Goal: Task Accomplishment & Management: Use online tool/utility

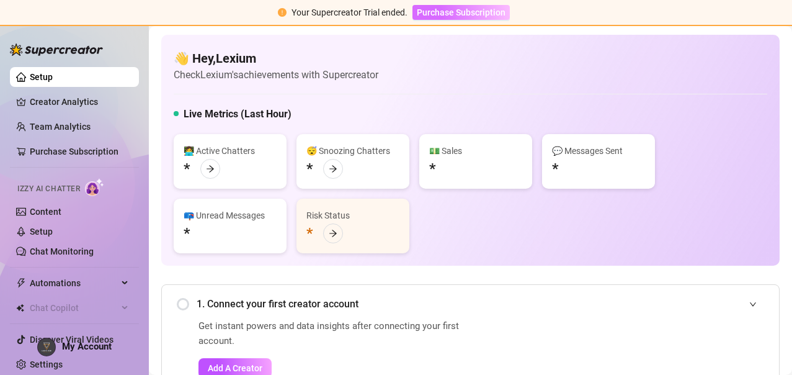
click at [459, 11] on span "Purchase Subscription" at bounding box center [461, 12] width 89 height 10
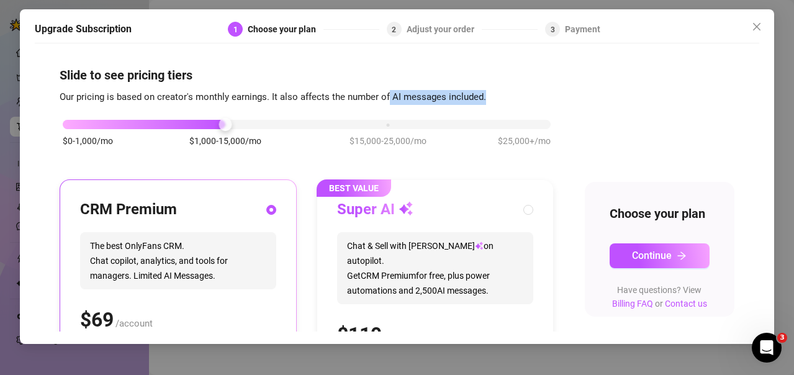
drag, startPoint x: 411, startPoint y: 146, endPoint x: 388, endPoint y: 91, distance: 59.6
click at [388, 91] on div "Slide to see pricing tiers Our pricing is based on creator's monthly earnings. …" at bounding box center [397, 300] width 674 height 468
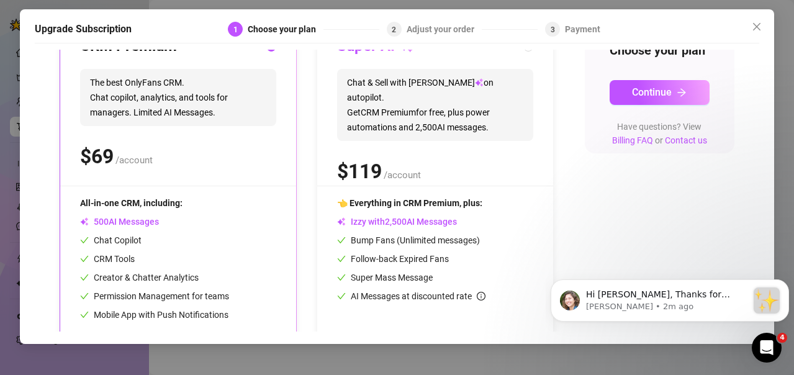
scroll to position [204, 0]
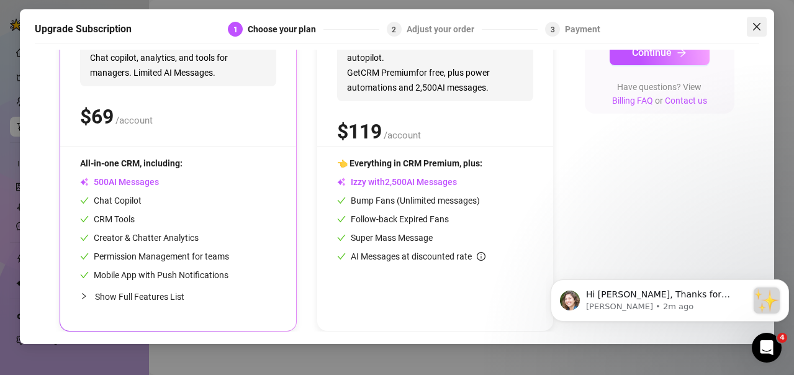
click at [758, 25] on icon "close" at bounding box center [756, 26] width 7 height 7
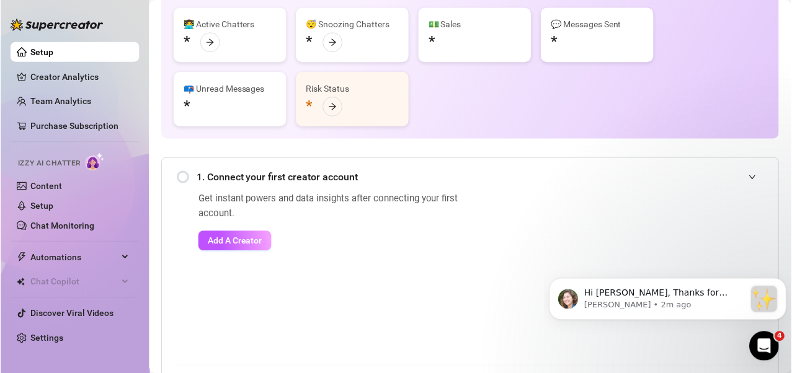
scroll to position [124, 0]
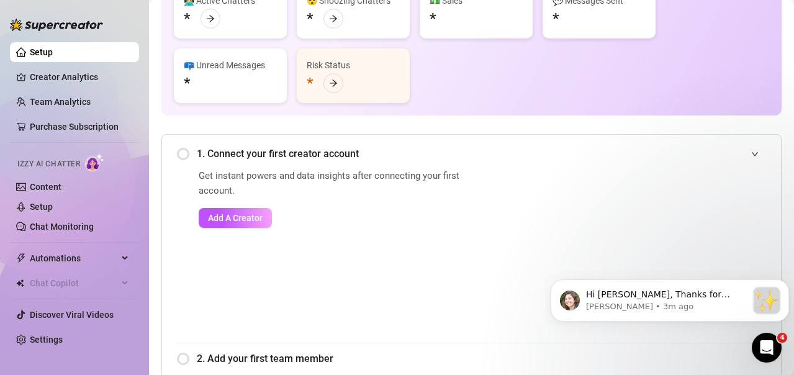
click at [356, 153] on span "1. Connect your first creator account" at bounding box center [481, 154] width 569 height 16
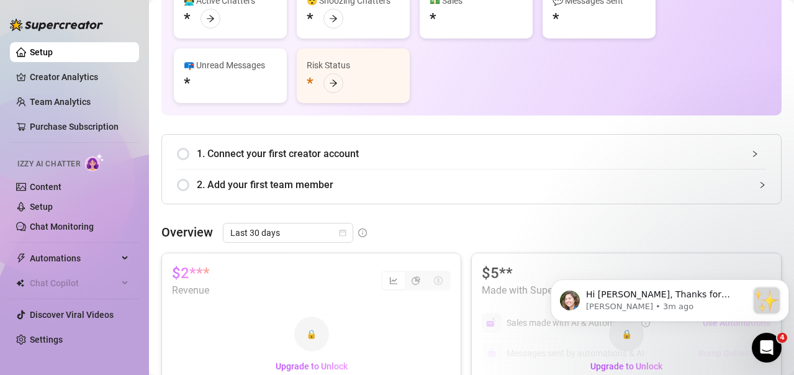
click at [354, 153] on span "1. Connect your first creator account" at bounding box center [481, 154] width 569 height 16
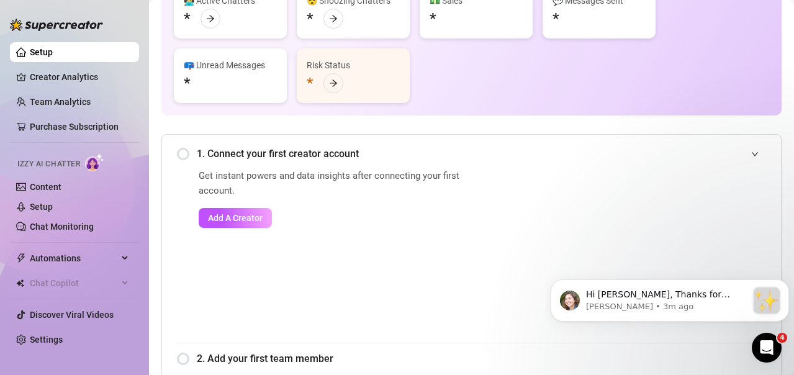
click at [343, 153] on span "1. Connect your first creator account" at bounding box center [481, 154] width 569 height 16
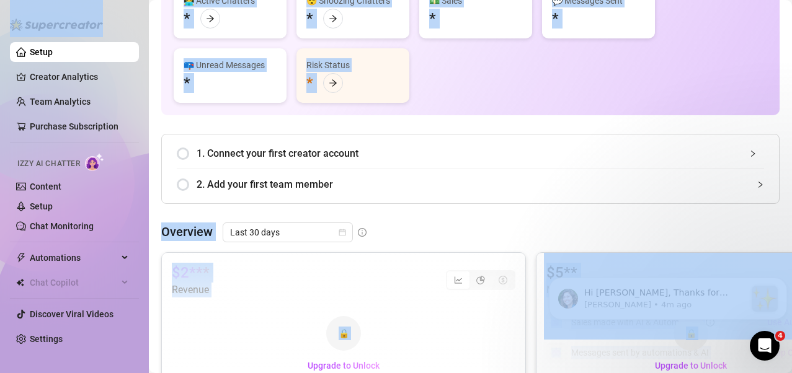
click at [344, 164] on div "1. Connect your first creator account" at bounding box center [471, 153] width 588 height 30
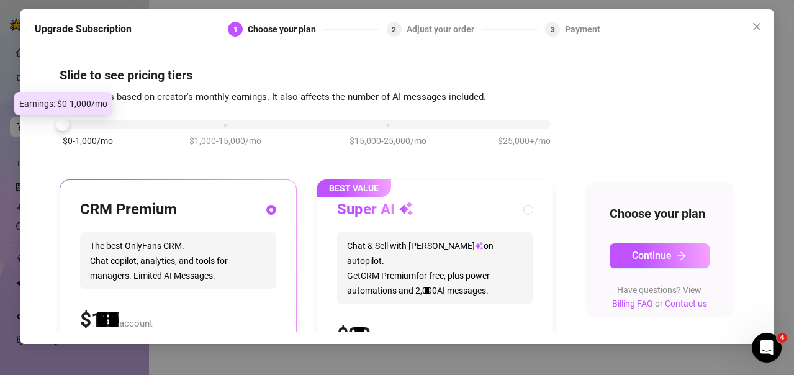
drag, startPoint x: 222, startPoint y: 123, endPoint x: 65, endPoint y: 138, distance: 157.7
click at [65, 125] on div "$0-1,000/mo $1,000-15,000/mo $15,000-25,000/mo $25,000+/mo" at bounding box center [307, 120] width 488 height 7
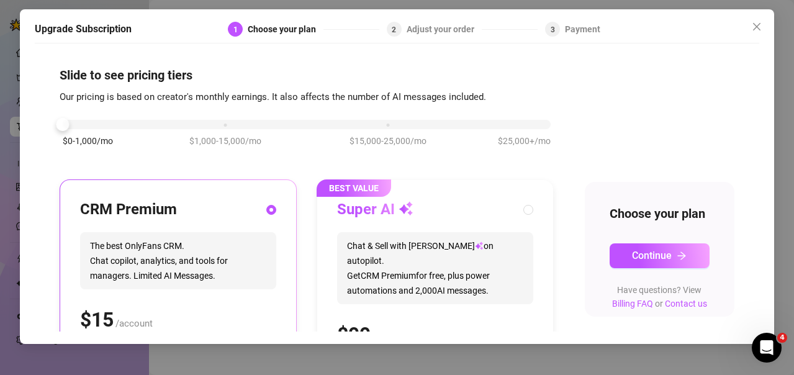
click at [460, 254] on span "Chat & Sell with Izzy on autopilot. Get CRM Premium for free, plus power automa…" at bounding box center [435, 268] width 196 height 72
radio input "false"
radio input "true"
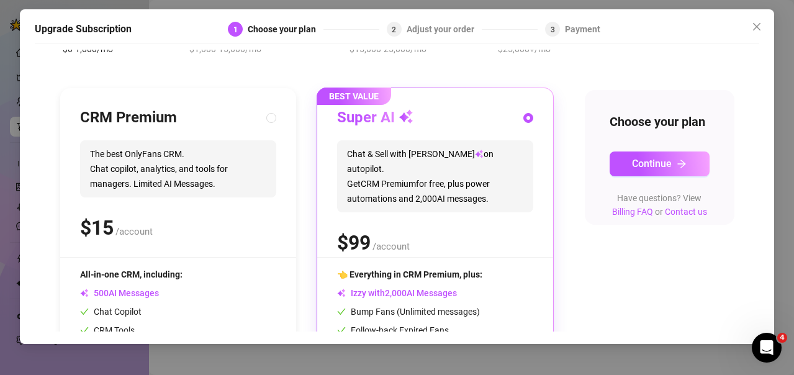
scroll to position [186, 0]
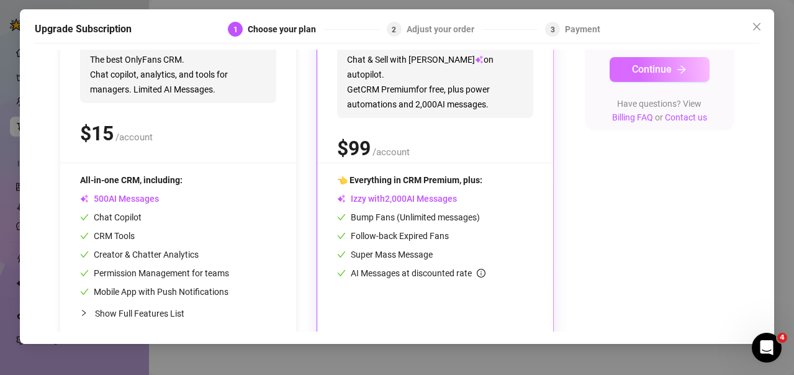
click at [655, 75] on span "Continue" at bounding box center [652, 69] width 40 height 12
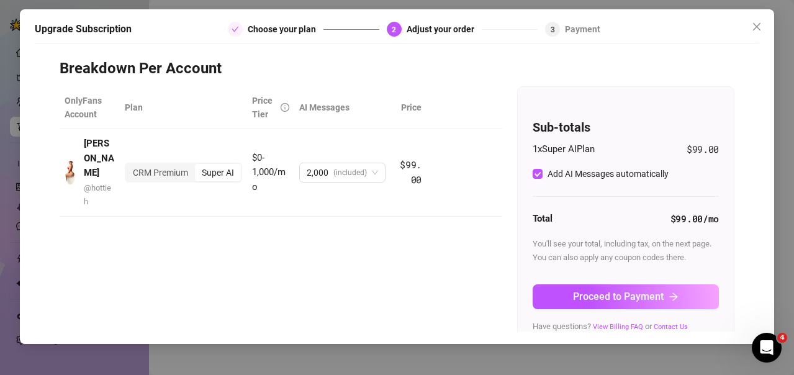
scroll to position [47, 0]
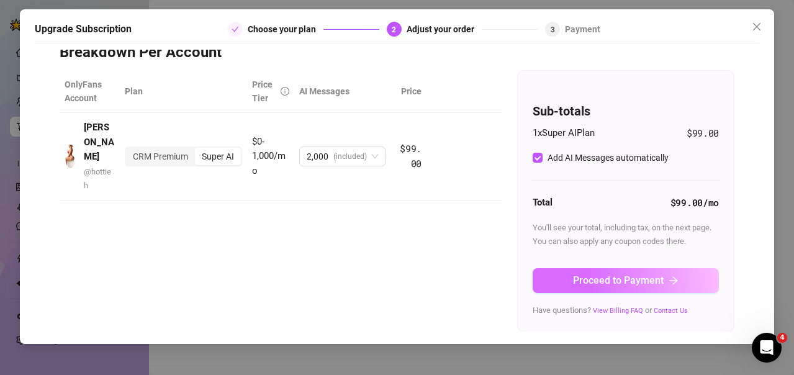
click at [598, 280] on span "Proceed to Payment" at bounding box center [618, 280] width 91 height 12
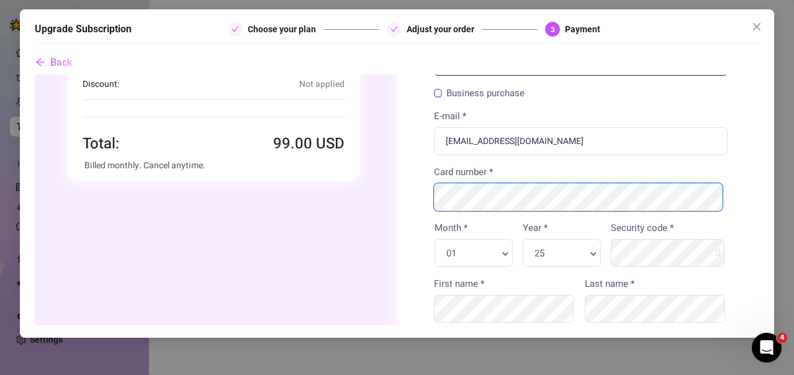
scroll to position [186, 0]
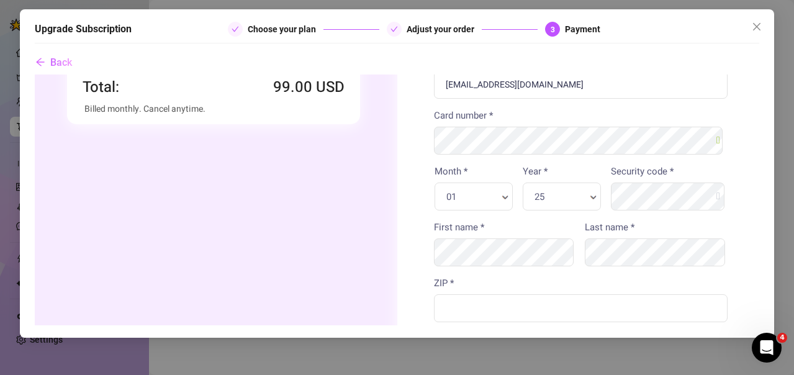
drag, startPoint x: 498, startPoint y: 206, endPoint x: 492, endPoint y: 200, distance: 7.9
click at [497, 207] on div "01 Month * Month *" at bounding box center [473, 196] width 78 height 28
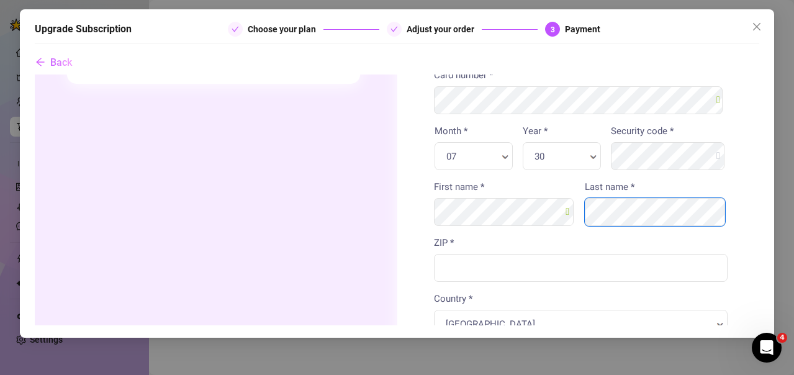
scroll to position [248, 0]
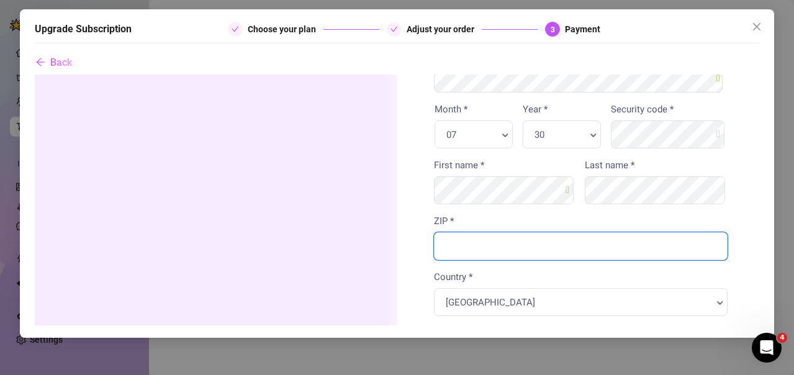
click at [545, 248] on input "ZIP *" at bounding box center [580, 246] width 294 height 28
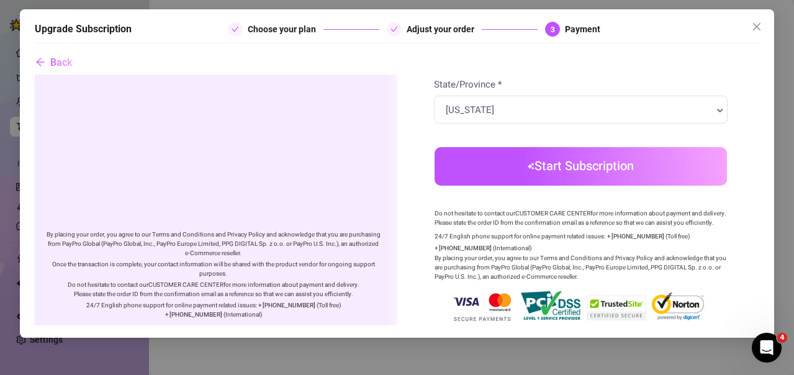
type input "29485"
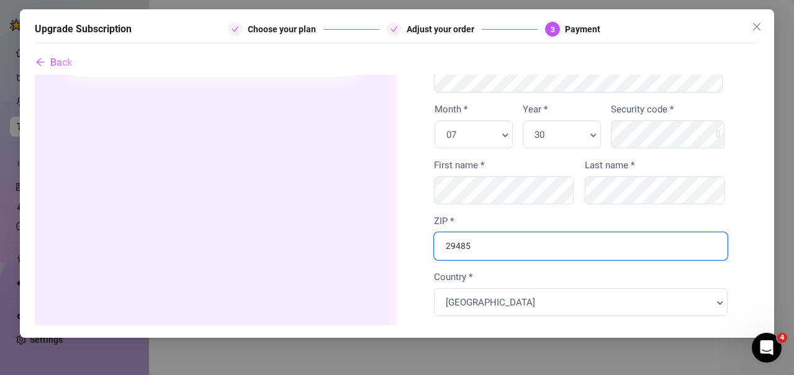
click at [512, 252] on input "29485" at bounding box center [580, 246] width 294 height 28
click at [512, 251] on input "29485" at bounding box center [580, 246] width 294 height 28
type input "59101"
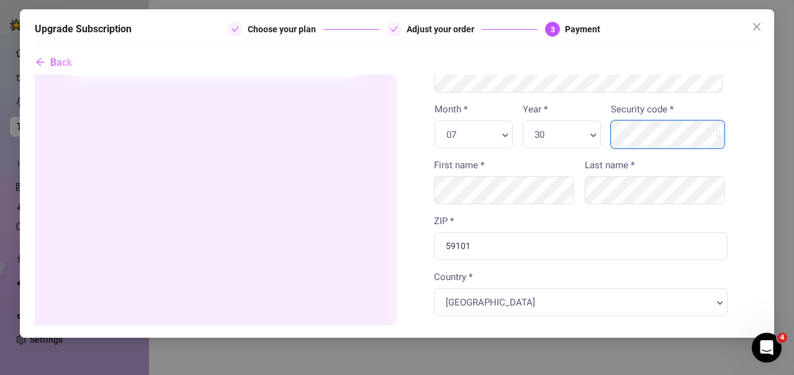
click at [671, 138] on body "Order summary You're buying" at bounding box center [396, 216] width 724 height 780
drag, startPoint x: 375, startPoint y: 211, endPoint x: 369, endPoint y: 203, distance: 9.8
click at [372, 210] on div "Order summary You're buying Quantity 1 x" at bounding box center [212, 209] width 367 height 767
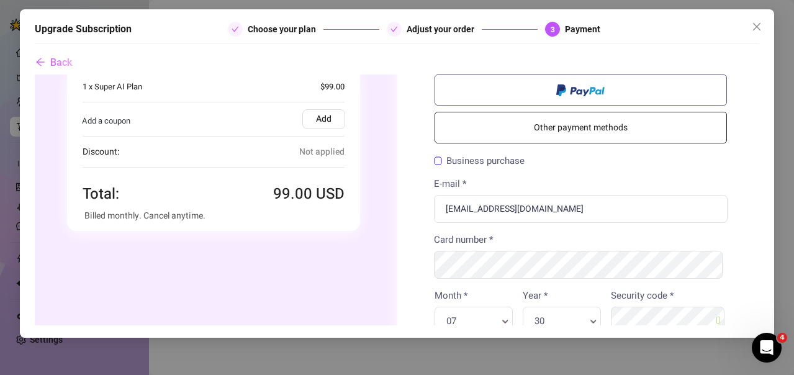
scroll to position [372, 0]
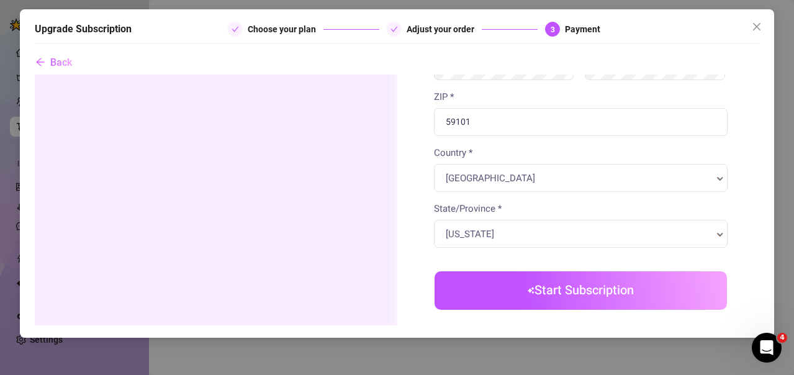
click at [534, 284] on button "Start Subscription" at bounding box center [580, 290] width 293 height 38
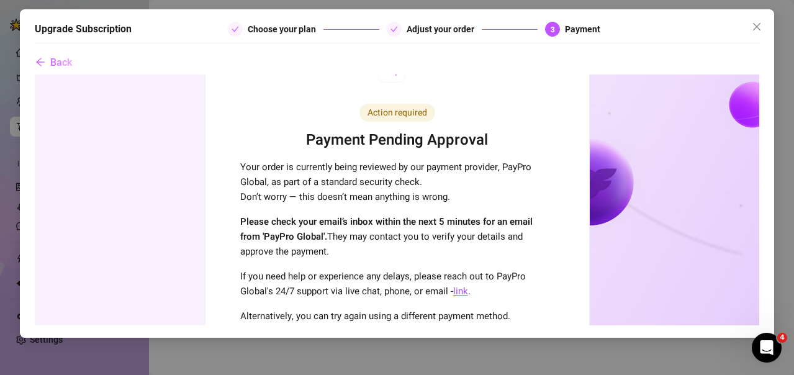
scroll to position [0, 0]
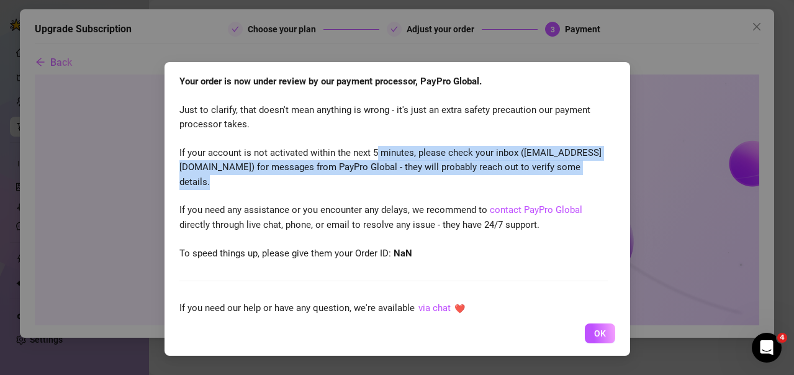
drag, startPoint x: 376, startPoint y: 153, endPoint x: 398, endPoint y: 181, distance: 35.8
click at [398, 181] on div "Your order is now under review by our payment processor, PayPro Global. Just to…" at bounding box center [393, 167] width 428 height 186
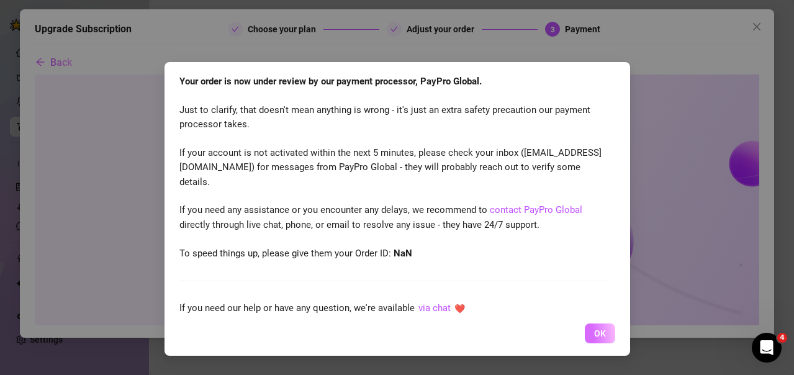
click at [601, 329] on span "OK" at bounding box center [600, 333] width 12 height 10
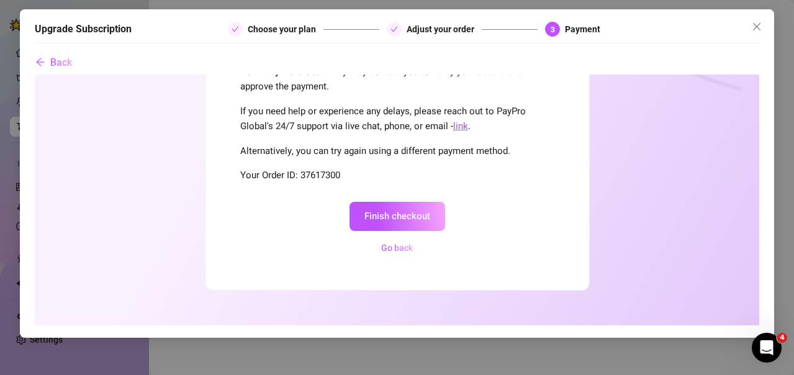
scroll to position [226, 0]
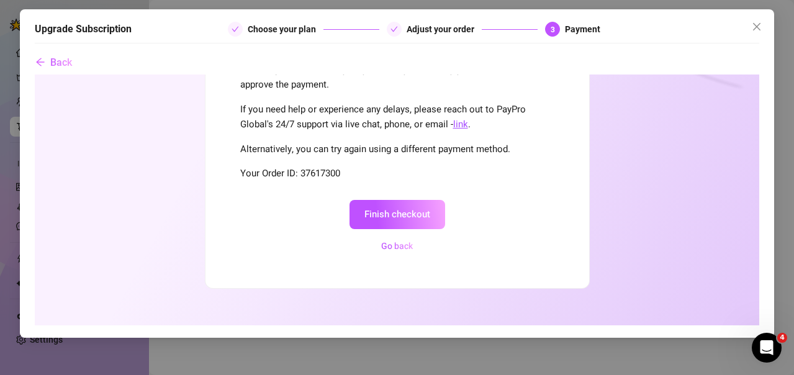
click at [381, 207] on button "Finish checkout" at bounding box center [397, 214] width 96 height 29
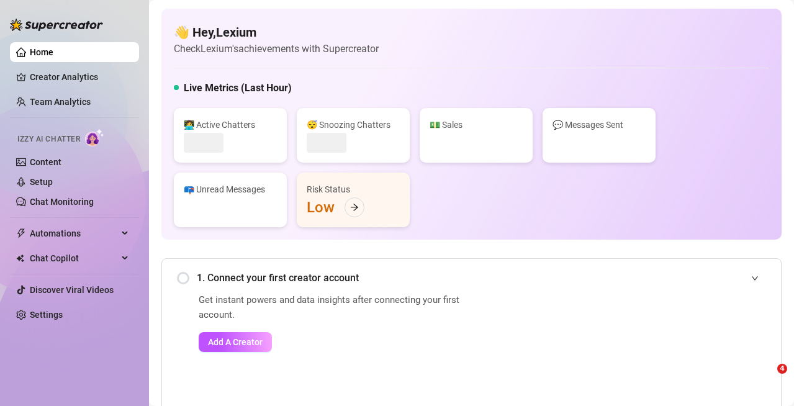
scroll to position [248, 0]
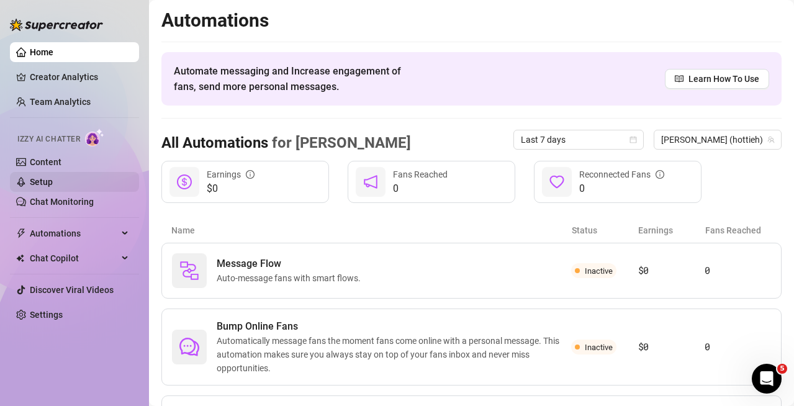
click at [53, 181] on link "Setup" at bounding box center [41, 182] width 23 height 10
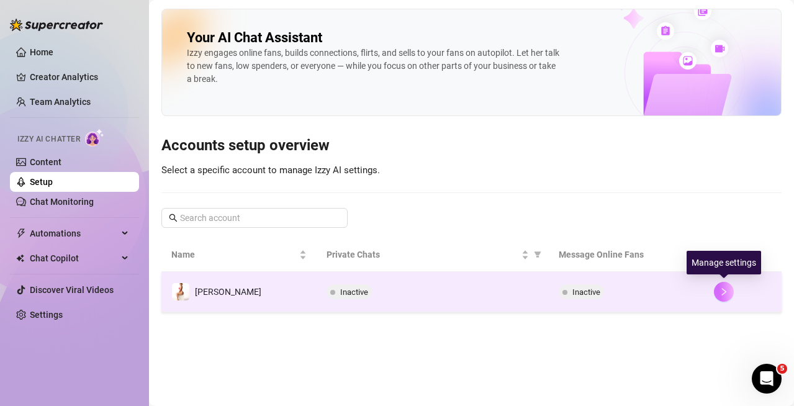
click at [721, 295] on icon "right" at bounding box center [723, 291] width 9 height 9
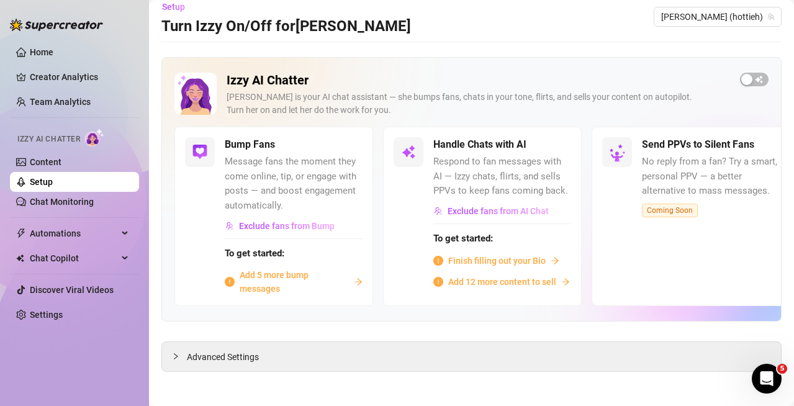
scroll to position [16, 0]
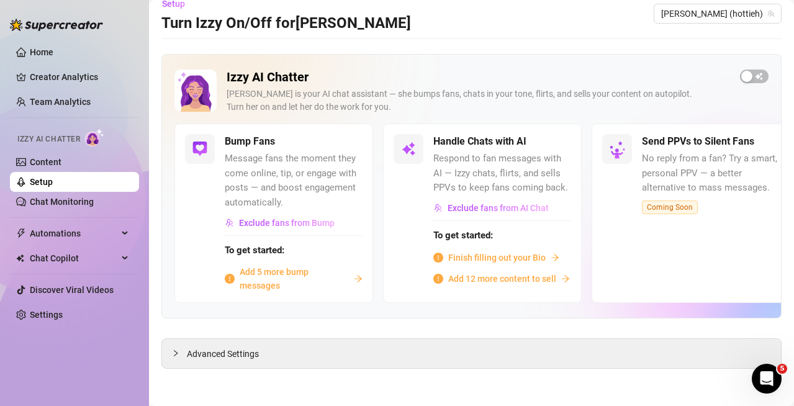
click at [350, 281] on div "Add 5 more bump messages" at bounding box center [294, 278] width 138 height 27
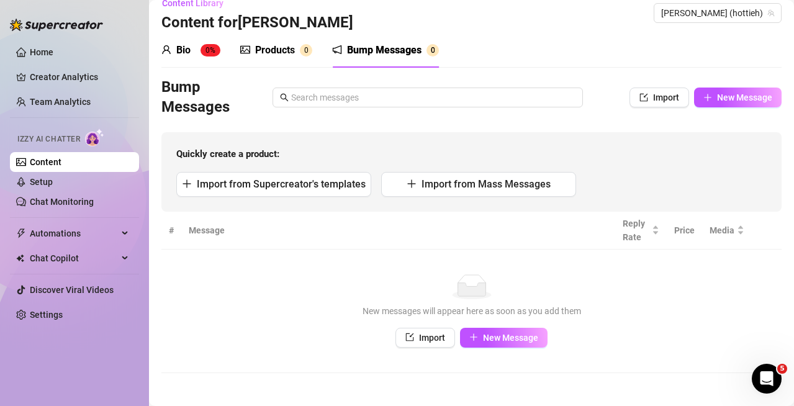
scroll to position [20, 0]
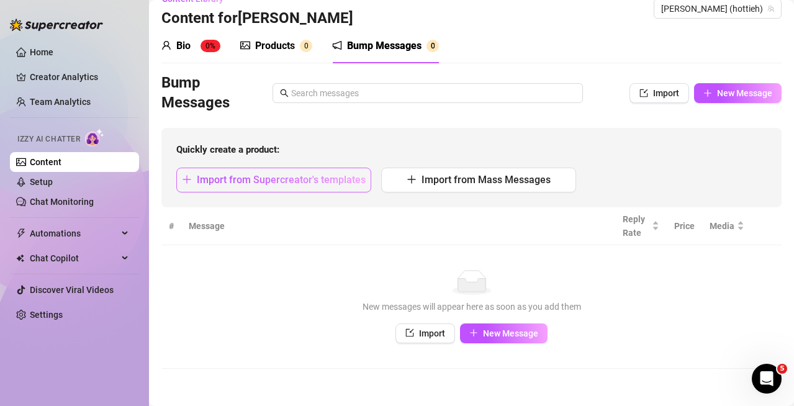
click at [315, 178] on span "Import from Supercreator's templates" at bounding box center [281, 180] width 169 height 12
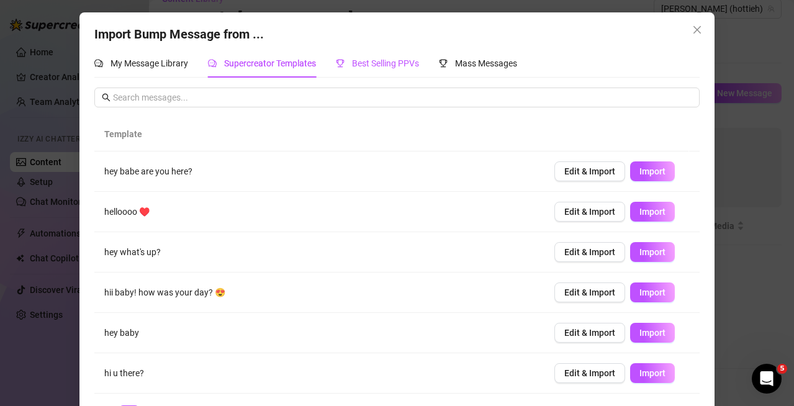
click at [382, 67] on span "Best Selling PPVs" at bounding box center [385, 63] width 67 height 10
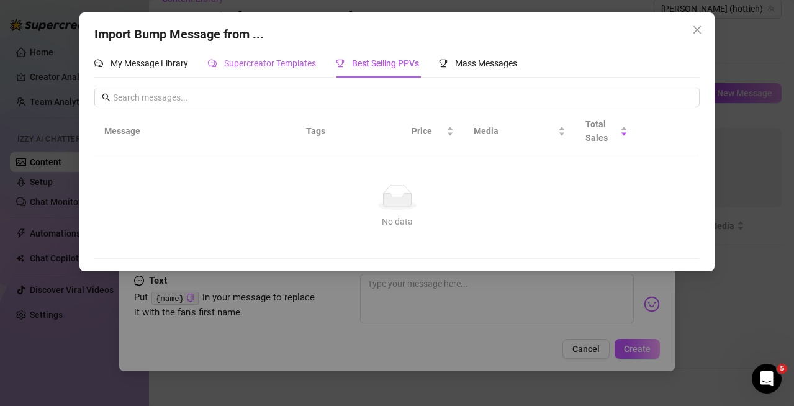
click at [279, 59] on span "Supercreator Templates" at bounding box center [270, 63] width 92 height 10
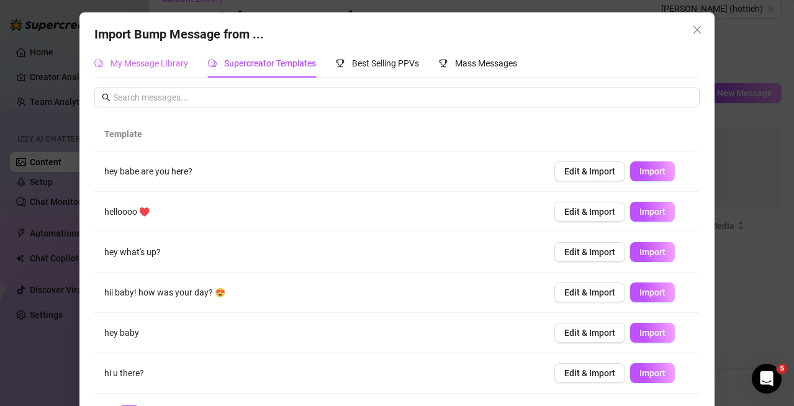
click at [164, 50] on div "My Message Library" at bounding box center [141, 63] width 94 height 29
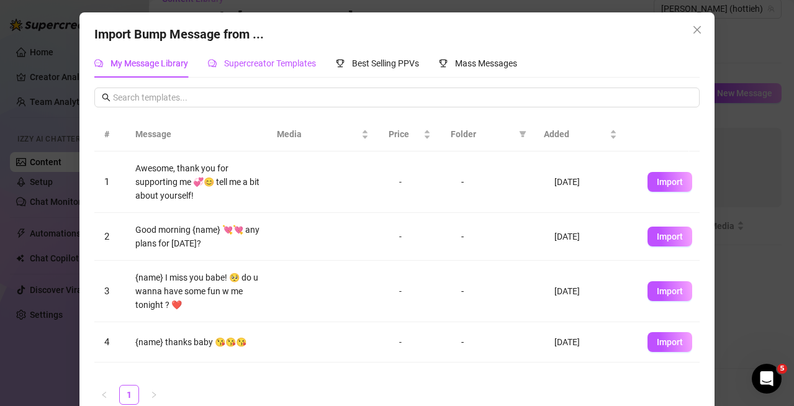
click at [266, 63] on span "Supercreator Templates" at bounding box center [270, 63] width 92 height 10
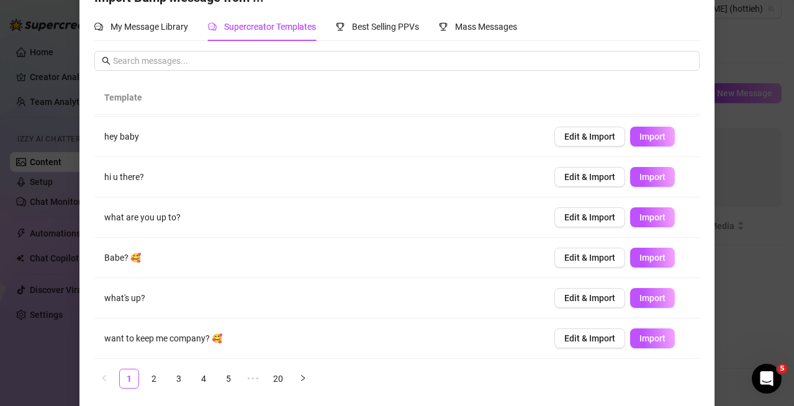
scroll to position [42, 0]
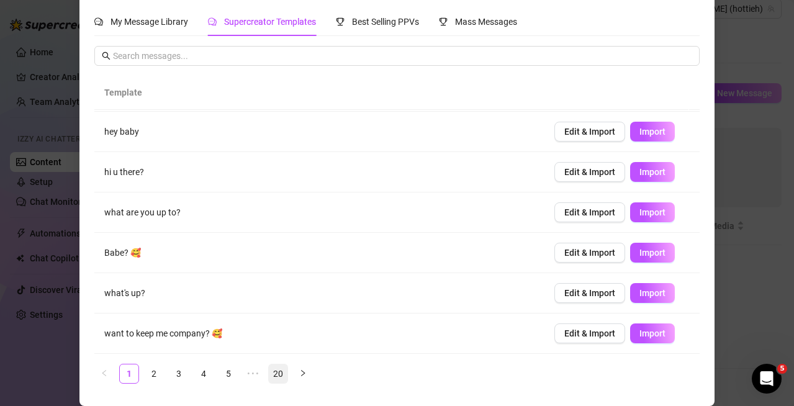
click at [269, 373] on link "20" at bounding box center [278, 373] width 19 height 19
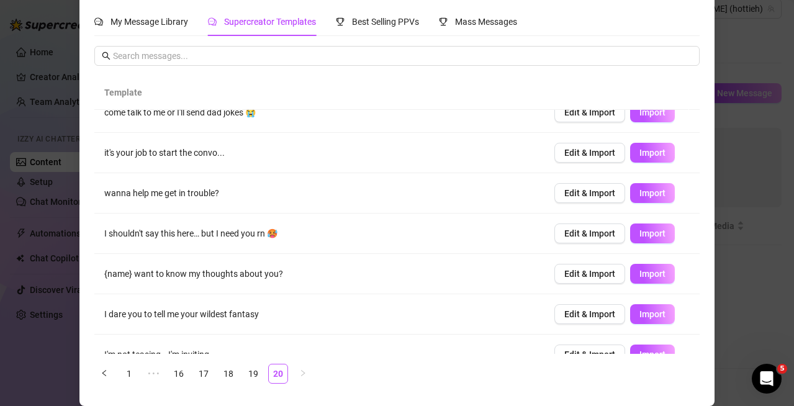
scroll to position [0, 0]
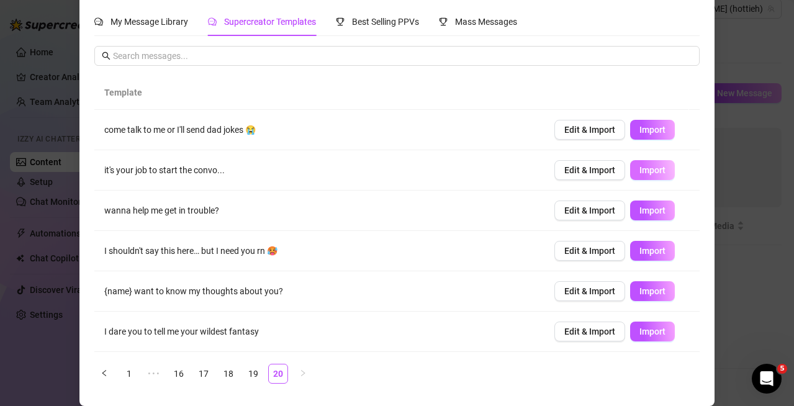
drag, startPoint x: 647, startPoint y: 164, endPoint x: 646, endPoint y: 172, distance: 8.1
click at [648, 164] on button "Import" at bounding box center [652, 170] width 45 height 20
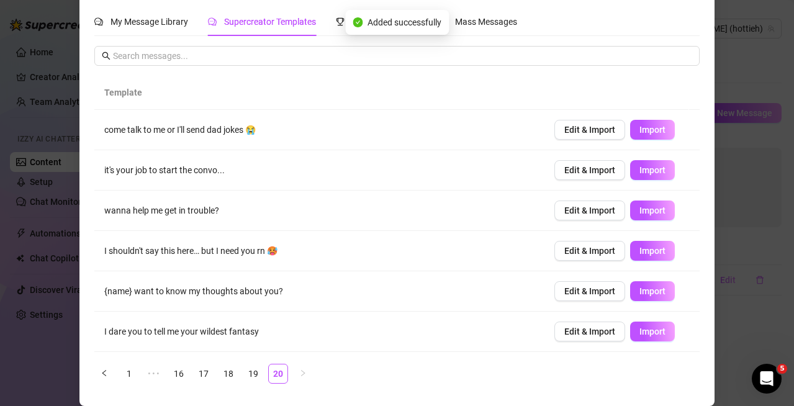
click at [210, 371] on ul "1 ••• 16 17 18 19 20" at bounding box center [396, 374] width 605 height 20
click at [207, 372] on link "17" at bounding box center [203, 373] width 19 height 19
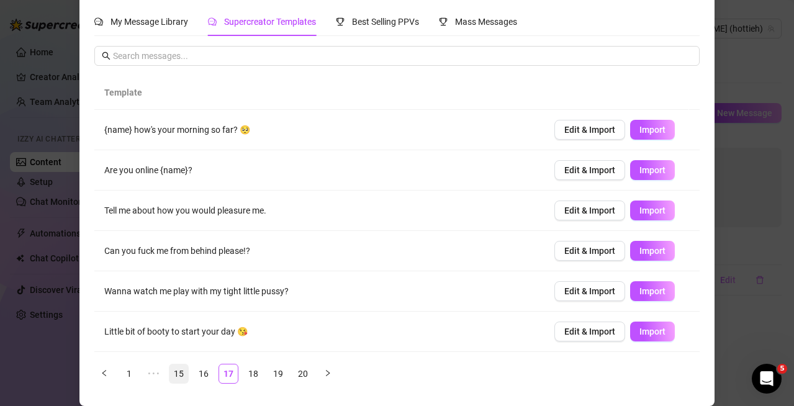
click at [172, 375] on link "15" at bounding box center [178, 373] width 19 height 19
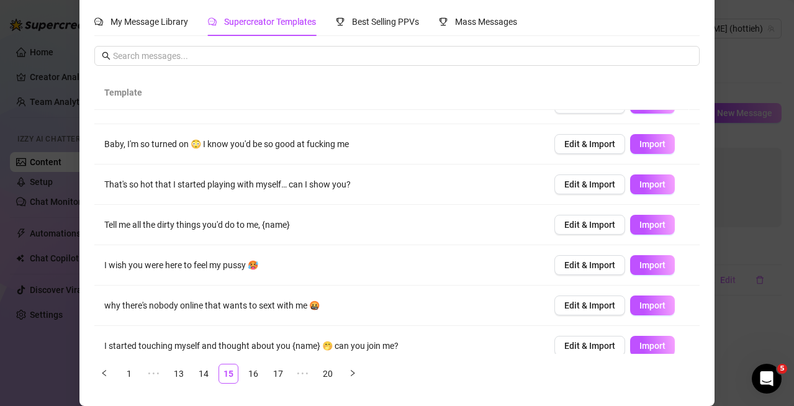
scroll to position [159, 0]
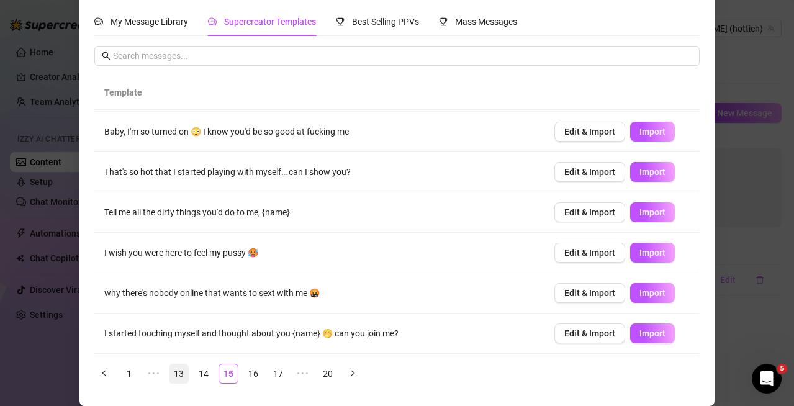
click at [181, 376] on link "13" at bounding box center [178, 373] width 19 height 19
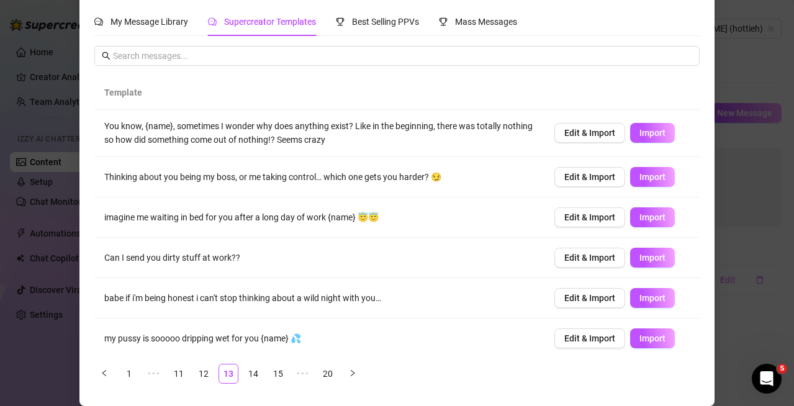
scroll to position [167, 0]
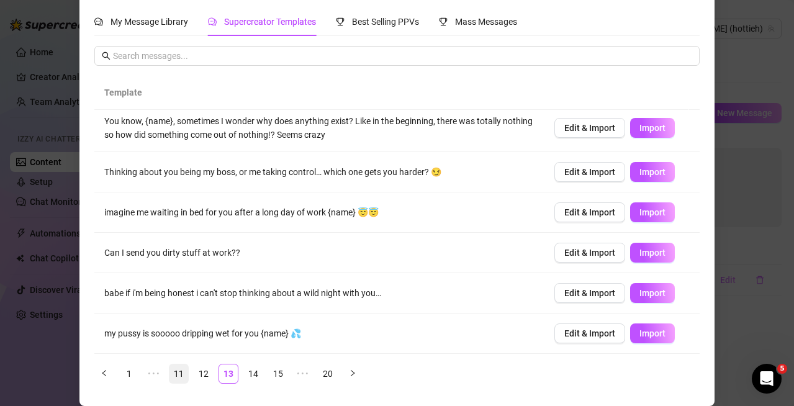
click at [177, 368] on link "11" at bounding box center [178, 373] width 19 height 19
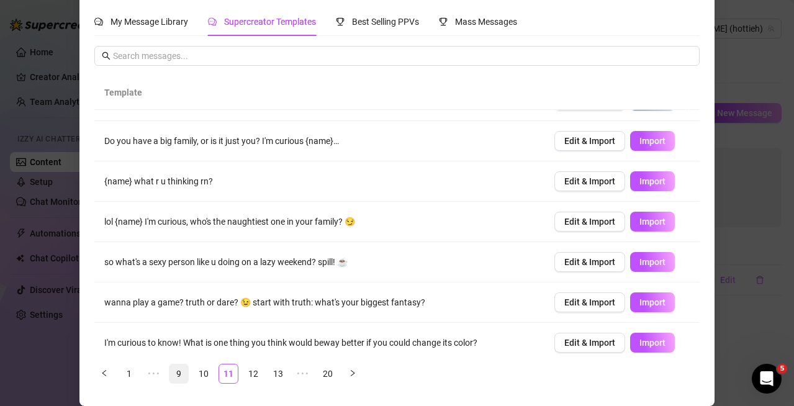
scroll to position [0, 0]
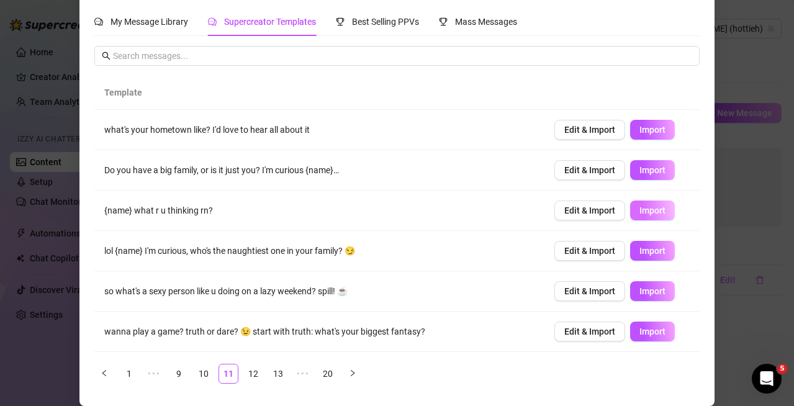
click at [639, 208] on span "Import" at bounding box center [652, 210] width 26 height 10
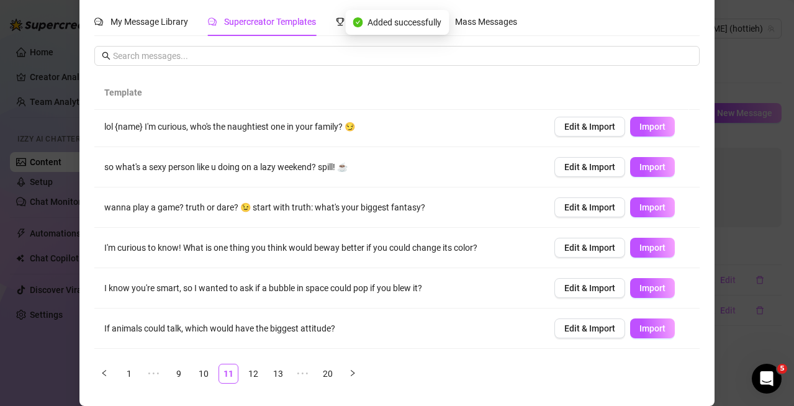
scroll to position [159, 0]
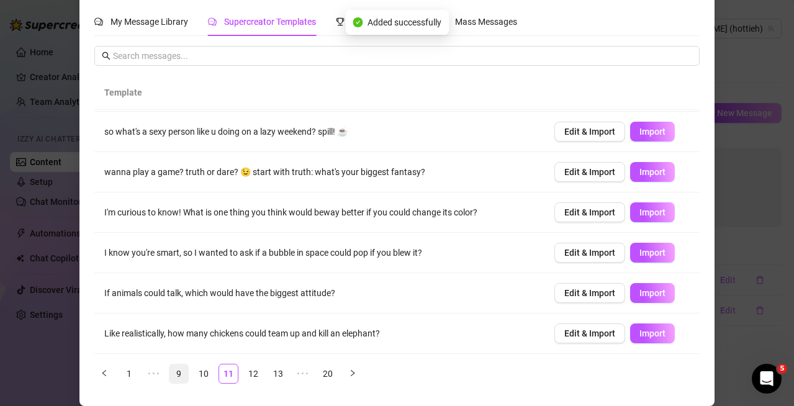
click at [176, 370] on link "9" at bounding box center [178, 373] width 19 height 19
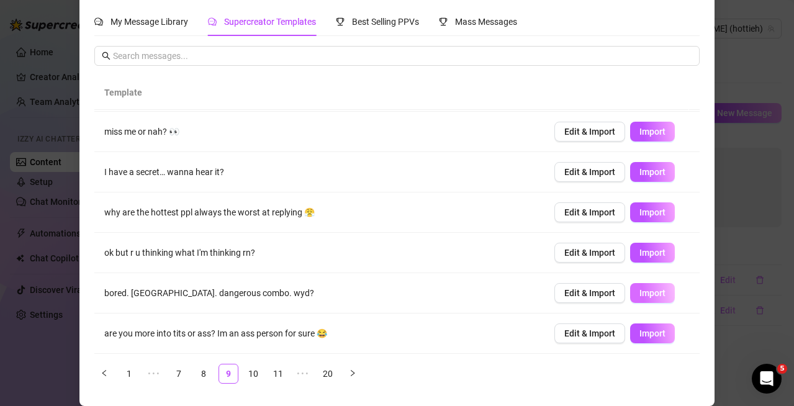
click at [642, 293] on span "Import" at bounding box center [652, 293] width 26 height 10
click at [171, 374] on link "7" at bounding box center [178, 373] width 19 height 19
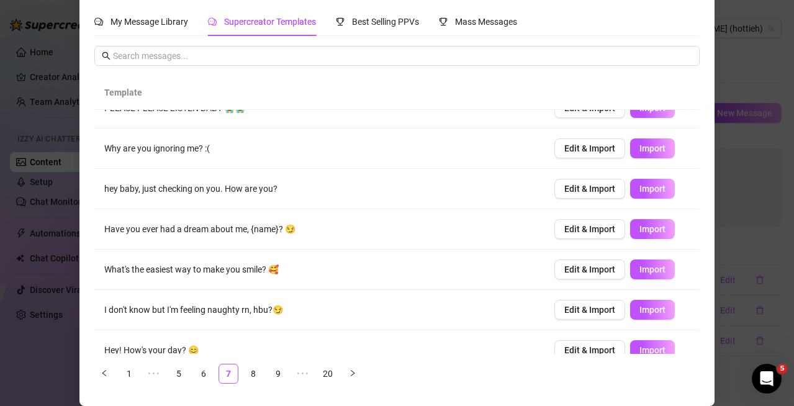
scroll to position [0, 0]
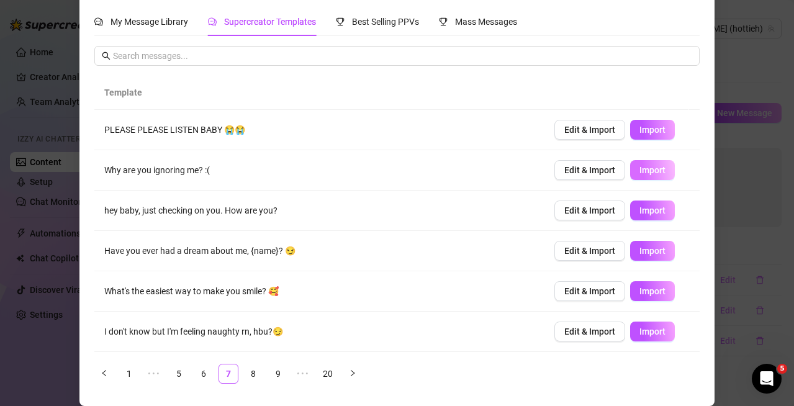
click at [654, 163] on button "Import" at bounding box center [652, 170] width 45 height 20
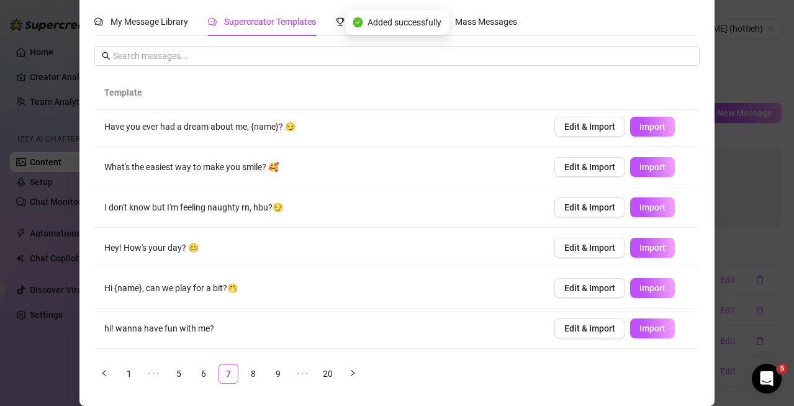
scroll to position [159, 0]
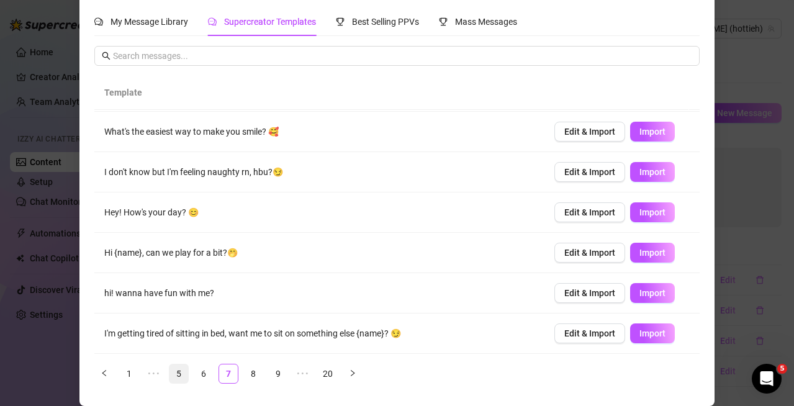
click at [171, 378] on link "5" at bounding box center [178, 373] width 19 height 19
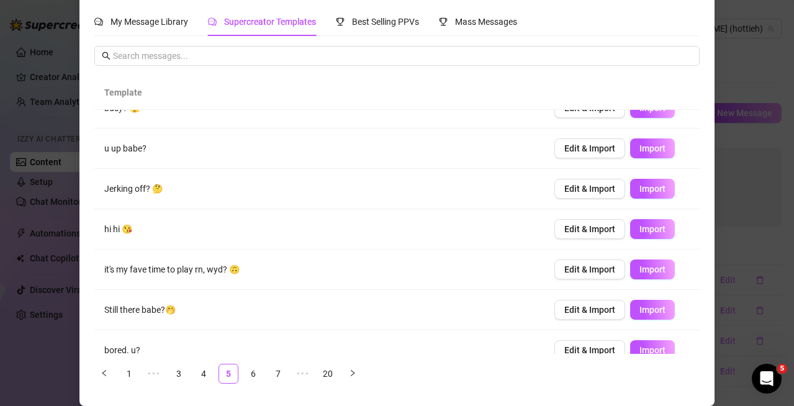
scroll to position [0, 0]
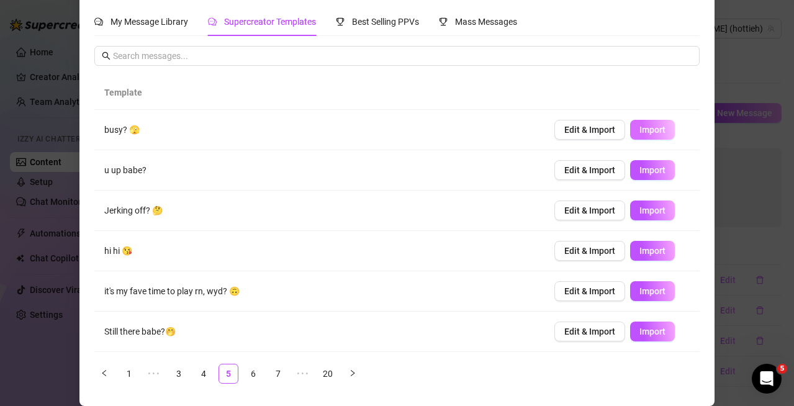
click at [642, 121] on button "Import" at bounding box center [652, 130] width 45 height 20
type textarea "busy? 🫣"
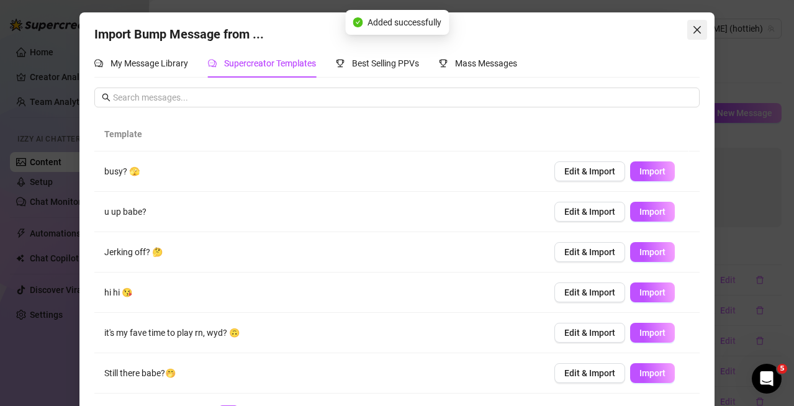
click at [687, 32] on span "Close" at bounding box center [697, 30] width 20 height 10
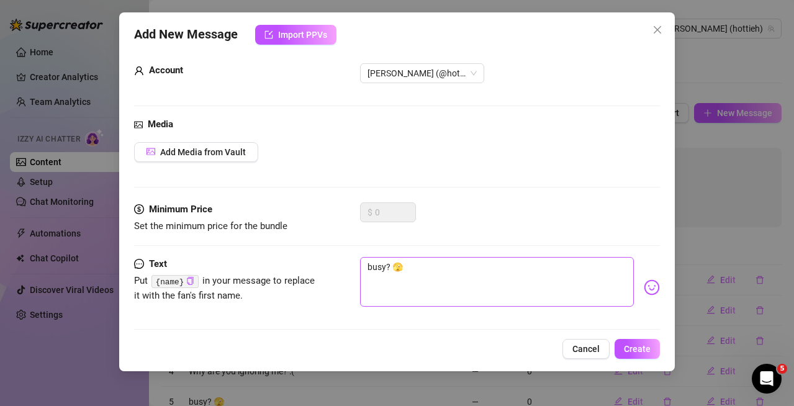
scroll to position [26, 0]
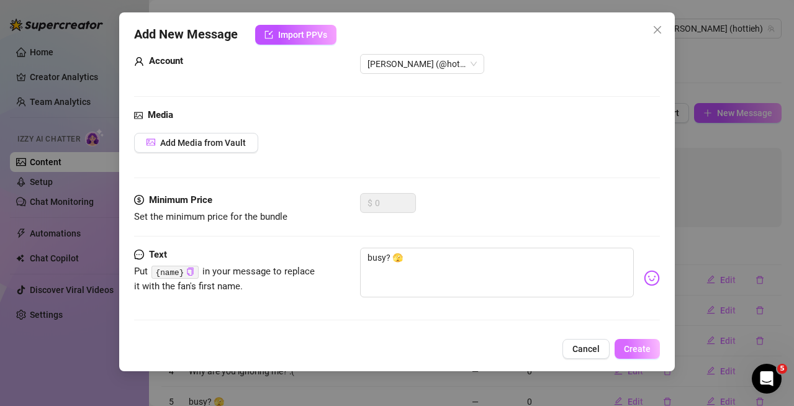
click at [630, 347] on span "Create" at bounding box center [637, 349] width 27 height 10
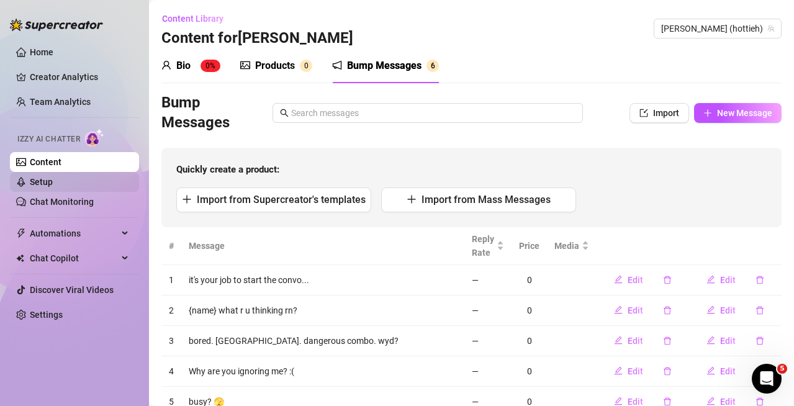
click at [53, 182] on link "Setup" at bounding box center [41, 182] width 23 height 10
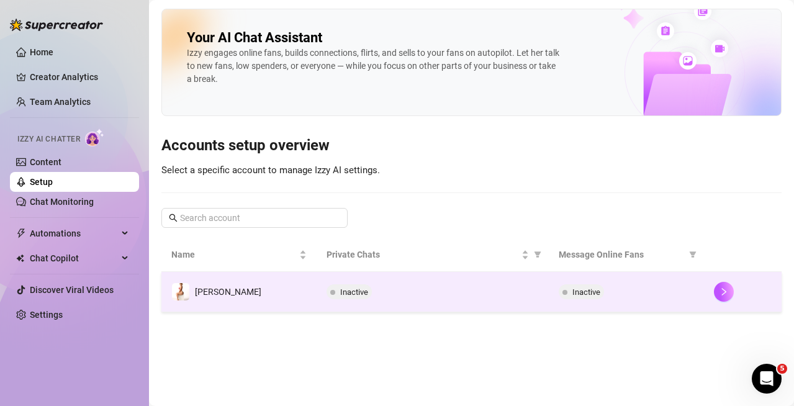
click at [496, 300] on td "Inactive" at bounding box center [432, 292] width 233 height 40
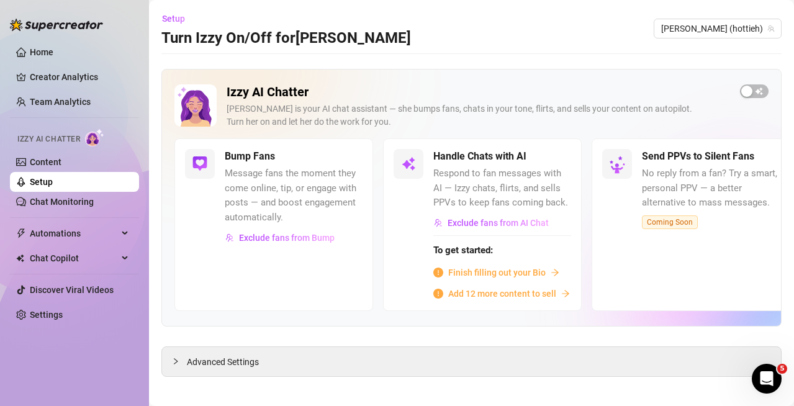
click at [545, 270] on div "Finish filling out your Bio" at bounding box center [502, 273] width 138 height 14
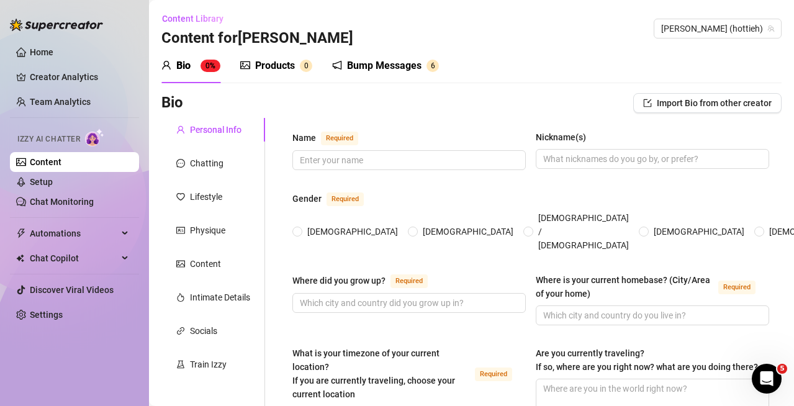
scroll to position [62, 0]
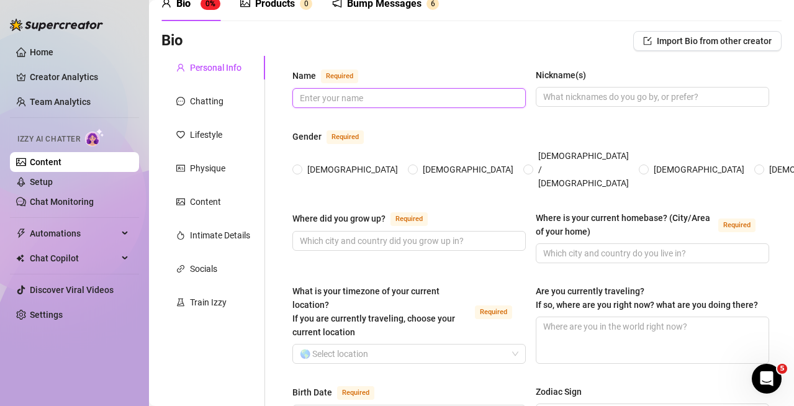
click at [403, 96] on input "Name Required" at bounding box center [408, 98] width 216 height 14
type input "[PERSON_NAME]"
click at [312, 163] on span "[DEMOGRAPHIC_DATA]" at bounding box center [352, 170] width 101 height 14
click at [300, 166] on input "[DEMOGRAPHIC_DATA]" at bounding box center [297, 170] width 5 height 8
radio input "true"
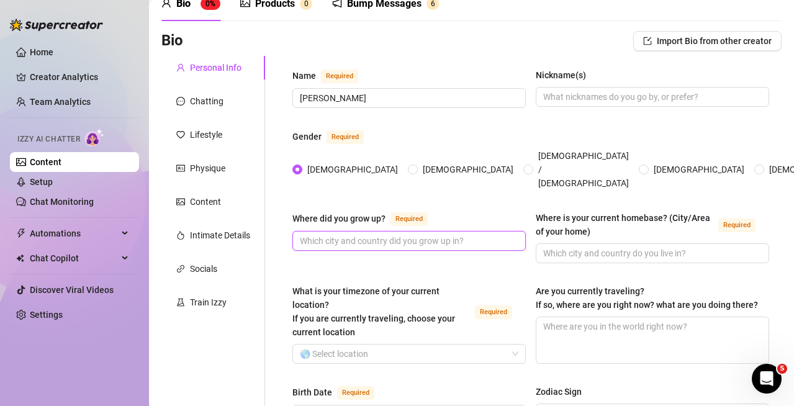
click at [427, 234] on input "Where did you grow up? Required" at bounding box center [408, 241] width 216 height 14
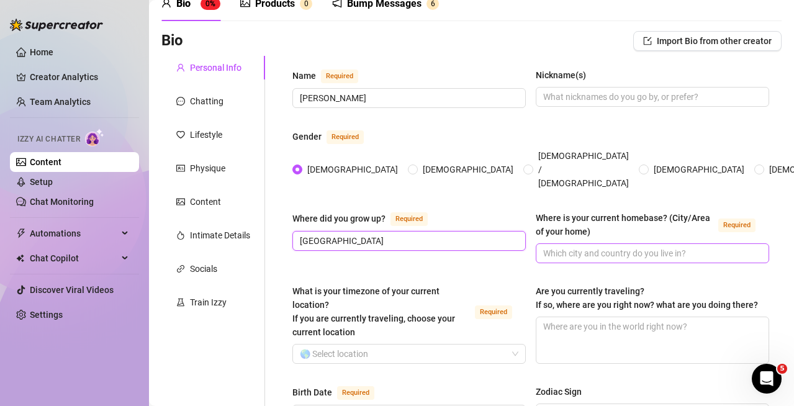
type input "[GEOGRAPHIC_DATA]"
click at [557, 246] on input "Where is your current homebase? (City/Area of your home) Required" at bounding box center [651, 253] width 216 height 14
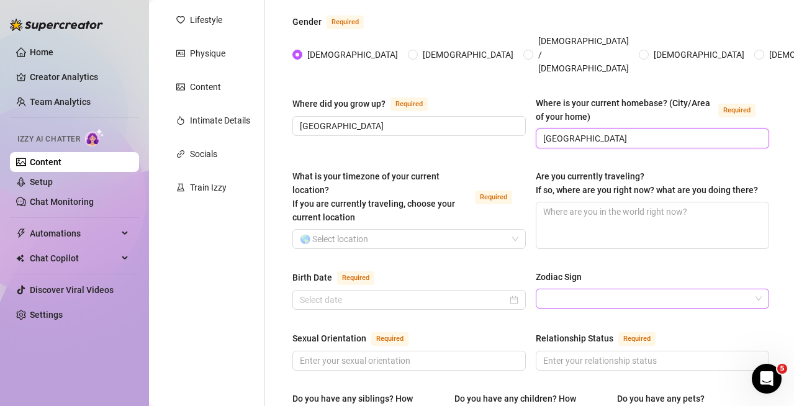
scroll to position [248, 0]
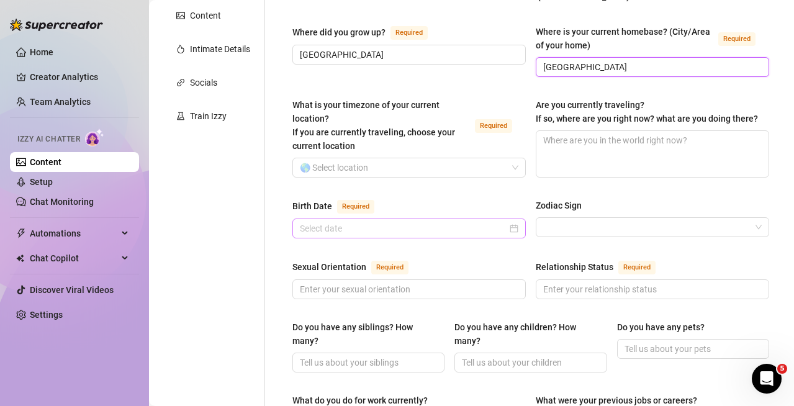
click at [463, 218] on div at bounding box center [408, 228] width 233 height 20
type input "[GEOGRAPHIC_DATA]"
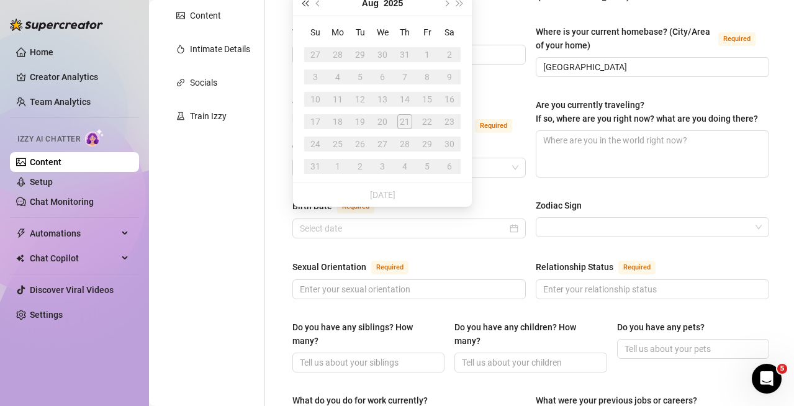
click at [304, 7] on button "Last year (Control + left)" at bounding box center [305, 3] width 14 height 25
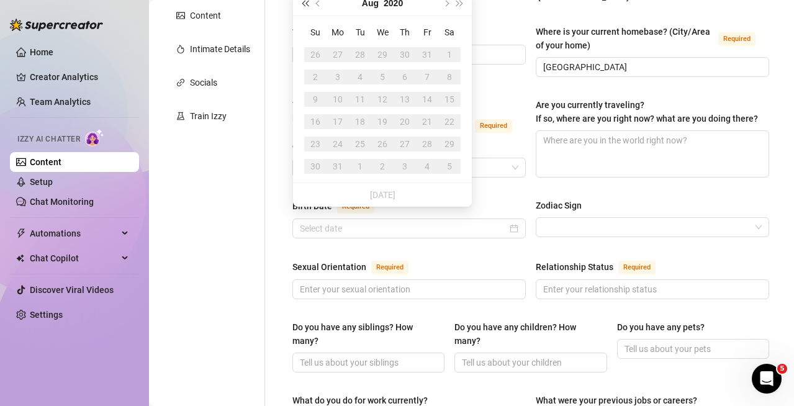
click at [302, 6] on button "Last year (Control + left)" at bounding box center [305, 3] width 14 height 25
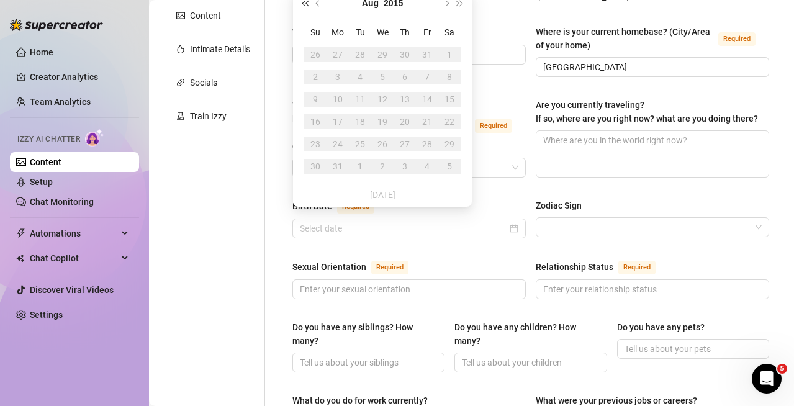
click at [302, 6] on button "Last year (Control + left)" at bounding box center [305, 3] width 14 height 25
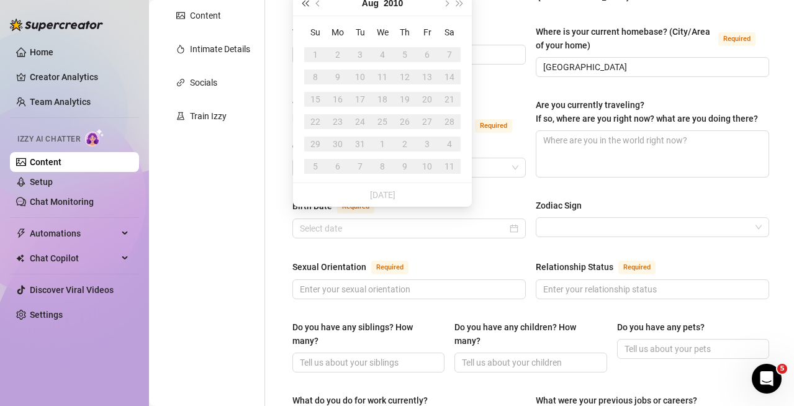
click at [302, 6] on button "Last year (Control + left)" at bounding box center [305, 3] width 14 height 25
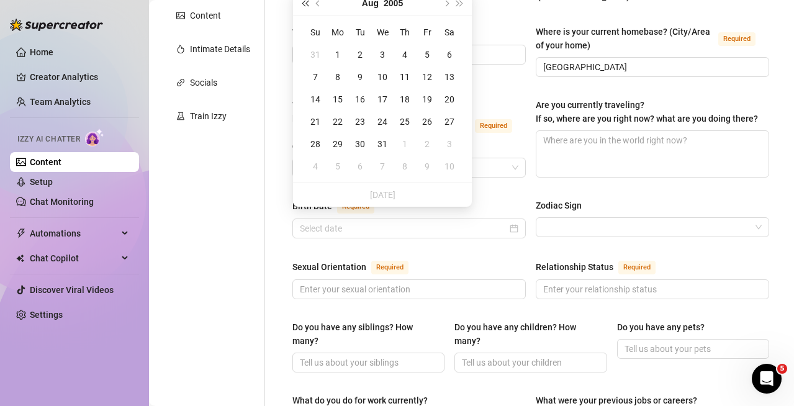
click at [302, 6] on button "Last year (Control + left)" at bounding box center [305, 3] width 14 height 25
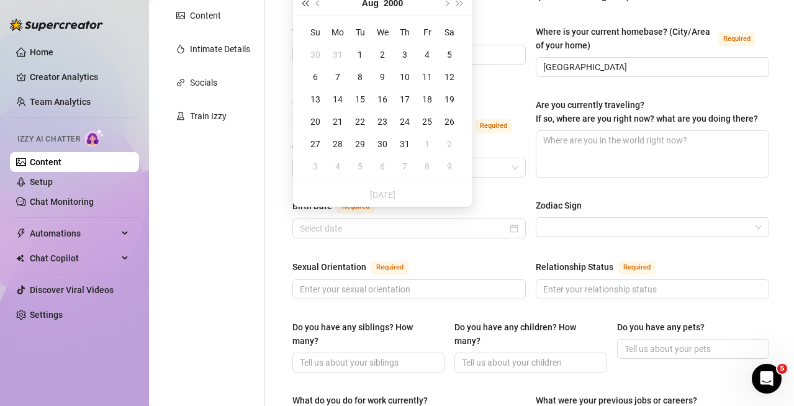
click at [302, 6] on button "Last year (Control + left)" at bounding box center [305, 3] width 14 height 25
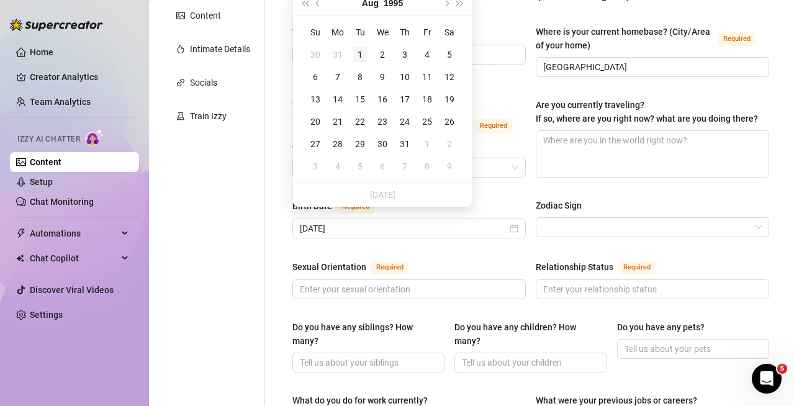
type input "[DATE]"
click at [358, 47] on td "1" at bounding box center [360, 54] width 22 height 22
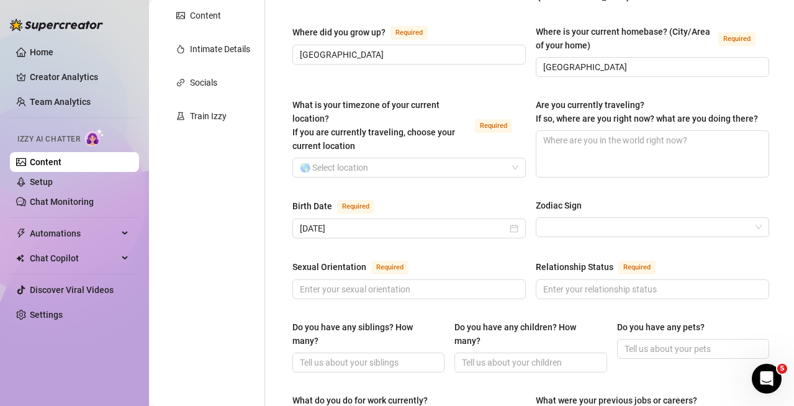
scroll to position [310, 0]
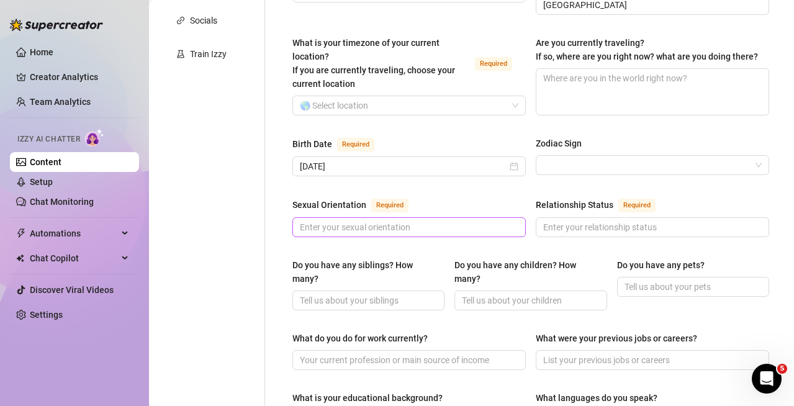
click at [442, 217] on span at bounding box center [408, 227] width 233 height 20
click at [437, 221] on input "Sexual Orientation Required" at bounding box center [408, 227] width 216 height 14
type input "Straight"
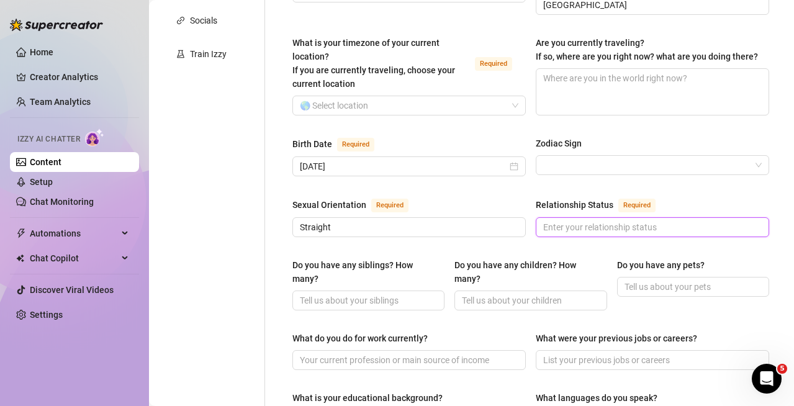
click at [602, 221] on input "Relationship Status Required" at bounding box center [651, 227] width 216 height 14
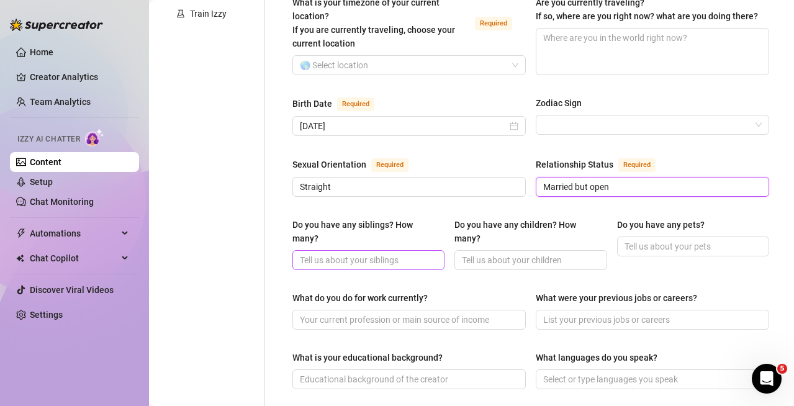
scroll to position [372, 0]
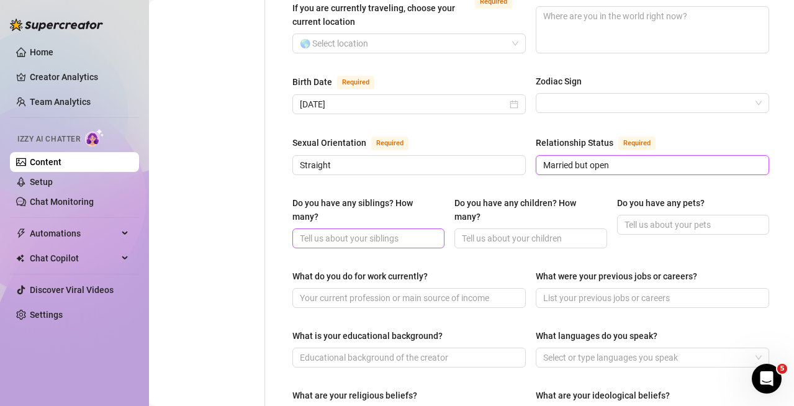
type input "Married but open"
click at [386, 231] on input "Do you have any siblings? How many?" at bounding box center [367, 238] width 135 height 14
type input "1"
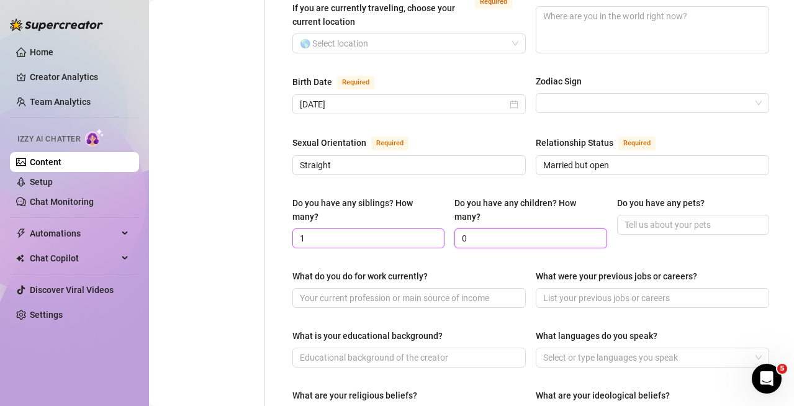
type input "0"
type input "2"
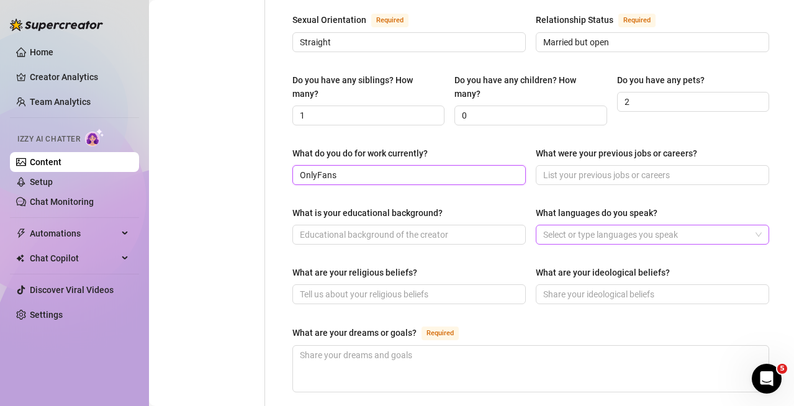
scroll to position [496, 0]
type input "OnlyFans"
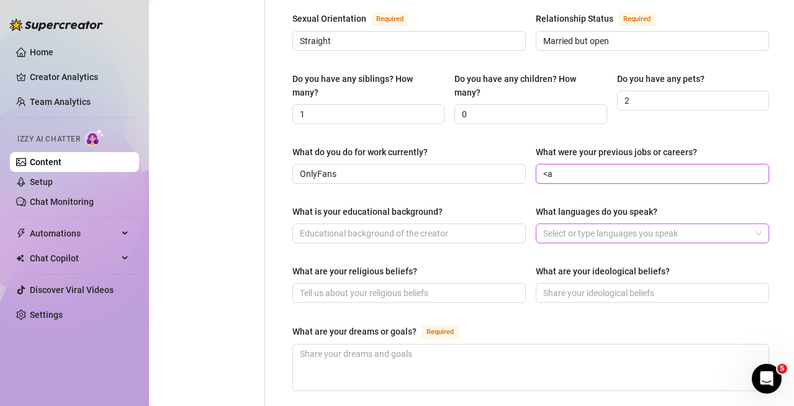
type input "<"
type input "Maid"
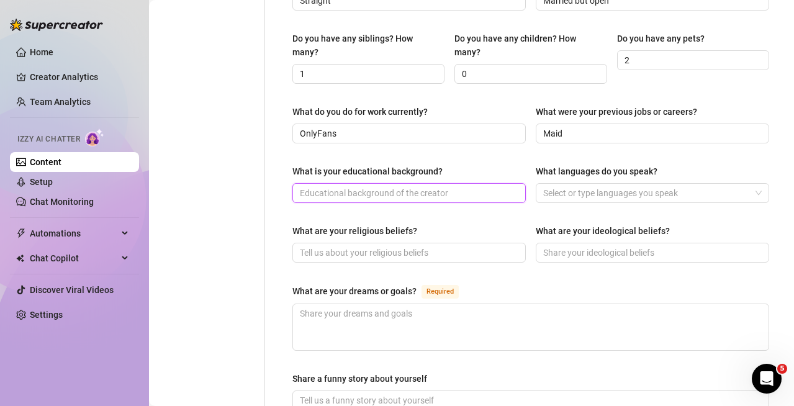
scroll to position [558, 0]
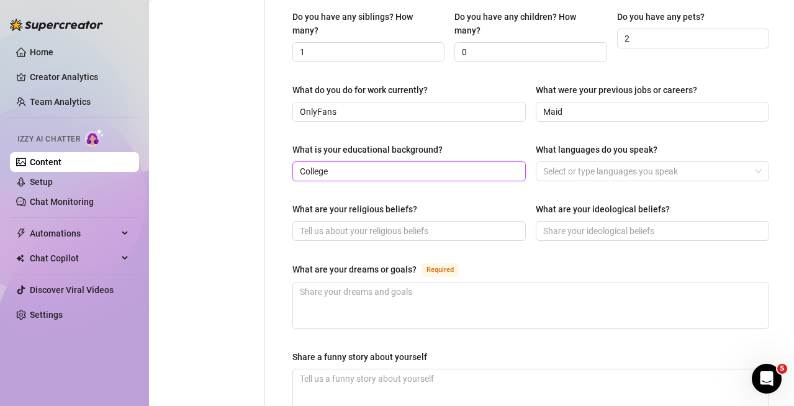
type input "College"
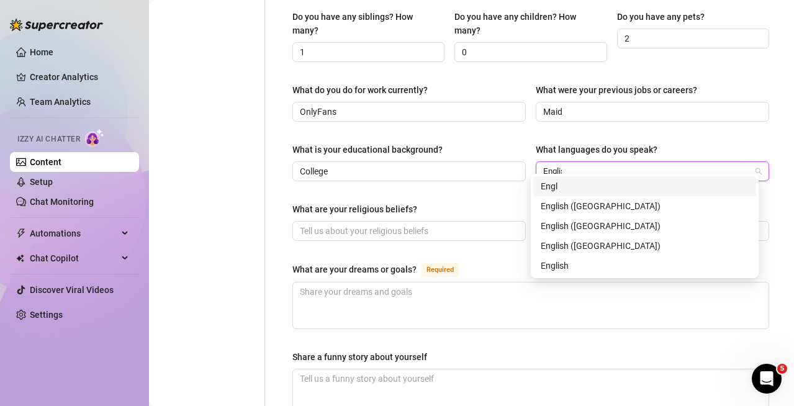
type input "English"
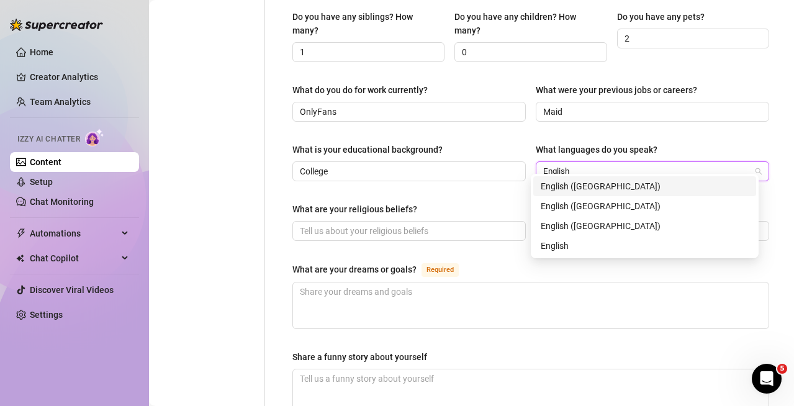
click at [576, 180] on div "English ([GEOGRAPHIC_DATA])" at bounding box center [644, 186] width 208 height 14
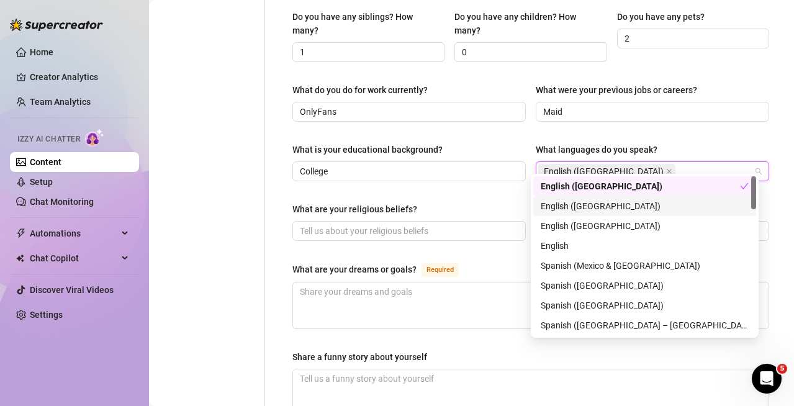
click at [497, 202] on div "What are your religious beliefs?" at bounding box center [408, 211] width 233 height 19
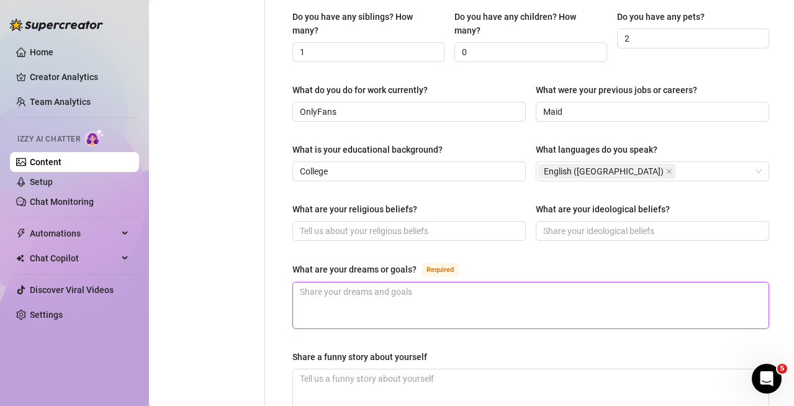
click at [439, 282] on textarea "What are your dreams or goals? Required" at bounding box center [530, 305] width 475 height 46
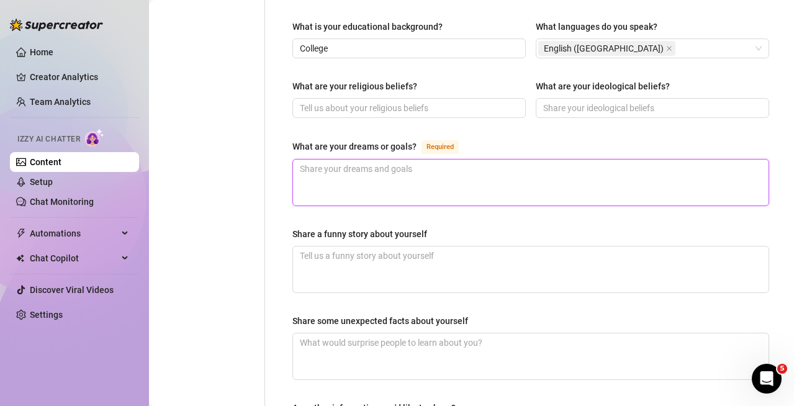
scroll to position [682, 0]
type textarea "I"
type textarea "I w"
type textarea "I wa"
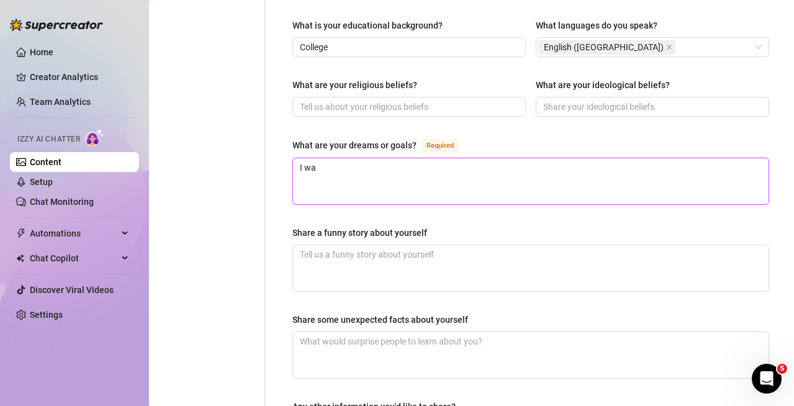
type textarea "I wan"
type textarea "I want"
type textarea "I want o"
type textarea "I want o="
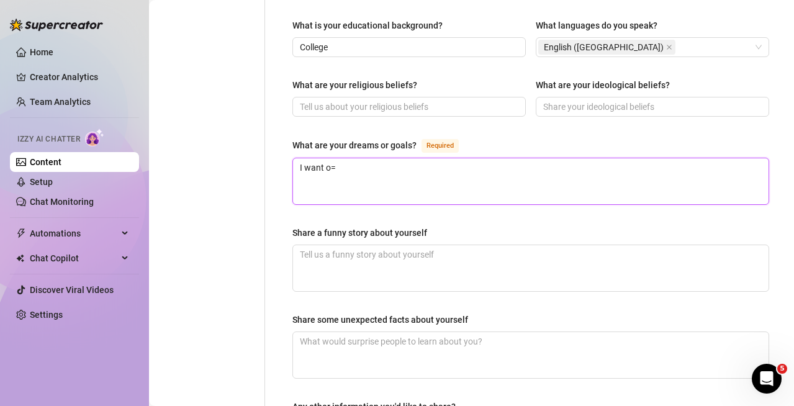
type textarea "I want o=t"
type textarea "I want o=to"
type textarea "I want o=to ="
type textarea "I want o=to =="
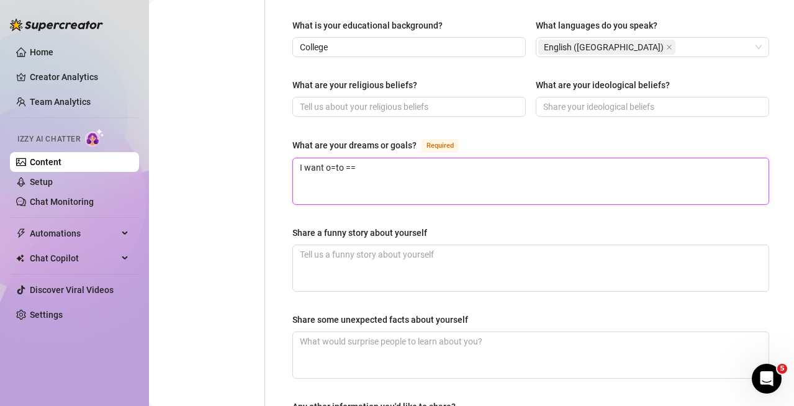
type textarea "I want o=to ==="
type textarea "I want o=to =="
type textarea "I want o=to ="
type textarea "I want o=to"
type textarea "I want o=t"
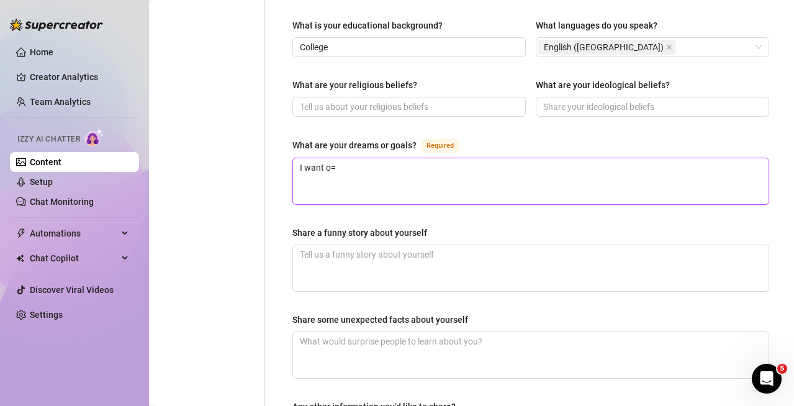
type textarea "I want o"
type textarea "I want"
type textarea "I want t"
type textarea "I want to"
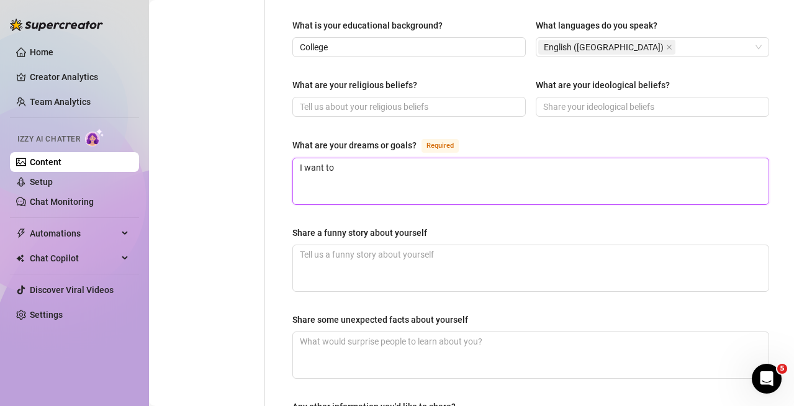
type textarea "I want to h"
type textarea "I want to ha"
type textarea "I want to hav"
type textarea "I want to have"
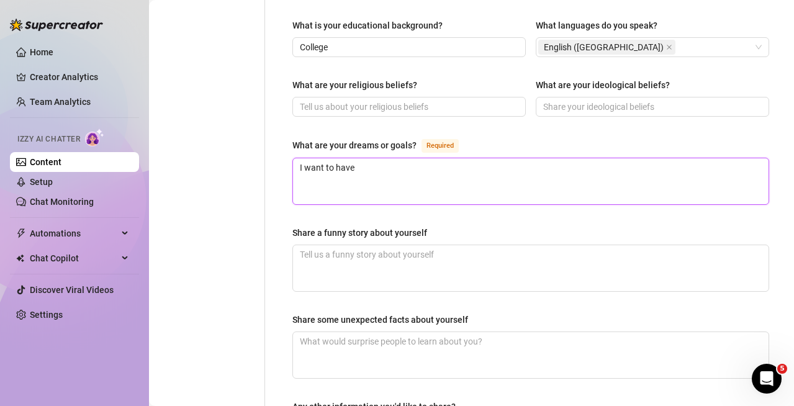
type textarea "I want to have l"
type textarea "I want to have lo"
type textarea "I want to have lot"
type textarea "I want to have lots"
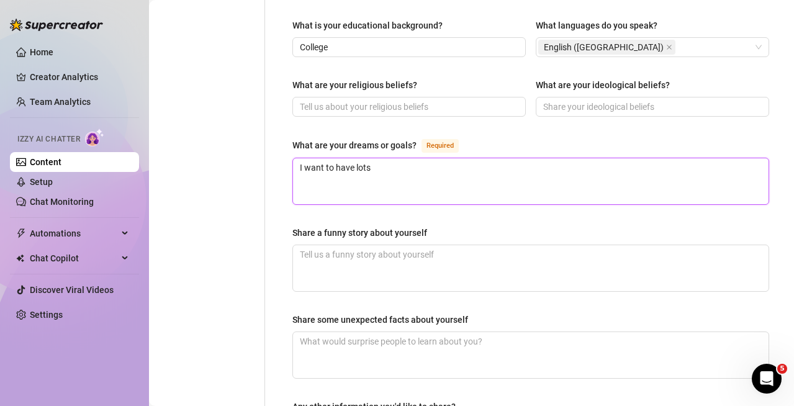
type textarea "I want to have lots o"
type textarea "I want to have lots of"
type textarea "I want to have lots of k"
type textarea "I want to have lots of ki"
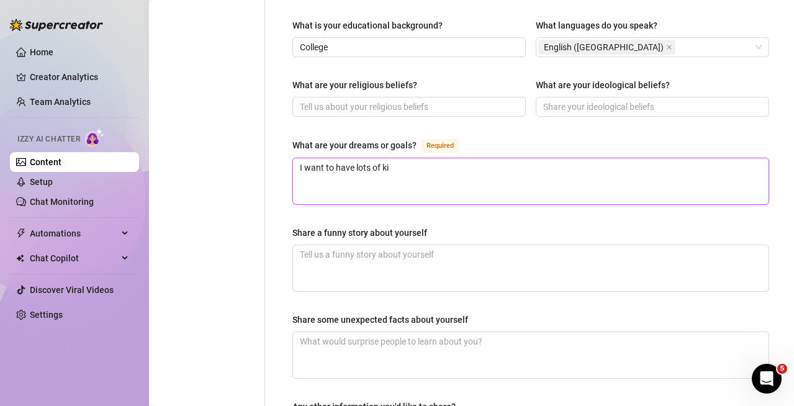
type textarea "I want to have lots of kid"
type textarea "I want to have lots of kids"
type textarea "I want to have lots of kids a"
type textarea "I want to have lots of kids am"
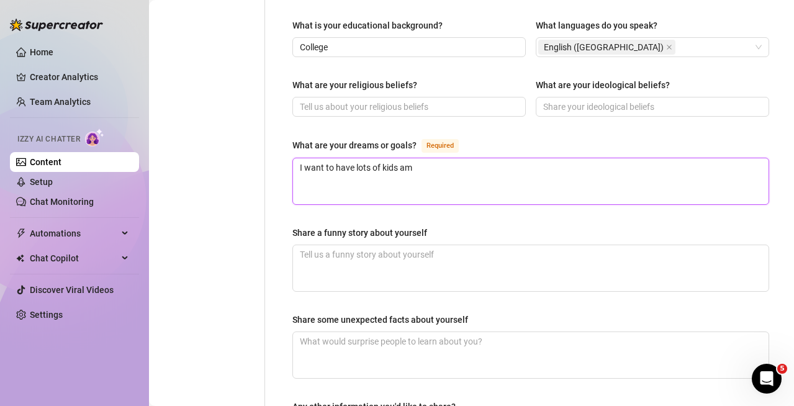
type textarea "I want to have lots of kids amd"
type textarea "I want to have lots of kids amd a"
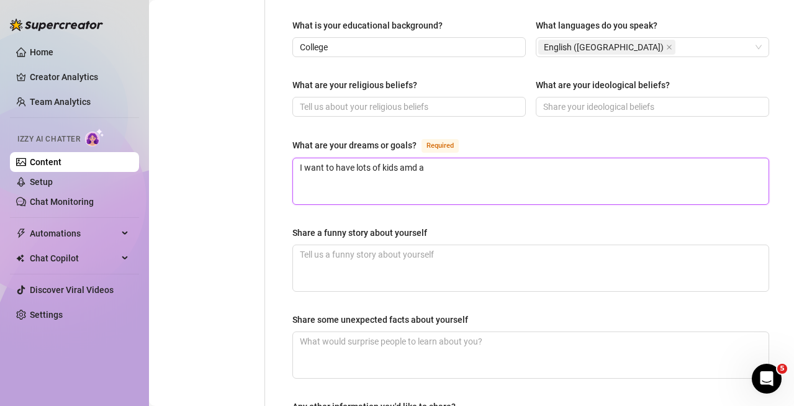
type textarea "I want to have lots of kids amd"
type textarea "I want to have lots of kids am"
type textarea "I want to have lots of kids a"
type textarea "I want to have lots of kids an"
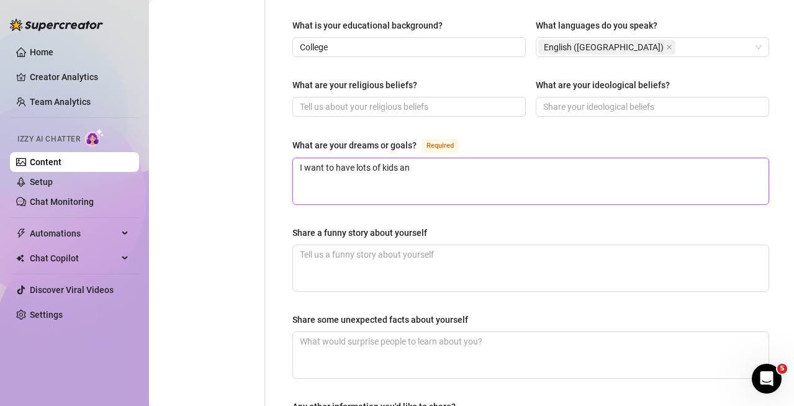
type textarea "I want to have lots of kids and"
type textarea "I want to have lots of kids and a"
type textarea "I want to have lots of kids and a b"
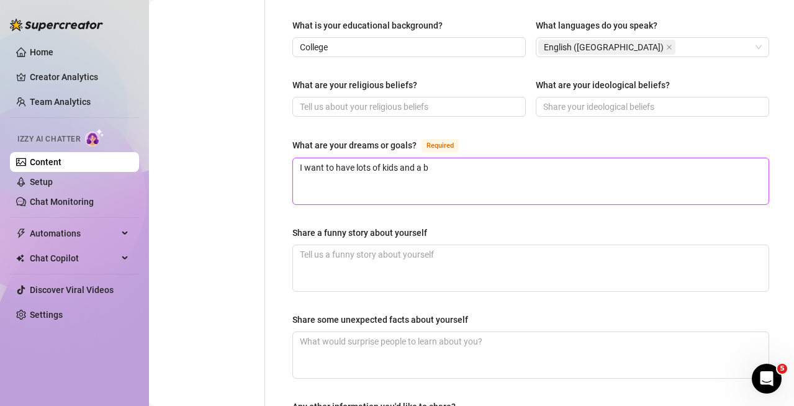
type textarea "I want to have lots of kids and a bi"
type textarea "I want to have lots of kids and a big"
type textarea "I want to have lots of kids and a big h"
type textarea "I want to have lots of kids and a big ho"
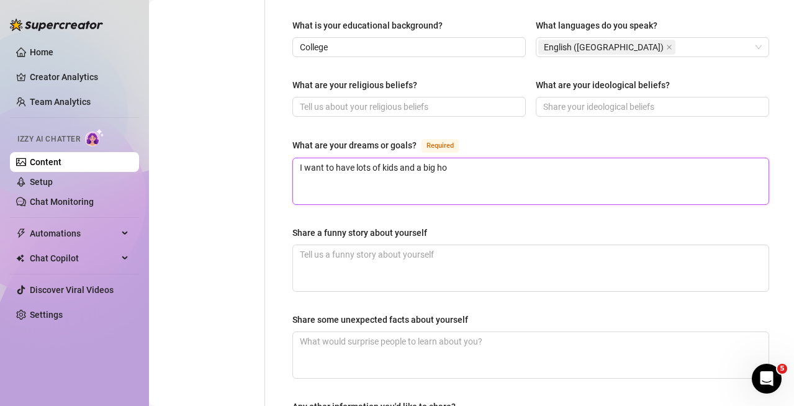
type textarea "I want to have lots of kids and a big hou"
type textarea "I want to have lots of kids and a big hous"
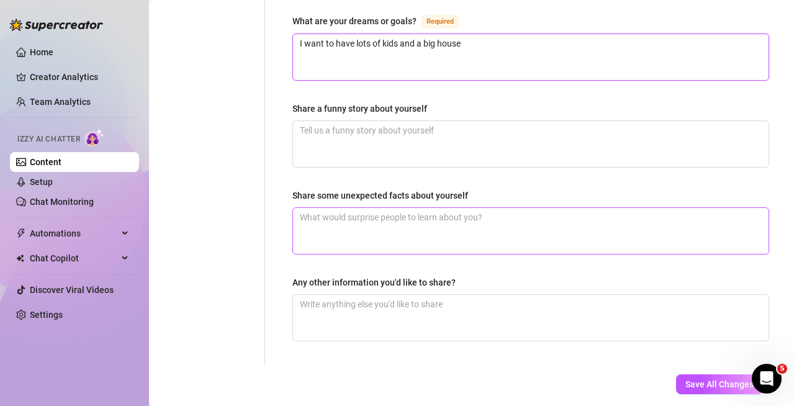
scroll to position [843, 0]
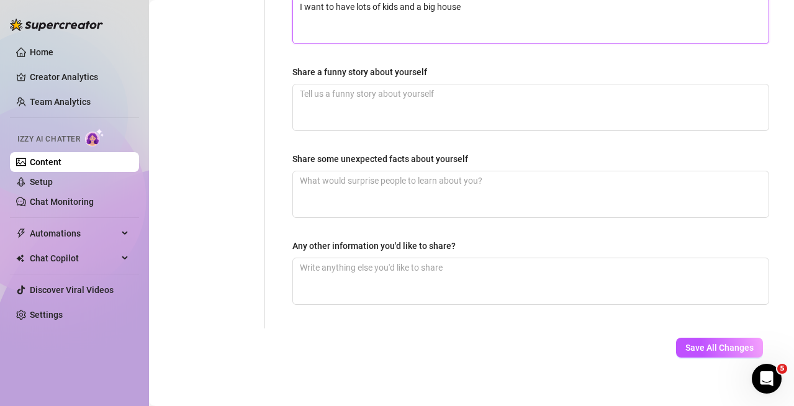
type textarea "I want to have lots of kids and a big house"
click at [671, 328] on div "Save All Changes" at bounding box center [719, 347] width 124 height 38
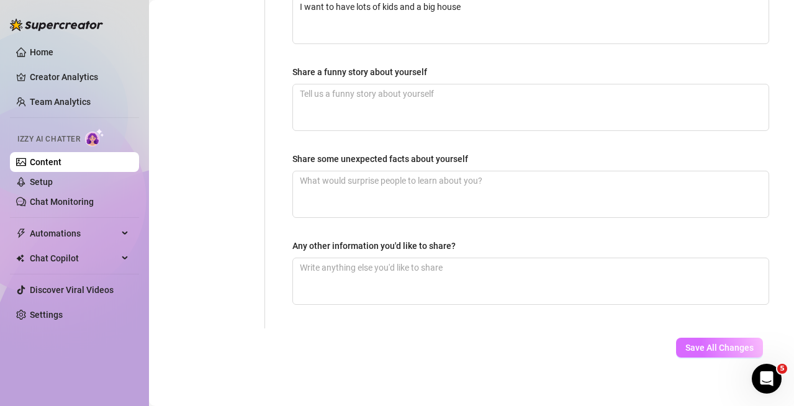
click at [676, 338] on button "Save All Changes" at bounding box center [719, 348] width 87 height 20
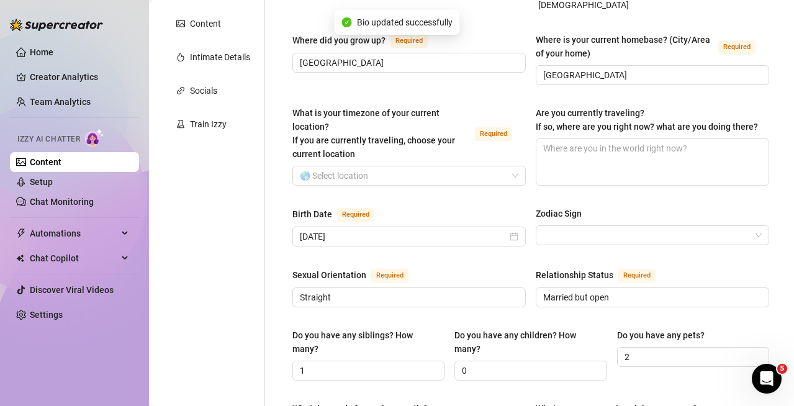
scroll to position [0, 0]
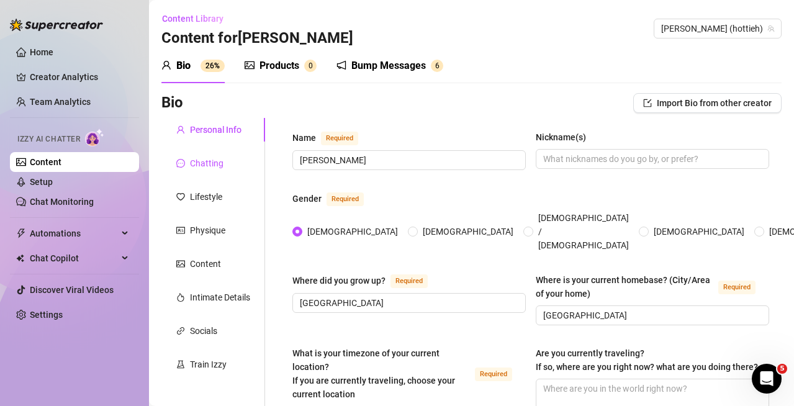
click at [212, 159] on div "Chatting" at bounding box center [207, 163] width 34 height 14
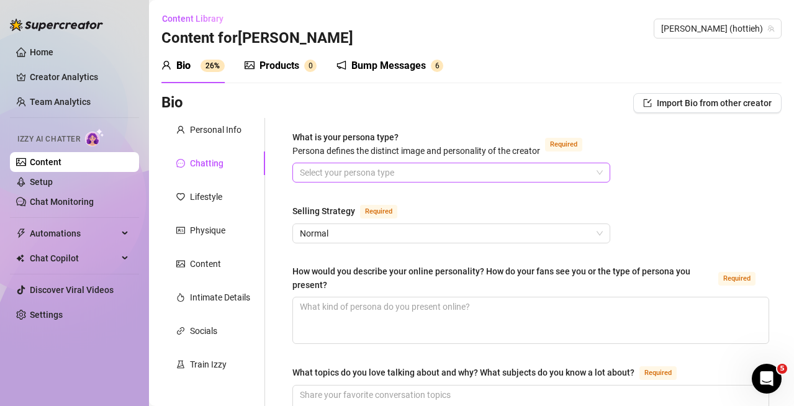
click at [356, 166] on input "What is your persona type? [PERSON_NAME] defines the distinct image and persona…" at bounding box center [446, 172] width 292 height 19
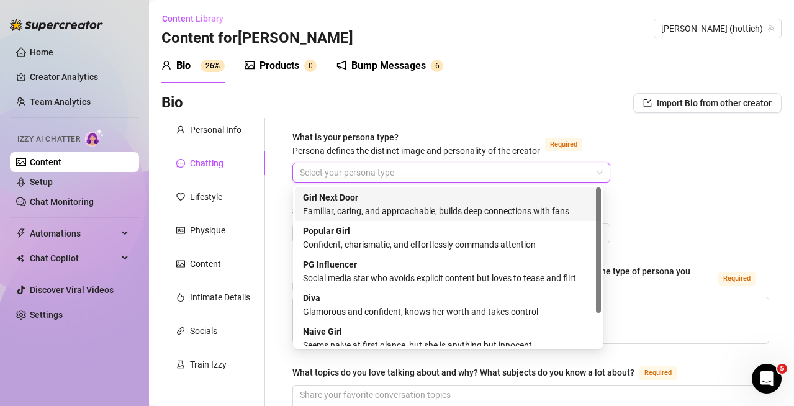
click at [449, 203] on div "Girl Next Door Familiar, caring, and approachable, builds deep connections with…" at bounding box center [448, 203] width 290 height 27
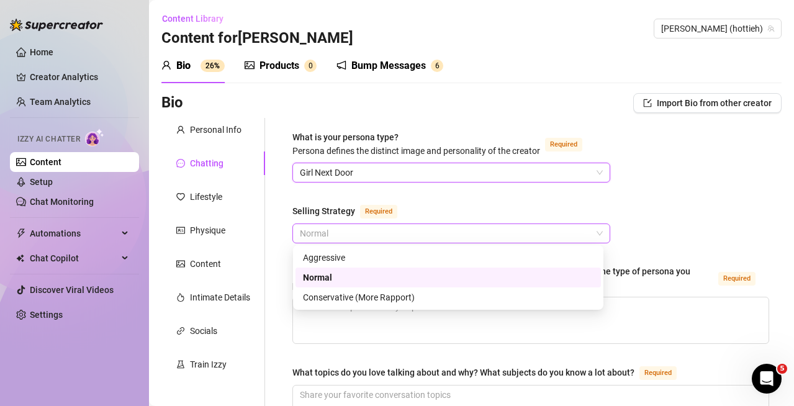
click at [433, 231] on span "Normal" at bounding box center [451, 233] width 303 height 19
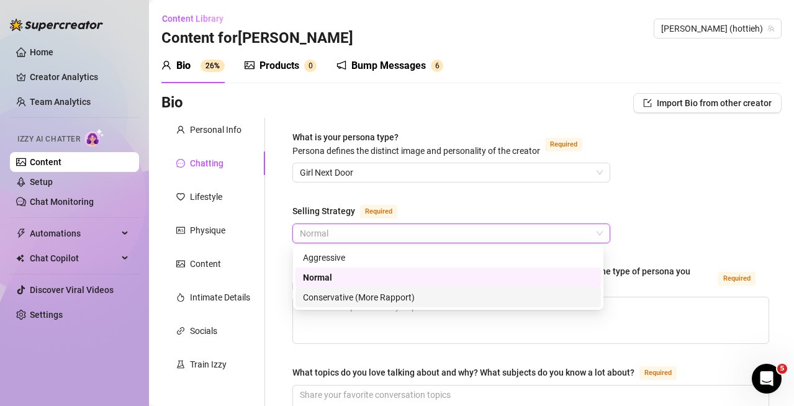
click at [417, 295] on div "Conservative (More Rapport)" at bounding box center [448, 297] width 290 height 14
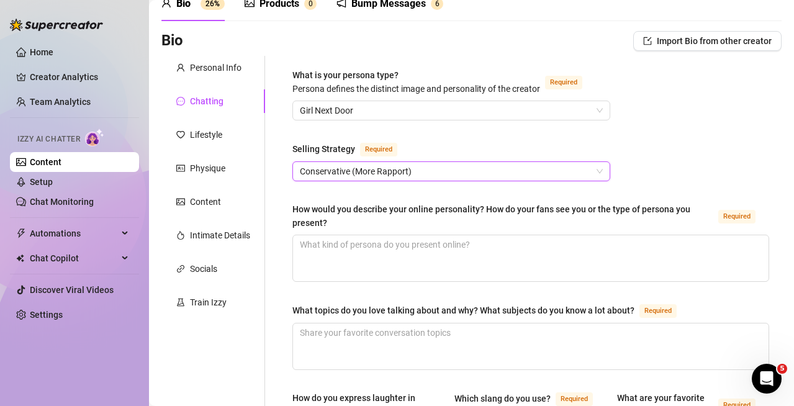
scroll to position [124, 0]
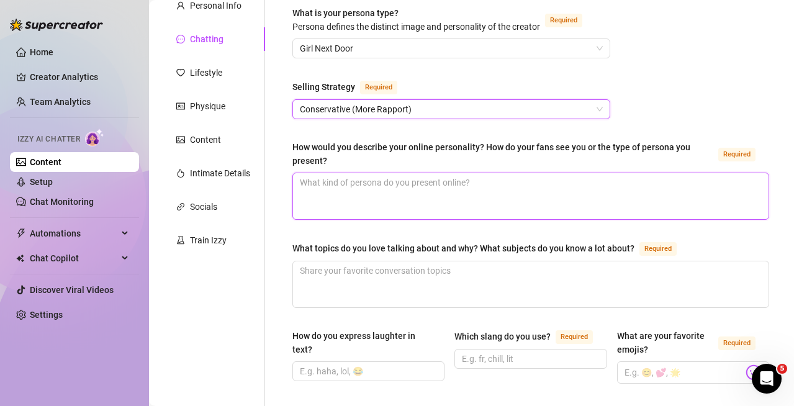
click at [494, 186] on textarea "How would you describe your online personality? How do your fans see you or the…" at bounding box center [530, 196] width 475 height 46
type textarea "I"
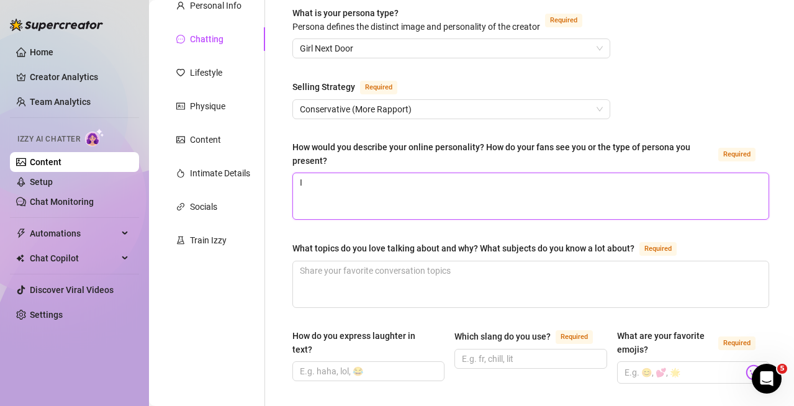
type textarea "I'"
type textarea "I',"
type textarea "I'"
type textarea "I'm"
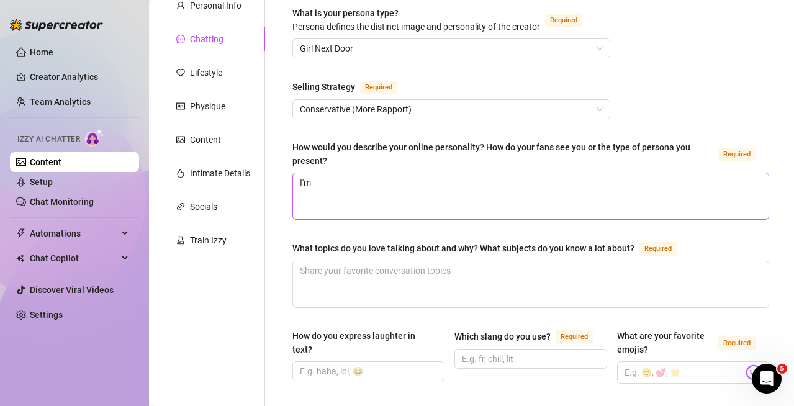
click at [410, 172] on span "I'm" at bounding box center [530, 195] width 476 height 47
click at [410, 171] on div "How would you describe your online personality? How do your fans see you or the…" at bounding box center [530, 156] width 476 height 32
click at [405, 181] on textarea "I'm" at bounding box center [530, 196] width 475 height 46
click at [401, 181] on textarea "I'm" at bounding box center [530, 196] width 475 height 46
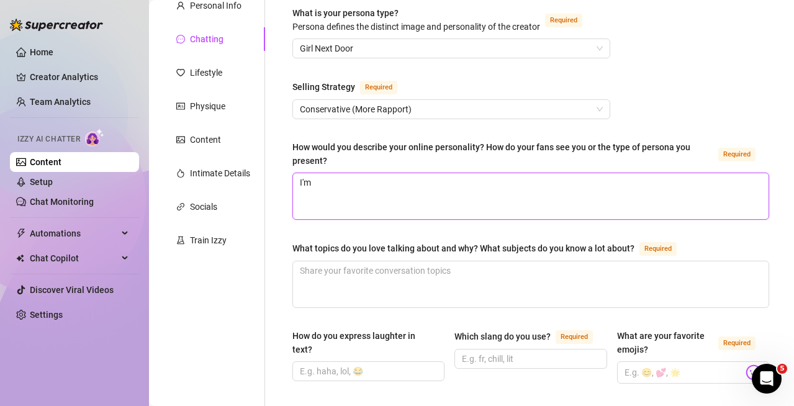
type textarea "I'm"
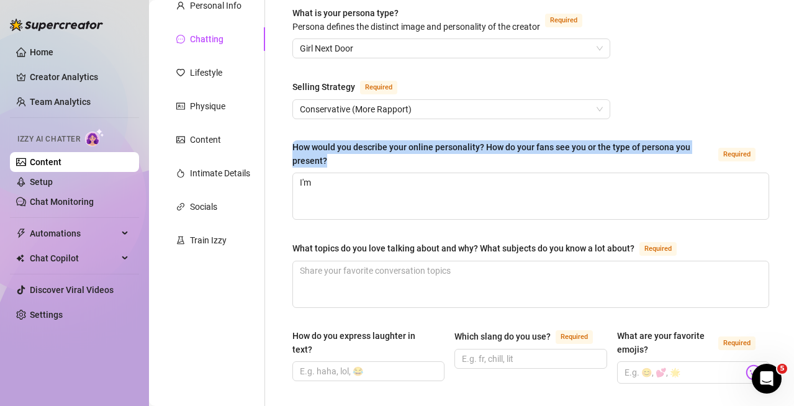
drag, startPoint x: 292, startPoint y: 137, endPoint x: 338, endPoint y: 158, distance: 49.7
copy div "How would you describe your online personality? How do your fans see you or the…"
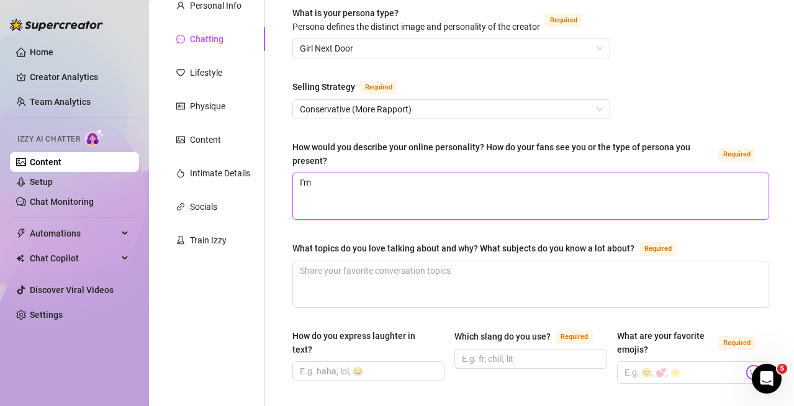
click at [415, 187] on textarea "I'm" at bounding box center [530, 196] width 475 height 46
drag, startPoint x: 415, startPoint y: 187, endPoint x: 370, endPoint y: 195, distance: 45.3
click at [370, 195] on textarea "I'm" at bounding box center [530, 196] width 475 height 46
click at [370, 194] on textarea "I'm" at bounding box center [530, 196] width 475 height 46
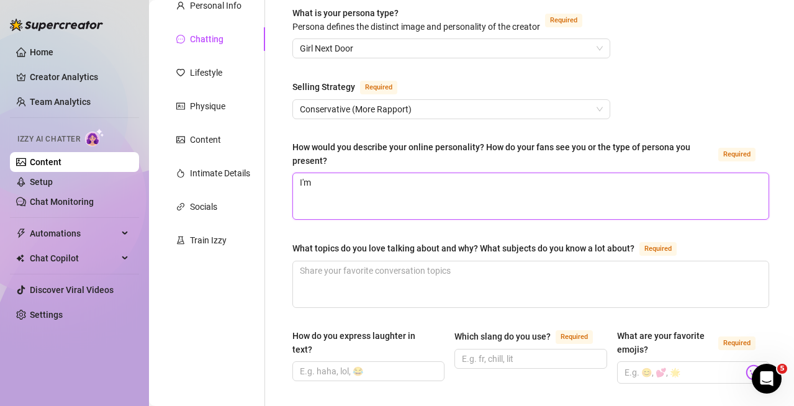
paste textarea "“I keep my personality warm, playful, and real. I’m that [DEMOGRAPHIC_DATA] gir…"
type textarea "“I keep my personality warm, playful, and real. I’m that [DEMOGRAPHIC_DATA] gir…"
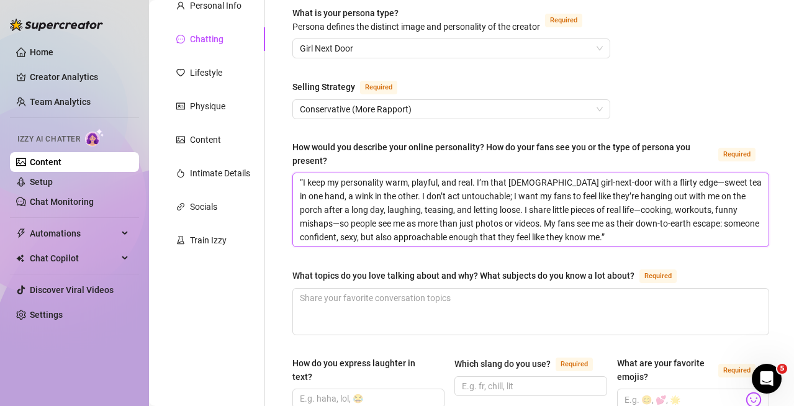
scroll to position [0, 0]
type textarea "“I keep my personality warm, playful, and real. I’m that [DEMOGRAPHIC_DATA] gir…"
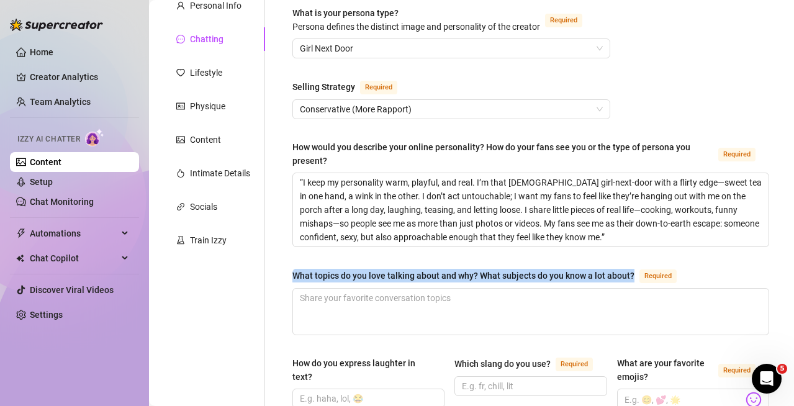
drag, startPoint x: 291, startPoint y: 271, endPoint x: 638, endPoint y: 274, distance: 346.8
copy div "What topics do you love talking about and why? What subjects do you know a lot …"
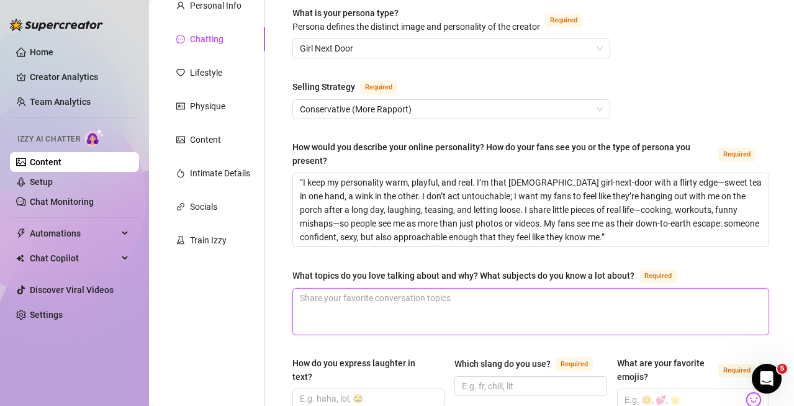
paste textarea "Relationships & intimacy: I like chatting about the ups, downs, and playful sid…"
type textarea "Relationships & intimacy: I like chatting about the ups, downs, and playful sid…"
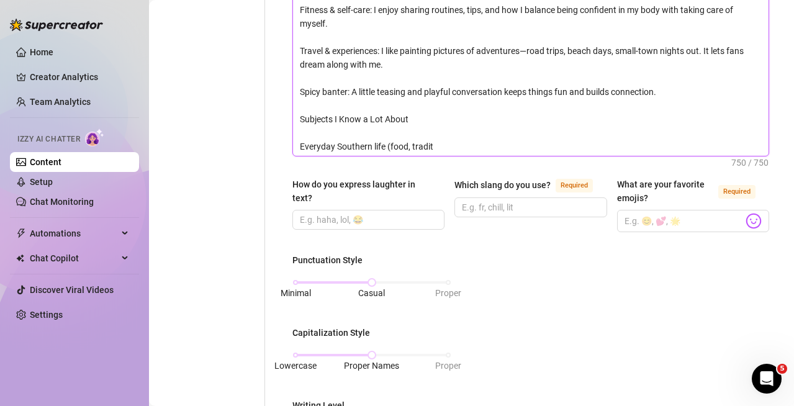
scroll to position [496, 0]
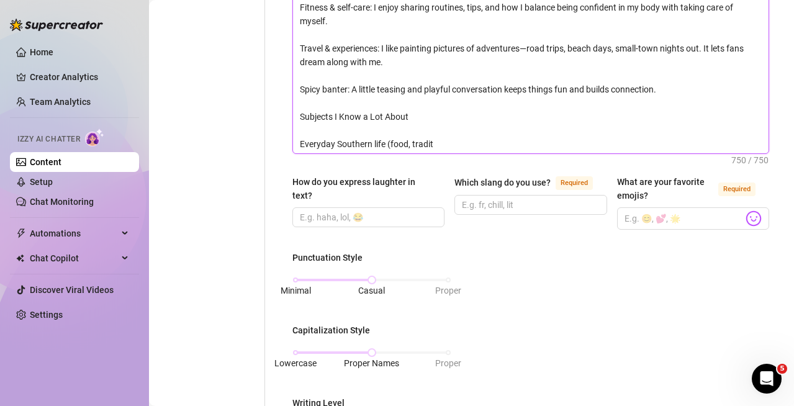
type textarea "Relationships & intimacy: I like chatting about the ups, downs, and playful sid…"
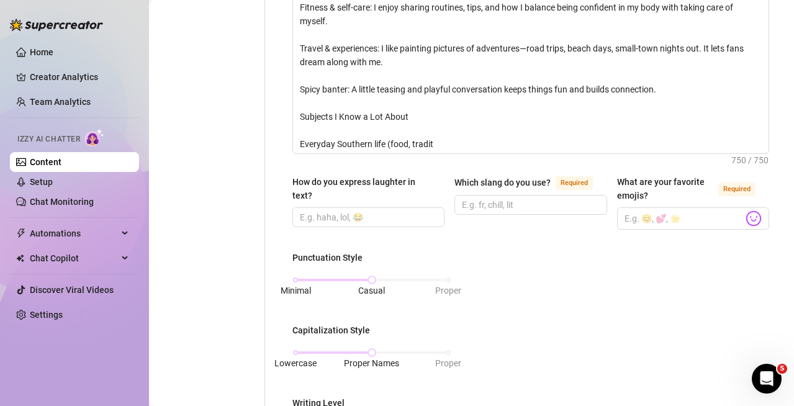
click at [387, 178] on div "How do you express laughter in text?" at bounding box center [363, 188] width 143 height 27
click at [387, 210] on input "How do you express laughter in text?" at bounding box center [367, 217] width 135 height 14
type input "h"
type input "."
type input "lol"
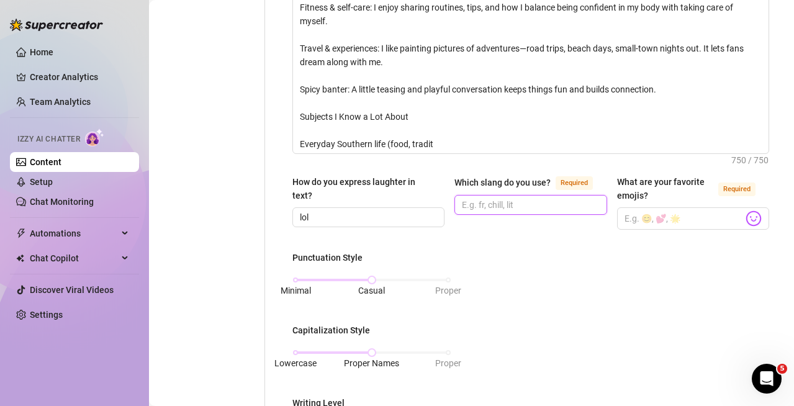
click at [527, 212] on input "Which slang do you use? Required" at bounding box center [529, 205] width 135 height 14
type input "fr, stop, fire"
click at [654, 214] on input "What are your favorite emojis? Required" at bounding box center [683, 218] width 119 height 16
click at [745, 221] on img at bounding box center [753, 218] width 16 height 16
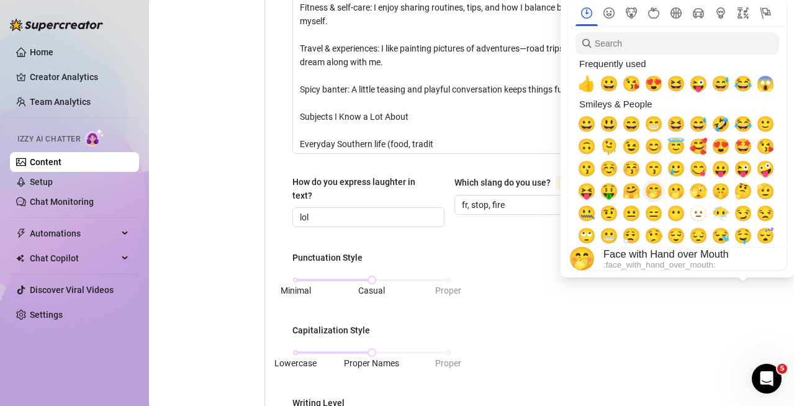
click at [654, 195] on span "🤭" at bounding box center [653, 190] width 19 height 17
click at [678, 192] on span "🫢" at bounding box center [675, 190] width 19 height 17
click at [721, 128] on span "🤣" at bounding box center [720, 123] width 19 height 17
click at [721, 88] on span "😅" at bounding box center [720, 83] width 19 height 17
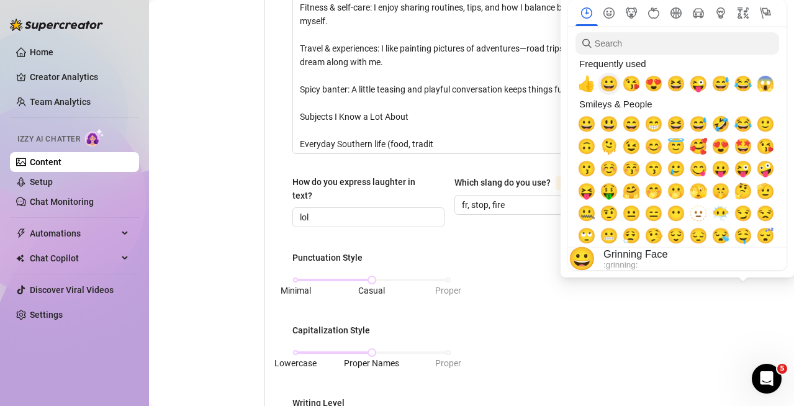
click at [602, 84] on span "😀" at bounding box center [608, 83] width 19 height 17
type input "🤭🫢🤣🤣😅😀"
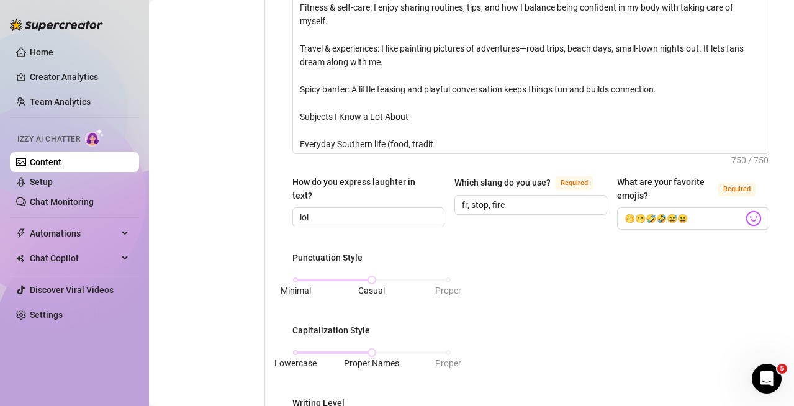
click at [578, 315] on div "Punctuation Style Minimal Casual Proper Capitalization Style Lowercase Proper N…" at bounding box center [530, 405] width 476 height 308
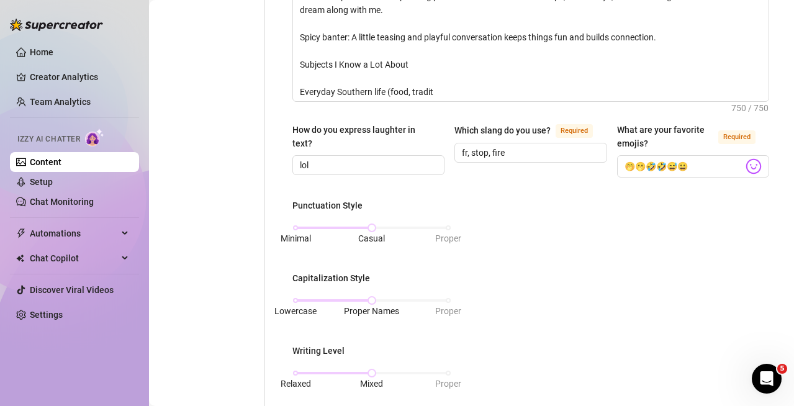
scroll to position [620, 0]
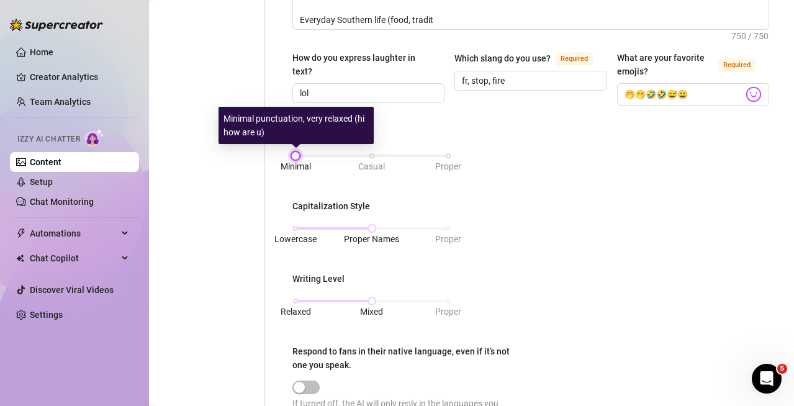
drag, startPoint x: 372, startPoint y: 154, endPoint x: 310, endPoint y: 153, distance: 62.7
click at [310, 153] on div "Minimal Casual Proper" at bounding box center [371, 155] width 153 height 7
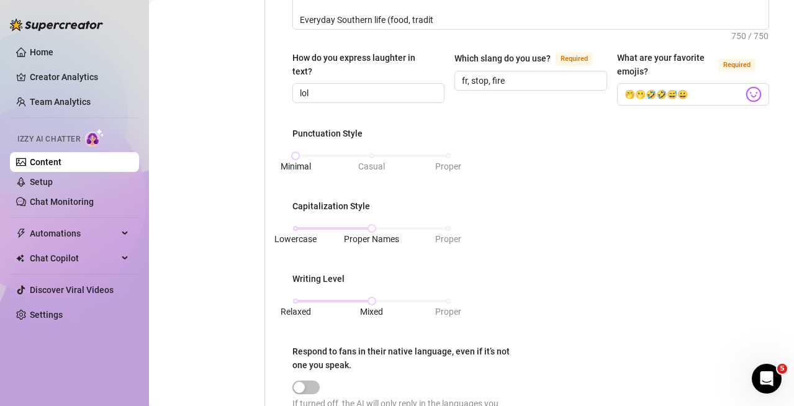
click at [508, 195] on div "Punctuation Style Minimal Casual Proper Capitalization Style Lowercase Proper N…" at bounding box center [530, 281] width 476 height 308
drag, startPoint x: 368, startPoint y: 226, endPoint x: 294, endPoint y: 225, distance: 73.8
click at [294, 225] on div at bounding box center [295, 228] width 6 height 6
click at [555, 205] on div "Punctuation Style Minimal Casual Proper Capitalization Style Lowercase Proper N…" at bounding box center [530, 281] width 476 height 308
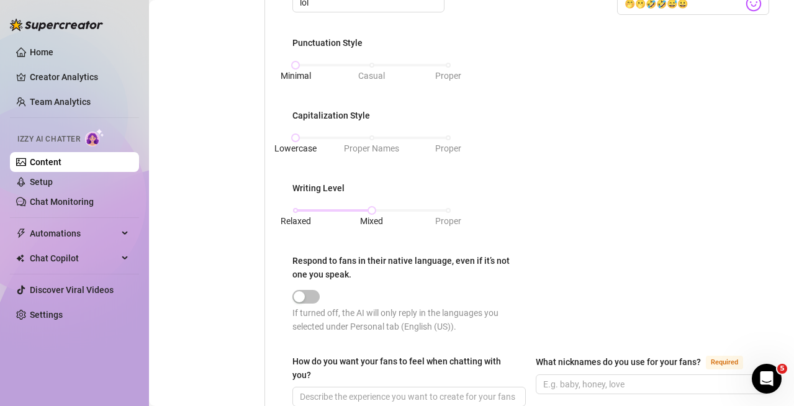
scroll to position [807, 0]
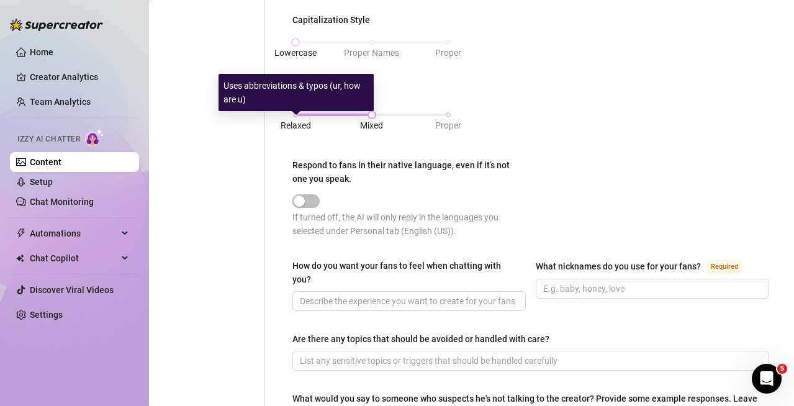
drag, startPoint x: 370, startPoint y: 118, endPoint x: 285, endPoint y: 123, distance: 85.8
click at [295, 119] on div "Relaxed Mixed Proper" at bounding box center [371, 119] width 153 height 0
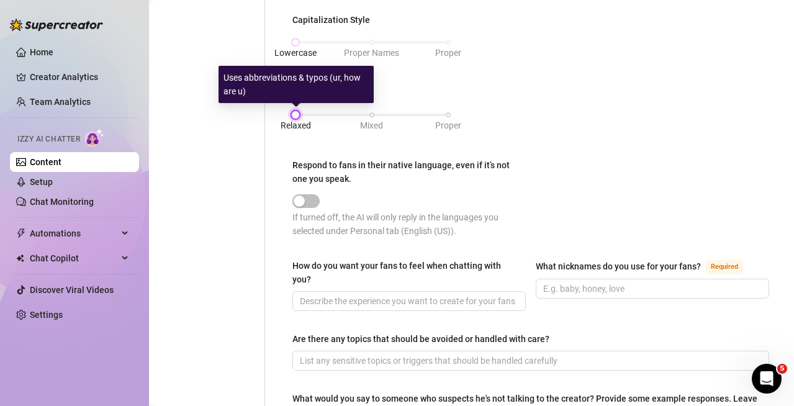
drag, startPoint x: 366, startPoint y: 115, endPoint x: 293, endPoint y: 110, distance: 72.8
click at [293, 112] on div at bounding box center [295, 115] width 6 height 6
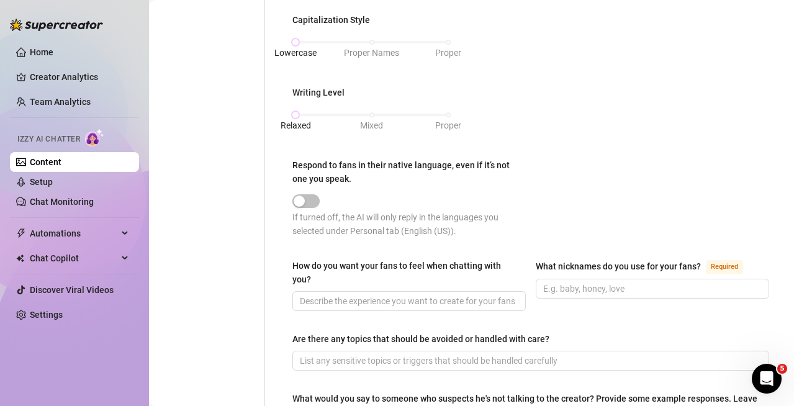
click at [523, 124] on div "Punctuation Style Minimal Casual Proper Capitalization Style Lowercase Proper N…" at bounding box center [530, 94] width 476 height 308
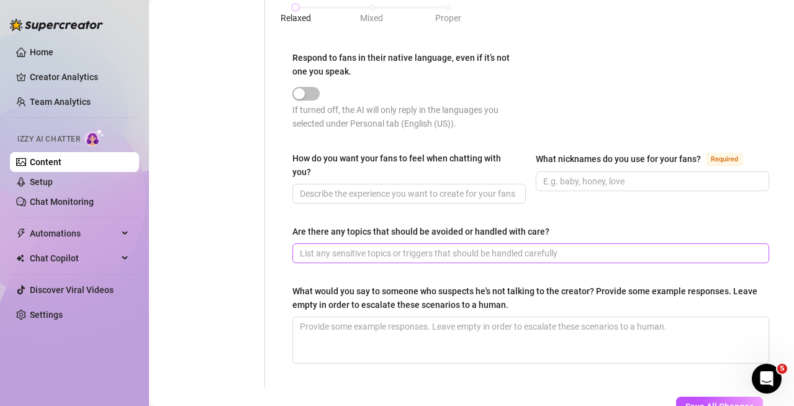
scroll to position [931, 0]
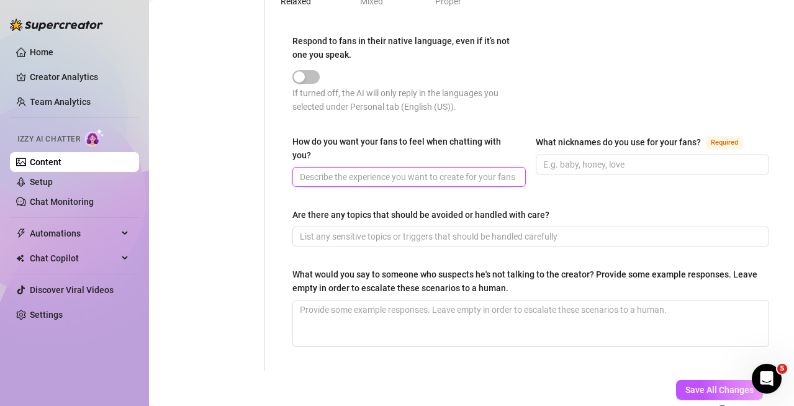
click at [377, 182] on input "How do you want your fans to feel when chatting with you?" at bounding box center [408, 177] width 216 height 14
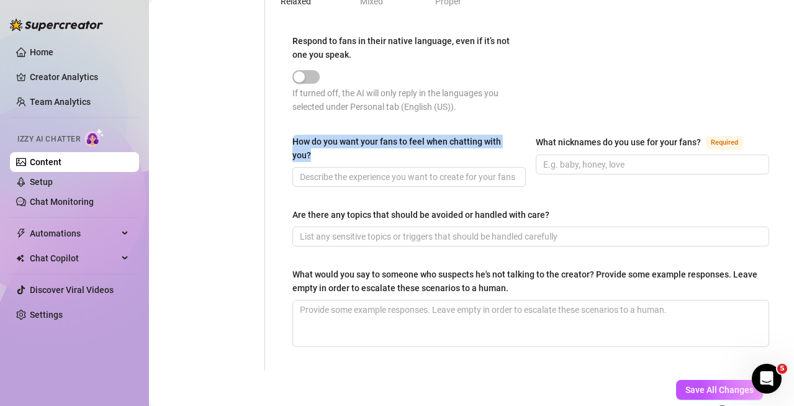
drag, startPoint x: 291, startPoint y: 135, endPoint x: 323, endPoint y: 153, distance: 36.9
copy div "How do you want your fans to feel when chatting with you?"
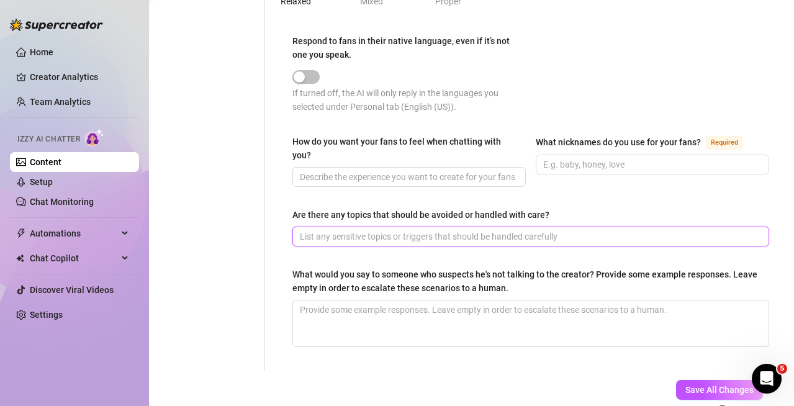
drag, startPoint x: 331, startPoint y: 311, endPoint x: 310, endPoint y: 235, distance: 79.2
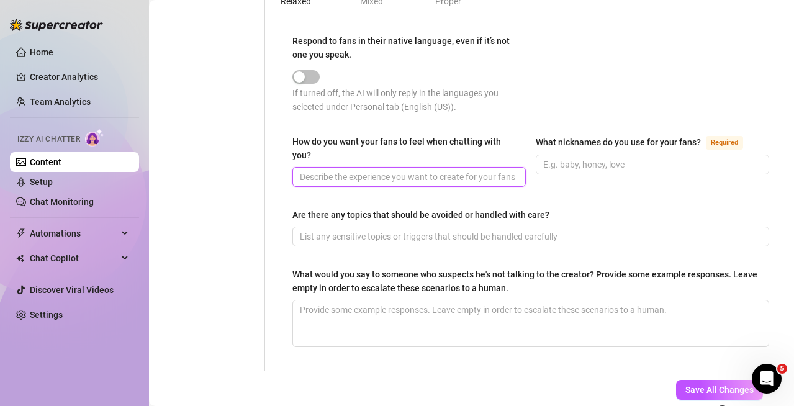
drag, startPoint x: 310, startPoint y: 235, endPoint x: 397, endPoint y: 174, distance: 105.7
paste input "Special & Seen: Like they’re the only one I’m focused on in that moment, even i…"
type input "Special & Seen: Like they’re the only one I’m focused on in that moment, even i…"
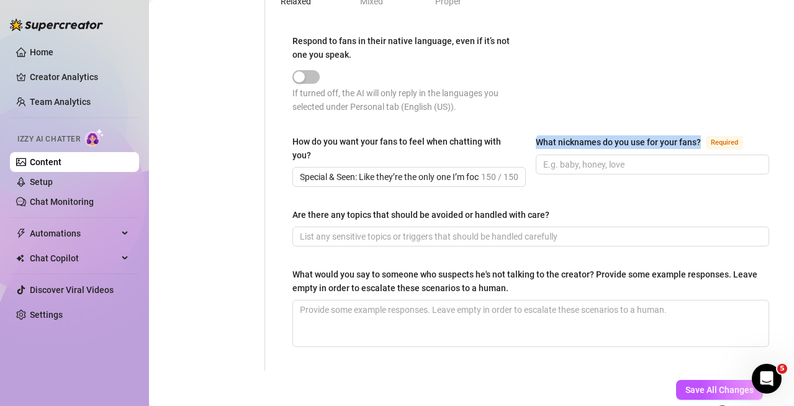
drag, startPoint x: 528, startPoint y: 134, endPoint x: 698, endPoint y: 139, distance: 170.1
click at [698, 139] on div "How do you want your fans to feel when chatting with you? Special & Seen: Like …" at bounding box center [530, 166] width 476 height 63
copy div "What nicknames do you use for your fans?"
paste input "Darlin’, Baby, Babe, Handsome, Sugar, Cutie,"
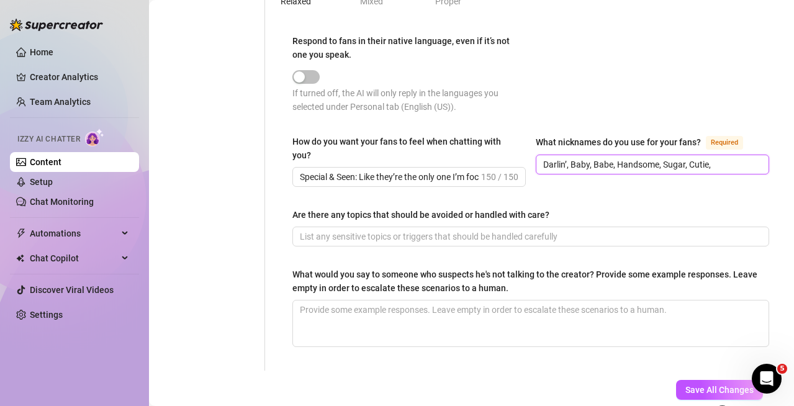
type input "Darlin’, Baby, Babe, Handsome, Sugar, Cutie,"
drag, startPoint x: 293, startPoint y: 213, endPoint x: 444, endPoint y: 209, distance: 150.8
click at [444, 209] on div "Are there any topics that should be avoided or handled with care?" at bounding box center [420, 215] width 257 height 14
click at [449, 208] on div "Are there any topics that should be avoided or handled with care?" at bounding box center [420, 215] width 257 height 14
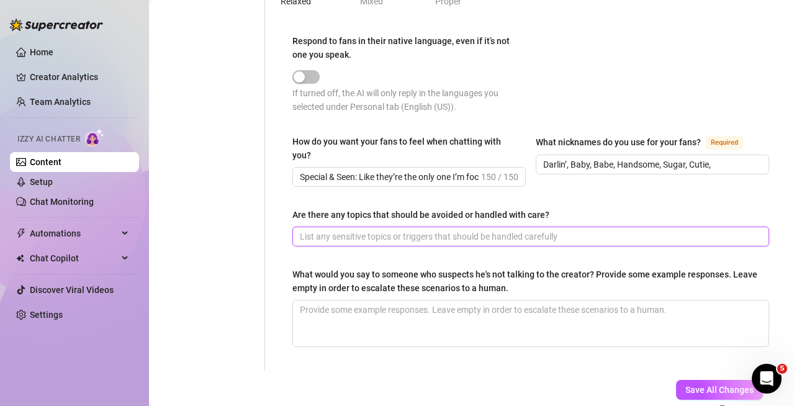
click at [449, 230] on input "Are there any topics that should be avoided or handled with care?" at bounding box center [529, 237] width 459 height 14
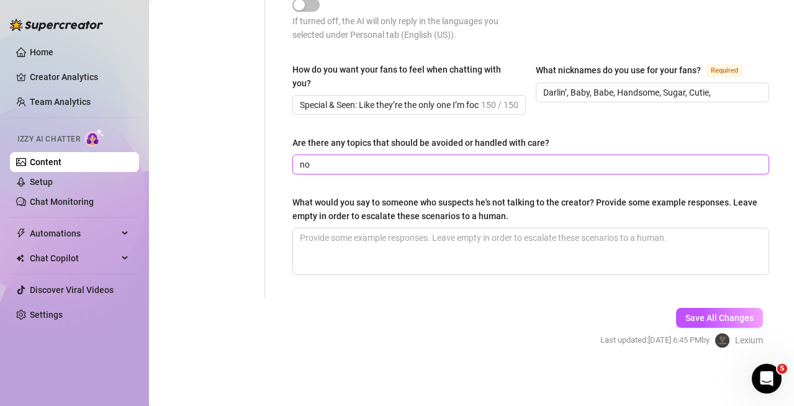
type input "no"
click at [293, 199] on div "What would you say to someone who suspects he's not talking to the creator? Pro…" at bounding box center [526, 208] width 468 height 27
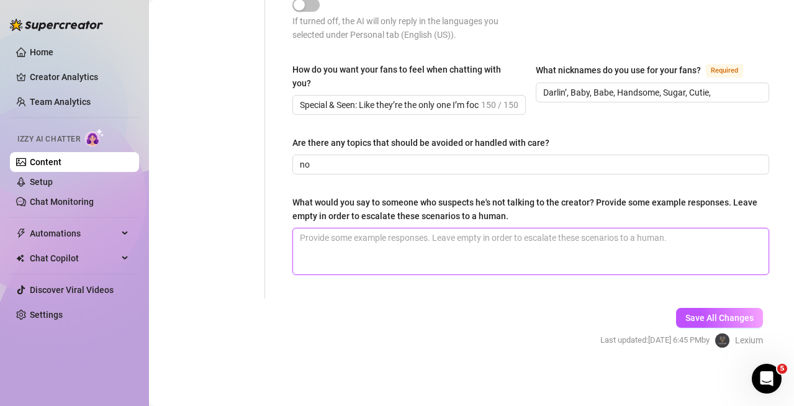
click at [293, 228] on textarea "What would you say to someone who suspects he's not talking to the creator? Pro…" at bounding box center [530, 251] width 475 height 46
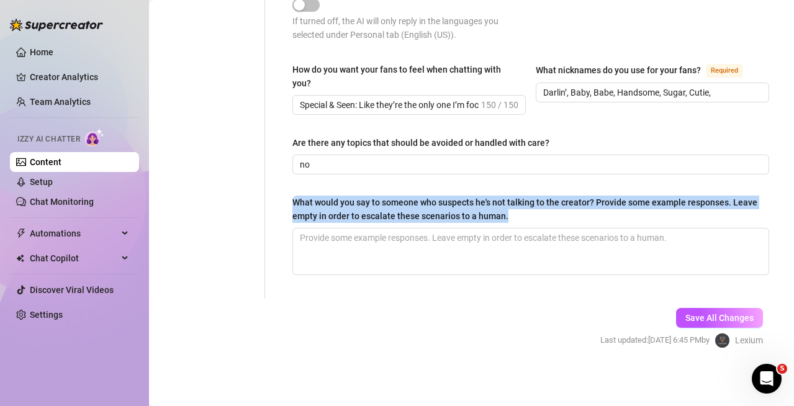
drag, startPoint x: 292, startPoint y: 199, endPoint x: 544, endPoint y: 215, distance: 252.4
click at [544, 215] on div "What would you say to someone who suspects he's not talking to the creator? Pro…" at bounding box center [526, 208] width 468 height 27
click at [544, 228] on textarea "What would you say to someone who suspects he's not talking to the creator? Pro…" at bounding box center [530, 251] width 475 height 46
copy div "What would you say to someone who suspects he's not talking to the creator? Pro…"
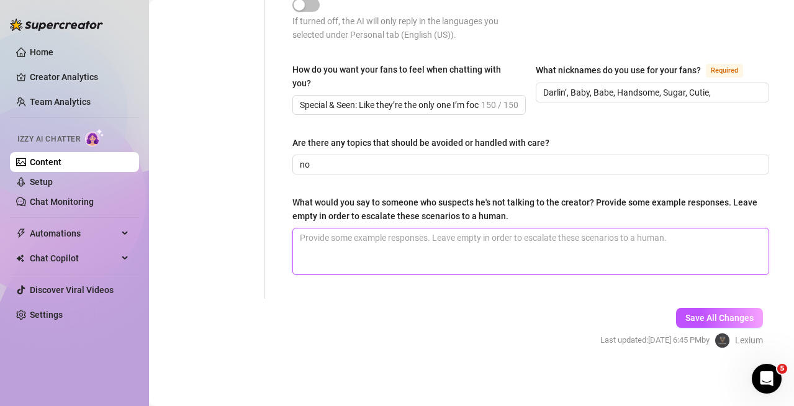
click at [554, 232] on textarea "What would you say to someone who suspects he's not talking to the creator? Pro…" at bounding box center [530, 251] width 475 height 46
type textarea "m"
type textarea "mg"
type textarea "mgf"
type textarea "mgfg"
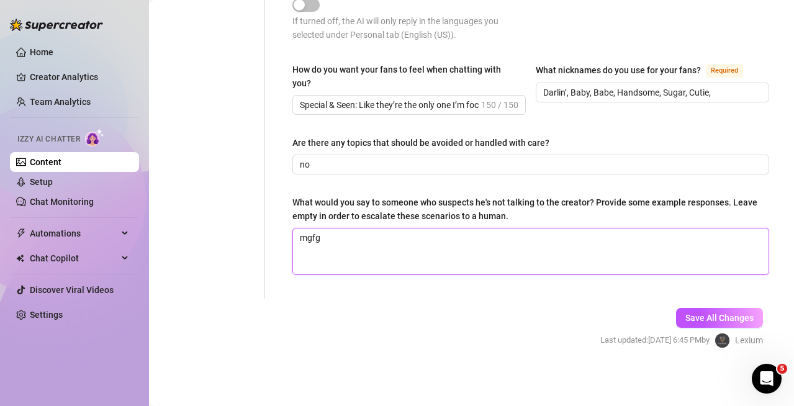
type textarea "mgfgf"
type textarea "mgfg"
type textarea "mgf"
type textarea "mg"
type textarea "m"
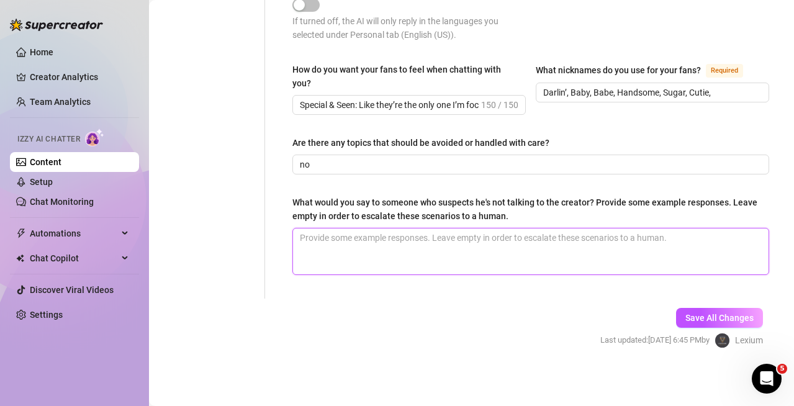
paste textarea "Aw, baby, it’s really me. I don’t waste my time letting anyone else have these …"
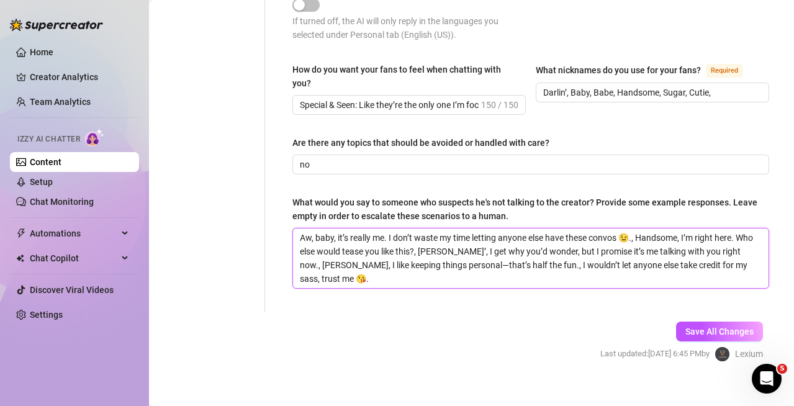
scroll to position [0, 0]
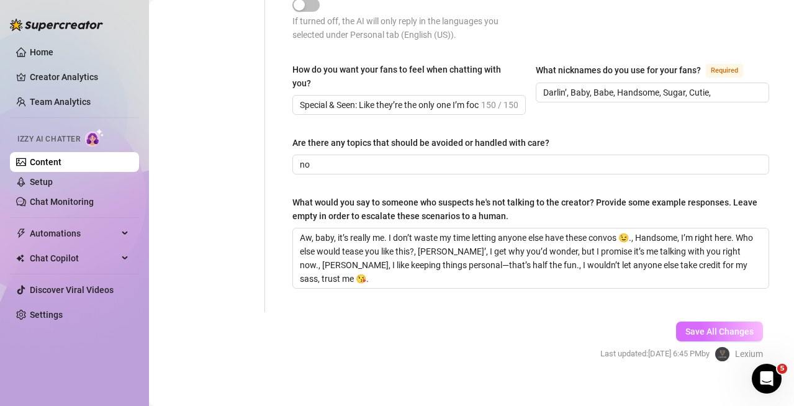
click at [685, 327] on span "Save All Changes" at bounding box center [719, 331] width 68 height 10
click at [680, 324] on button "Save All Changes" at bounding box center [719, 331] width 87 height 20
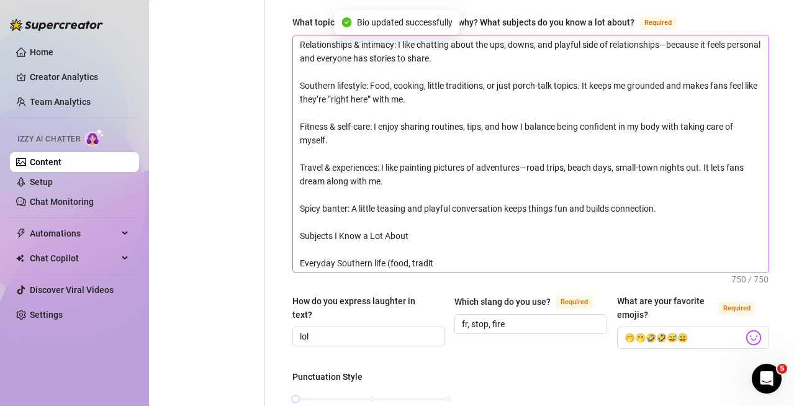
scroll to position [258, 0]
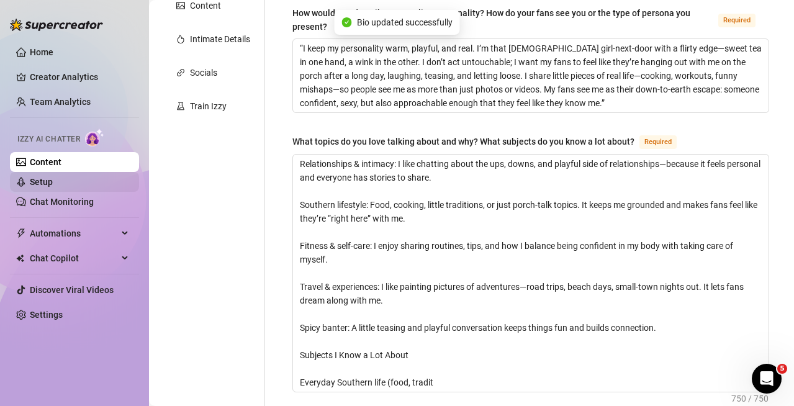
click at [53, 187] on link "Setup" at bounding box center [41, 182] width 23 height 10
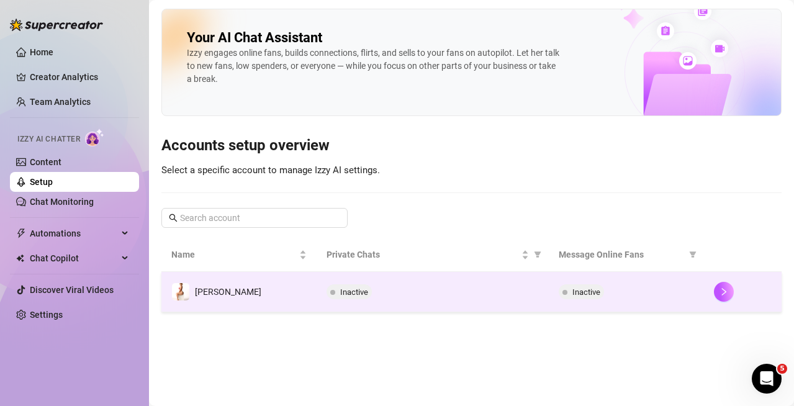
click at [494, 285] on div "Inactive" at bounding box center [432, 291] width 213 height 15
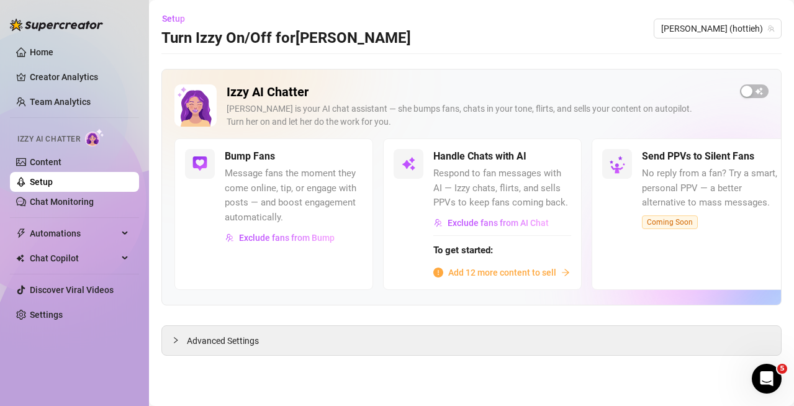
click at [481, 274] on span "Add 12 more content to sell" at bounding box center [502, 273] width 108 height 14
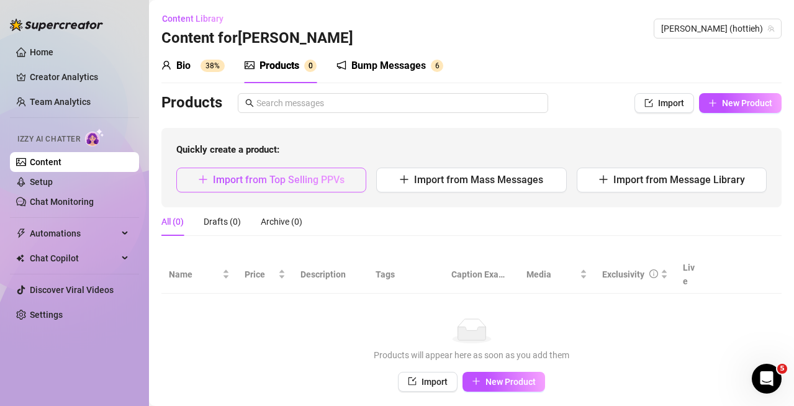
click at [281, 176] on span "Import from Top Selling PPVs" at bounding box center [279, 180] width 132 height 12
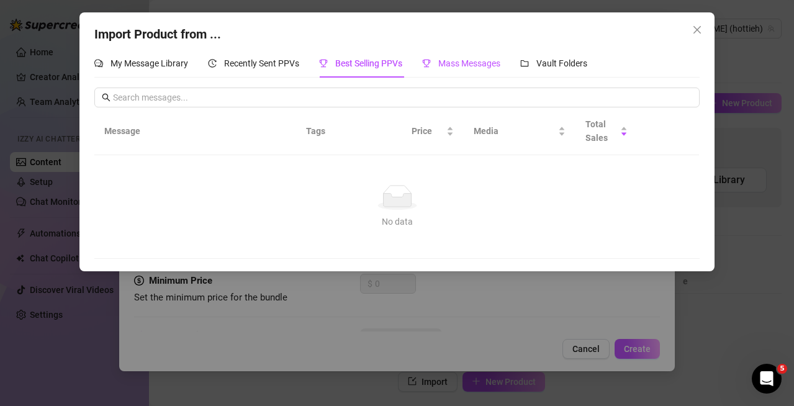
click at [444, 67] on span "Mass Messages" at bounding box center [469, 63] width 62 height 10
click at [377, 63] on span "Best Selling PPVs" at bounding box center [368, 63] width 67 height 10
click at [530, 69] on div "Vault Folders" at bounding box center [553, 63] width 67 height 14
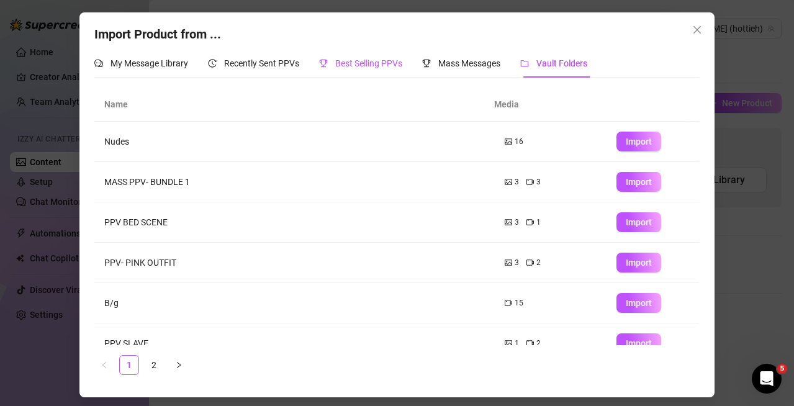
click at [357, 66] on span "Best Selling PPVs" at bounding box center [368, 63] width 67 height 10
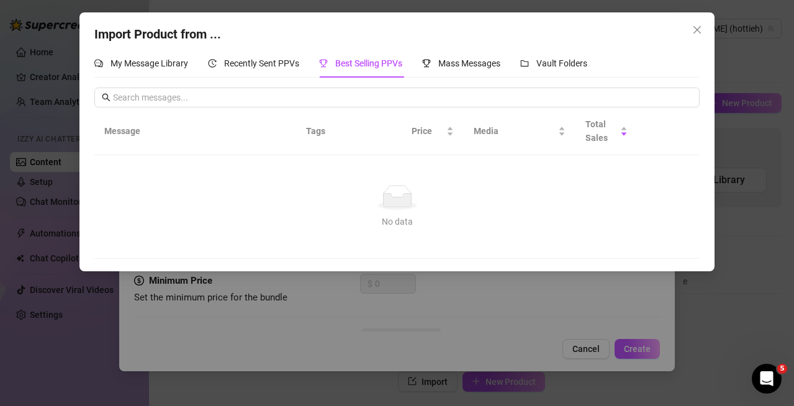
click at [333, 179] on td "No data No data" at bounding box center [396, 207] width 605 height 104
click at [335, 181] on td "No data No data" at bounding box center [396, 207] width 605 height 104
click at [225, 61] on span "Recently Sent PPVs" at bounding box center [261, 63] width 75 height 10
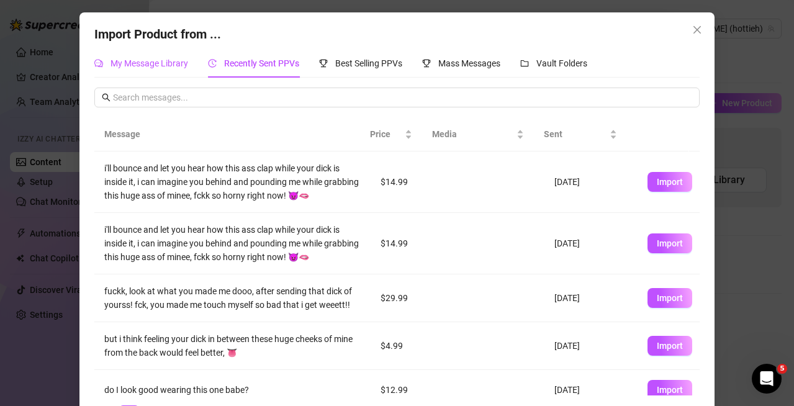
click at [155, 58] on span "My Message Library" at bounding box center [149, 63] width 78 height 10
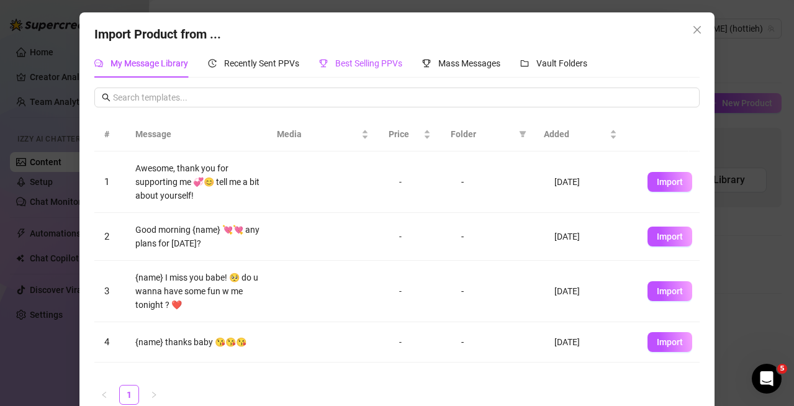
click at [382, 58] on span "Best Selling PPVs" at bounding box center [368, 63] width 67 height 10
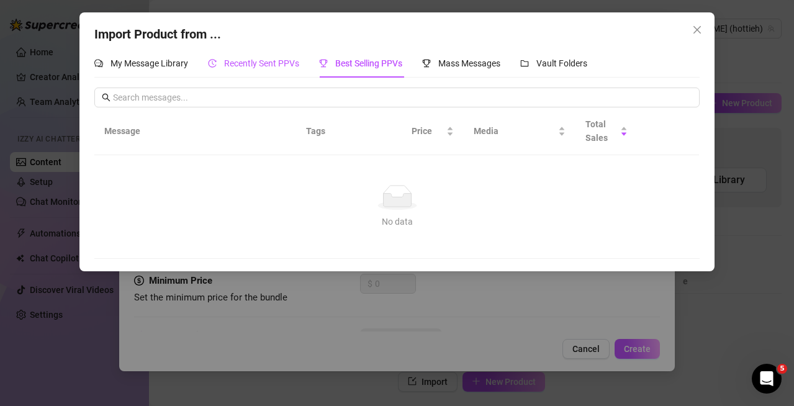
click at [282, 68] on span "Recently Sent PPVs" at bounding box center [261, 63] width 75 height 10
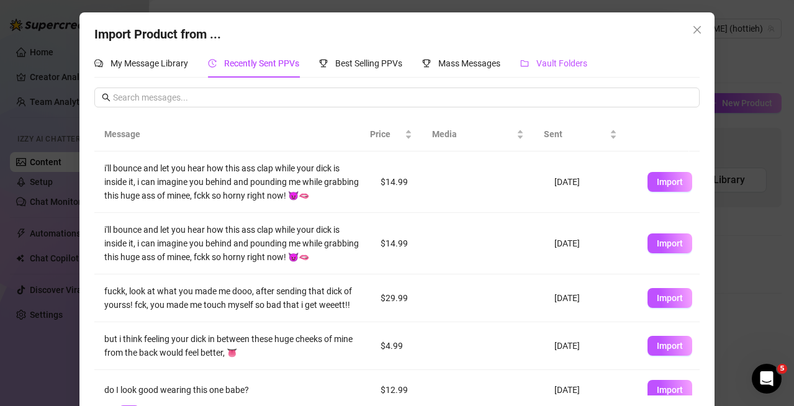
click at [559, 58] on span "Vault Folders" at bounding box center [561, 63] width 51 height 10
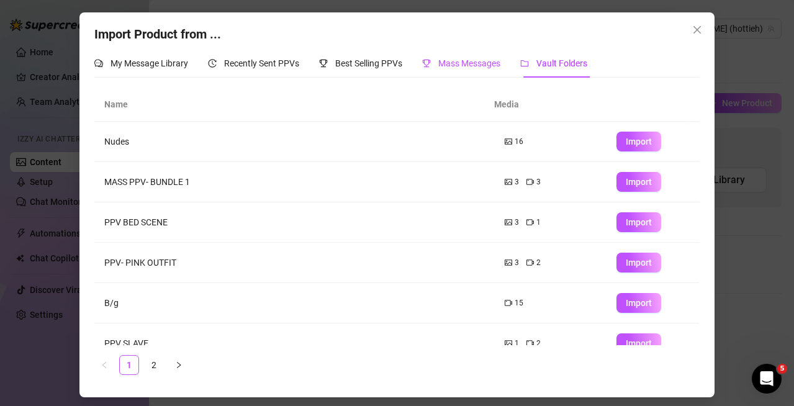
drag, startPoint x: 472, startPoint y: 64, endPoint x: 445, endPoint y: 62, distance: 27.4
click at [472, 64] on span "Mass Messages" at bounding box center [469, 63] width 62 height 10
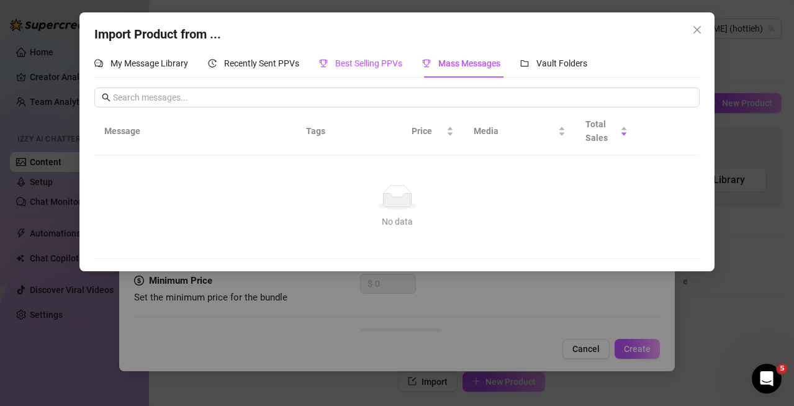
click at [380, 63] on span "Best Selling PPVs" at bounding box center [368, 63] width 67 height 10
click at [702, 30] on icon "close" at bounding box center [697, 30] width 10 height 10
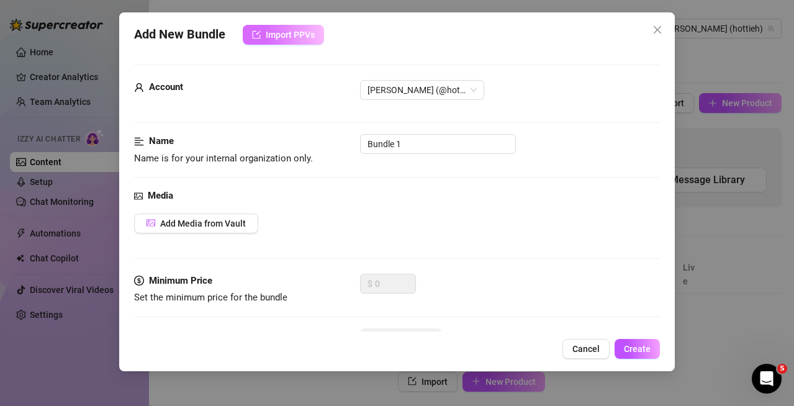
click at [302, 38] on span "Import PPVs" at bounding box center [290, 35] width 49 height 10
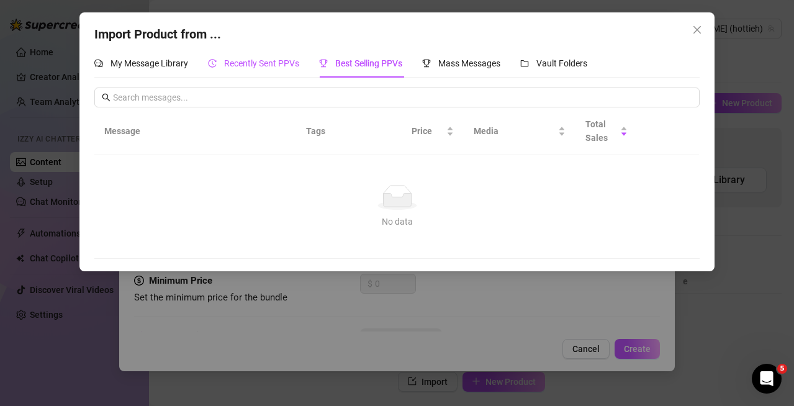
click at [275, 61] on span "Recently Sent PPVs" at bounding box center [261, 63] width 75 height 10
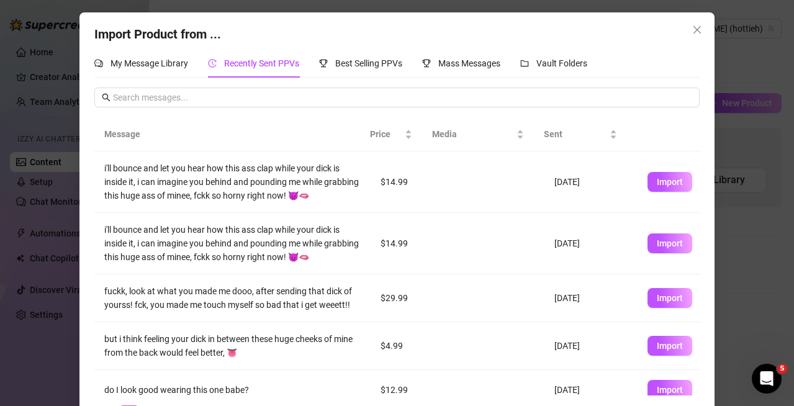
drag, startPoint x: 663, startPoint y: 176, endPoint x: 611, endPoint y: 212, distance: 63.3
click at [663, 177] on span "Import" at bounding box center [669, 182] width 26 height 10
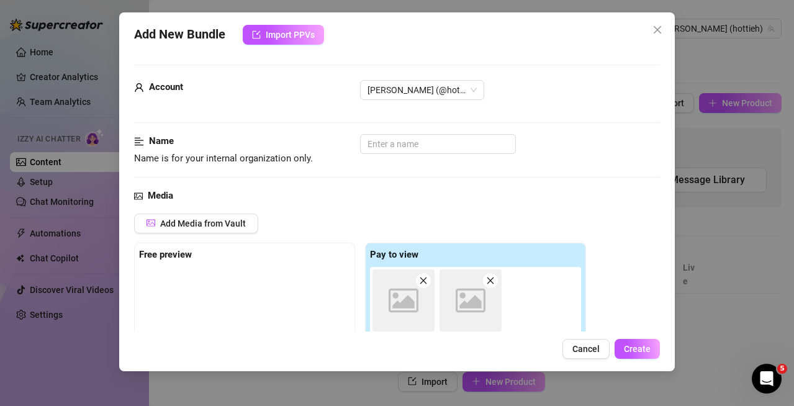
scroll to position [215, 0]
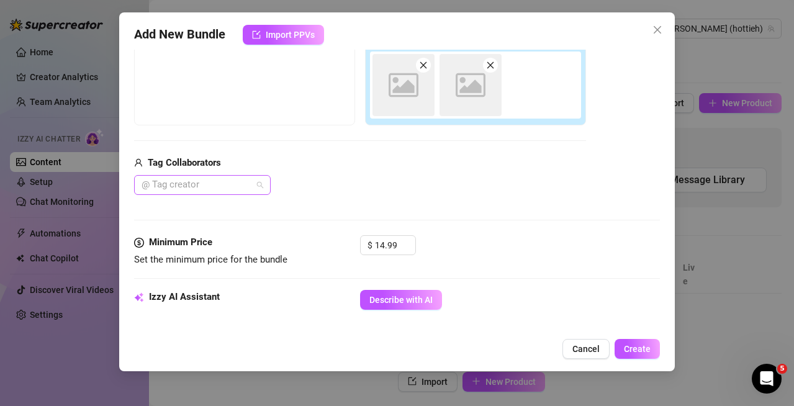
click at [252, 184] on div at bounding box center [195, 184] width 119 height 17
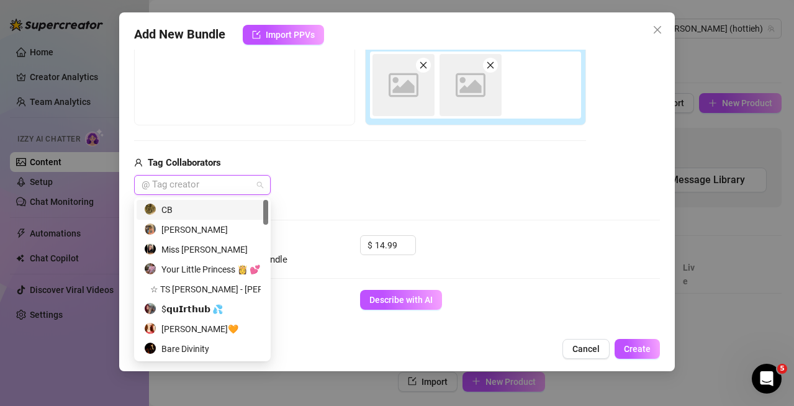
click at [217, 205] on div "CB" at bounding box center [202, 210] width 117 height 14
click at [228, 213] on div "CB" at bounding box center [198, 210] width 108 height 14
click at [226, 212] on div "CB" at bounding box center [202, 210] width 117 height 14
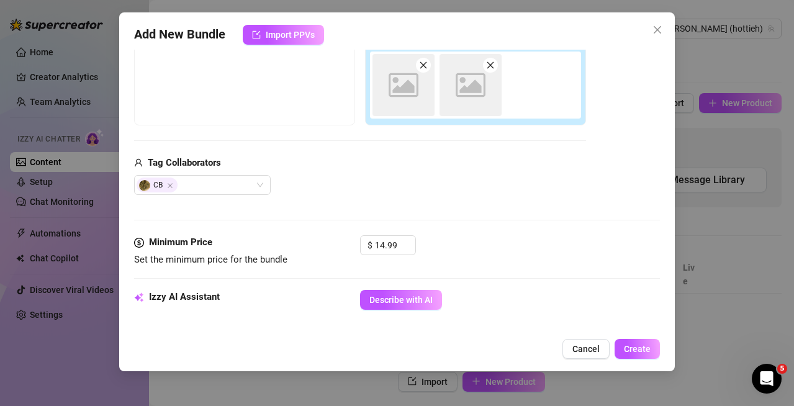
click at [346, 192] on div "CB" at bounding box center [360, 185] width 452 height 20
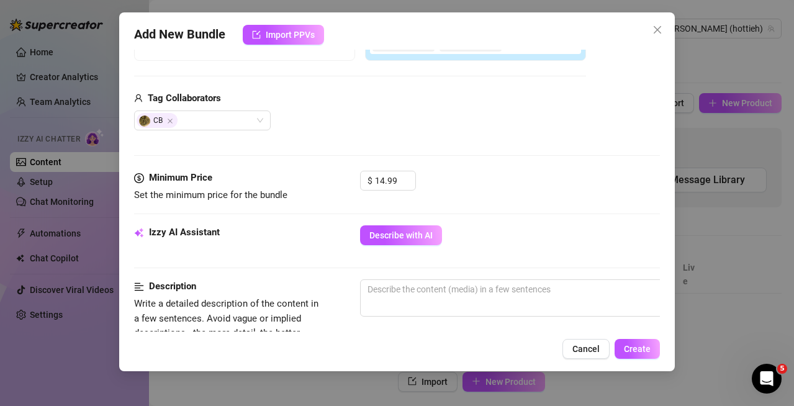
scroll to position [401, 0]
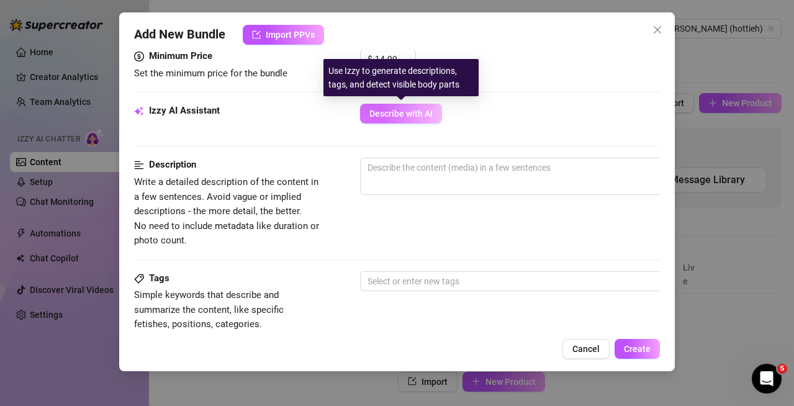
click at [399, 114] on span "Describe with AI" at bounding box center [400, 114] width 63 height 10
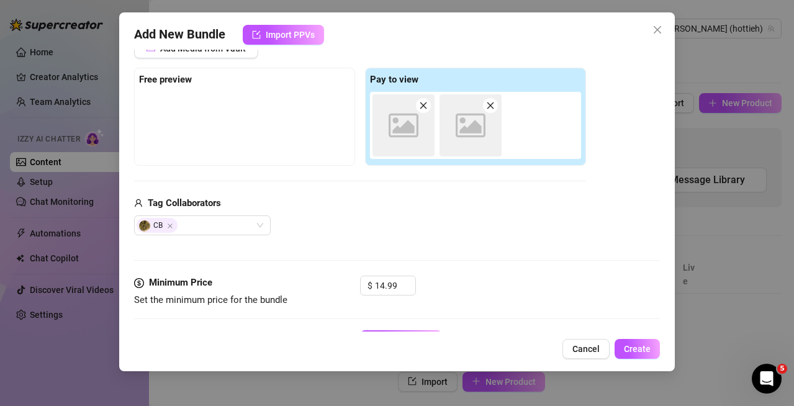
scroll to position [372, 0]
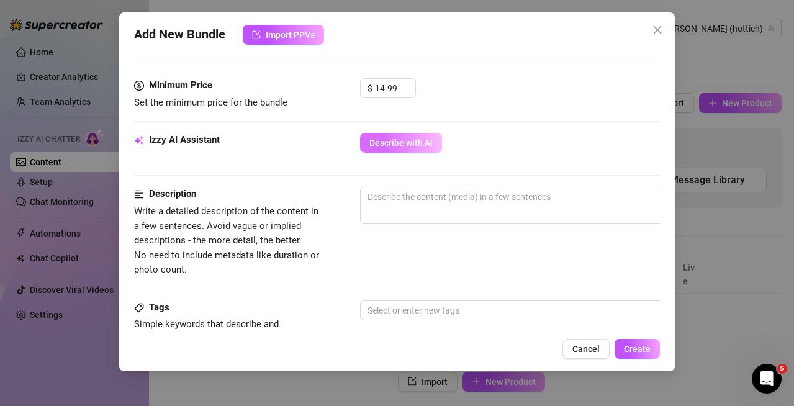
click at [373, 142] on span "Describe with AI" at bounding box center [400, 143] width 63 height 10
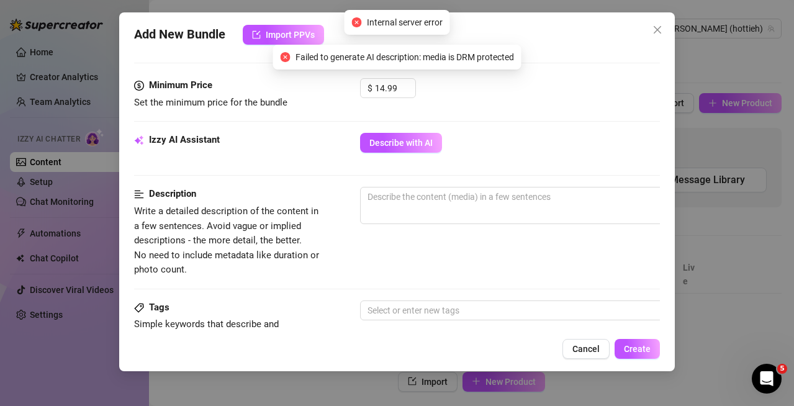
click at [357, 138] on div "Izzy AI Assistant Describe with AI" at bounding box center [397, 148] width 526 height 31
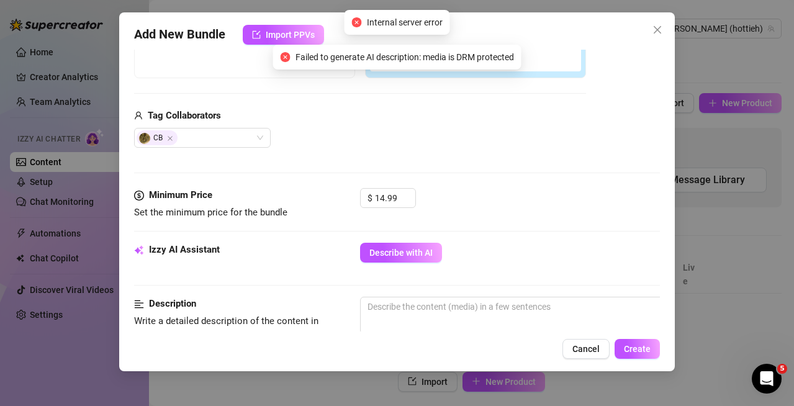
scroll to position [186, 0]
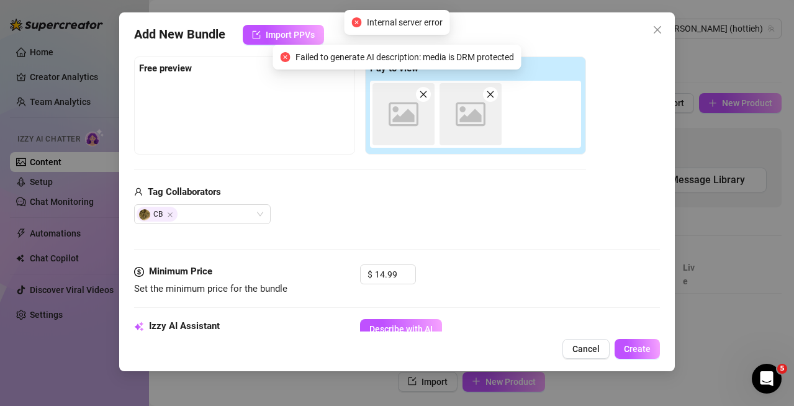
click at [410, 116] on icon at bounding box center [403, 114] width 30 height 24
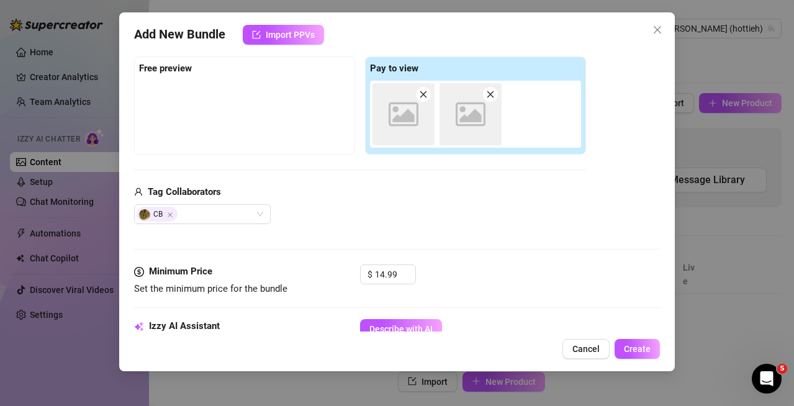
click at [408, 117] on icon at bounding box center [403, 114] width 30 height 24
click at [641, 34] on div "Add New Bundle Import PPVs" at bounding box center [397, 35] width 526 height 20
click at [654, 32] on icon "close" at bounding box center [657, 30] width 10 height 10
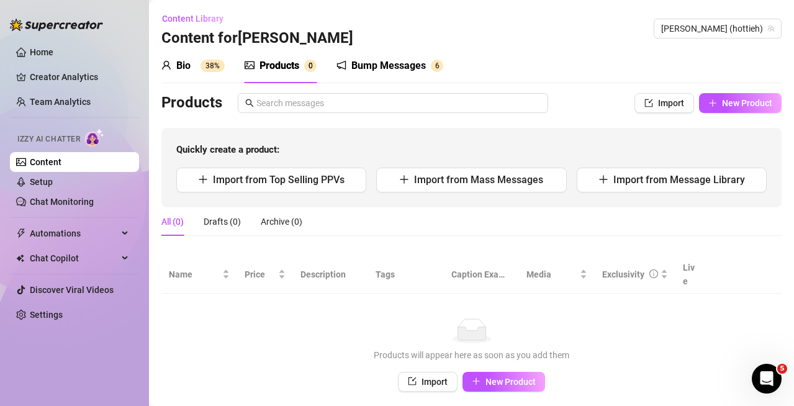
click at [193, 62] on div "Bio 38%" at bounding box center [192, 65] width 63 height 15
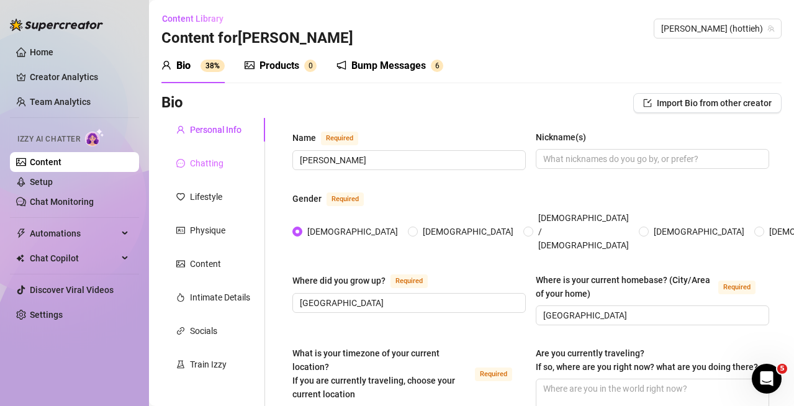
click at [209, 171] on div "Chatting" at bounding box center [213, 163] width 104 height 24
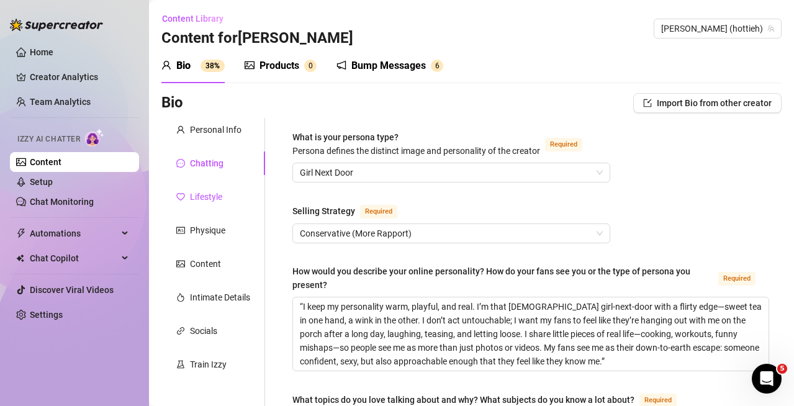
click at [213, 195] on div "Lifestyle" at bounding box center [206, 197] width 32 height 14
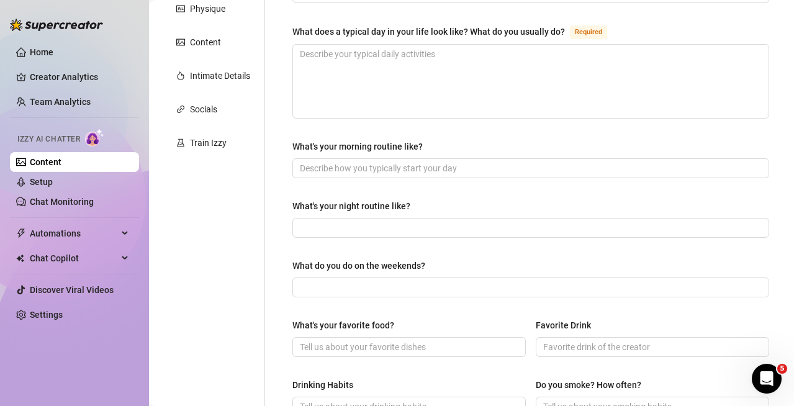
scroll to position [0, 0]
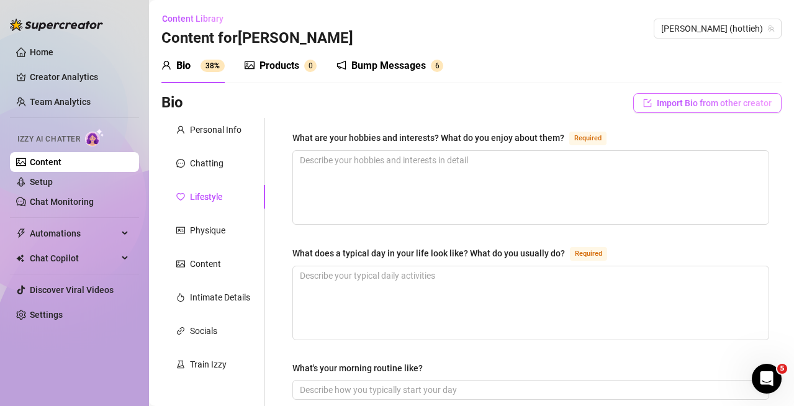
click at [675, 110] on button "Import Bio from other creator" at bounding box center [707, 103] width 148 height 20
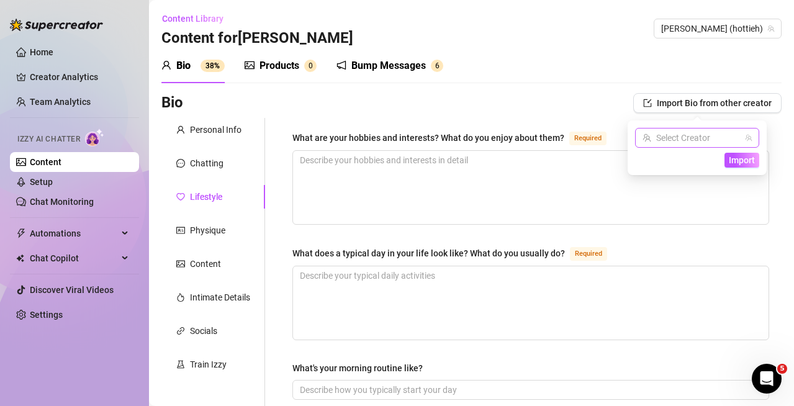
click at [667, 143] on input "search" at bounding box center [691, 137] width 98 height 19
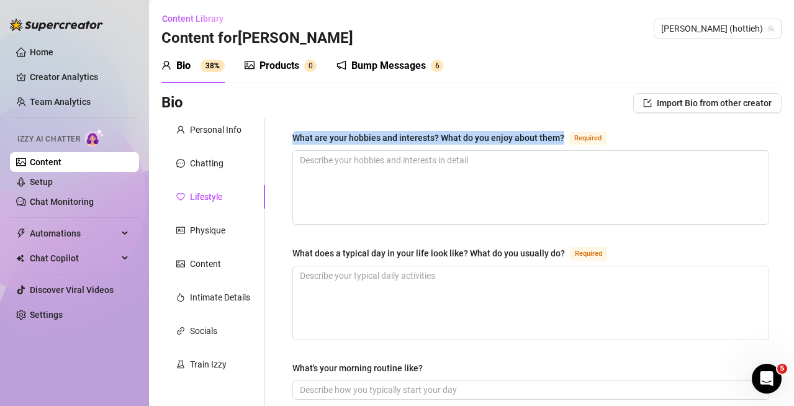
drag, startPoint x: 293, startPoint y: 132, endPoint x: 560, endPoint y: 137, distance: 267.5
click at [560, 137] on div "What are your hobbies and interests? What do you enjoy about them?" at bounding box center [428, 138] width 272 height 14
copy div "What are your hobbies and interests? What do you enjoy about them?"
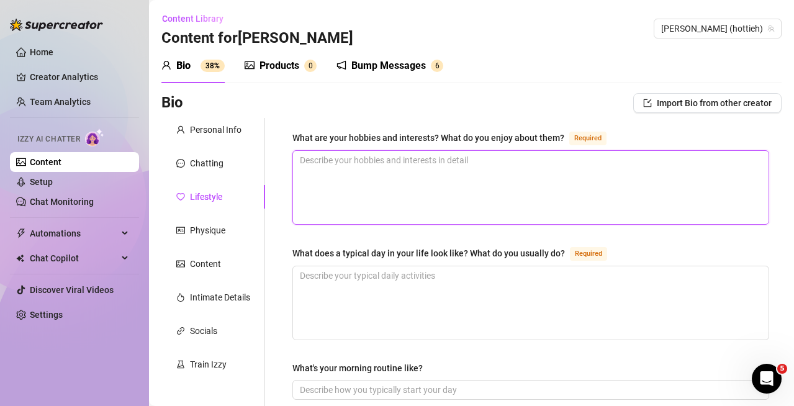
paste textarea "Cooking – “I love [MEDICAL_DATA] up Southern comfort food, especially when I ca…"
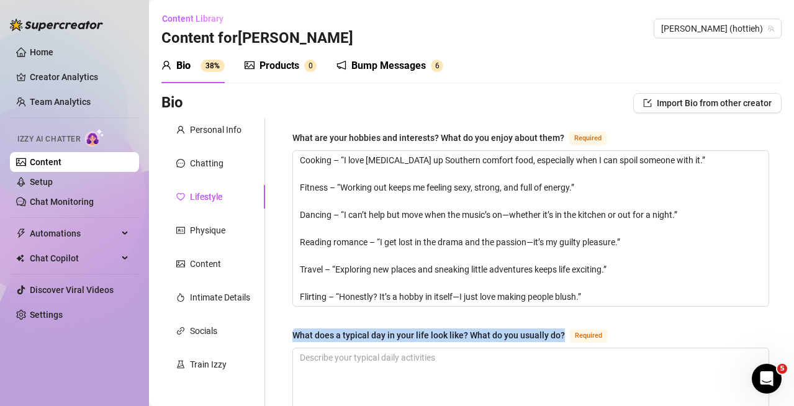
drag, startPoint x: 387, startPoint y: 336, endPoint x: 553, endPoint y: 334, distance: 165.7
copy div "What does a typical day in your life look like? What do you usually do?"
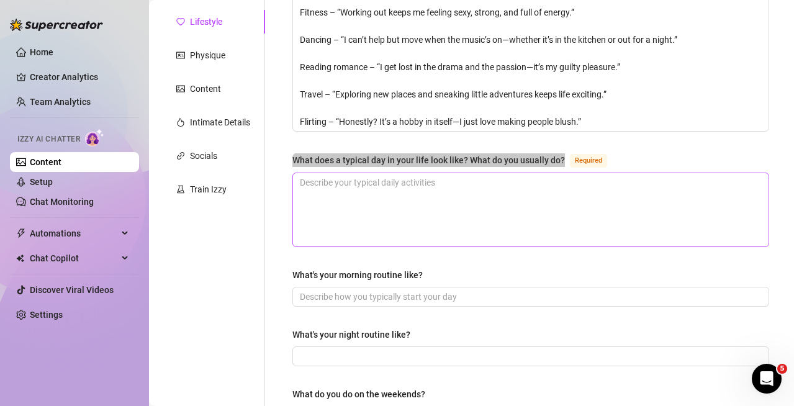
scroll to position [186, 0]
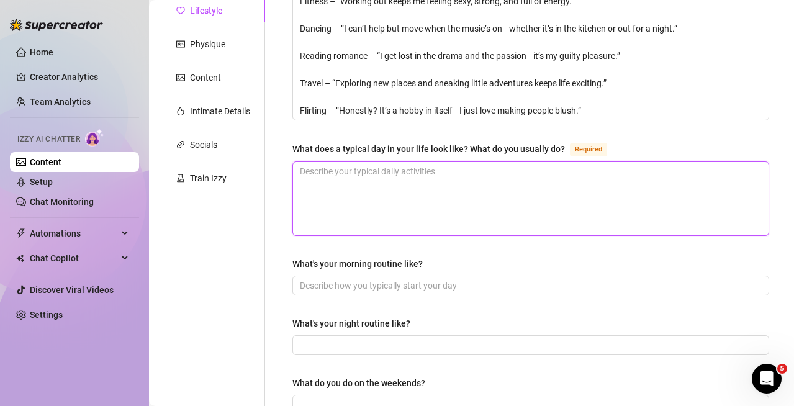
paste textarea "“I wake up early, throw on some comfy clothes, and grab my coffee before I do a…"
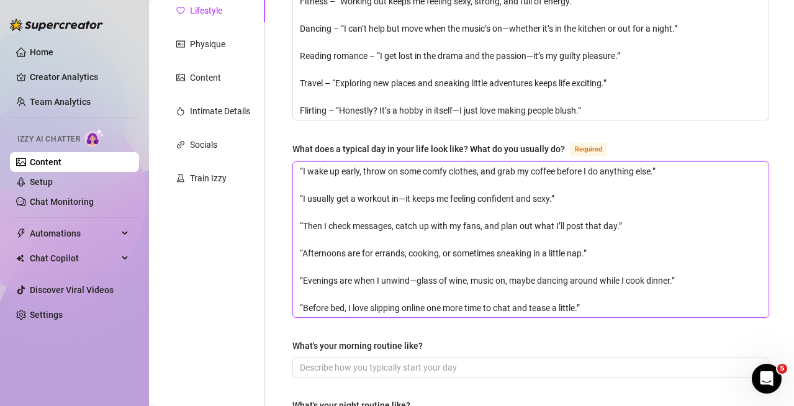
scroll to position [0, 0]
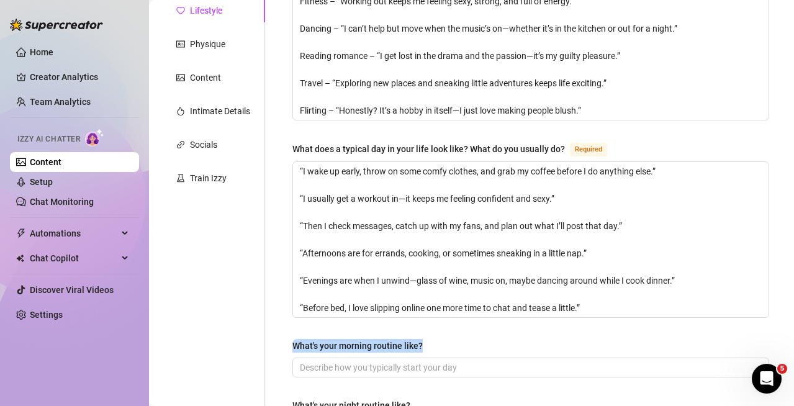
drag, startPoint x: 293, startPoint y: 338, endPoint x: 449, endPoint y: 343, distance: 155.2
click at [449, 343] on div "What's your morning routine like?" at bounding box center [530, 348] width 476 height 19
copy div "What's your morning routine like?"
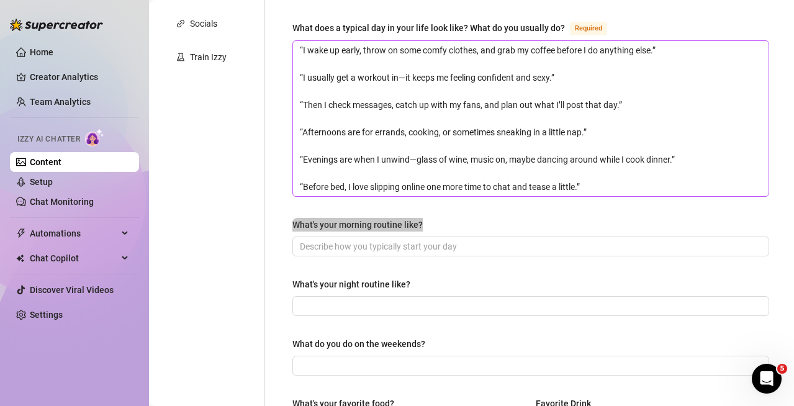
scroll to position [372, 0]
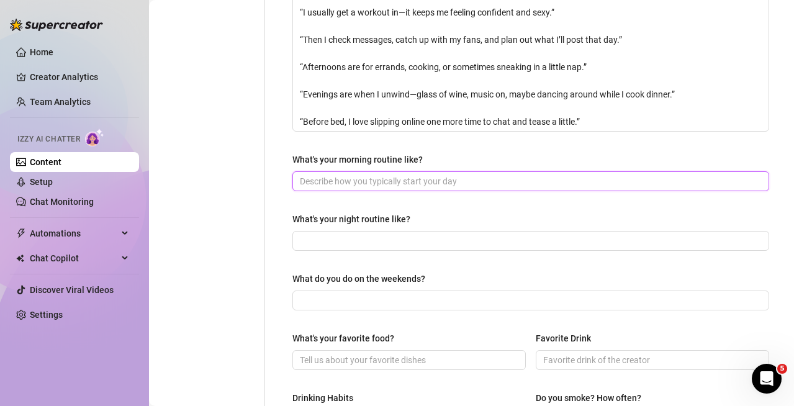
drag, startPoint x: 378, startPoint y: 187, endPoint x: 377, endPoint y: 179, distance: 7.5
paste input "“First thing, I roll out of bed and grab my coffee—can’t start my day without i…"
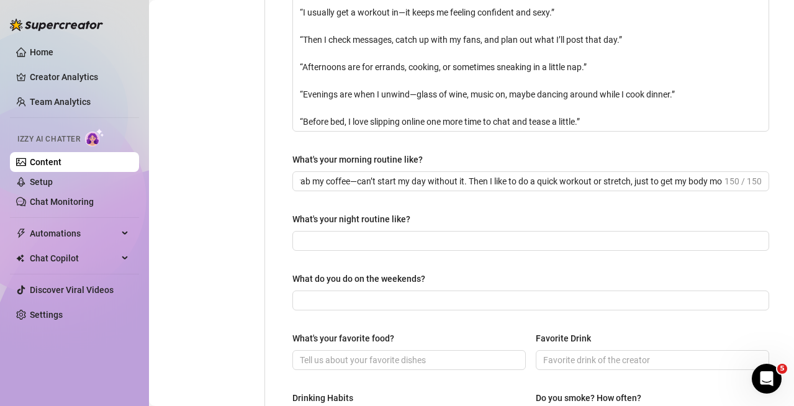
scroll to position [0, 0]
drag, startPoint x: 289, startPoint y: 207, endPoint x: 441, endPoint y: 210, distance: 151.4
click at [441, 210] on div "What are your hobbies and interests? What do you enjoy about them? Required Coo…" at bounding box center [530, 246] width 501 height 1000
copy div "What's your night routine like?"
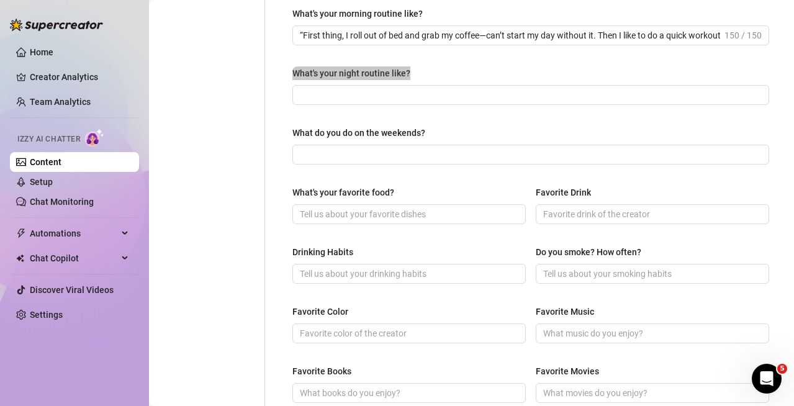
scroll to position [496, 0]
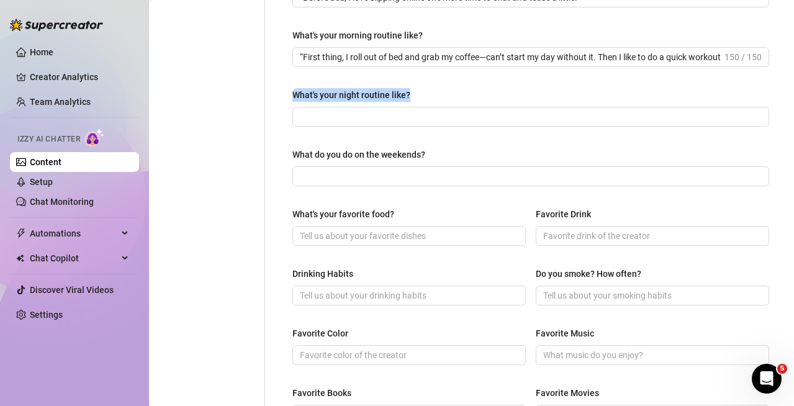
click at [395, 185] on div "What are your hobbies and interests? What do you enjoy about them? Required Coo…" at bounding box center [530, 121] width 476 height 975
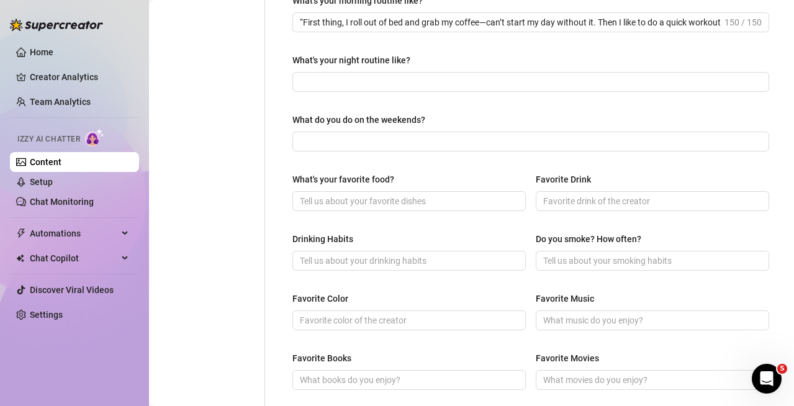
scroll to position [434, 0]
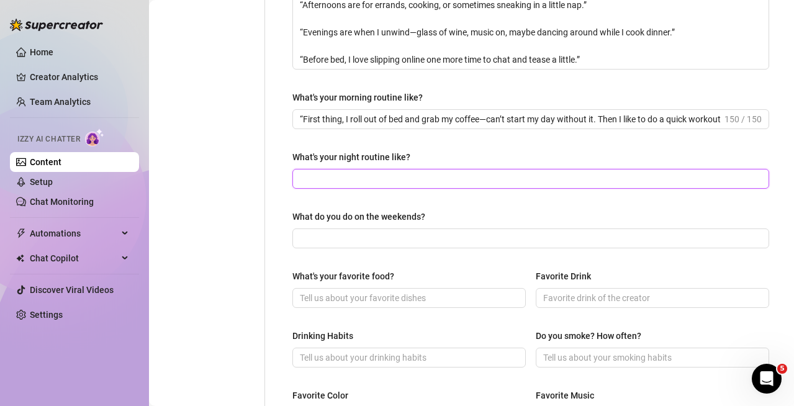
paste input "“At night I like to wind down slow—usually pour a glass of wine or hot tea, put…"
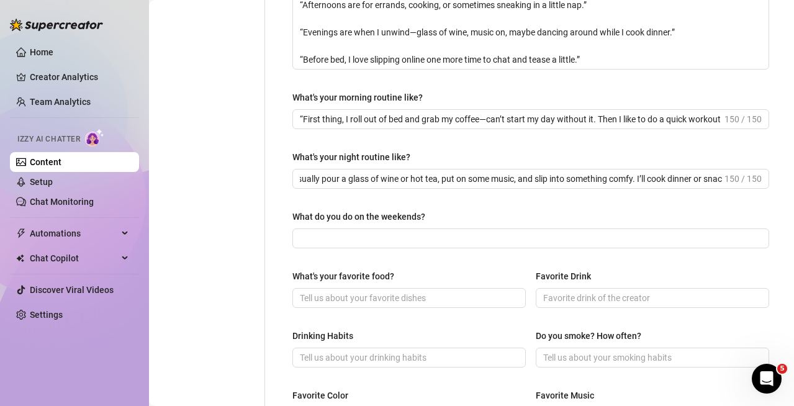
scroll to position [0, 0]
drag, startPoint x: 291, startPoint y: 211, endPoint x: 465, endPoint y: 214, distance: 173.7
click at [465, 214] on div "What are your hobbies and interests? What do you enjoy about them? Required Coo…" at bounding box center [530, 184] width 501 height 1000
copy div "What do you do on the weekends?"
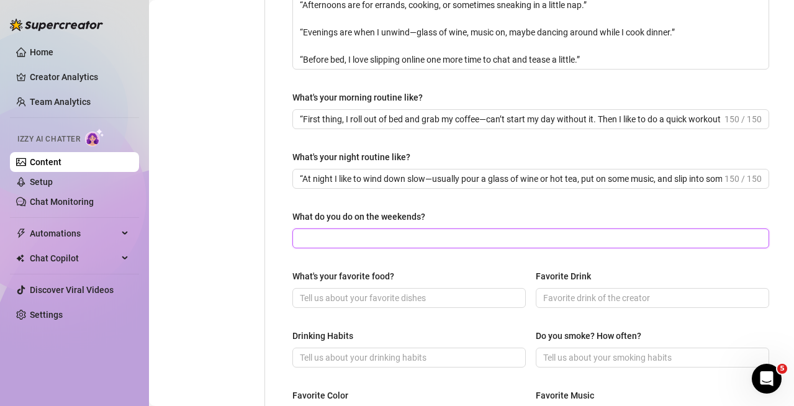
paste input "“Weekends are my time to recharge. I usually sleep in a little, make a big brea…"
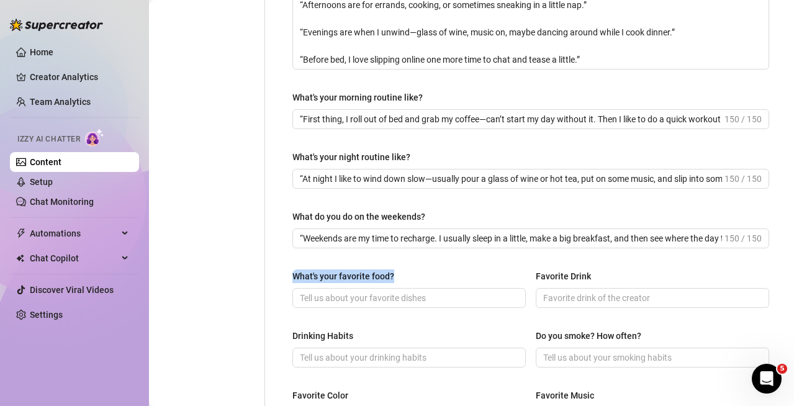
drag, startPoint x: 286, startPoint y: 271, endPoint x: 406, endPoint y: 277, distance: 120.6
click at [406, 277] on div "What are your hobbies and interests? What do you enjoy about them? Required Coo…" at bounding box center [530, 184] width 501 height 1000
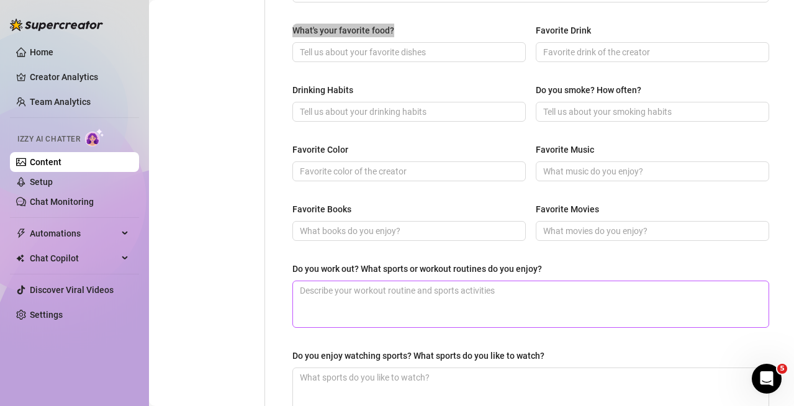
scroll to position [682, 0]
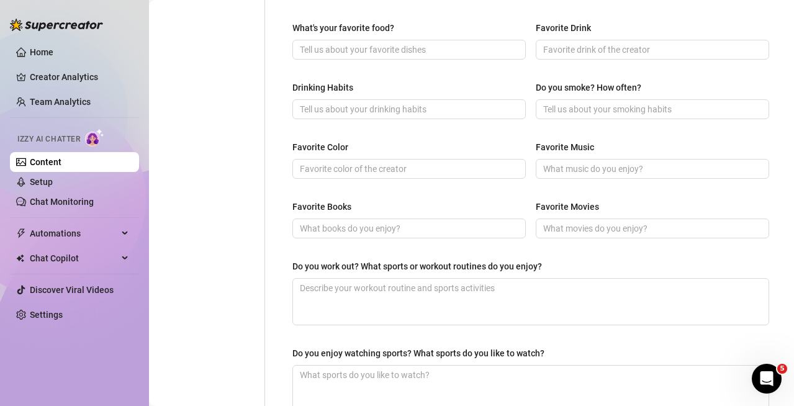
drag, startPoint x: 378, startPoint y: 51, endPoint x: 350, endPoint y: 63, distance: 30.9
click at [350, 63] on div "What's your favorite food? Favorite Drink" at bounding box center [530, 46] width 476 height 50
paste input "“I’m such a foodie…my absolute favorite is pasta. Creamy, cheesy, saucy—I could…"
drag, startPoint x: 531, startPoint y: 23, endPoint x: 614, endPoint y: 23, distance: 82.5
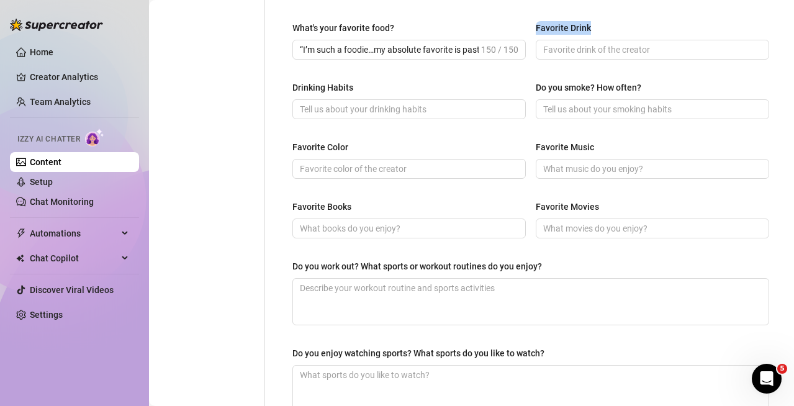
click at [614, 23] on div "Favorite Drink" at bounding box center [651, 30] width 233 height 19
click at [452, 49] on input "“I’m such a foodie…my absolute favorite is pasta. Creamy, cheesy, saucy—I could…" at bounding box center [389, 50] width 179 height 14
click at [452, 48] on input "“I’m such a foodie…my absolute favorite is pasta. Creamy, cheesy, saucy—I could…" at bounding box center [389, 50] width 179 height 14
paste input "Pasta, sushi, fried chicken, biscuits."
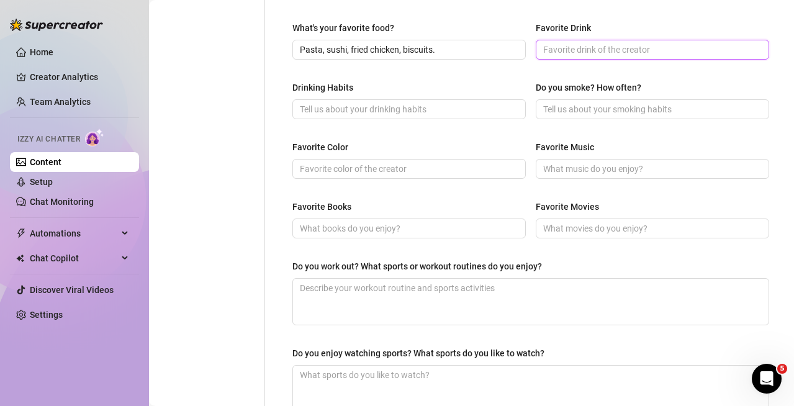
drag, startPoint x: 424, startPoint y: 109, endPoint x: 605, endPoint y: 51, distance: 190.3
paste input "Coffee, sweet tea, red wine."
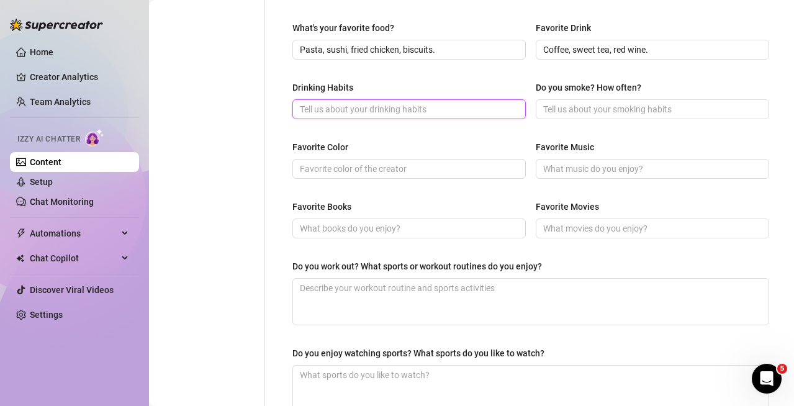
click at [431, 105] on input "Drinking Habits" at bounding box center [408, 109] width 216 height 14
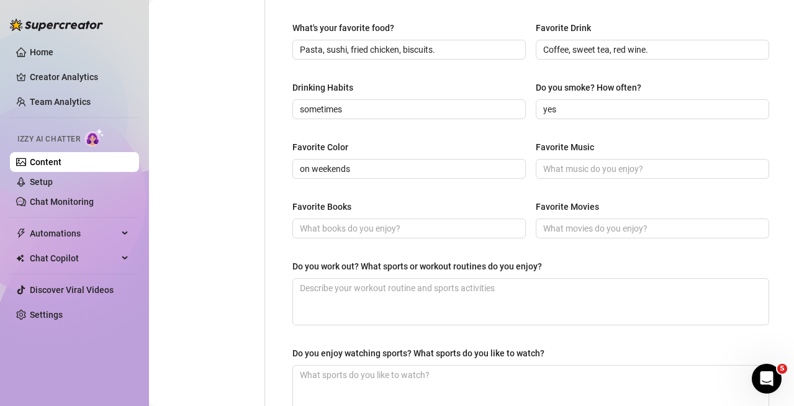
click at [543, 156] on div "Favorite Music" at bounding box center [651, 149] width 233 height 19
click at [548, 160] on span at bounding box center [651, 169] width 233 height 20
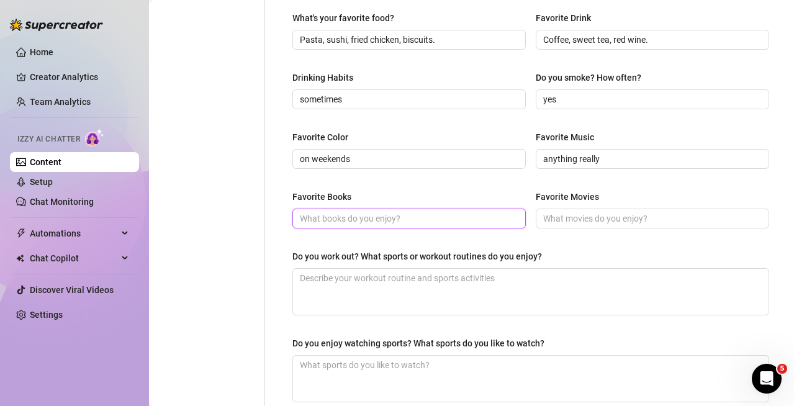
scroll to position [820, 0]
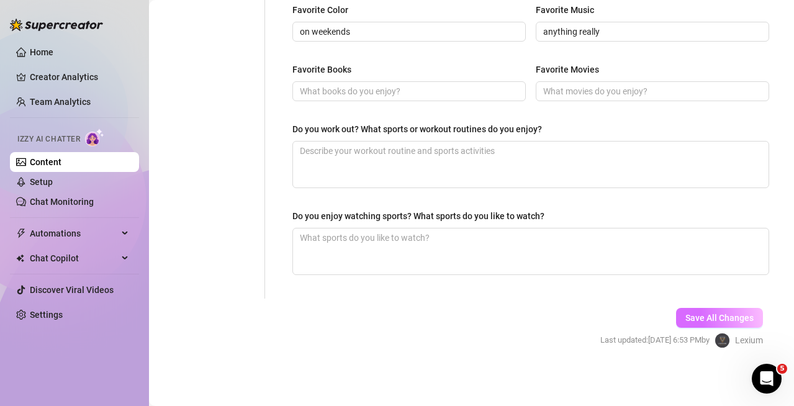
click at [685, 321] on span "Save All Changes" at bounding box center [719, 318] width 68 height 10
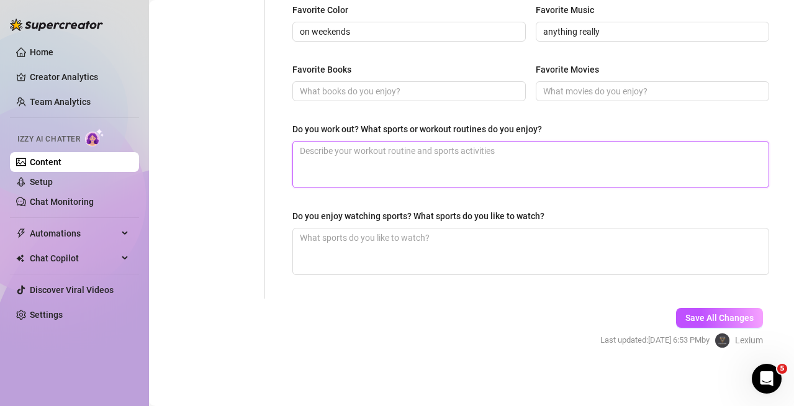
click at [318, 147] on textarea "Do you work out? What sports or workout routines do you enjoy?" at bounding box center [530, 164] width 475 height 46
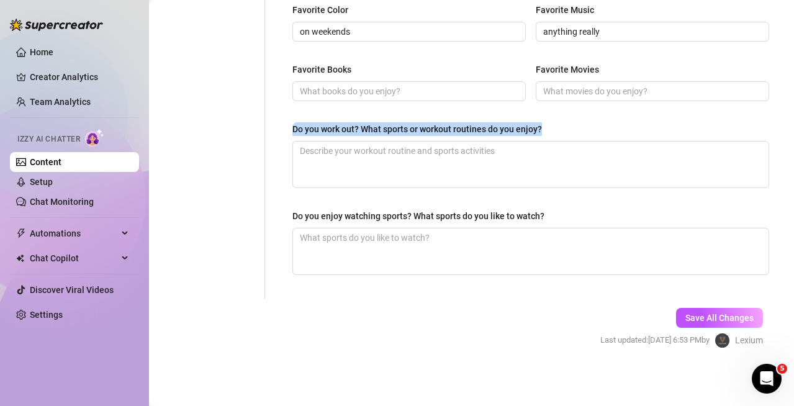
drag, startPoint x: 295, startPoint y: 126, endPoint x: 566, endPoint y: 133, distance: 271.8
click at [566, 133] on div "Do you work out? What sports or workout routines do you enjoy?" at bounding box center [530, 131] width 476 height 19
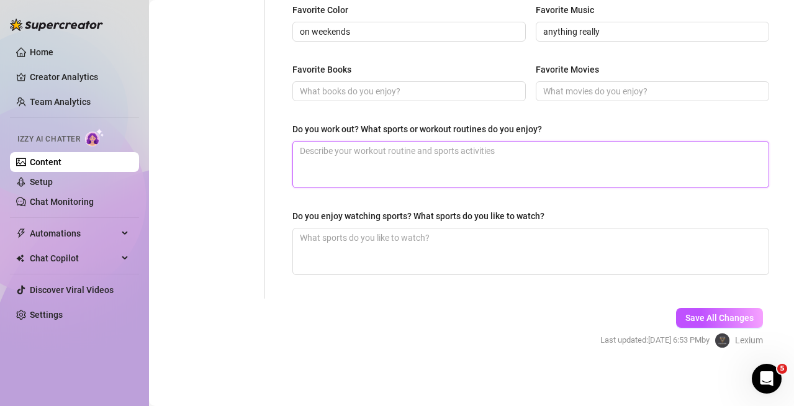
click at [372, 158] on textarea "Do you work out? What sports or workout routines do you enjoy?" at bounding box center [530, 164] width 475 height 46
paste textarea "Work out: Yes Sports/routines: Weight training, yoga, running"
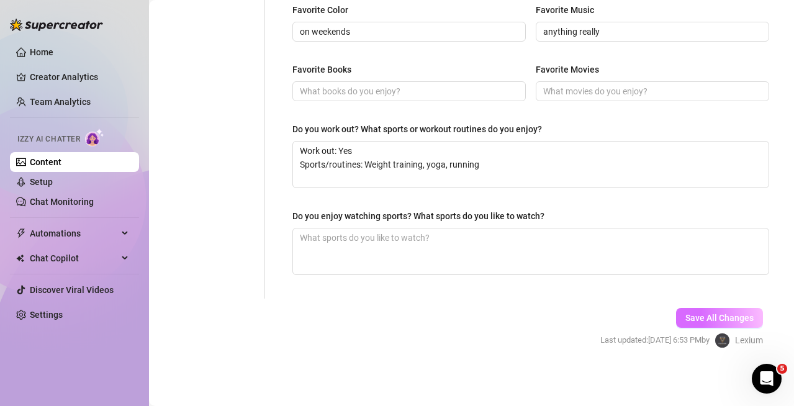
click at [704, 310] on button "Save All Changes" at bounding box center [719, 318] width 87 height 20
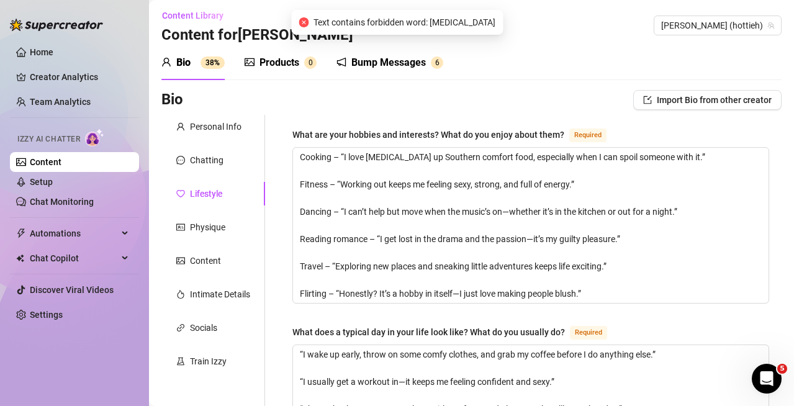
scroll to position [0, 0]
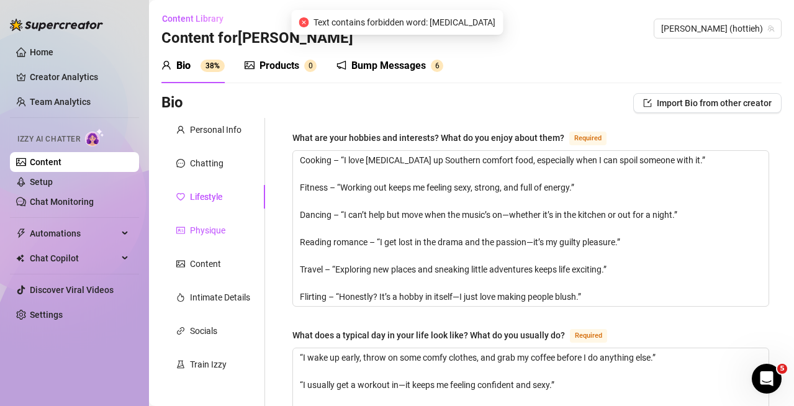
click at [202, 223] on div "Physique" at bounding box center [207, 230] width 35 height 14
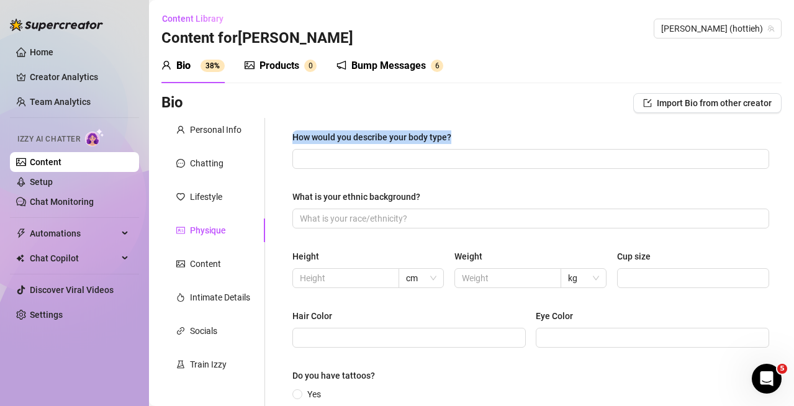
drag, startPoint x: 280, startPoint y: 132, endPoint x: 501, endPoint y: 129, distance: 221.5
click at [501, 129] on div "How would you describe your body type? What is your ethnic background? Height c…" at bounding box center [530, 316] width 501 height 397
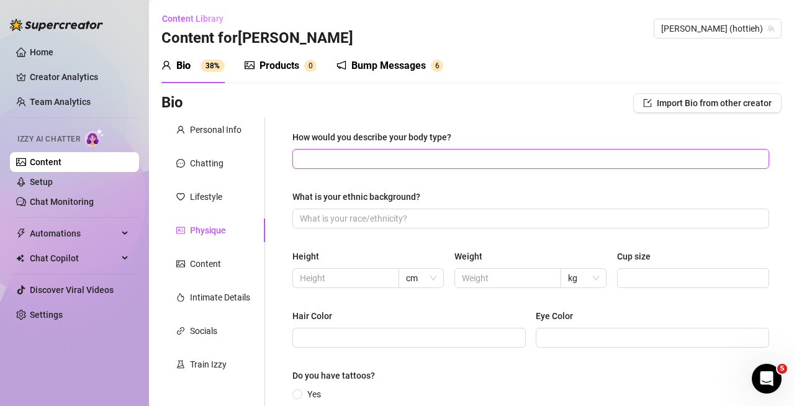
paste input "Curvy, fit, toned"
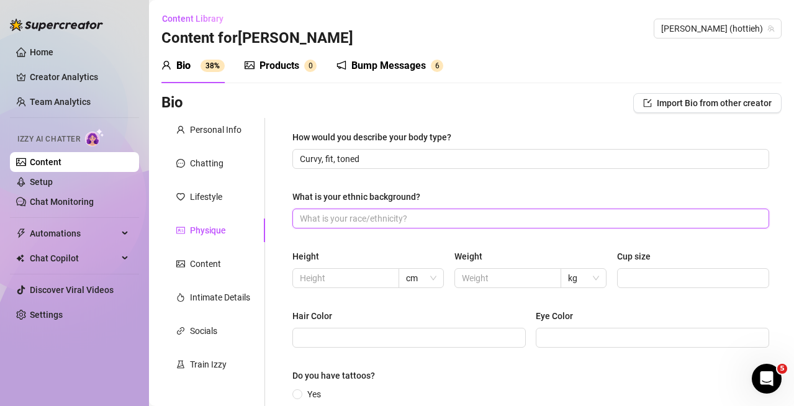
click at [359, 214] on input "What is your ethnic background?" at bounding box center [529, 219] width 459 height 14
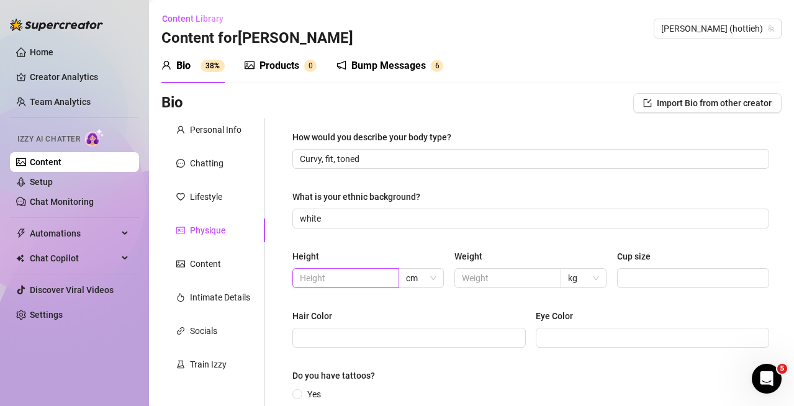
click at [346, 277] on input "text" at bounding box center [344, 278] width 89 height 14
click at [411, 278] on span "cm" at bounding box center [421, 278] width 31 height 19
click at [413, 318] on div "ft" at bounding box center [418, 323] width 25 height 14
click at [361, 284] on input "text" at bounding box center [344, 278] width 89 height 14
click at [488, 275] on input "text" at bounding box center [506, 278] width 89 height 14
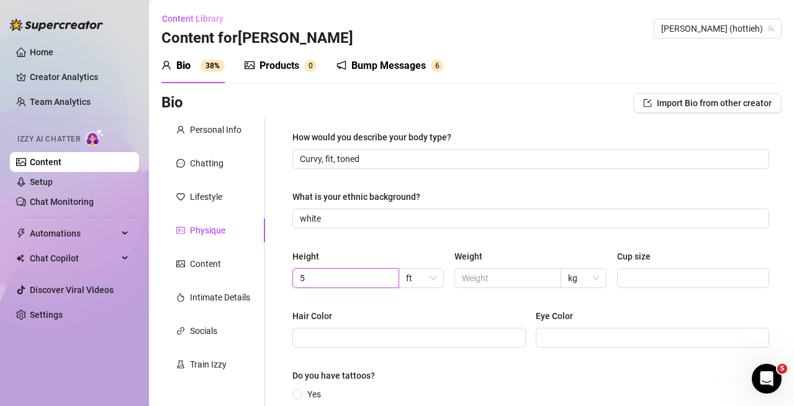
click at [365, 279] on input "5" at bounding box center [344, 278] width 89 height 14
click at [494, 277] on input "text" at bounding box center [506, 278] width 89 height 14
click at [578, 270] on span "kg" at bounding box center [583, 278] width 31 height 19
click at [575, 318] on div "lbs" at bounding box center [577, 323] width 25 height 14
click at [532, 284] on input "text" at bounding box center [506, 278] width 89 height 14
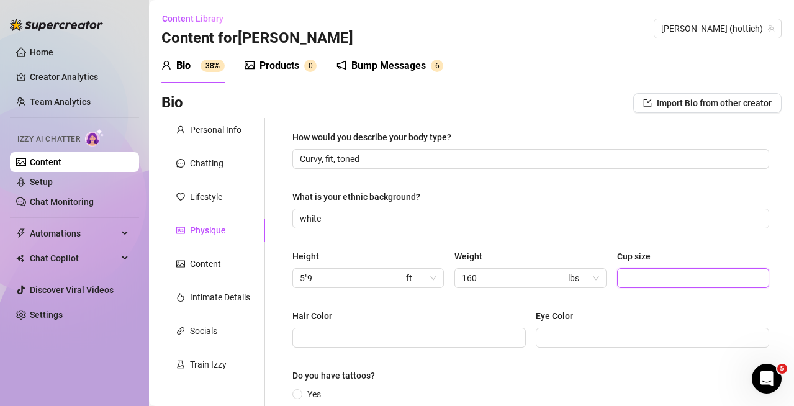
click at [659, 279] on input "Cup size" at bounding box center [691, 278] width 135 height 14
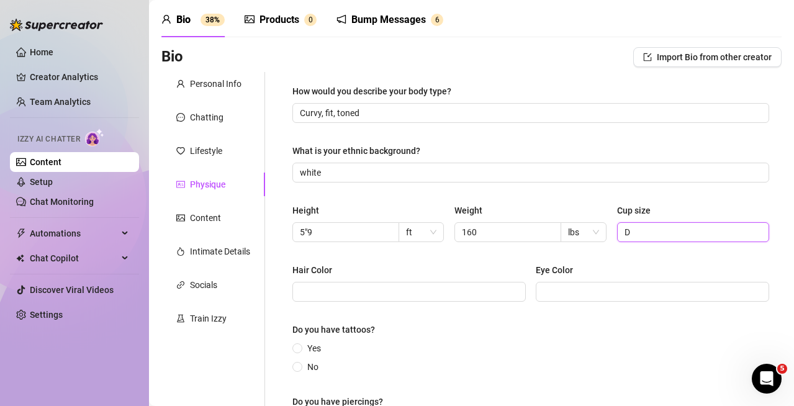
scroll to position [124, 0]
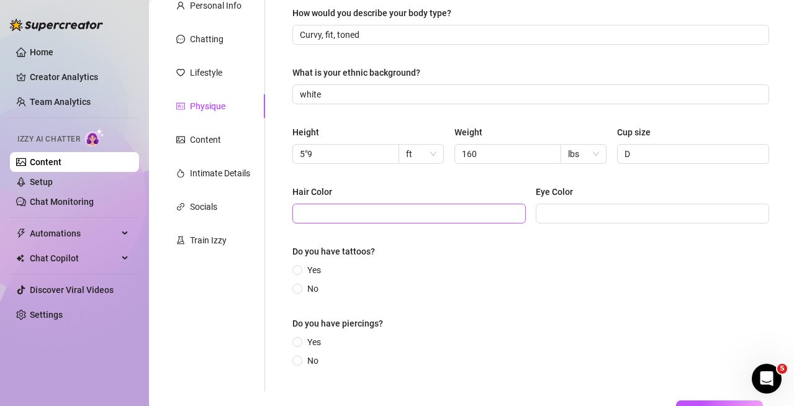
click at [472, 205] on span at bounding box center [408, 214] width 233 height 20
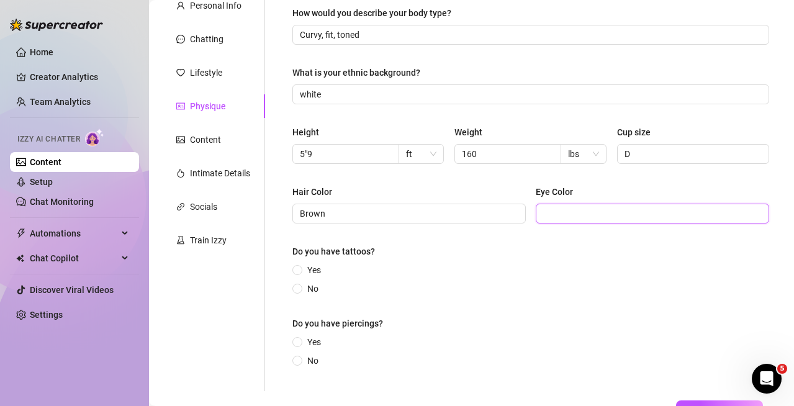
click at [563, 212] on input "Eye Color" at bounding box center [651, 214] width 216 height 14
click at [311, 265] on span "Yes" at bounding box center [314, 270] width 24 height 14
click at [300, 267] on input "Yes" at bounding box center [297, 271] width 5 height 8
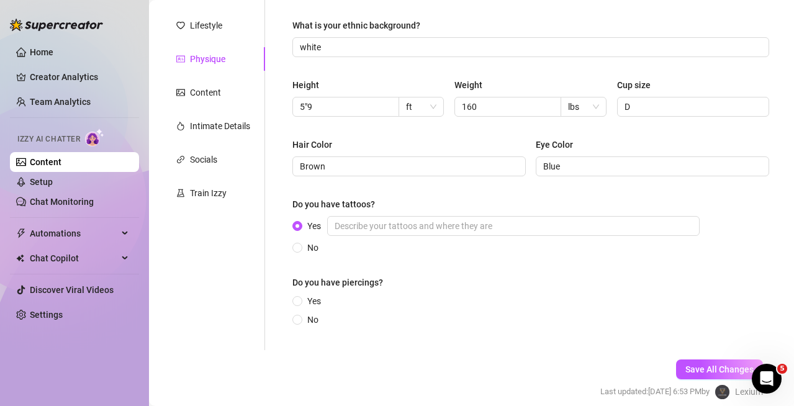
scroll to position [224, 0]
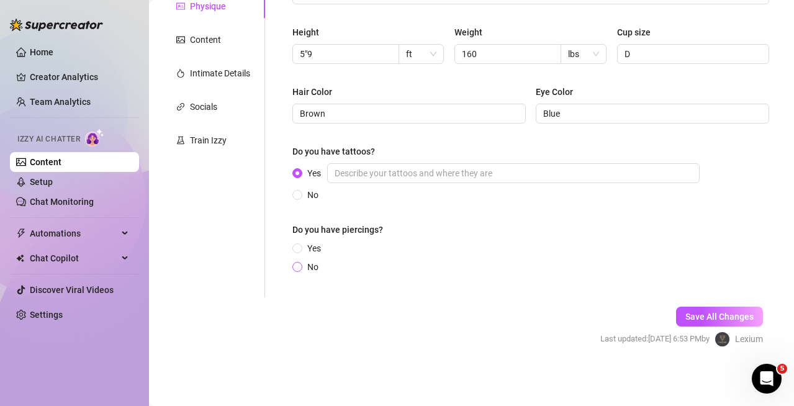
click at [313, 261] on span "No" at bounding box center [312, 267] width 21 height 14
click at [300, 264] on input "No" at bounding box center [297, 268] width 5 height 8
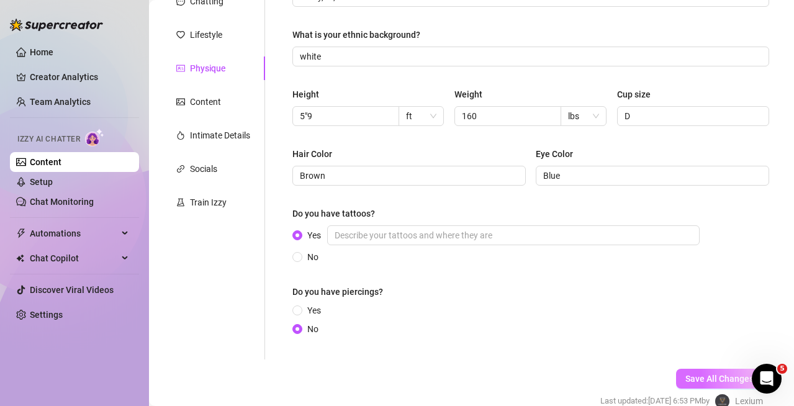
click at [723, 379] on span "Save All Changes" at bounding box center [719, 378] width 68 height 10
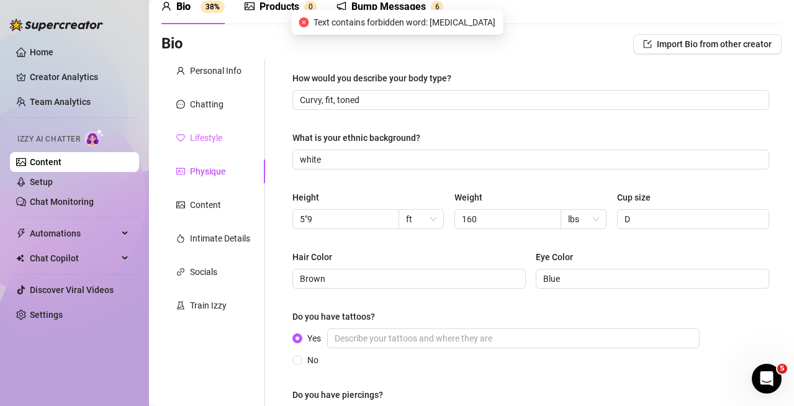
scroll to position [0, 0]
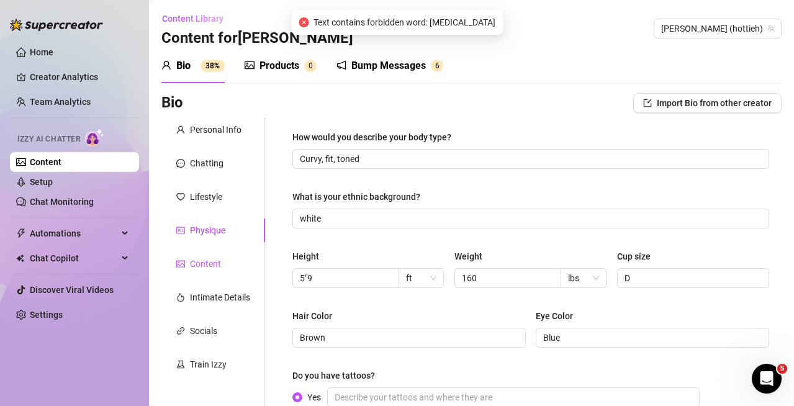
click at [217, 257] on div "Content" at bounding box center [205, 264] width 31 height 14
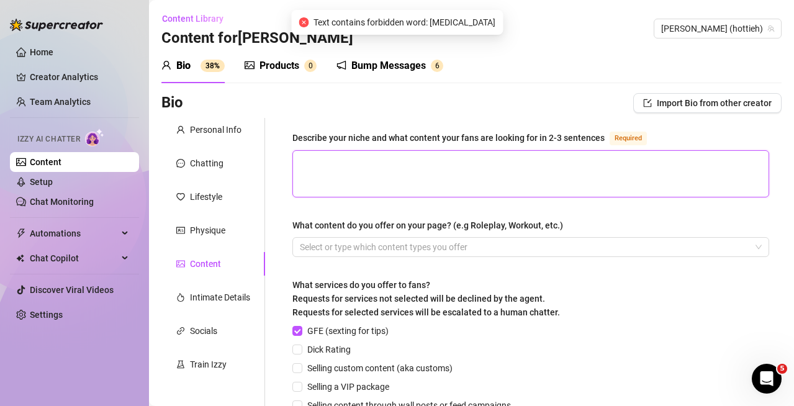
click at [457, 163] on textarea "Describe your niche and what content your fans are looking for in 2-3 sentences…" at bounding box center [530, 174] width 475 height 46
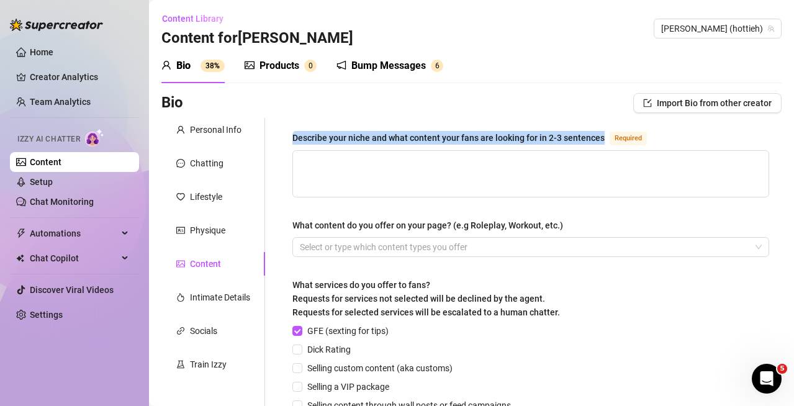
drag, startPoint x: 292, startPoint y: 133, endPoint x: 602, endPoint y: 138, distance: 309.6
click at [602, 138] on div "Describe your niche and what content your fans are looking for in 2-3 sentences" at bounding box center [448, 138] width 312 height 14
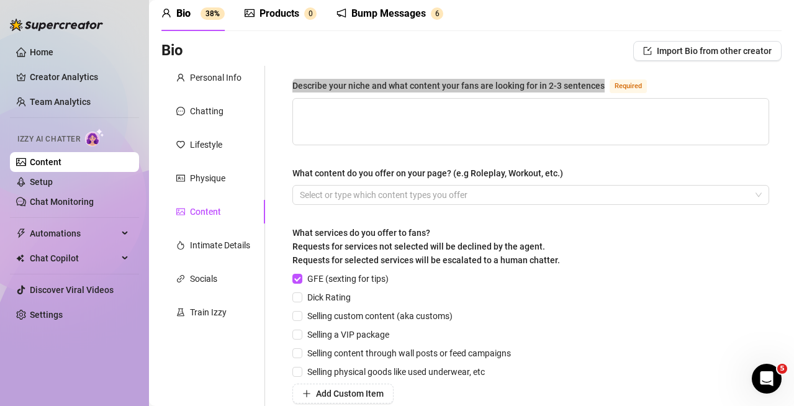
scroll to position [124, 0]
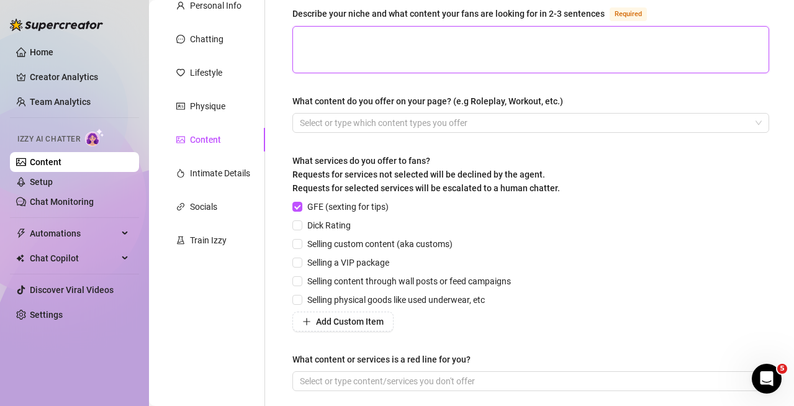
click at [375, 38] on textarea "Describe your niche and what content your fans are looking for in 2-3 sentences…" at bounding box center [530, 50] width 475 height 46
paste textarea ": I lean into the hotwife lifestyle—confident, playful, and a little daring. My…"
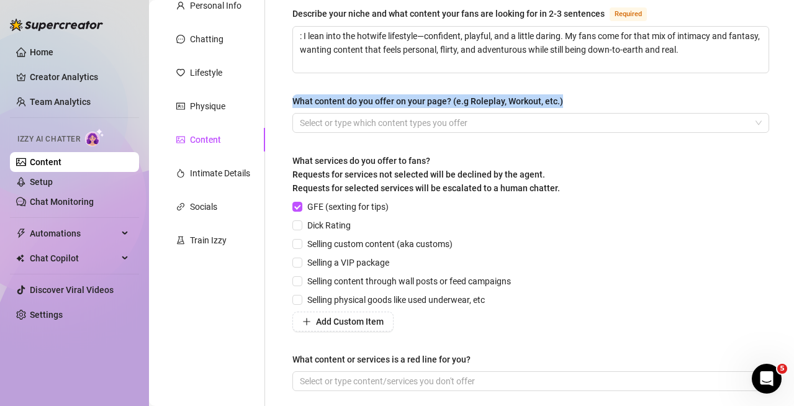
drag, startPoint x: 292, startPoint y: 93, endPoint x: 561, endPoint y: 99, distance: 269.3
click at [561, 99] on div "Describe your niche and what content your fans are looking for in 2-3 sentences…" at bounding box center [530, 204] width 501 height 421
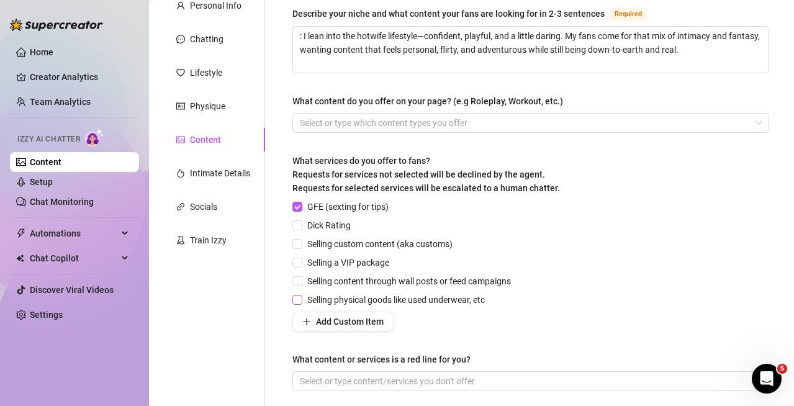
click at [357, 293] on span "Selling physical goods like used underwear, etc" at bounding box center [395, 300] width 187 height 14
click at [301, 295] on input "Selling physical goods like used underwear, etc" at bounding box center [296, 299] width 9 height 9
click at [357, 241] on span "Selling custom content (aka customs)" at bounding box center [379, 244] width 155 height 14
click at [301, 241] on input "Selling custom content (aka customs)" at bounding box center [296, 243] width 9 height 9
click at [341, 220] on span "Dick Rating" at bounding box center [328, 225] width 53 height 14
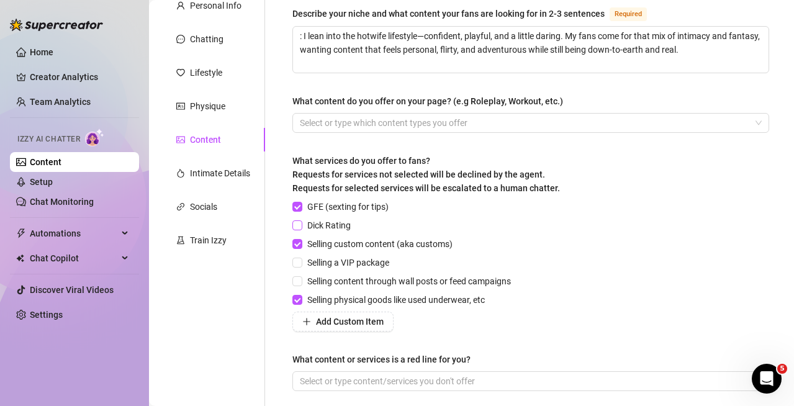
click at [301, 220] on input "Dick Rating" at bounding box center [296, 224] width 9 height 9
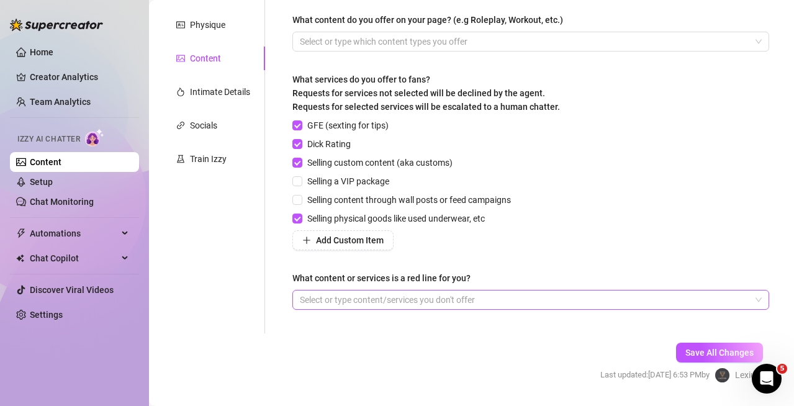
scroll to position [241, 0]
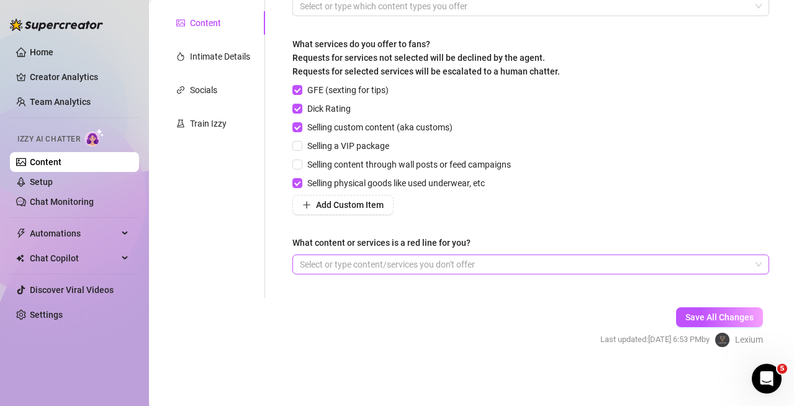
click at [535, 265] on div at bounding box center [524, 264] width 458 height 17
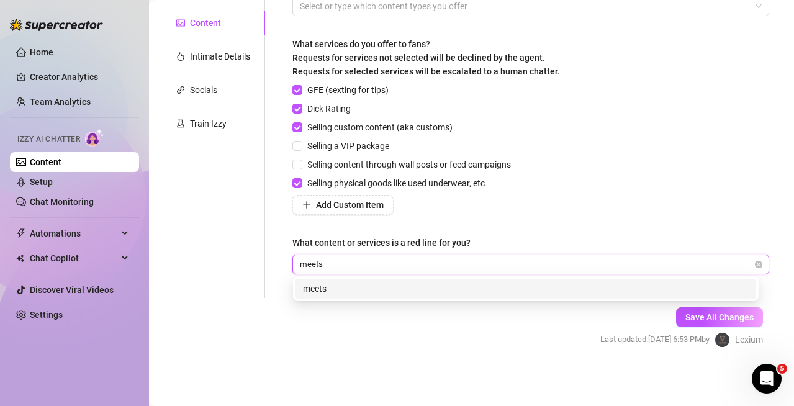
click at [455, 287] on div "meets" at bounding box center [525, 289] width 445 height 14
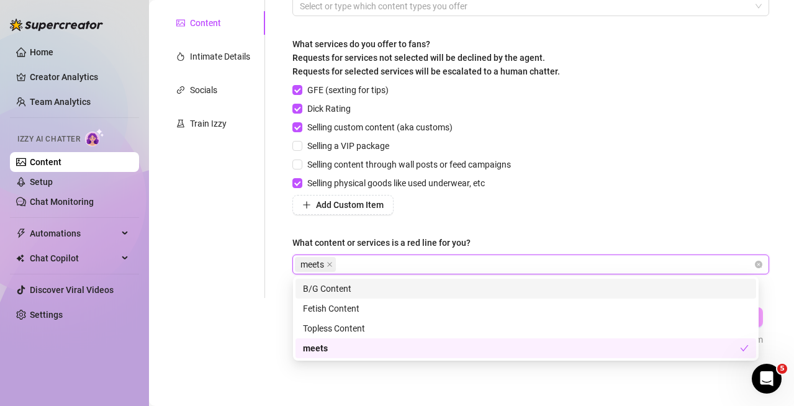
click at [642, 206] on div "GFE (sexting for tips) Dick Rating Selling custom content (aka customs) Selling…" at bounding box center [530, 149] width 476 height 132
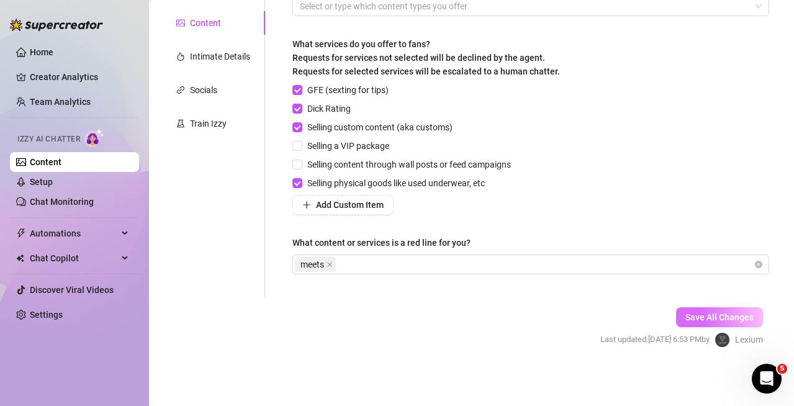
click at [717, 314] on span "Save All Changes" at bounding box center [719, 317] width 68 height 10
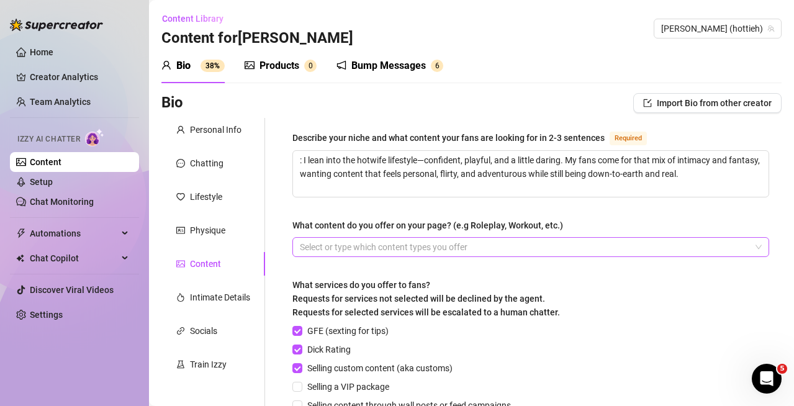
click at [369, 242] on div at bounding box center [524, 246] width 458 height 17
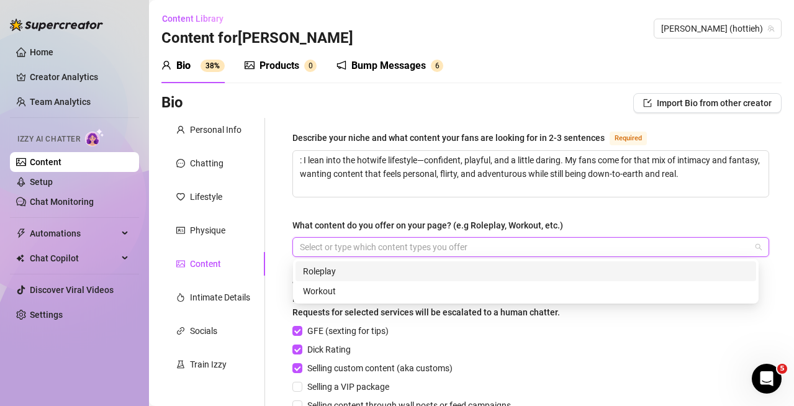
paste input "search"
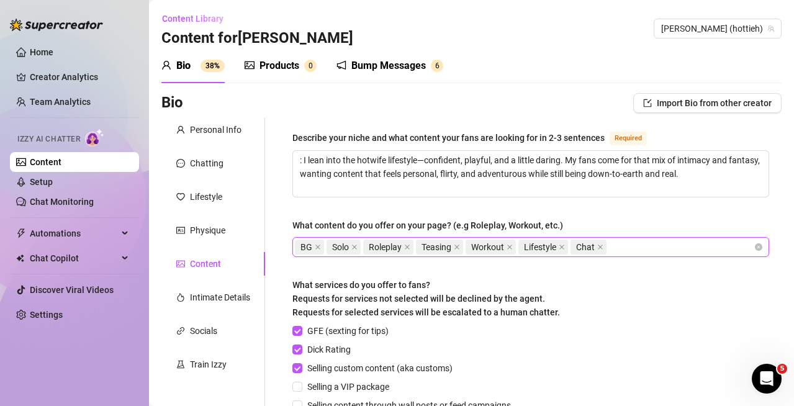
click at [642, 296] on div "What services do you offer to fans? Requests for services not selected will be …" at bounding box center [530, 301] width 476 height 46
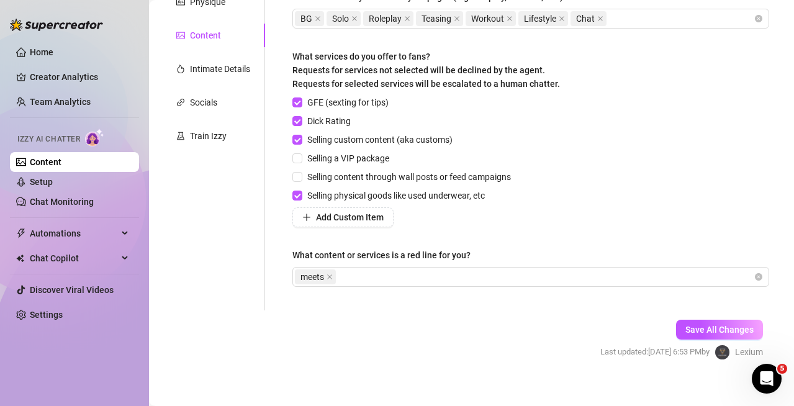
scroll to position [241, 0]
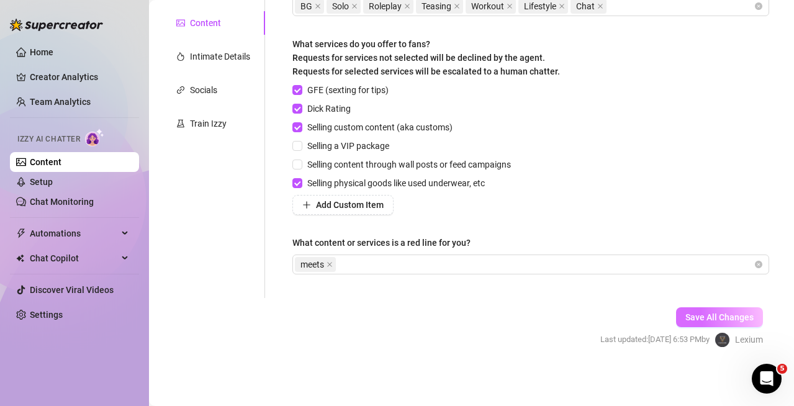
click at [688, 322] on button "Save All Changes" at bounding box center [719, 317] width 87 height 20
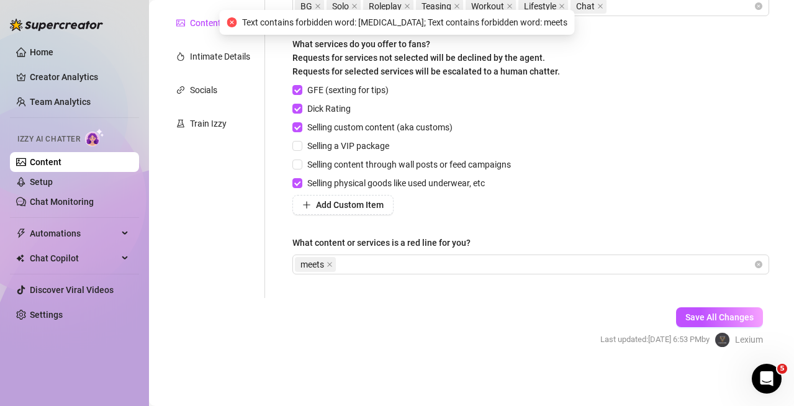
scroll to position [55, 0]
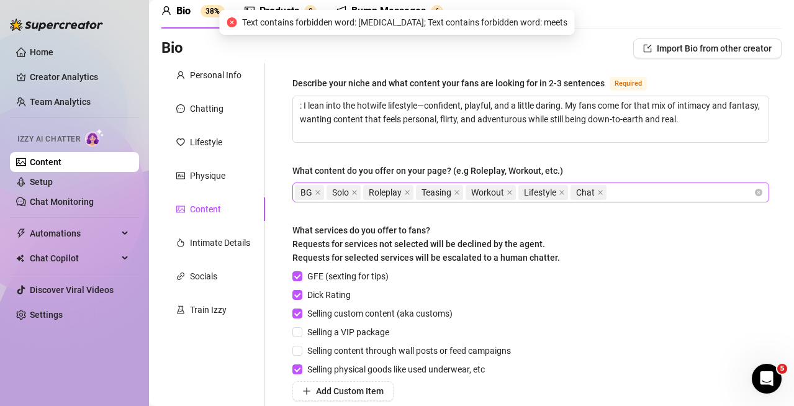
click at [666, 186] on div "BG Solo Roleplay Teasing Workout Lifestyle Chat" at bounding box center [524, 192] width 458 height 17
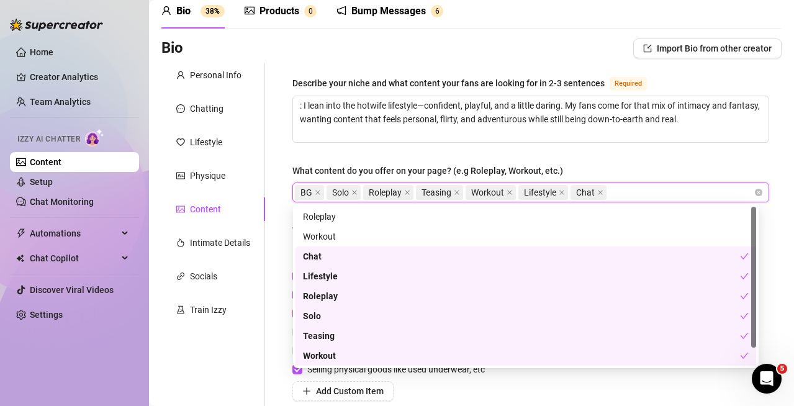
scroll to position [20, 0]
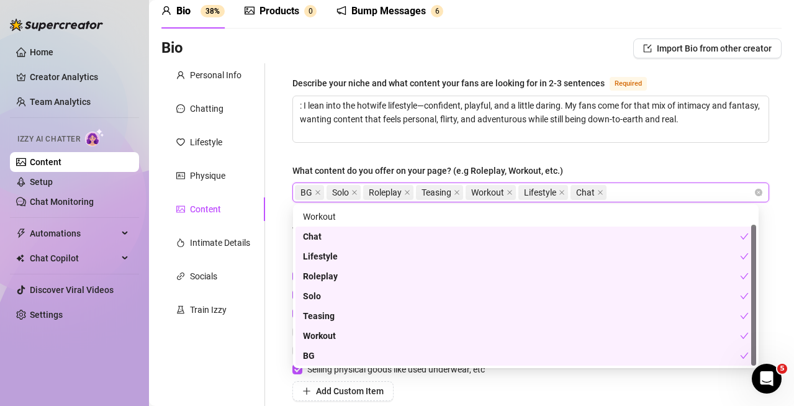
click at [604, 159] on div "Describe your niche and what content your fans are looking for in 2-3 sentences…" at bounding box center [530, 274] width 476 height 396
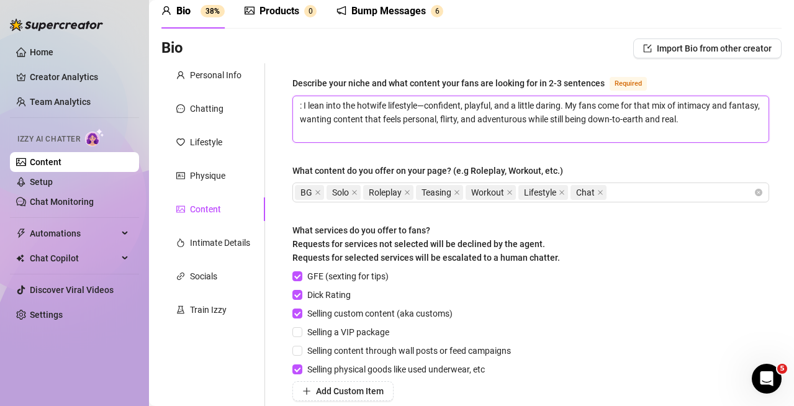
drag, startPoint x: 374, startPoint y: 108, endPoint x: 353, endPoint y: 136, distance: 35.5
click at [353, 136] on textarea ": I lean into the hotwife lifestyle—confident, playful, and a little daring. My…" at bounding box center [530, 119] width 475 height 46
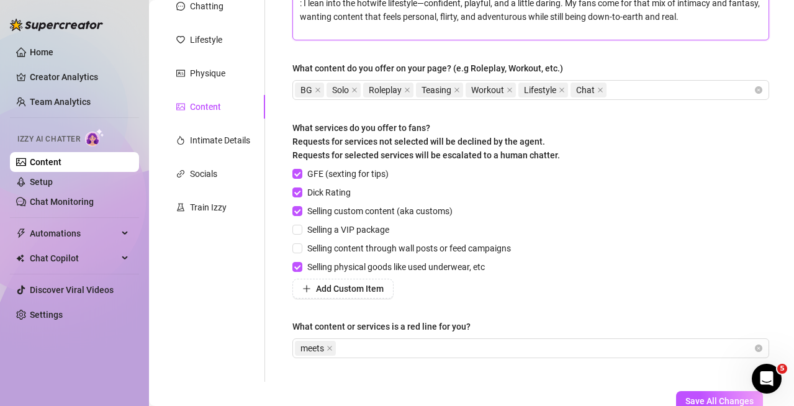
scroll to position [179, 0]
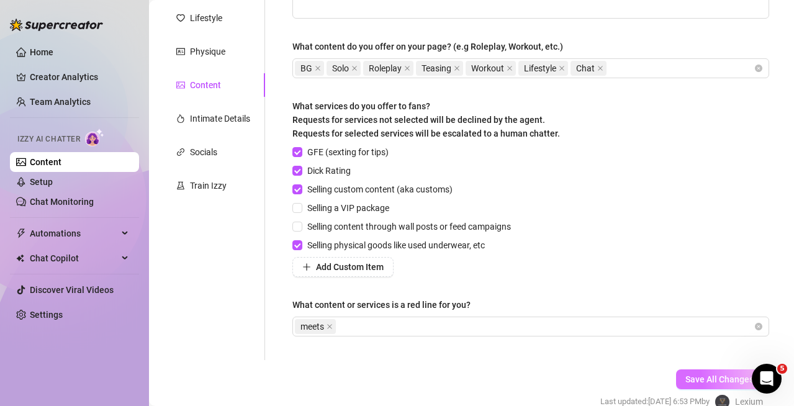
click at [685, 374] on span "Save All Changes" at bounding box center [719, 379] width 68 height 10
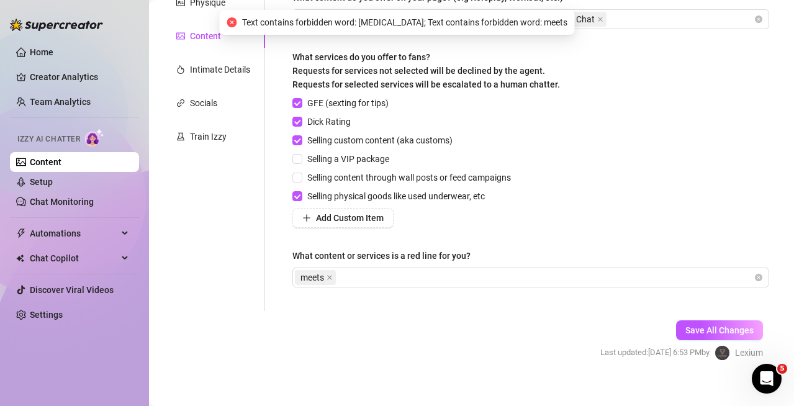
scroll to position [241, 0]
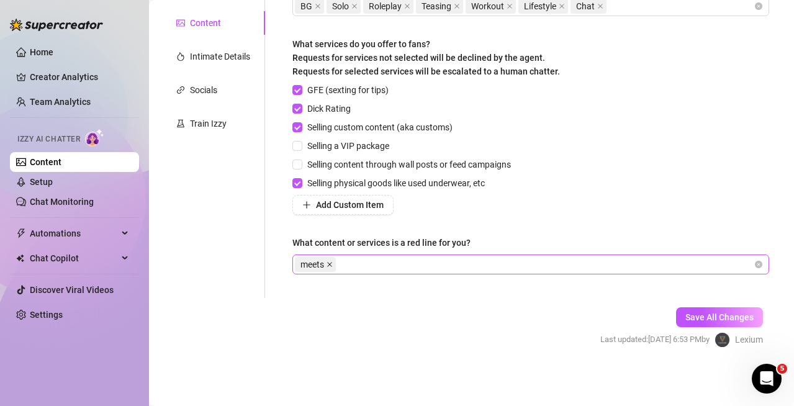
click at [333, 264] on icon "close" at bounding box center [329, 264] width 6 height 6
click at [331, 262] on div at bounding box center [524, 264] width 458 height 17
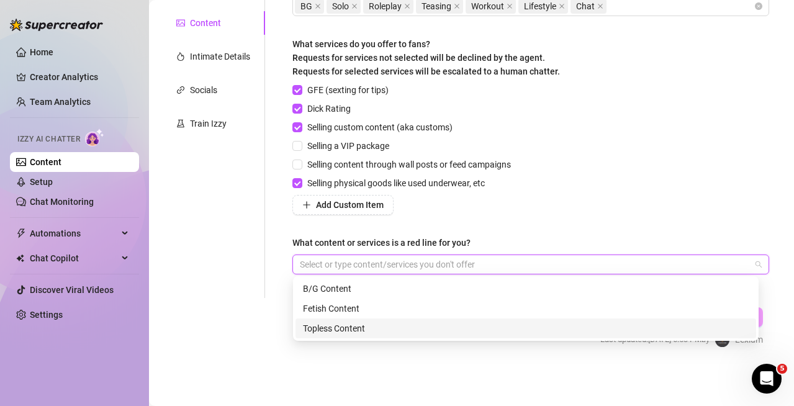
drag, startPoint x: 650, startPoint y: 207, endPoint x: 656, endPoint y: 216, distance: 10.7
click at [653, 212] on div "GFE (sexting for tips) Dick Rating Selling custom content (aka customs) Selling…" at bounding box center [530, 149] width 476 height 132
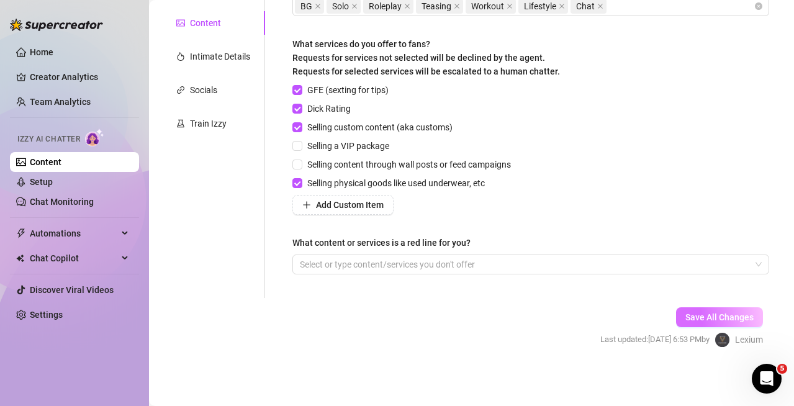
click at [720, 317] on span "Save All Changes" at bounding box center [719, 317] width 68 height 10
click at [699, 315] on span "Save All Changes" at bounding box center [719, 317] width 68 height 10
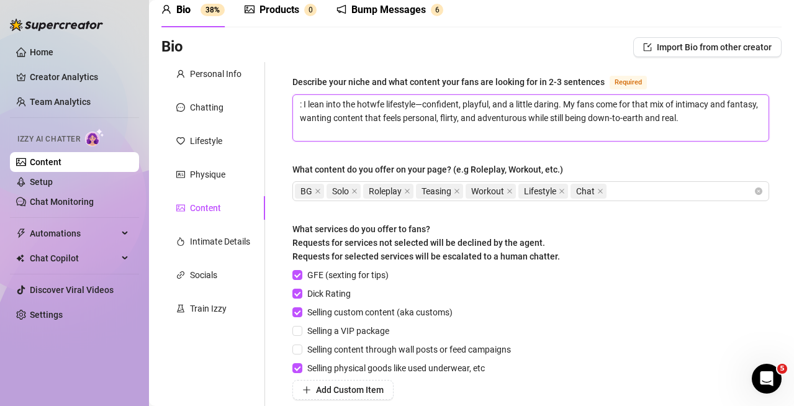
scroll to position [124, 0]
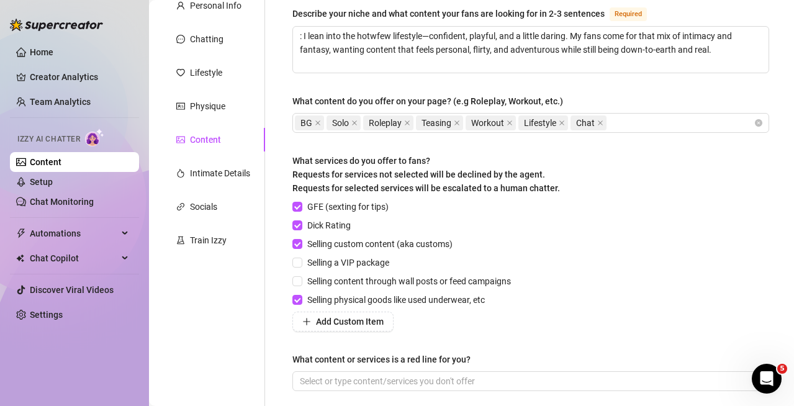
drag, startPoint x: 611, startPoint y: 231, endPoint x: 676, endPoint y: 205, distance: 70.7
click at [680, 213] on div "GFE (sexting for tips) Dick Rating Selling custom content (aka customs) Selling…" at bounding box center [530, 266] width 476 height 132
click at [641, 128] on div "BG Solo Roleplay Teasing Workout Lifestyle Chat" at bounding box center [524, 122] width 458 height 17
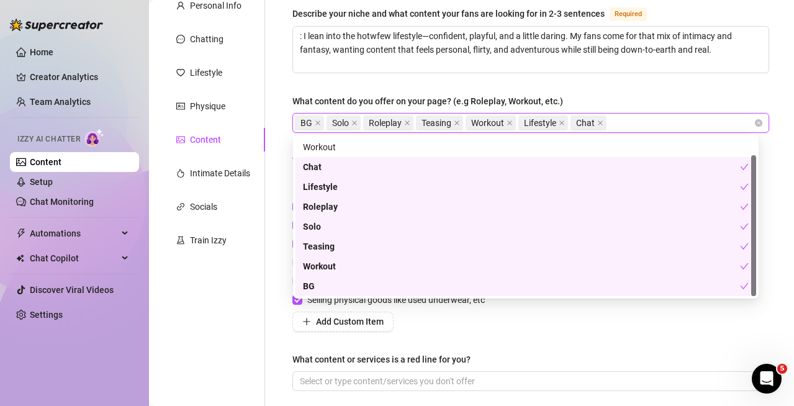
click at [603, 123] on icon "close" at bounding box center [600, 123] width 6 height 6
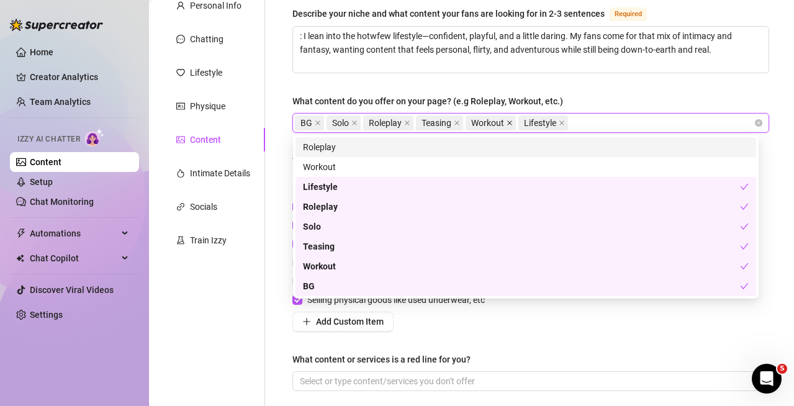
click at [512, 122] on icon "close" at bounding box center [509, 123] width 6 height 6
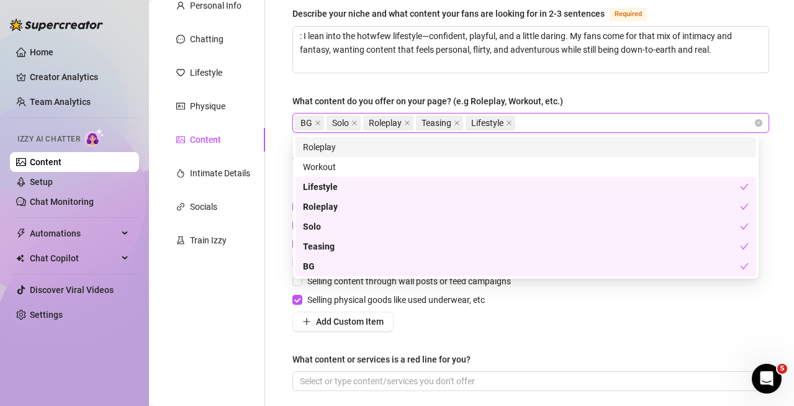
click at [354, 148] on div "Roleplay" at bounding box center [525, 147] width 445 height 14
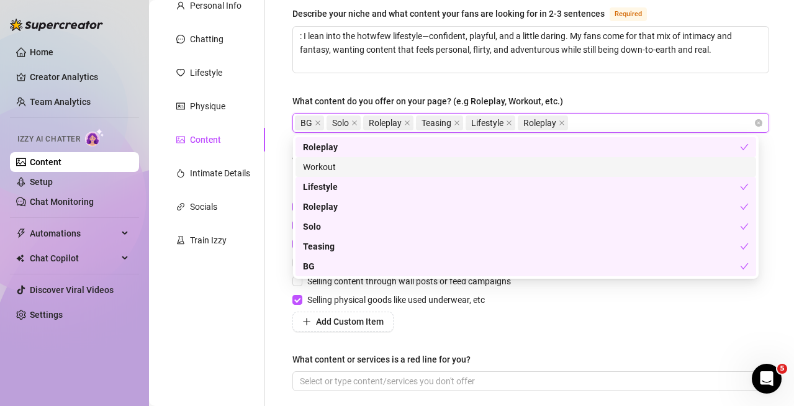
click at [352, 161] on div "Workout" at bounding box center [525, 167] width 445 height 14
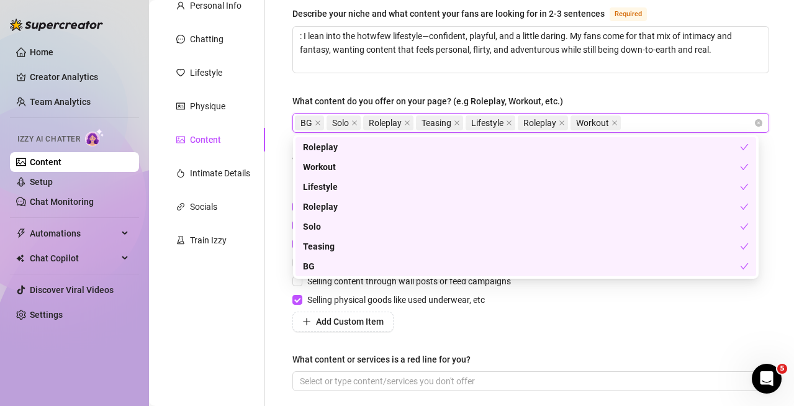
click at [597, 326] on div "GFE (sexting for tips) Dick Rating Selling custom content (aka customs) Selling…" at bounding box center [530, 266] width 476 height 132
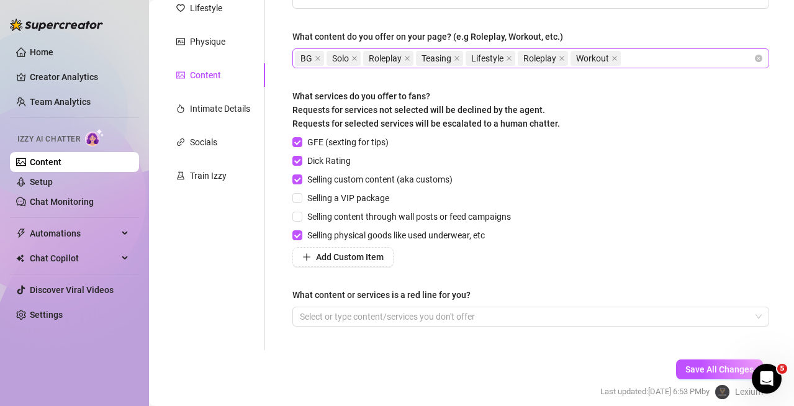
scroll to position [241, 0]
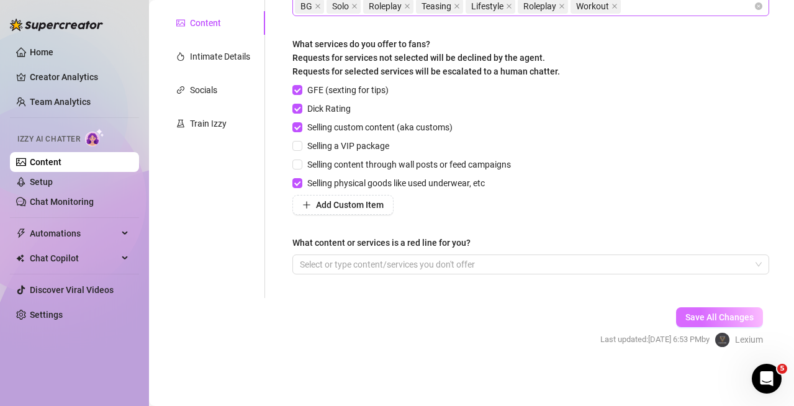
click at [685, 315] on span "Save All Changes" at bounding box center [719, 317] width 68 height 10
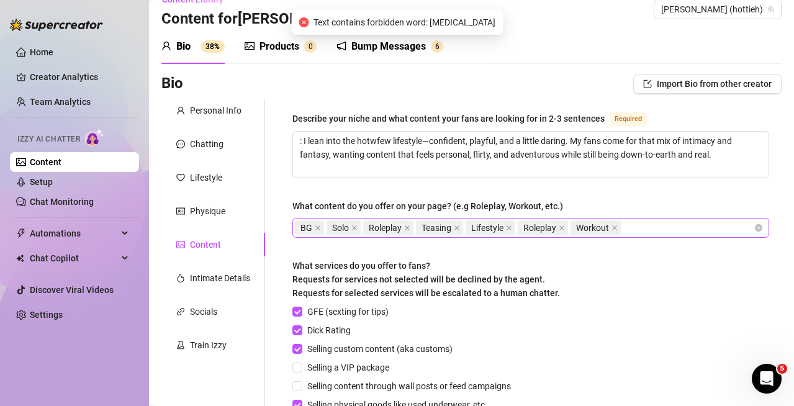
scroll to position [0, 0]
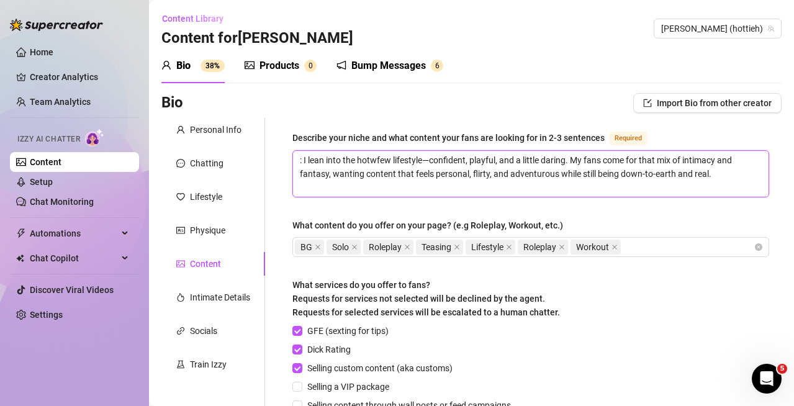
click at [377, 159] on textarea ": I lean into the hotwfew lifestyle—confident, playful, and a little daring. My…" at bounding box center [530, 174] width 475 height 46
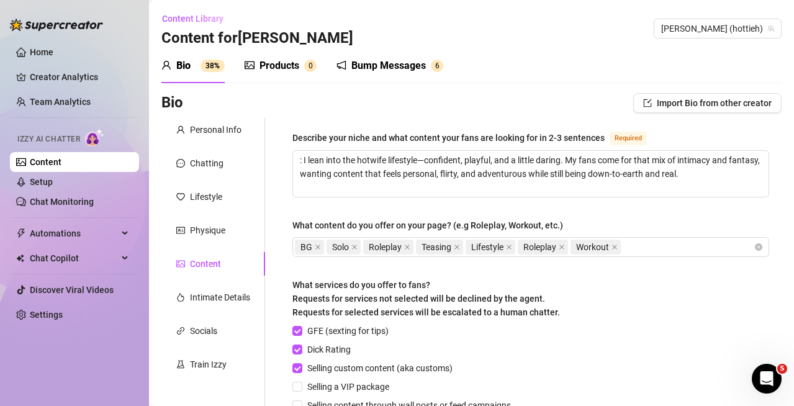
click at [612, 203] on div "Describe your niche and what content your fans are looking for in 2-3 sentences…" at bounding box center [530, 328] width 476 height 396
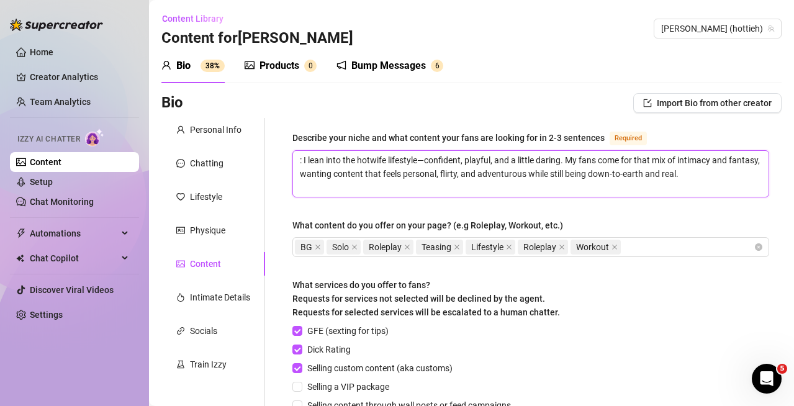
click at [304, 159] on textarea ": I lean into the hotwife lifestyle—confident, playful, and a little daring. My…" at bounding box center [530, 174] width 475 height 46
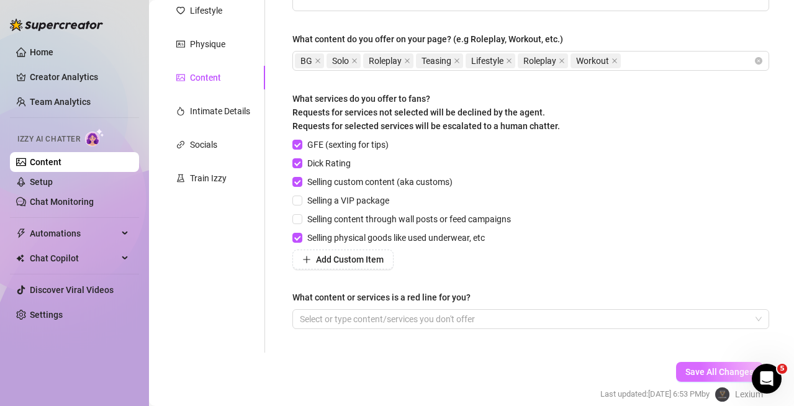
click at [692, 375] on button "Save All Changes" at bounding box center [719, 372] width 87 height 20
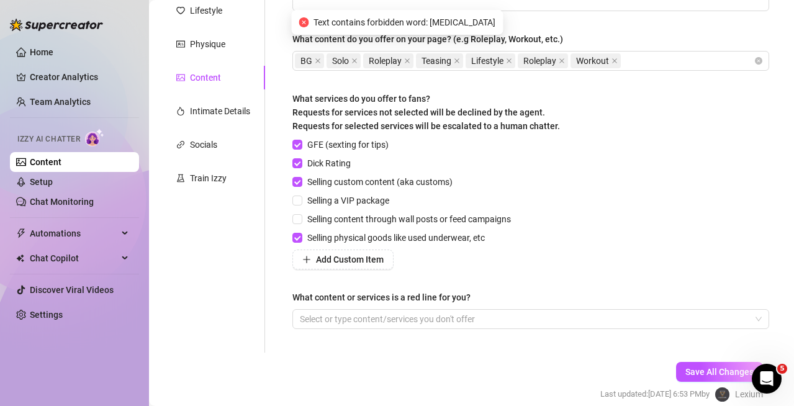
scroll to position [62, 0]
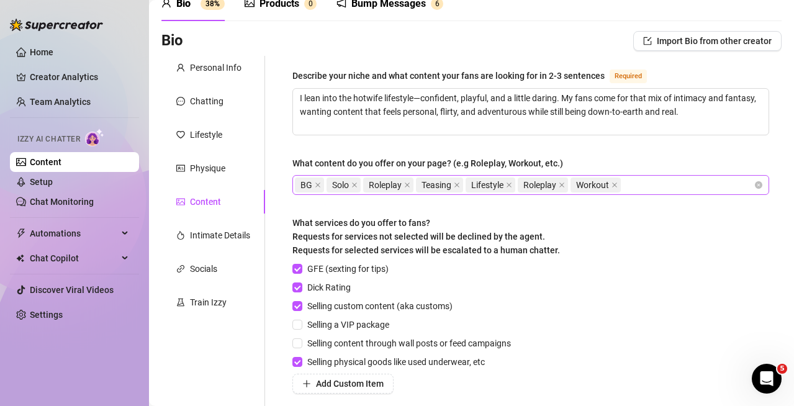
click at [318, 186] on icon "close" at bounding box center [318, 185] width 6 height 6
click at [317, 186] on span "Solo" at bounding box center [308, 185] width 17 height 14
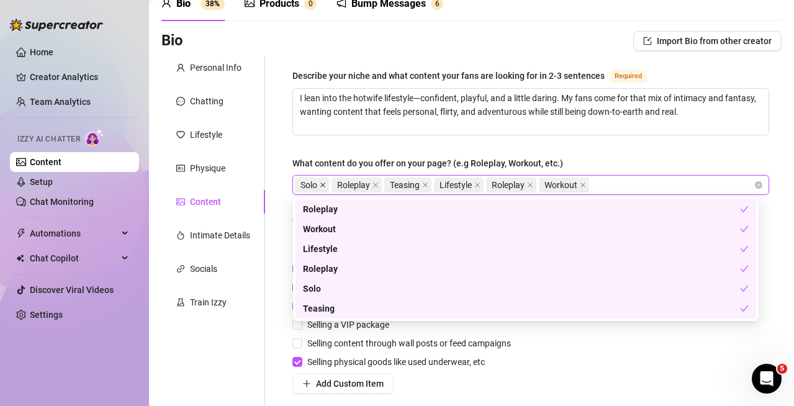
click at [323, 184] on icon "close" at bounding box center [323, 185] width 6 height 6
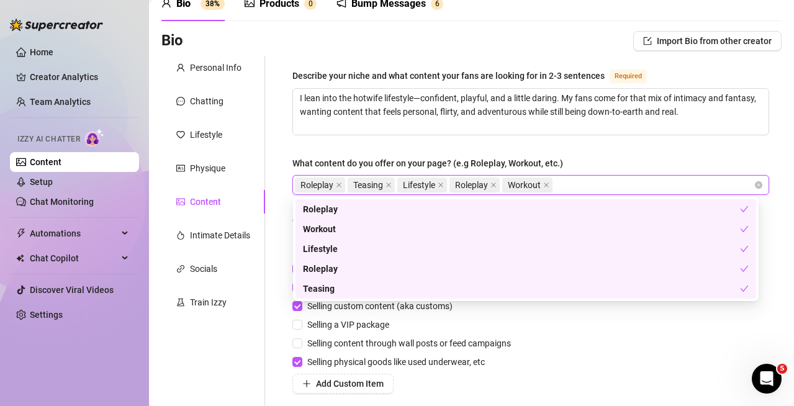
click at [323, 184] on span "Roleplay" at bounding box center [316, 185] width 33 height 14
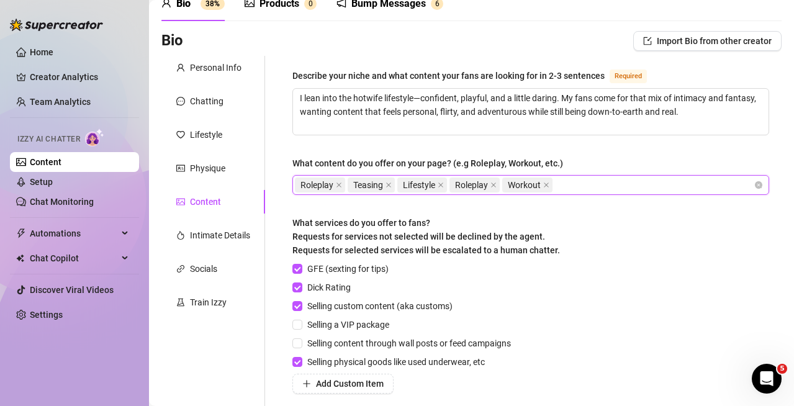
drag, startPoint x: 333, startPoint y: 184, endPoint x: 340, endPoint y: 184, distance: 7.5
click at [333, 184] on span "Roleplay" at bounding box center [316, 185] width 33 height 14
click at [344, 184] on span "Roleplay" at bounding box center [320, 184] width 50 height 15
click at [341, 184] on icon "close" at bounding box center [339, 185] width 6 height 6
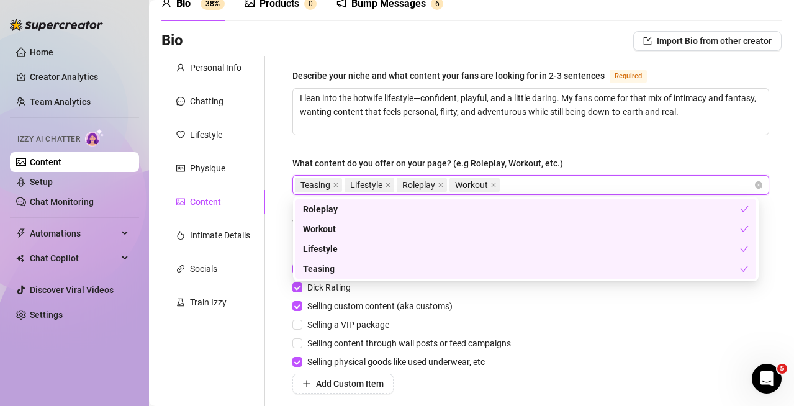
click at [342, 183] on span "Teasing" at bounding box center [318, 184] width 47 height 15
click at [341, 183] on span "Teasing" at bounding box center [318, 184] width 47 height 15
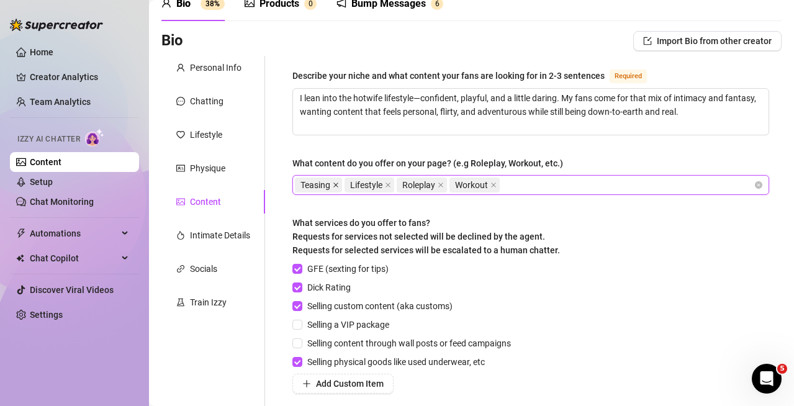
click at [339, 184] on icon "close" at bounding box center [336, 185] width 6 height 6
click at [339, 184] on icon "close" at bounding box center [338, 185] width 6 height 6
click at [339, 184] on icon "close" at bounding box center [339, 185] width 6 height 6
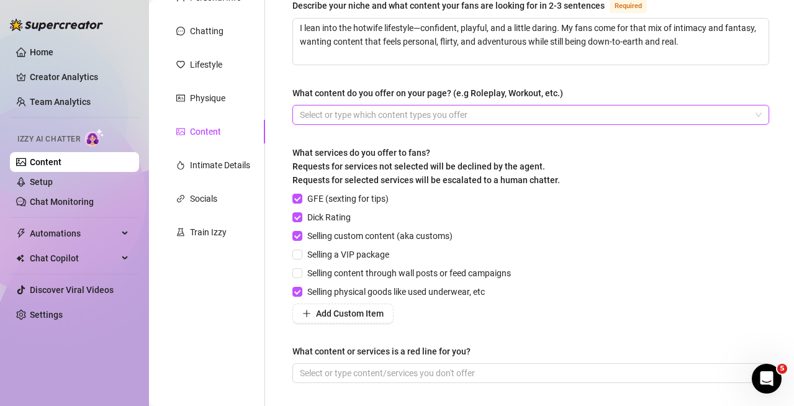
scroll to position [241, 0]
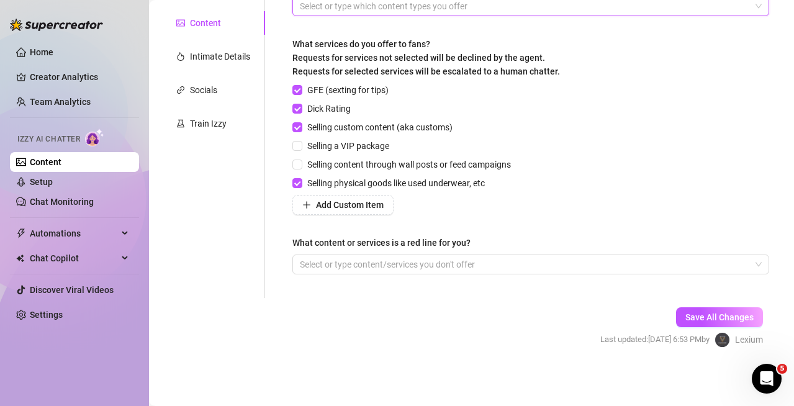
click at [664, 313] on div "Save All Changes Last updated: [DATE] 6:53 PM by Lexium" at bounding box center [681, 327] width 200 height 59
click at [676, 315] on button "Save All Changes" at bounding box center [719, 317] width 87 height 20
click at [709, 318] on span "Save All Changes" at bounding box center [719, 317] width 68 height 10
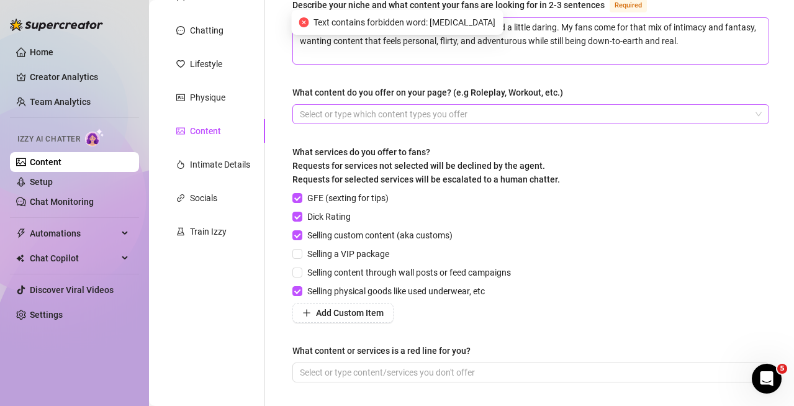
scroll to position [55, 0]
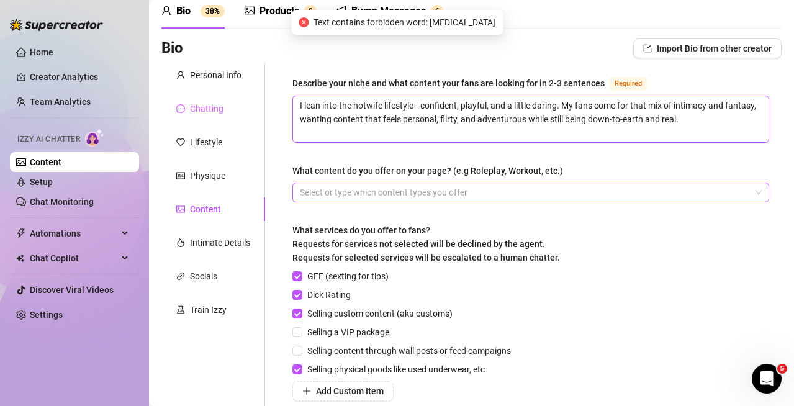
drag, startPoint x: 717, startPoint y: 123, endPoint x: 250, endPoint y: 99, distance: 467.8
click at [250, 99] on div "Personal Info Chatting Lifestyle Physique Content Intimate Details Socials Trai…" at bounding box center [471, 273] width 620 height 421
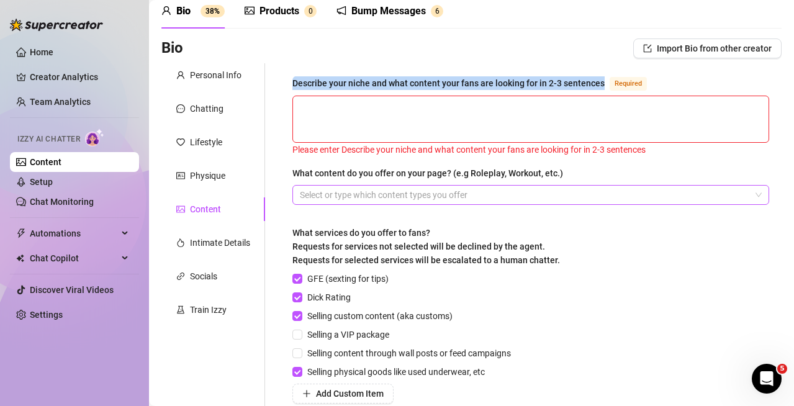
drag, startPoint x: 295, startPoint y: 79, endPoint x: 601, endPoint y: 84, distance: 305.9
click at [602, 84] on div "Describe your niche and what content your fans are looking for in 2-3 sentences" at bounding box center [448, 83] width 312 height 14
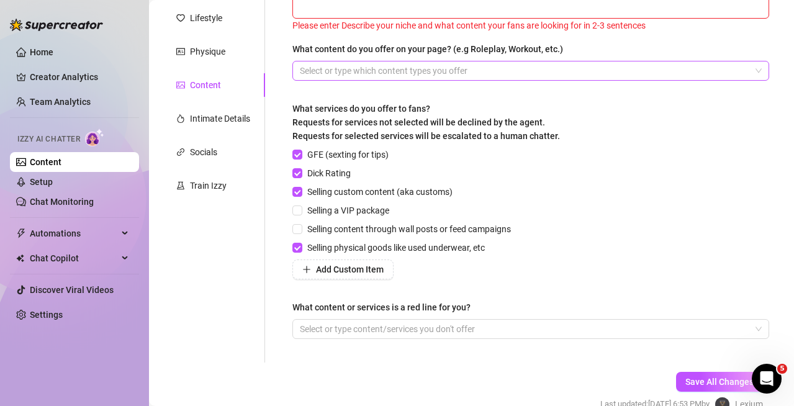
scroll to position [243, 0]
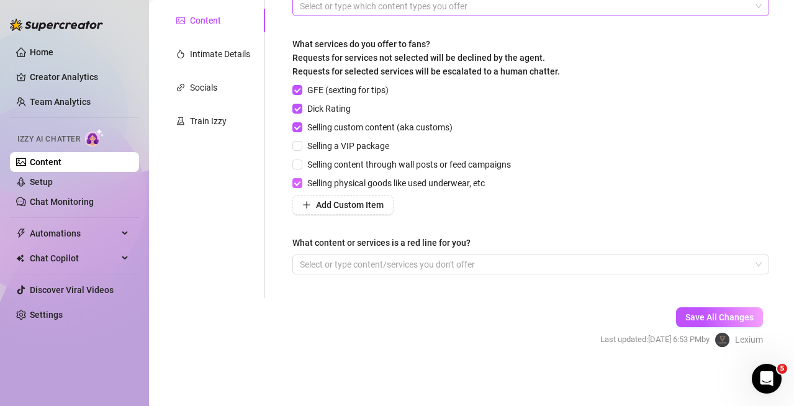
click at [412, 186] on span "Selling physical goods like used underwear, etc" at bounding box center [395, 183] width 187 height 14
click at [301, 186] on input "Selling physical goods like used underwear, etc" at bounding box center [296, 182] width 9 height 9
click at [368, 127] on span "Selling custom content (aka customs)" at bounding box center [379, 127] width 155 height 14
click at [301, 127] on input "Selling custom content (aka customs)" at bounding box center [296, 126] width 9 height 9
drag, startPoint x: 340, startPoint y: 110, endPoint x: 339, endPoint y: 101, distance: 8.7
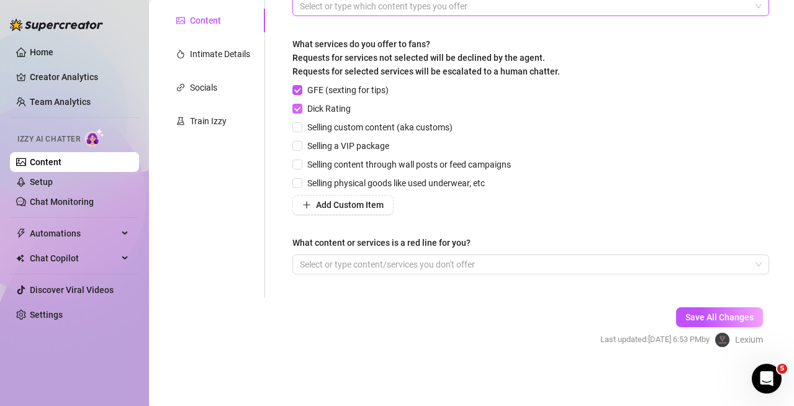
click at [339, 110] on span "Dick Rating" at bounding box center [328, 109] width 53 height 14
click at [301, 110] on input "Dick Rating" at bounding box center [296, 108] width 9 height 9
click at [347, 86] on span "GFE (sexting for tips)" at bounding box center [347, 90] width 91 height 14
click at [301, 86] on input "GFE (sexting for tips)" at bounding box center [296, 89] width 9 height 9
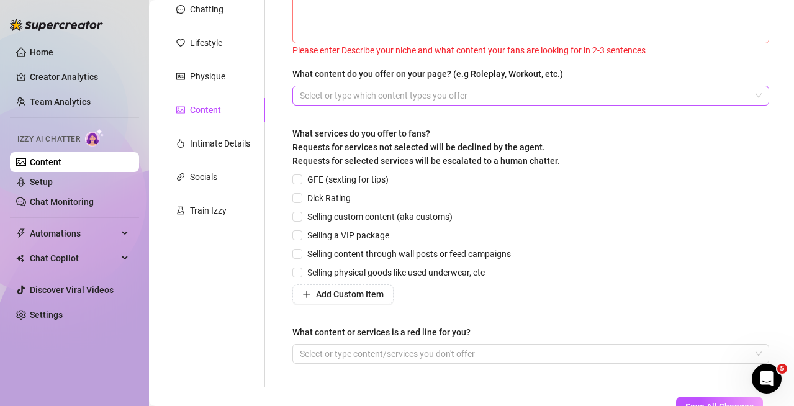
scroll to position [57, 0]
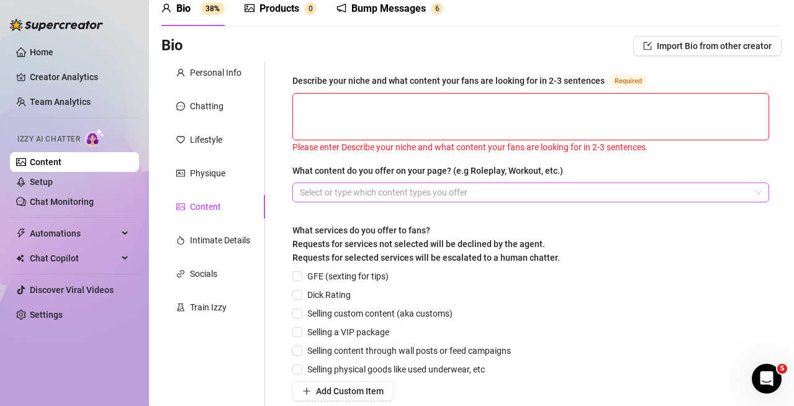
click at [374, 110] on textarea "Describe your niche and what content your fans are looking for in 2-3 sentences…" at bounding box center [530, 117] width 475 height 46
paste textarea "My niche is the hotwife lifestyle—flirty, confident, and a little taboo while s…"
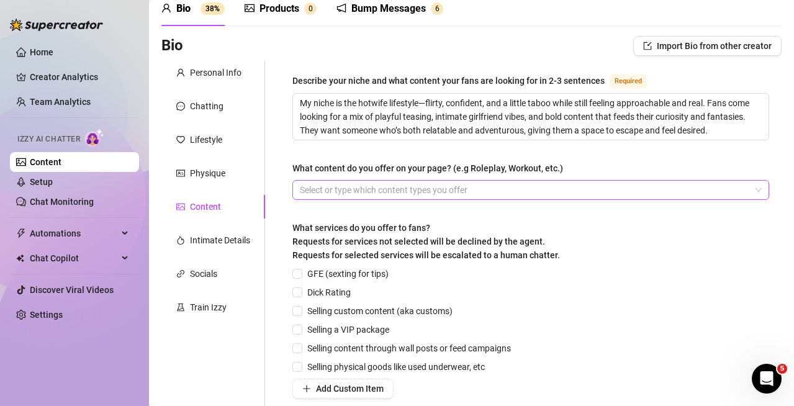
click at [653, 289] on div "GFE (sexting for tips) Dick Rating Selling custom content (aka customs) Selling…" at bounding box center [530, 333] width 476 height 132
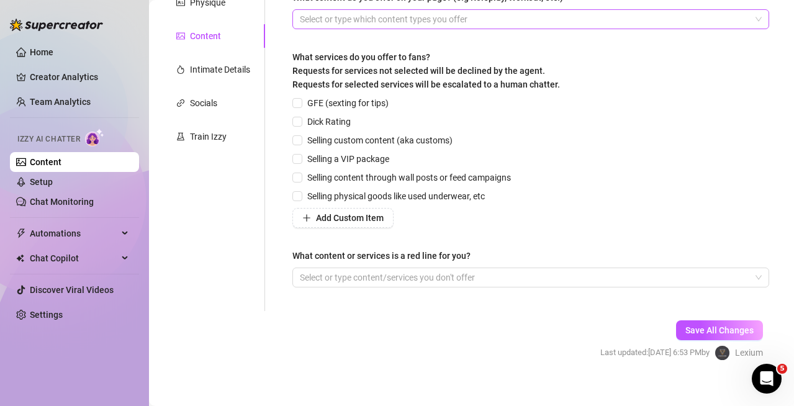
scroll to position [241, 0]
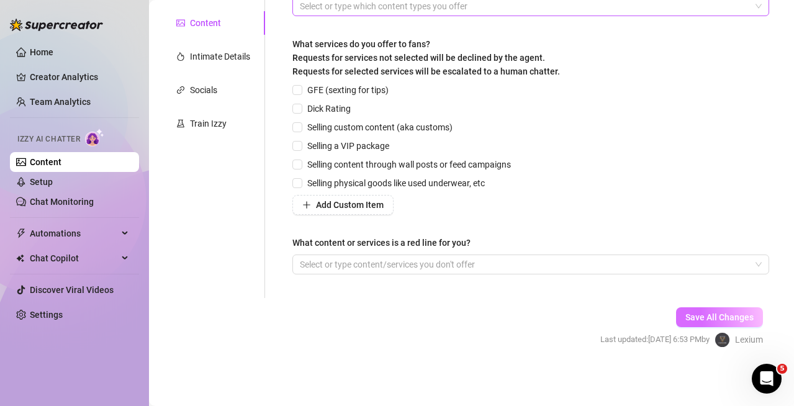
click at [708, 308] on button "Save All Changes" at bounding box center [719, 317] width 87 height 20
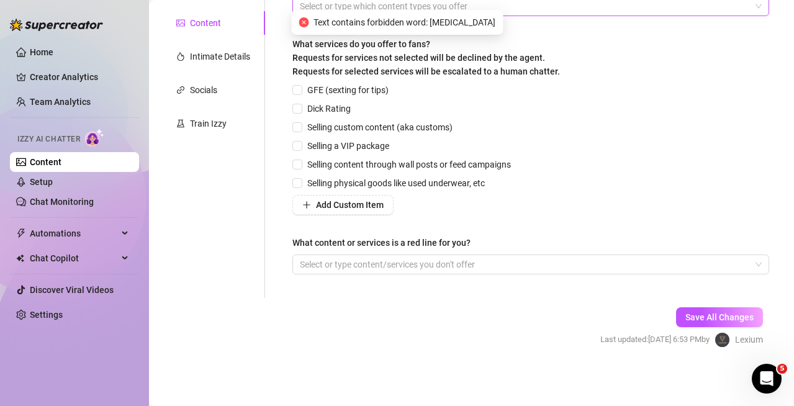
scroll to position [0, 0]
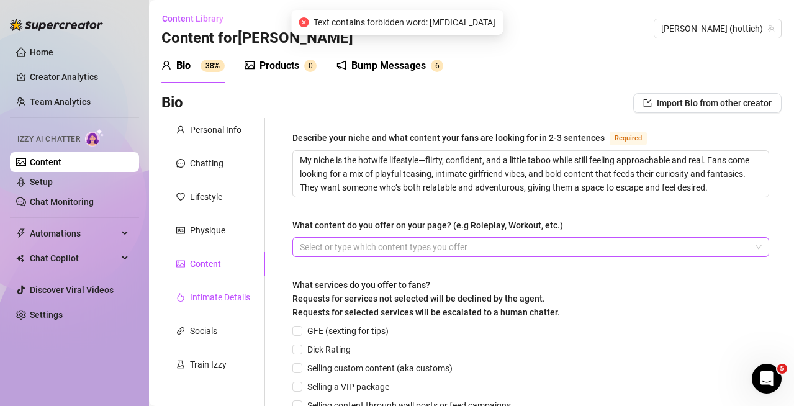
click at [196, 299] on div "Intimate Details" at bounding box center [220, 297] width 60 height 14
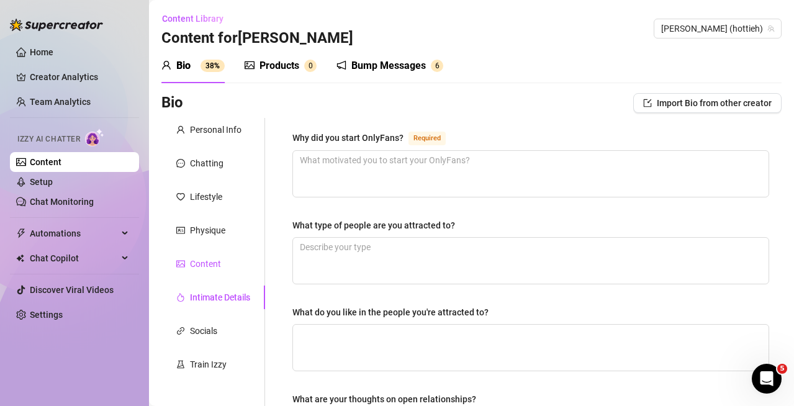
click at [195, 269] on div "Content" at bounding box center [205, 264] width 31 height 14
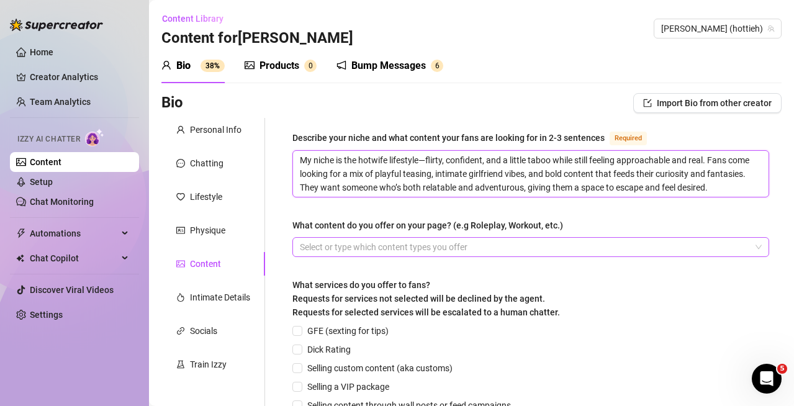
drag, startPoint x: 743, startPoint y: 187, endPoint x: 275, endPoint y: 161, distance: 468.5
click at [272, 161] on div "Describe your niche and what content your fans are looking for in 2-3 sentences…" at bounding box center [523, 328] width 516 height 421
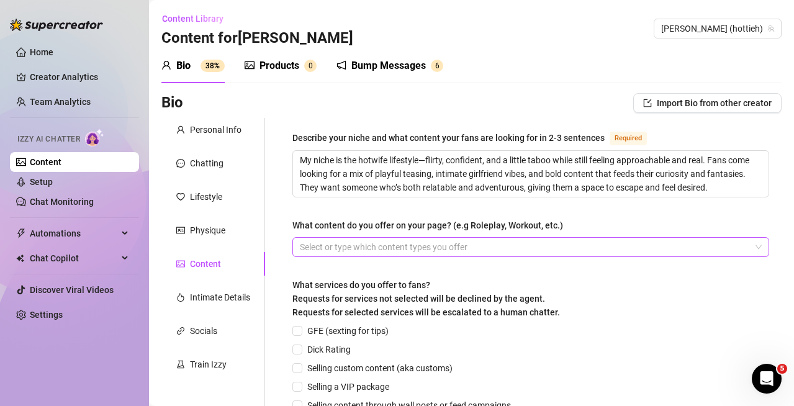
click at [648, 215] on div "Describe your niche and what content your fans are looking for in 2-3 sentences…" at bounding box center [530, 328] width 476 height 396
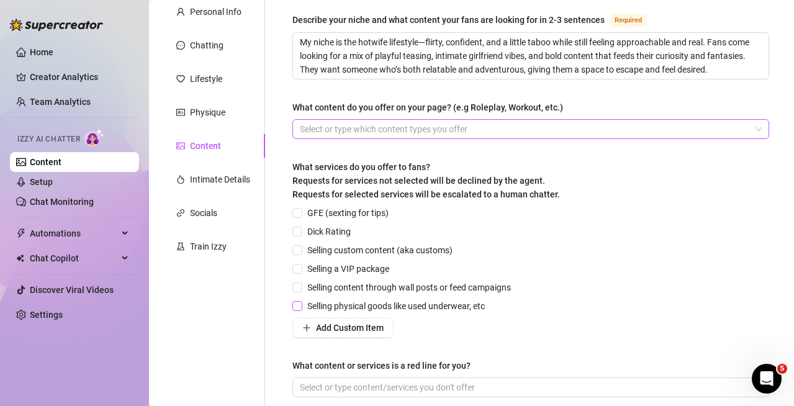
scroll to position [186, 0]
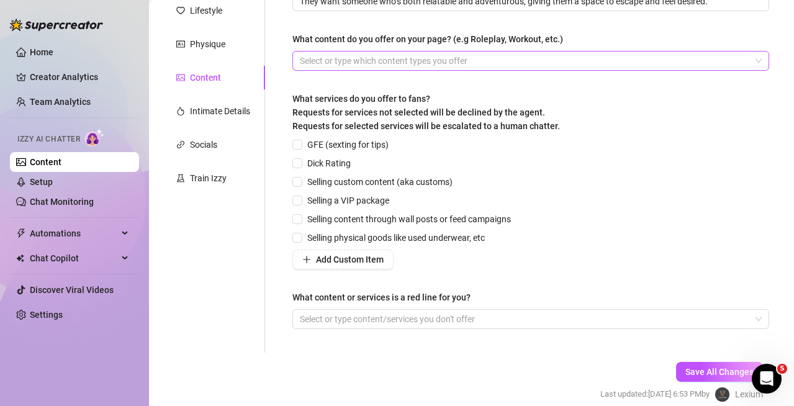
click at [333, 150] on span "GFE (sexting for tips)" at bounding box center [347, 145] width 91 height 14
click at [301, 148] on input "GFE (sexting for tips)" at bounding box center [296, 144] width 9 height 9
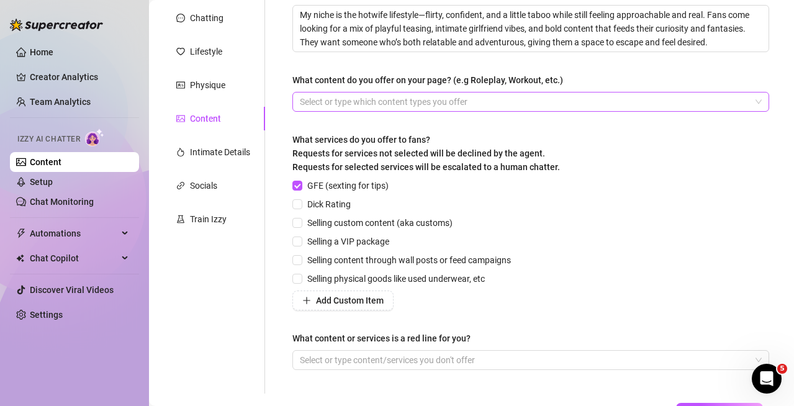
scroll to position [124, 0]
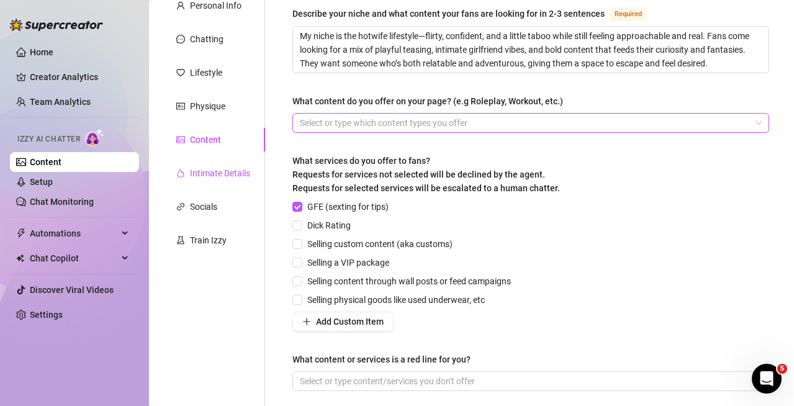
click at [210, 172] on div "Intimate Details" at bounding box center [220, 173] width 60 height 14
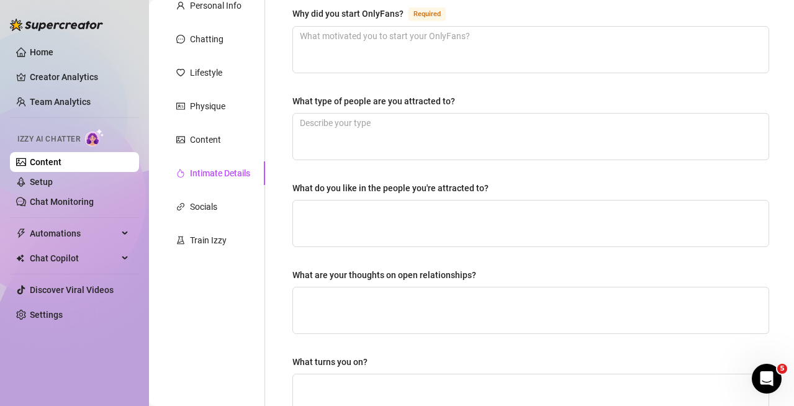
scroll to position [62, 0]
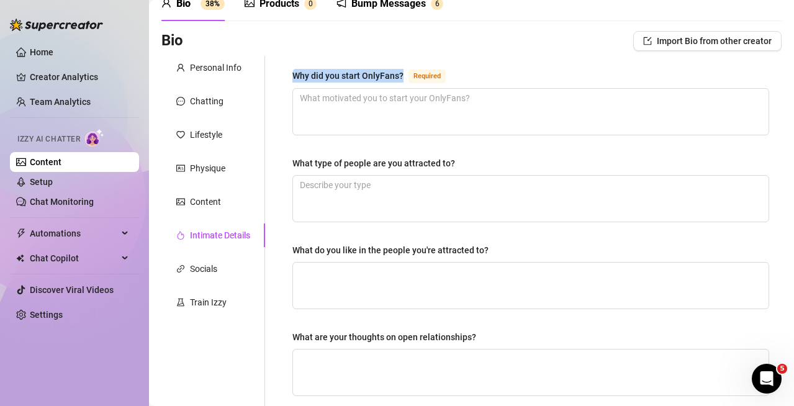
drag, startPoint x: 293, startPoint y: 78, endPoint x: 409, endPoint y: 75, distance: 116.0
click at [409, 75] on div "Why did you start OnlyFans? Required" at bounding box center [371, 75] width 158 height 15
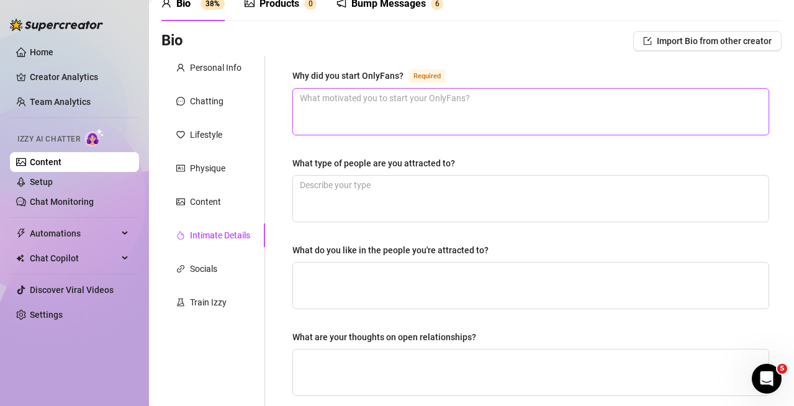
click at [376, 105] on textarea "Why did you start OnlyFans? Required" at bounding box center [530, 112] width 475 height 46
paste textarea "I wanted a space where I could express myself freely, connect directly with peo…"
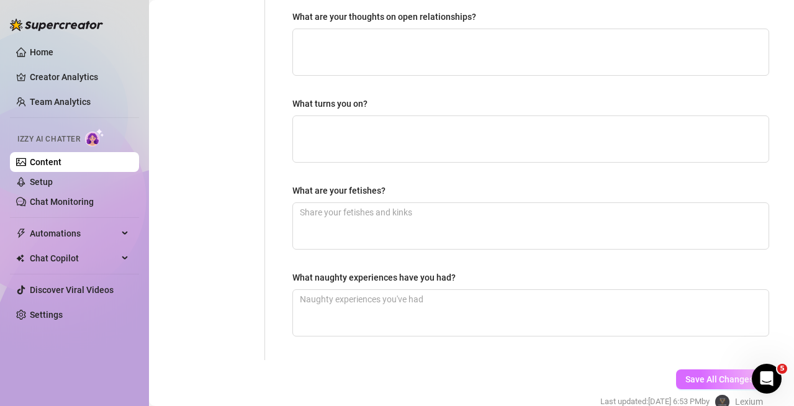
click at [710, 378] on span "Save All Changes" at bounding box center [719, 379] width 68 height 10
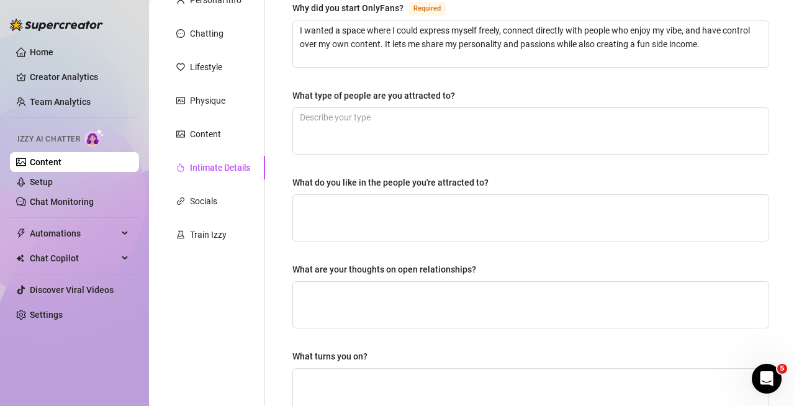
scroll to position [0, 0]
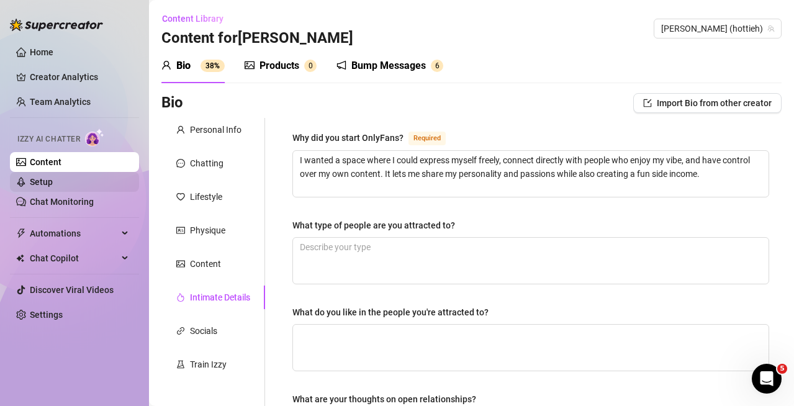
click at [53, 177] on link "Setup" at bounding box center [41, 182] width 23 height 10
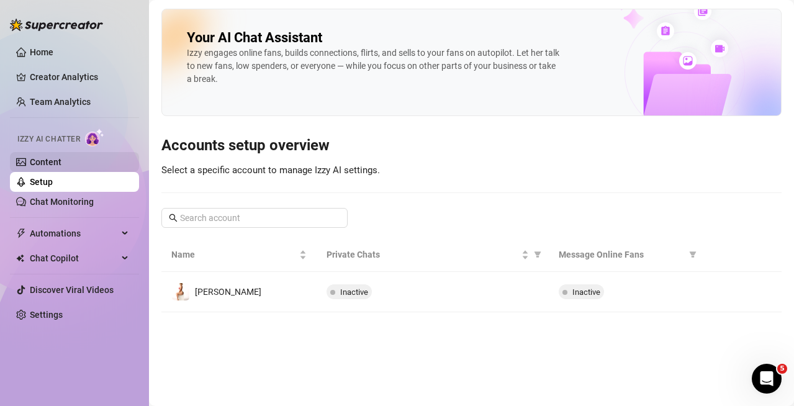
click at [61, 163] on link "Content" at bounding box center [46, 162] width 32 height 10
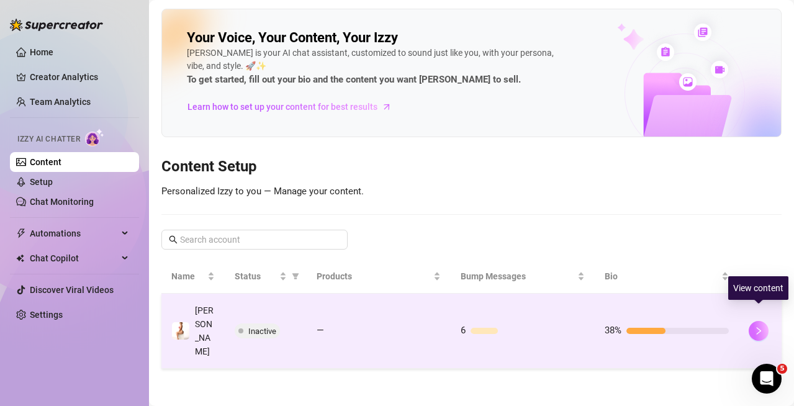
click at [756, 326] on icon "right" at bounding box center [758, 330] width 9 height 9
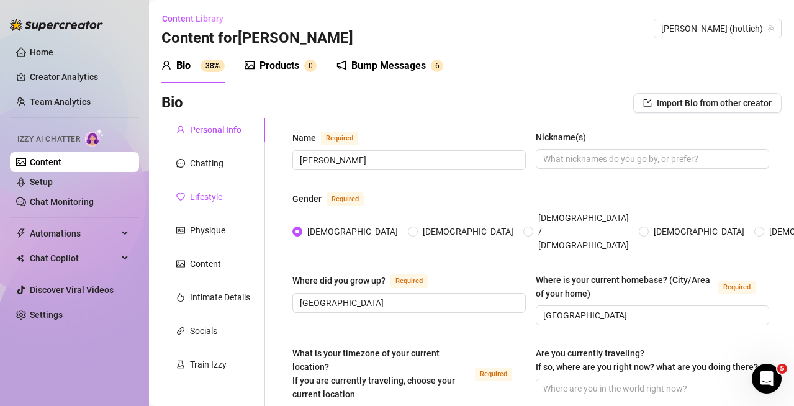
click at [210, 201] on div "Lifestyle" at bounding box center [206, 197] width 32 height 14
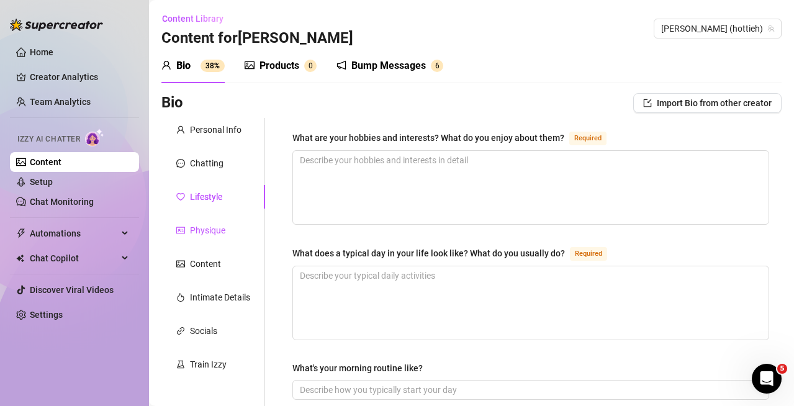
click at [212, 223] on div "Physique" at bounding box center [207, 230] width 35 height 14
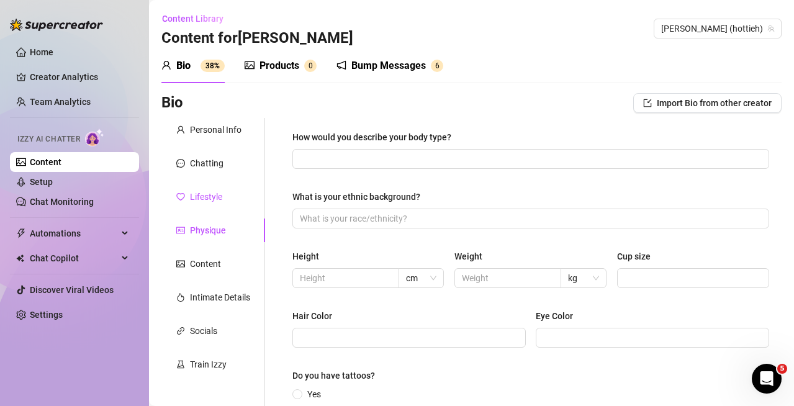
click at [203, 201] on div "Lifestyle" at bounding box center [206, 197] width 32 height 14
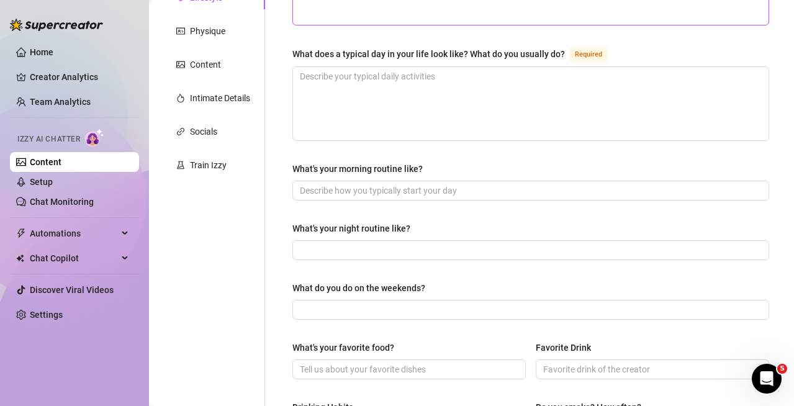
scroll to position [35, 0]
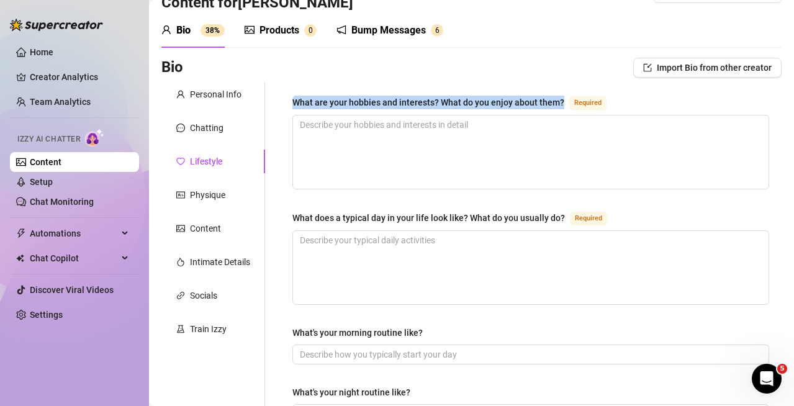
drag, startPoint x: 295, startPoint y: 97, endPoint x: 570, endPoint y: 101, distance: 274.9
click at [570, 101] on div "What are your hobbies and interests? What do you enjoy about them? Required" at bounding box center [451, 102] width 319 height 15
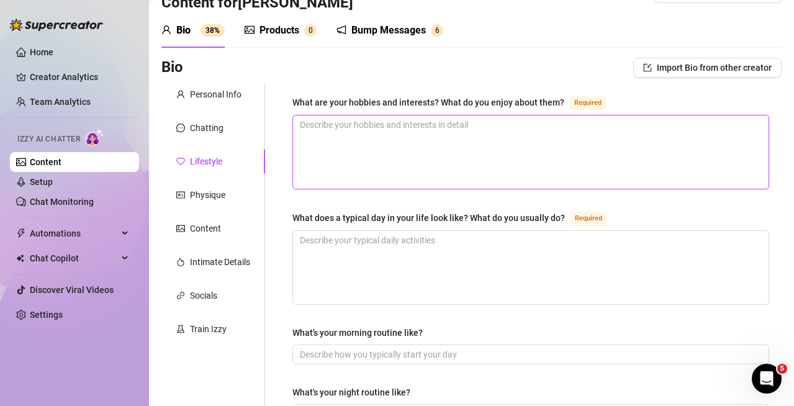
paste textarea "Working out, cooking, traveling, dancing, reading. What I enjoy: Working out ke…"
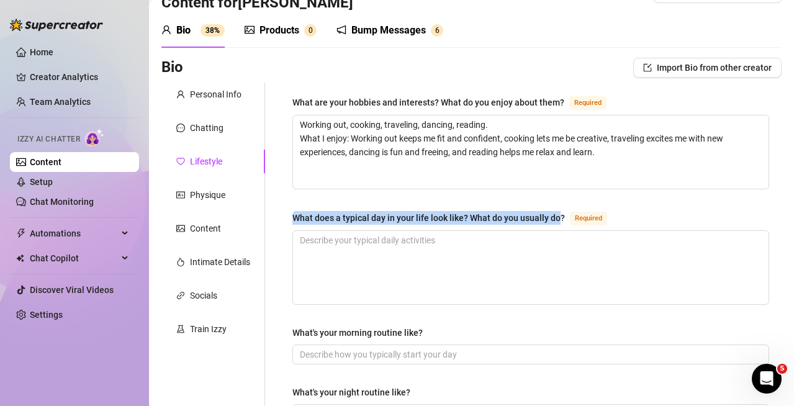
drag, startPoint x: 295, startPoint y: 212, endPoint x: 558, endPoint y: 217, distance: 262.5
click at [558, 216] on div "What does a typical day in your life look like? What do you usually do?" at bounding box center [428, 218] width 272 height 14
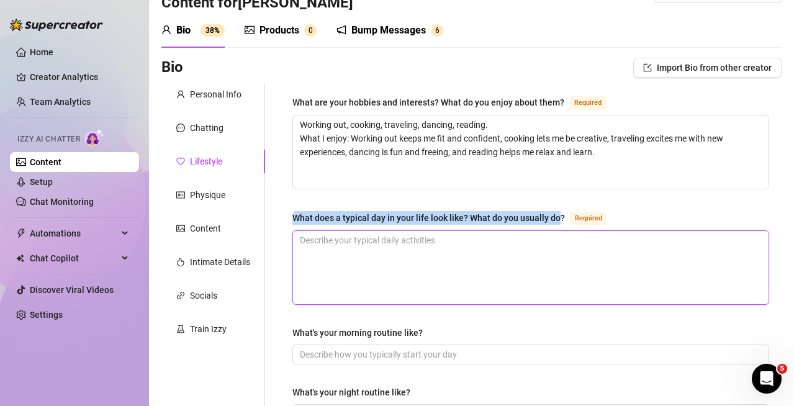
click at [428, 245] on textarea "What does a typical day in your life look like? What do you usually do? Required" at bounding box center [530, 267] width 475 height 73
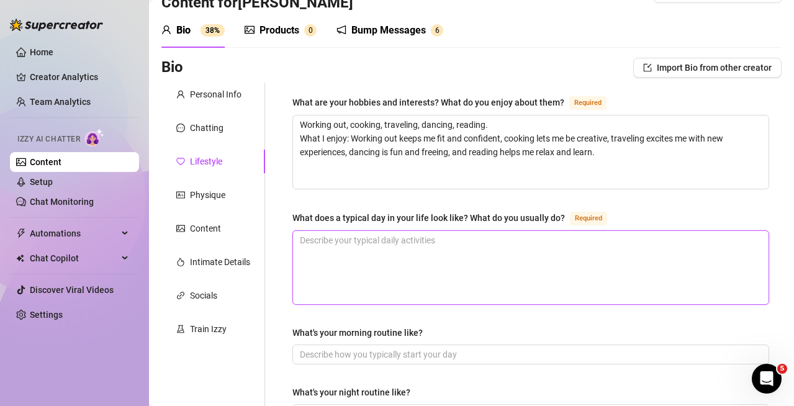
paste textarea "I start with coffee and a workout, then check messages and post content. Midday…"
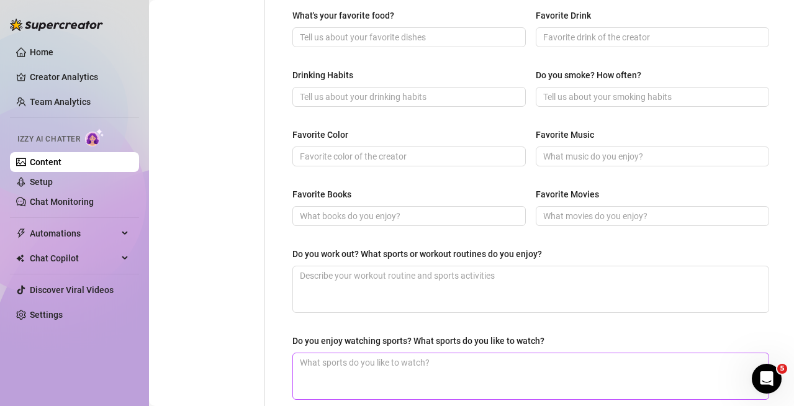
scroll to position [656, 0]
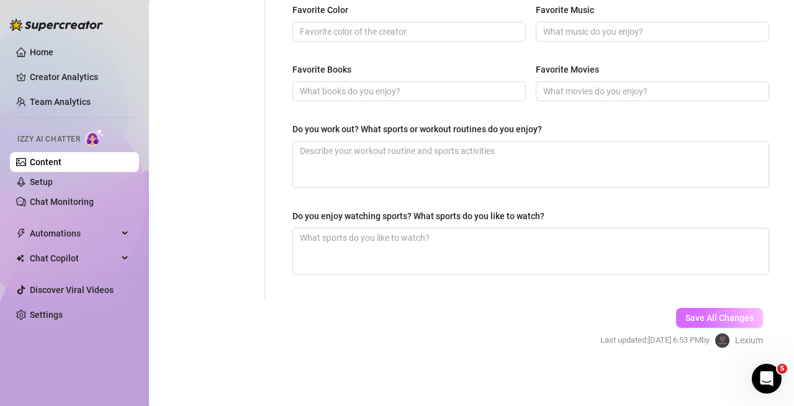
click at [676, 315] on button "Save All Changes" at bounding box center [719, 318] width 87 height 20
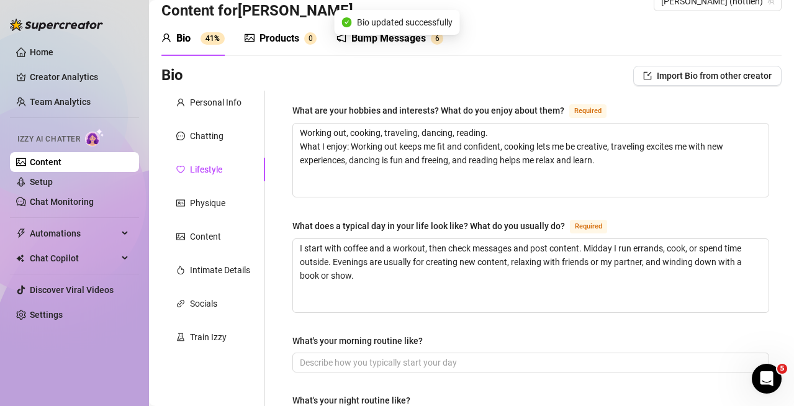
scroll to position [0, 0]
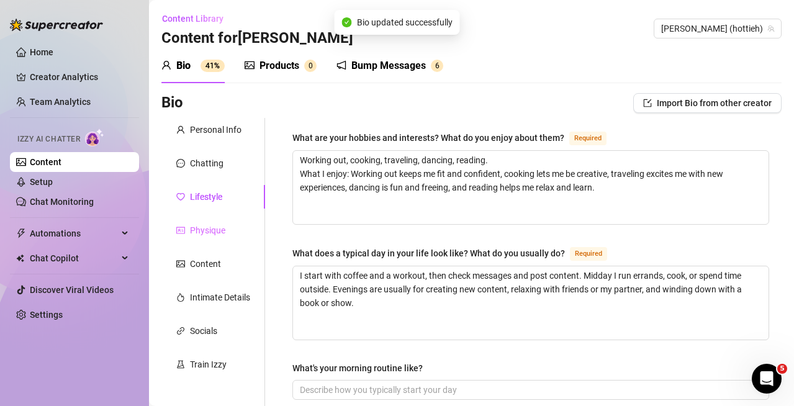
click at [229, 223] on div "Physique" at bounding box center [213, 230] width 104 height 24
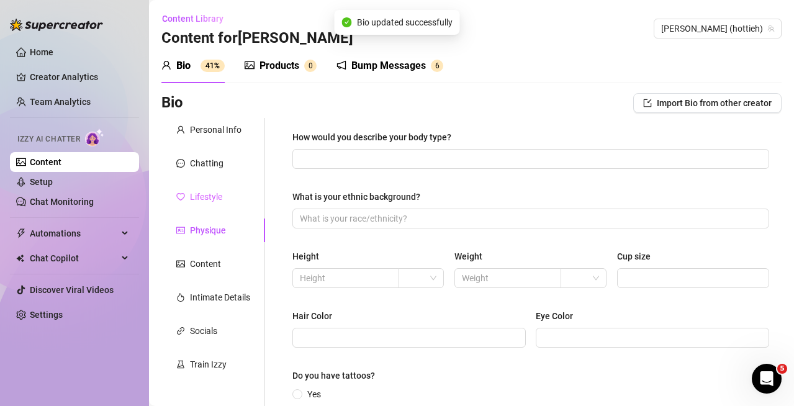
click at [208, 189] on div "Lifestyle" at bounding box center [213, 197] width 104 height 24
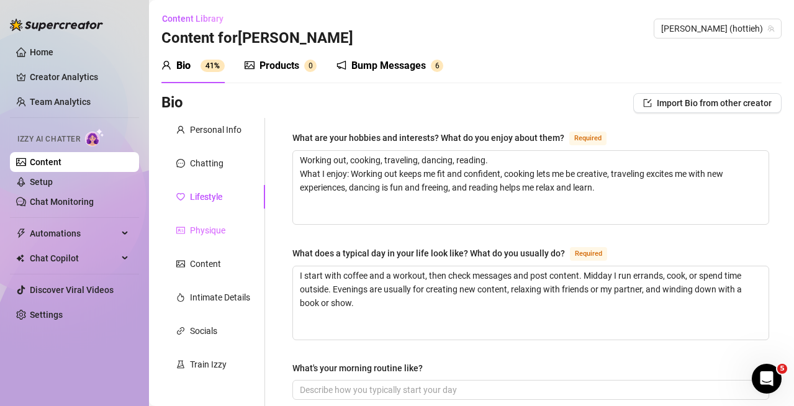
click at [209, 219] on div "Physique" at bounding box center [213, 230] width 104 height 24
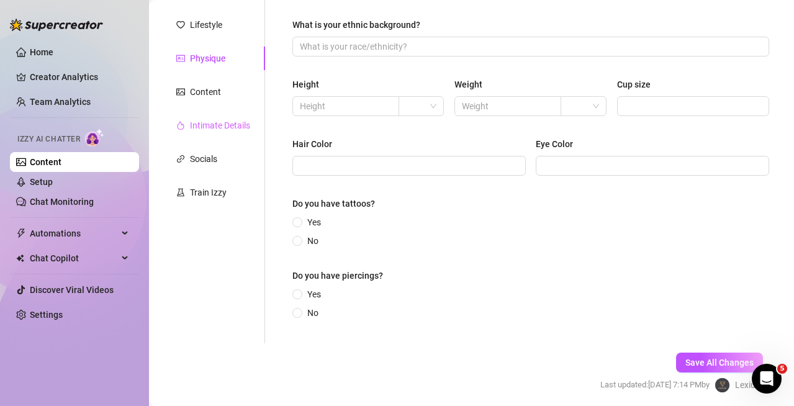
scroll to position [156, 0]
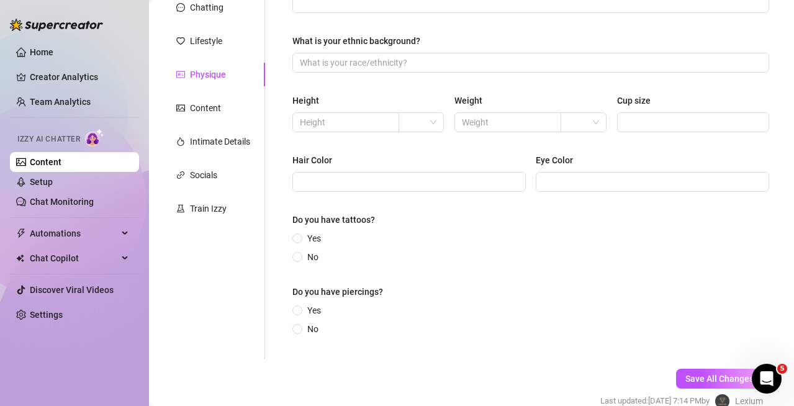
click at [212, 120] on div "Personal Info Chatting Lifestyle Physique Content Intimate Details Socials Trai…" at bounding box center [213, 160] width 104 height 397
click at [210, 109] on div "Content" at bounding box center [205, 108] width 31 height 14
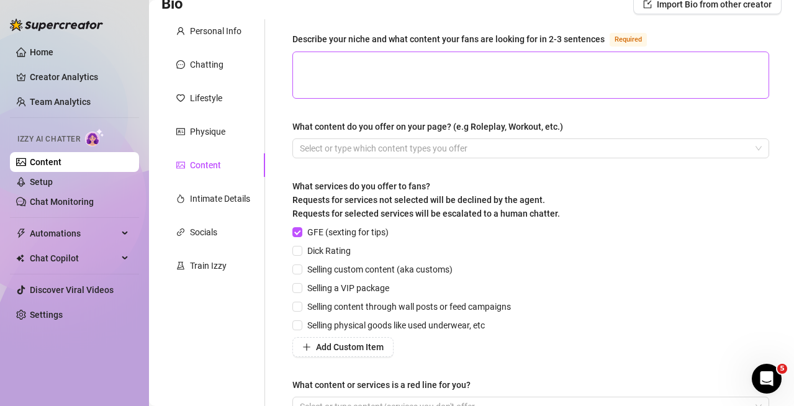
scroll to position [0, 0]
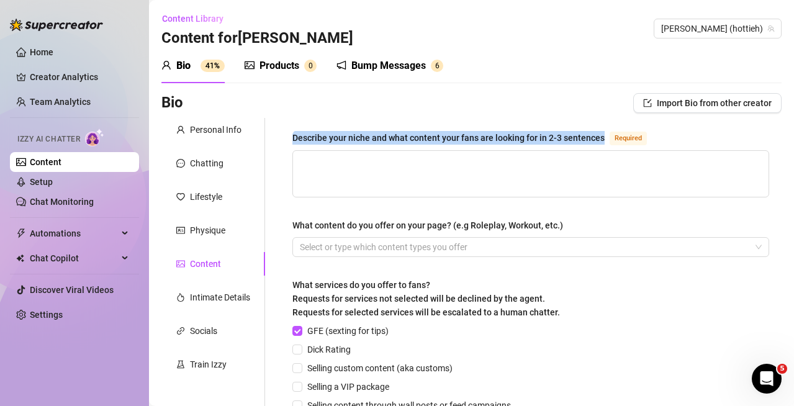
drag, startPoint x: 286, startPoint y: 130, endPoint x: 601, endPoint y: 141, distance: 315.4
click at [601, 141] on div "Describe your niche and what content your fans are looking for in 2-3 sentences…" at bounding box center [530, 328] width 501 height 421
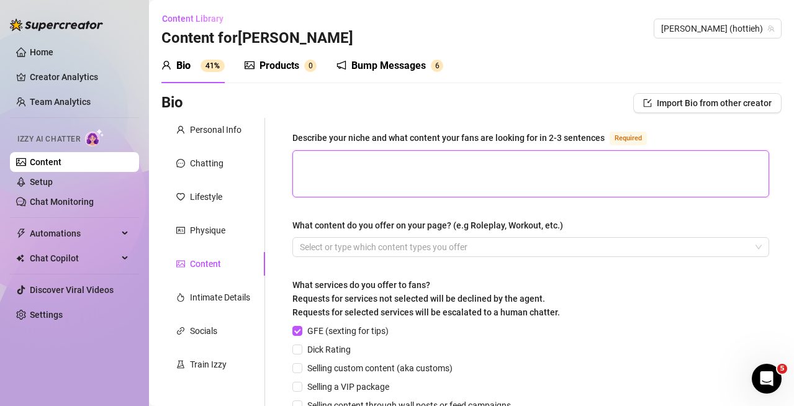
click at [364, 169] on textarea "Describe your niche and what content your fans are looking for in 2-3 sentences…" at bounding box center [530, 174] width 475 height 46
paste textarea "My niche is being the flirty, approachable hotwife who feels both exciting and …"
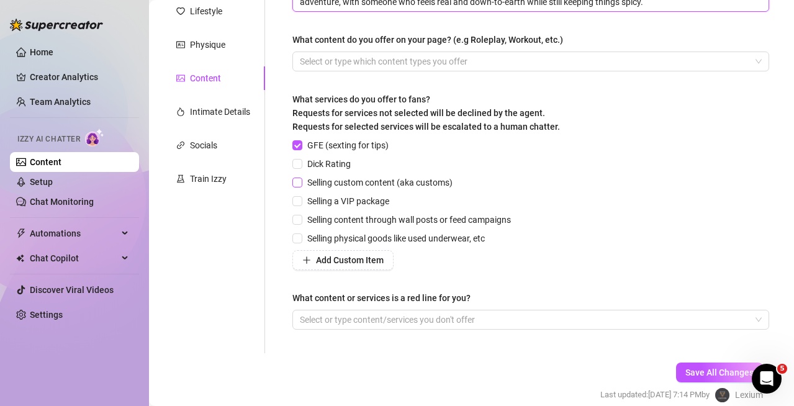
scroll to position [186, 0]
click at [331, 163] on span "Dick Rating" at bounding box center [328, 163] width 53 height 14
click at [301, 163] on input "Dick Rating" at bounding box center [296, 162] width 9 height 9
click at [334, 175] on span "Selling custom content (aka customs)" at bounding box center [379, 182] width 155 height 14
click at [301, 177] on input "Selling custom content (aka customs)" at bounding box center [296, 181] width 9 height 9
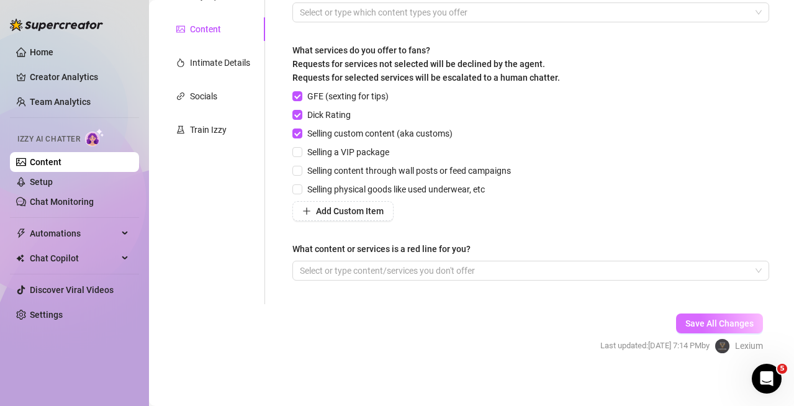
scroll to position [241, 0]
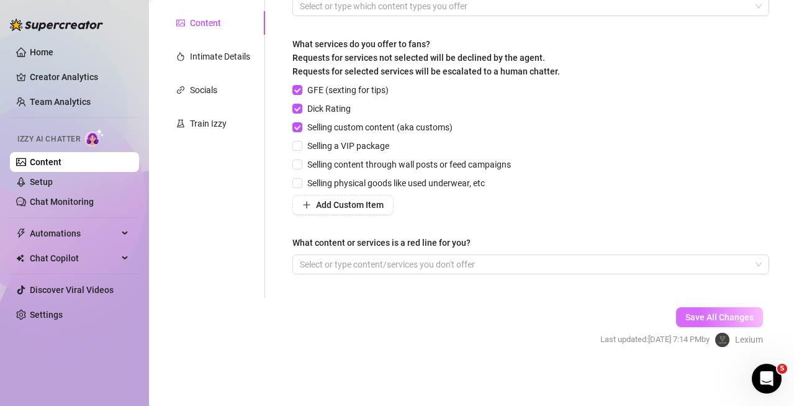
click at [685, 315] on span "Save All Changes" at bounding box center [719, 317] width 68 height 10
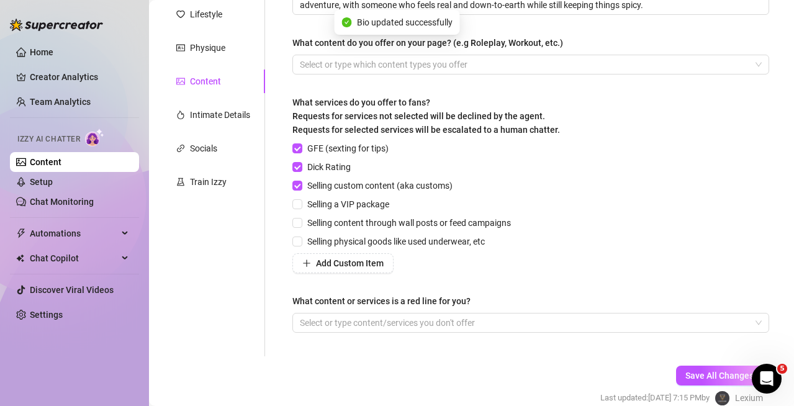
scroll to position [55, 0]
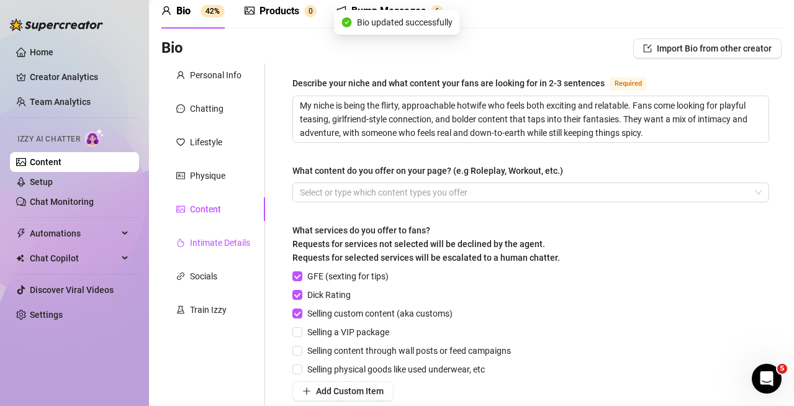
click at [215, 243] on div "Intimate Details" at bounding box center [220, 243] width 60 height 14
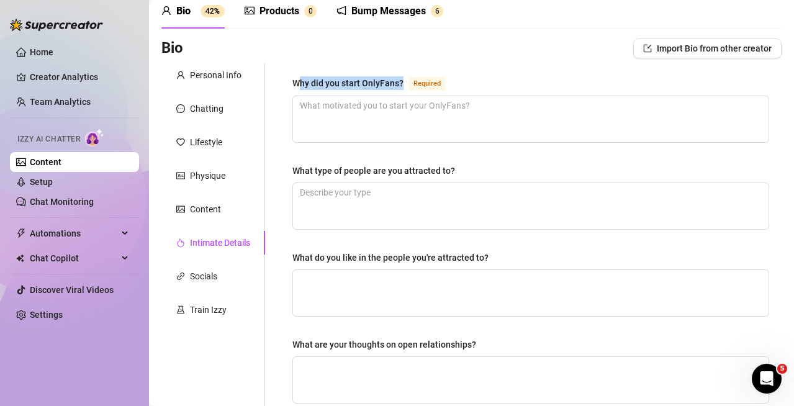
drag, startPoint x: 297, startPoint y: 80, endPoint x: 406, endPoint y: 85, distance: 108.7
click at [406, 85] on div "Why did you start OnlyFans? Required" at bounding box center [371, 83] width 158 height 15
click at [293, 84] on div "Why did you start OnlyFans?" at bounding box center [347, 83] width 111 height 14
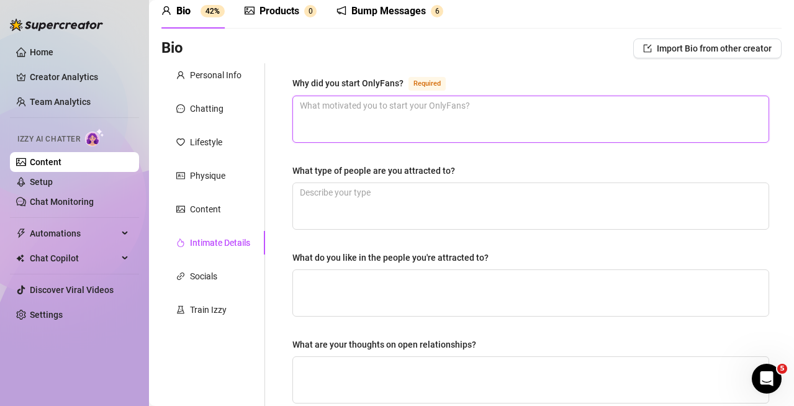
click at [293, 96] on textarea "Why did you start OnlyFans? Required" at bounding box center [530, 119] width 475 height 46
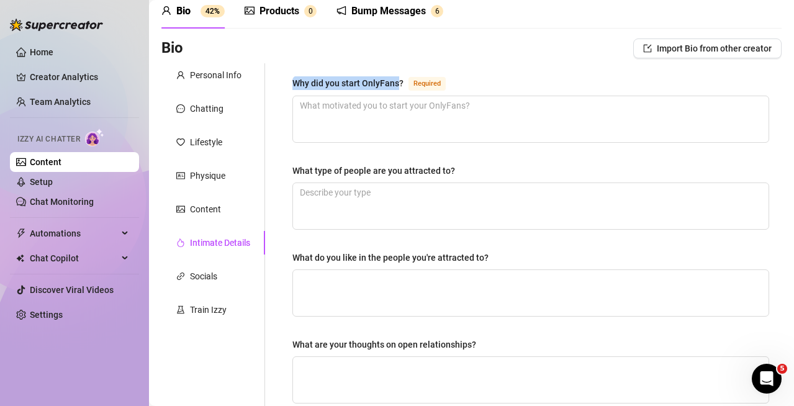
drag, startPoint x: 293, startPoint y: 84, endPoint x: 391, endPoint y: 84, distance: 97.4
click at [391, 84] on div "Why did you start OnlyFans?" at bounding box center [347, 83] width 111 height 14
click at [391, 96] on textarea "Why did you start OnlyFans? Required" at bounding box center [530, 119] width 475 height 46
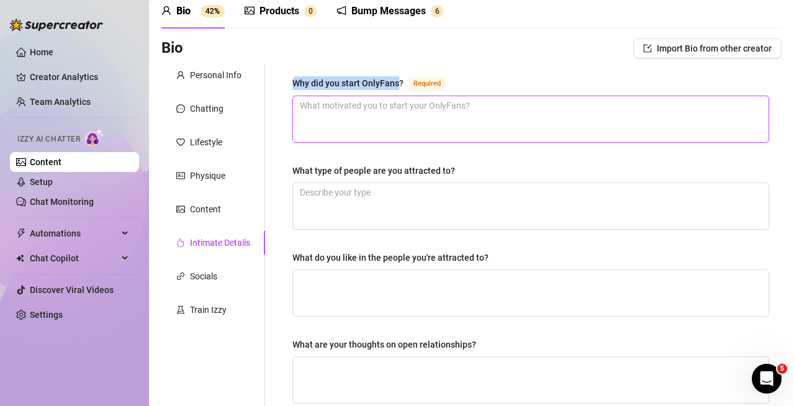
click at [441, 125] on textarea "Why did you start OnlyFans? Required" at bounding box center [530, 119] width 475 height 46
paste textarea "I started OnlyFans to have more freedom over my content and to connect directly…"
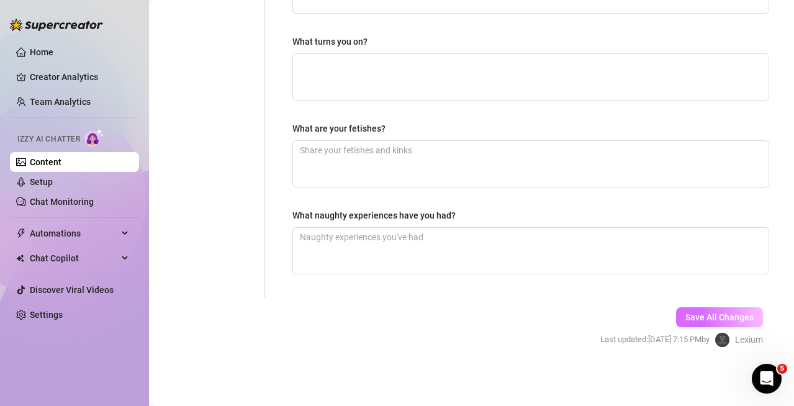
click at [679, 310] on button "Save All Changes" at bounding box center [719, 317] width 87 height 20
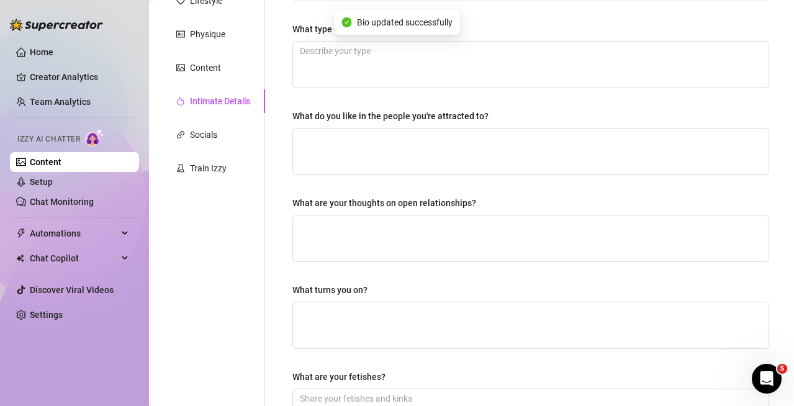
scroll to position [10, 0]
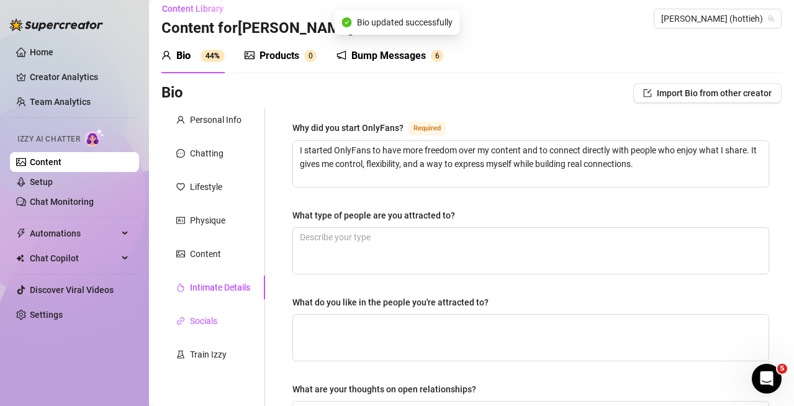
click at [210, 318] on div "Socials" at bounding box center [203, 321] width 27 height 14
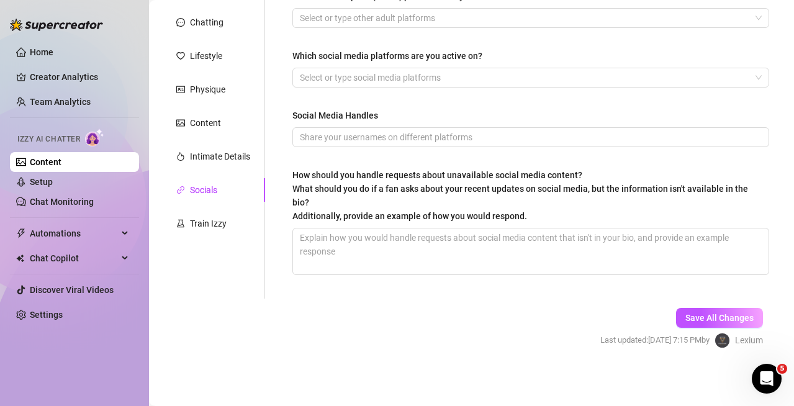
scroll to position [142, 0]
click at [196, 223] on div "Train Izzy" at bounding box center [208, 222] width 37 height 14
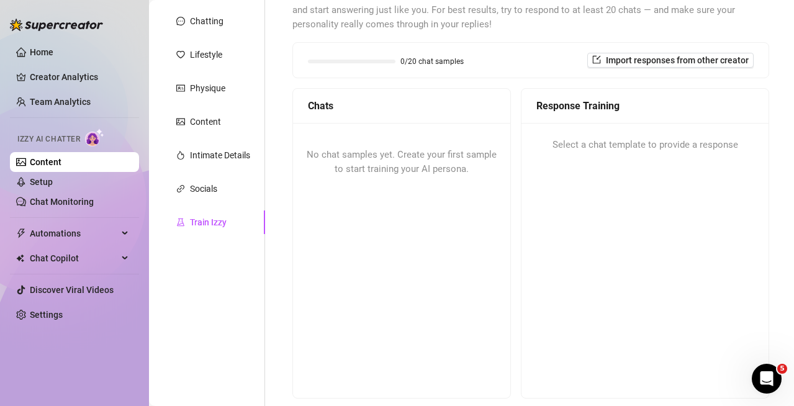
click at [372, 159] on span "No chat samples yet. Create your first sample to start training your AI persona." at bounding box center [401, 162] width 190 height 26
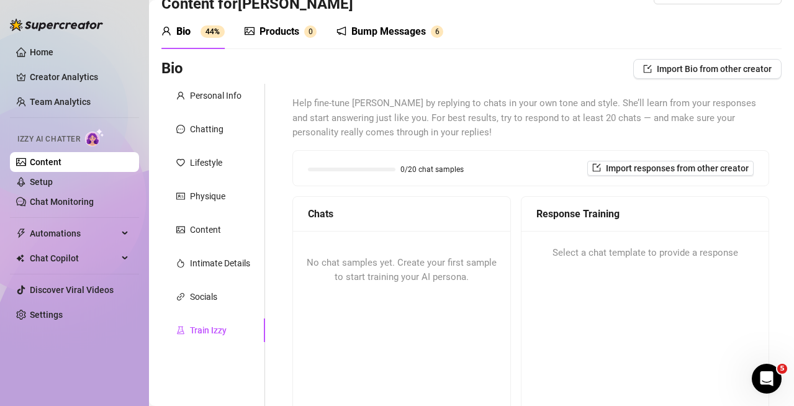
scroll to position [0, 0]
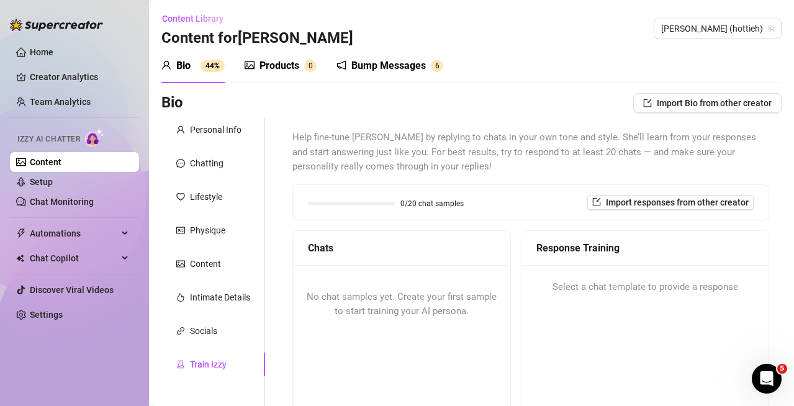
click at [186, 69] on div "Bio" at bounding box center [183, 65] width 14 height 15
click at [51, 177] on link "Setup" at bounding box center [41, 182] width 23 height 10
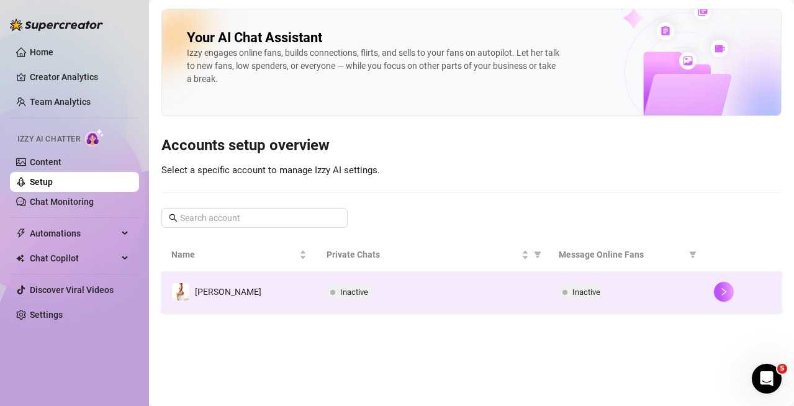
click at [712, 292] on td at bounding box center [743, 292] width 78 height 40
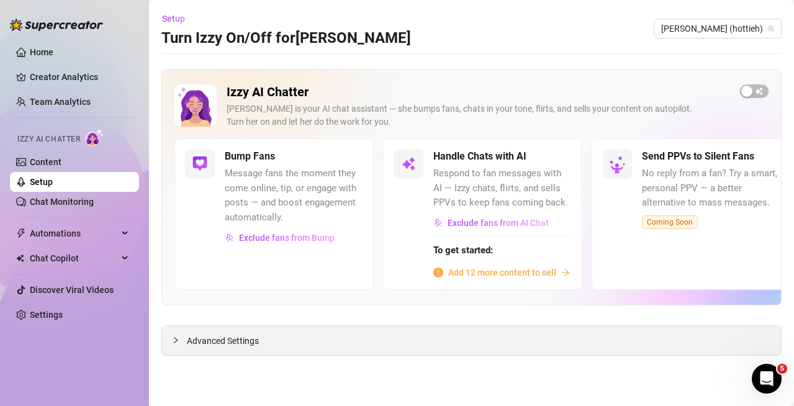
click at [231, 338] on span "Advanced Settings" at bounding box center [223, 341] width 72 height 14
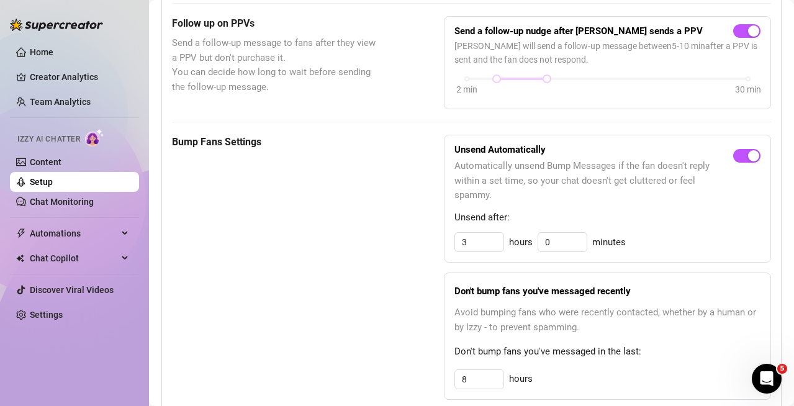
scroll to position [496, 0]
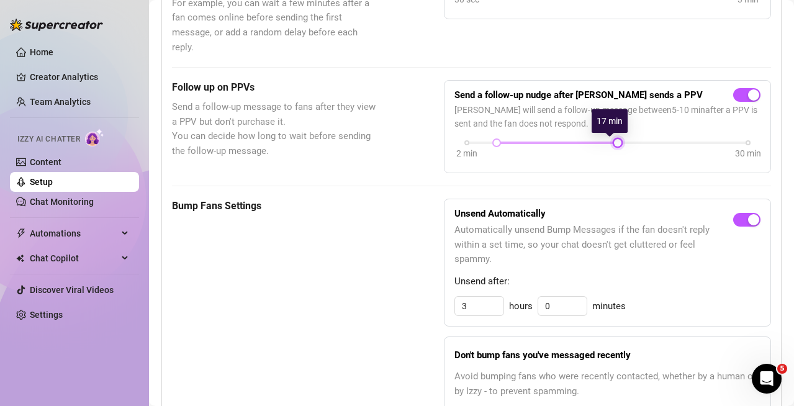
drag, startPoint x: 540, startPoint y: 144, endPoint x: 612, endPoint y: 146, distance: 72.0
click at [614, 145] on div at bounding box center [617, 143] width 6 height 6
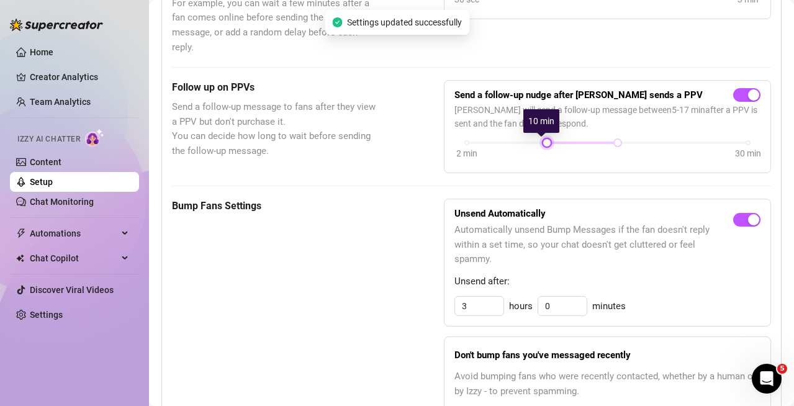
drag, startPoint x: 493, startPoint y: 146, endPoint x: 542, endPoint y: 150, distance: 48.5
click at [542, 150] on div "2 min 30 min" at bounding box center [607, 151] width 306 height 24
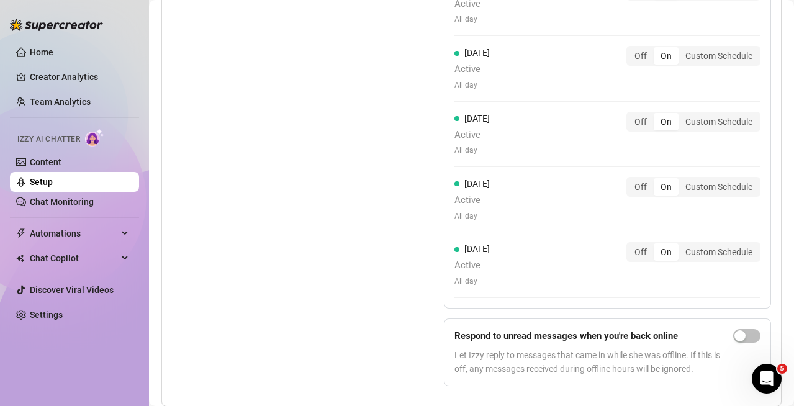
scroll to position [1302, 0]
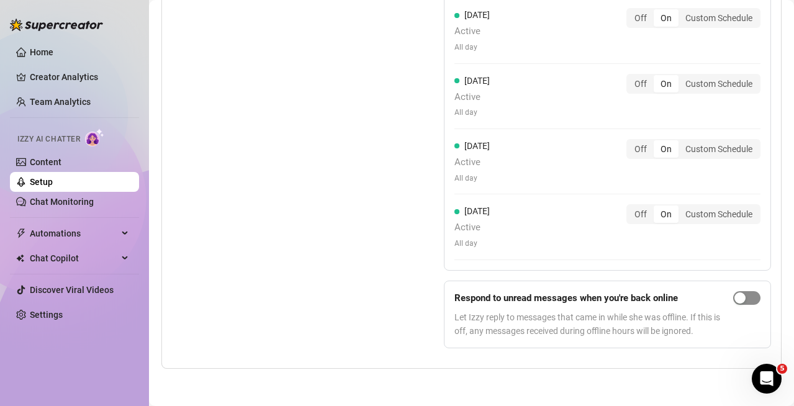
click at [734, 298] on div "button" at bounding box center [739, 297] width 11 height 11
click at [63, 313] on link "Settings" at bounding box center [46, 315] width 33 height 10
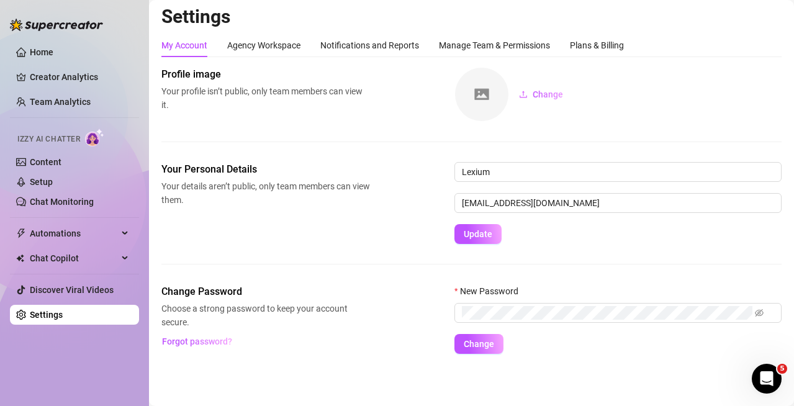
scroll to position [4, 0]
click at [285, 38] on div "Agency Workspace" at bounding box center [263, 45] width 73 height 14
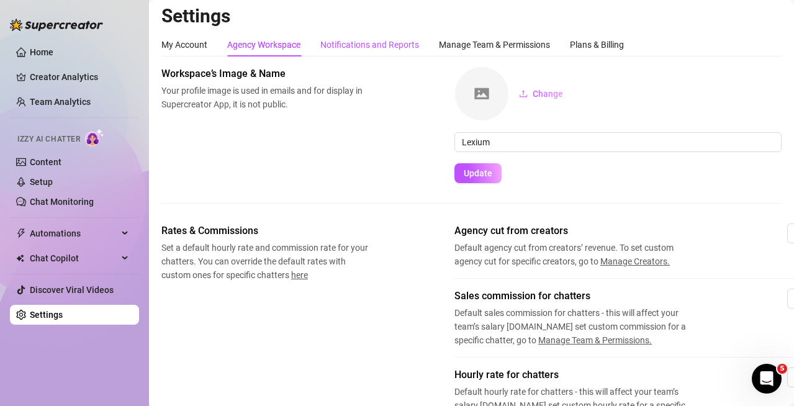
click at [359, 42] on div "Notifications and Reports" at bounding box center [369, 45] width 99 height 14
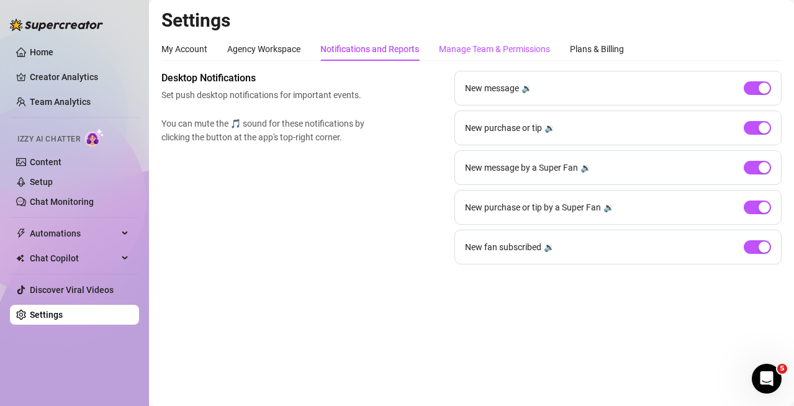
click at [473, 47] on div "Manage Team & Permissions" at bounding box center [494, 49] width 111 height 14
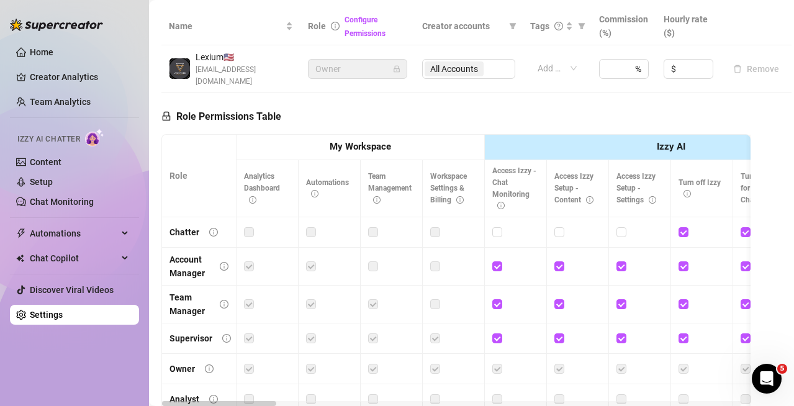
scroll to position [310, 0]
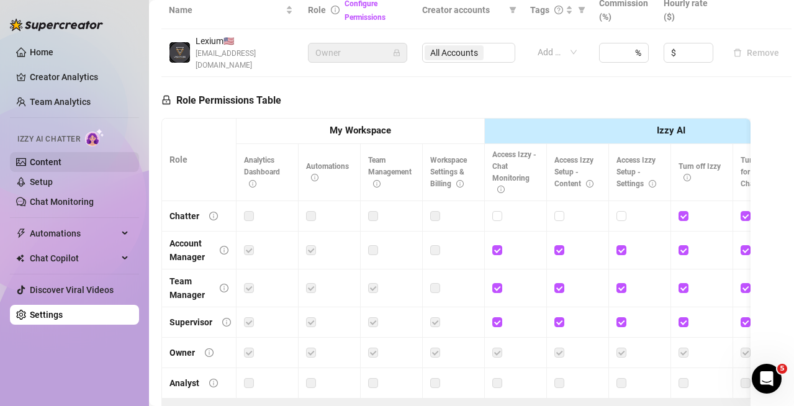
click at [61, 158] on link "Content" at bounding box center [46, 162] width 32 height 10
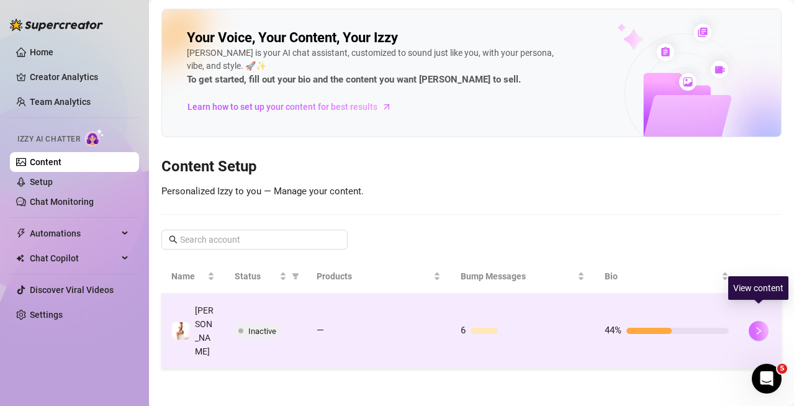
click at [761, 326] on icon "right" at bounding box center [758, 330] width 9 height 9
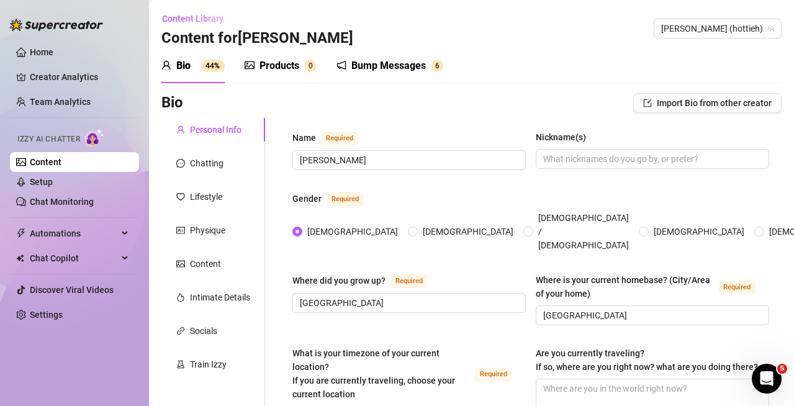
click at [262, 63] on div "Products" at bounding box center [279, 65] width 40 height 15
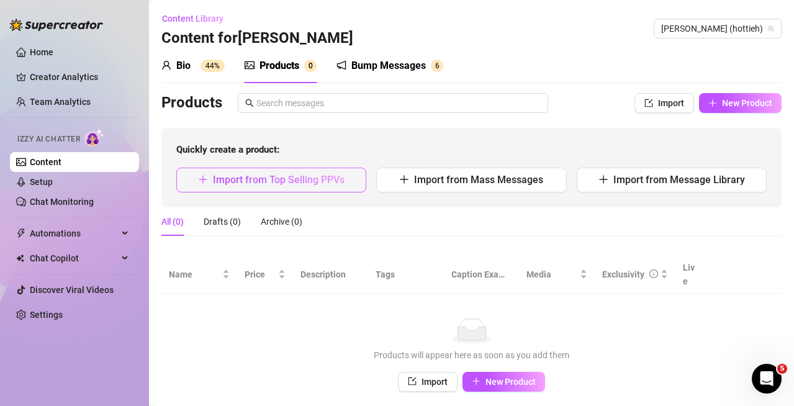
click at [267, 184] on span "Import from Top Selling PPVs" at bounding box center [279, 180] width 132 height 12
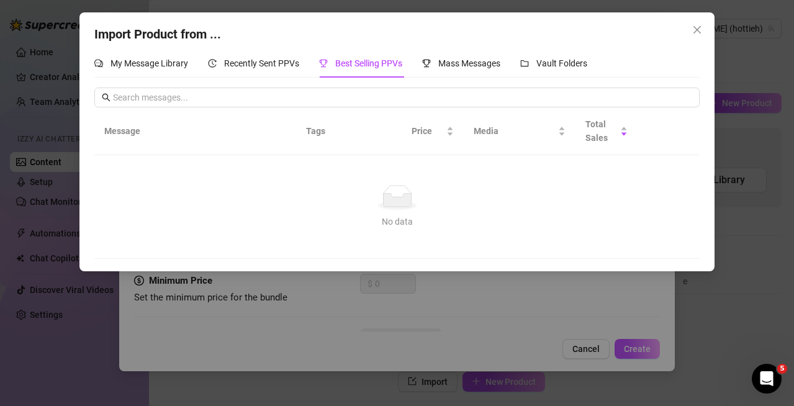
click at [364, 63] on span "Best Selling PPVs" at bounding box center [368, 63] width 67 height 10
click at [180, 61] on span "My Message Library" at bounding box center [149, 63] width 78 height 10
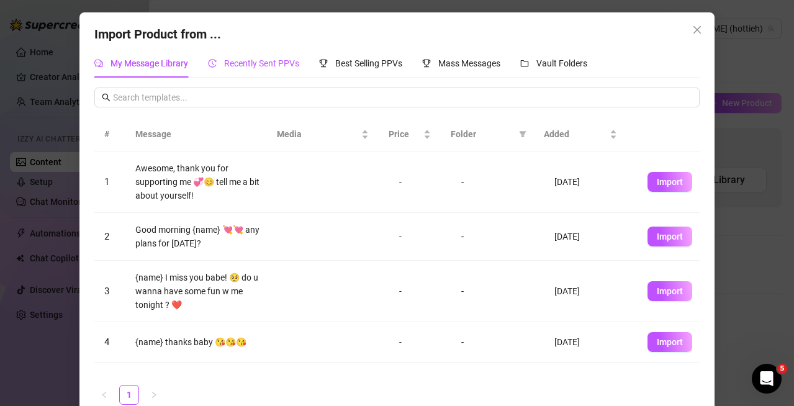
click at [251, 60] on span "Recently Sent PPVs" at bounding box center [261, 63] width 75 height 10
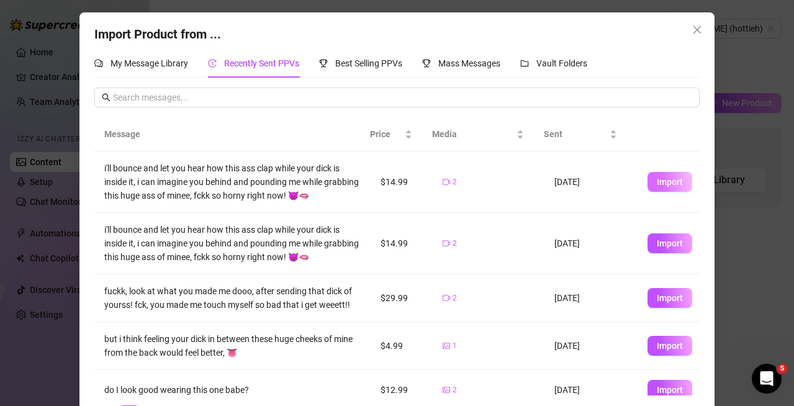
click at [651, 176] on button "Import" at bounding box center [669, 182] width 45 height 20
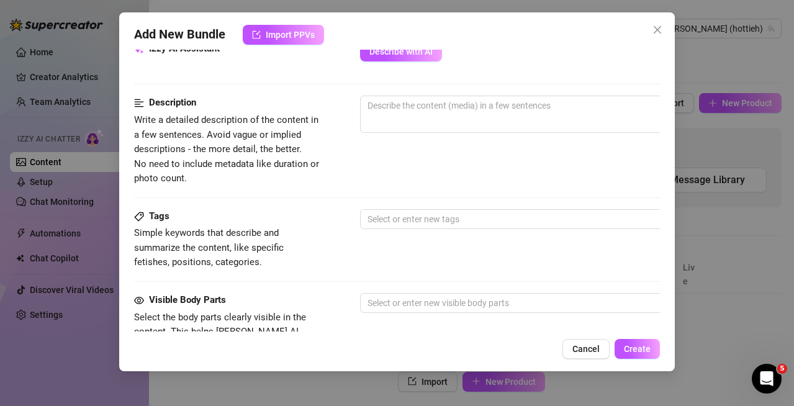
scroll to position [401, 0]
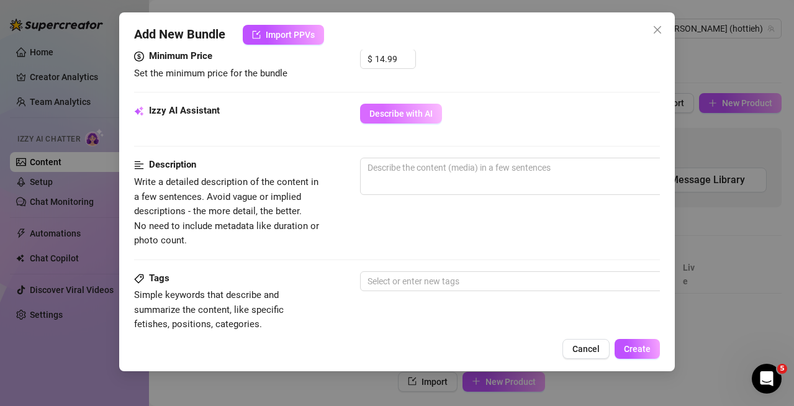
click at [389, 119] on span "Describe with AI" at bounding box center [400, 114] width 63 height 10
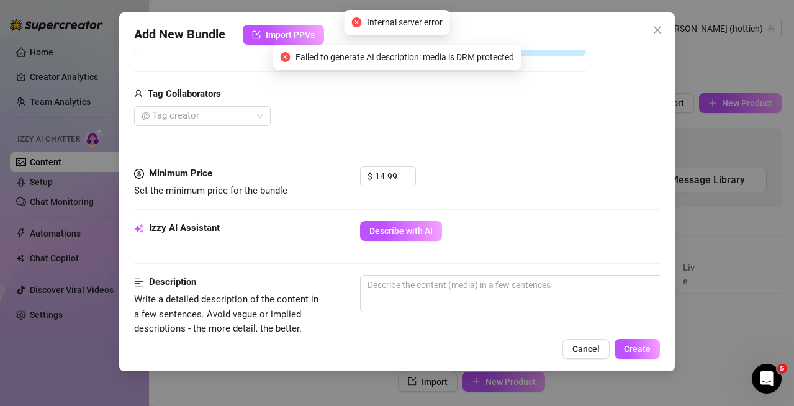
scroll to position [153, 0]
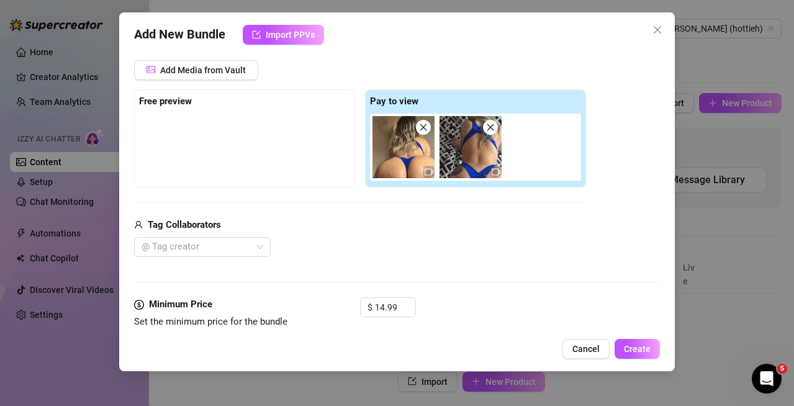
drag, startPoint x: 658, startPoint y: 30, endPoint x: 573, endPoint y: 72, distance: 94.3
click at [658, 30] on icon "close" at bounding box center [656, 29] width 7 height 7
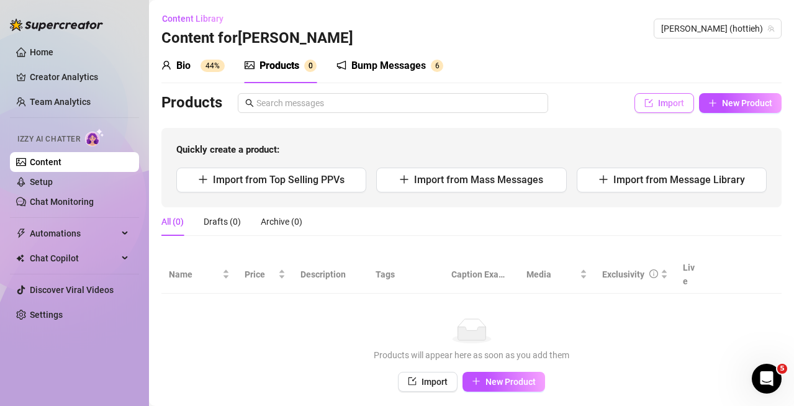
click at [658, 102] on span "Import" at bounding box center [671, 103] width 26 height 10
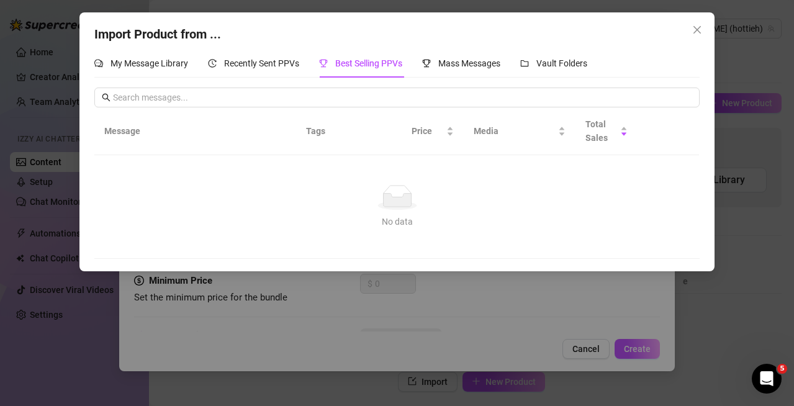
click at [462, 163] on td "No data No data" at bounding box center [396, 207] width 605 height 104
click at [502, 308] on div "Import Product from ... My Message Library Recently Sent PPVs Best Selling PPVs…" at bounding box center [397, 203] width 794 height 406
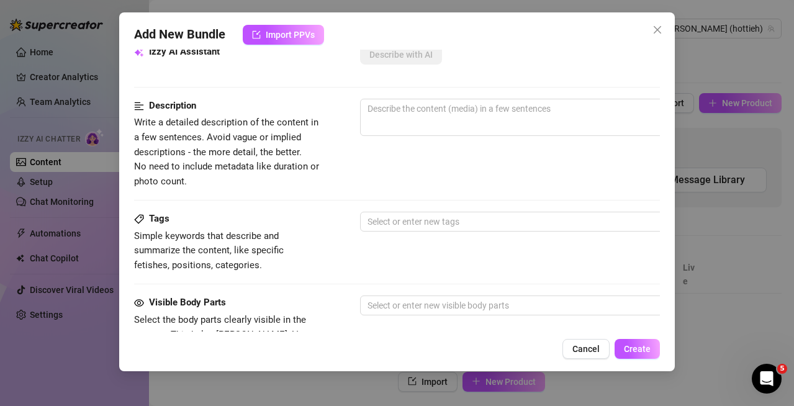
scroll to position [0, 0]
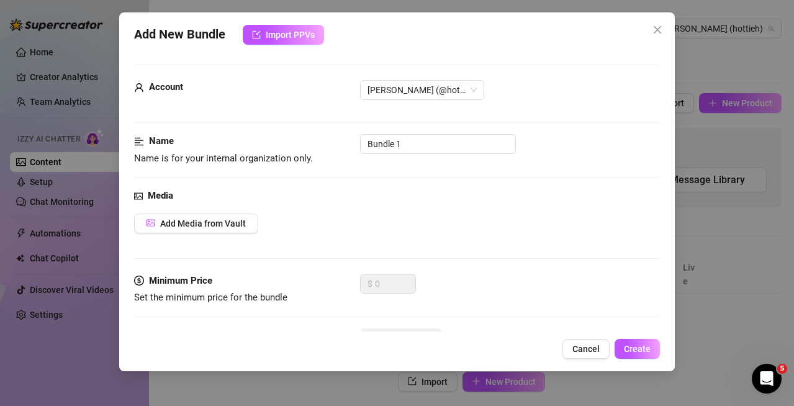
click at [292, 24] on div "Add New Bundle Import PPVs Account [PERSON_NAME] (@hottieh) Name Name is for yo…" at bounding box center [396, 191] width 555 height 359
click at [292, 34] on span "Import PPVs" at bounding box center [290, 35] width 49 height 10
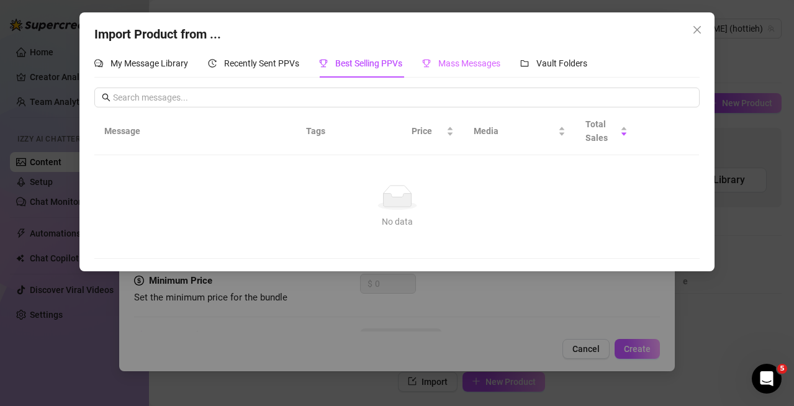
click at [433, 55] on div "Mass Messages" at bounding box center [461, 63] width 78 height 29
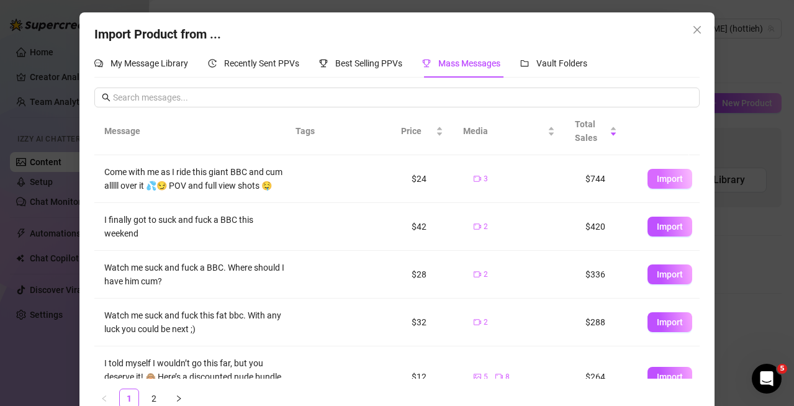
click at [656, 184] on span "Import" at bounding box center [669, 179] width 26 height 10
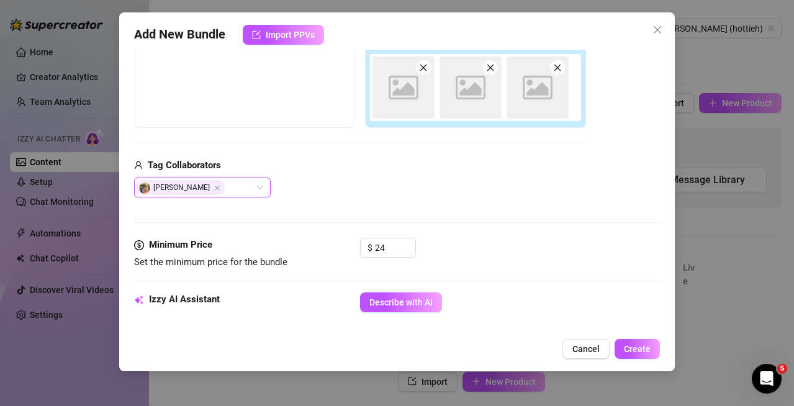
scroll to position [215, 0]
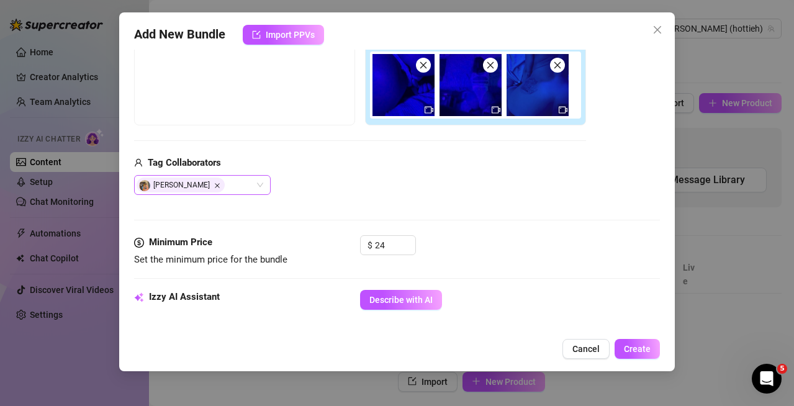
click at [215, 187] on icon "Close" at bounding box center [217, 185] width 5 height 5
click at [219, 189] on div at bounding box center [195, 184] width 119 height 17
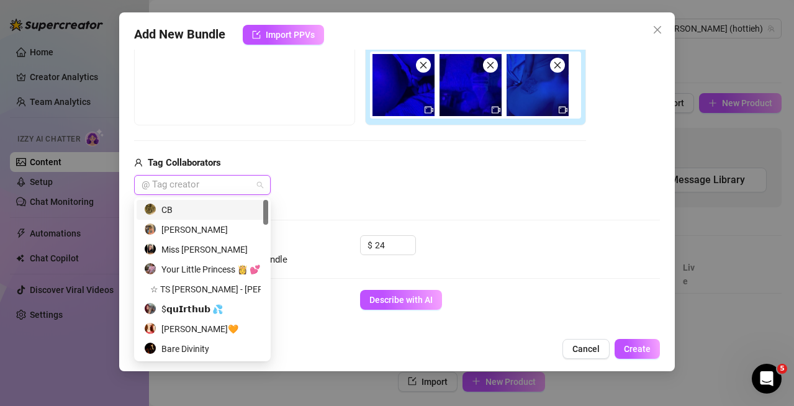
click at [226, 184] on div at bounding box center [195, 184] width 119 height 17
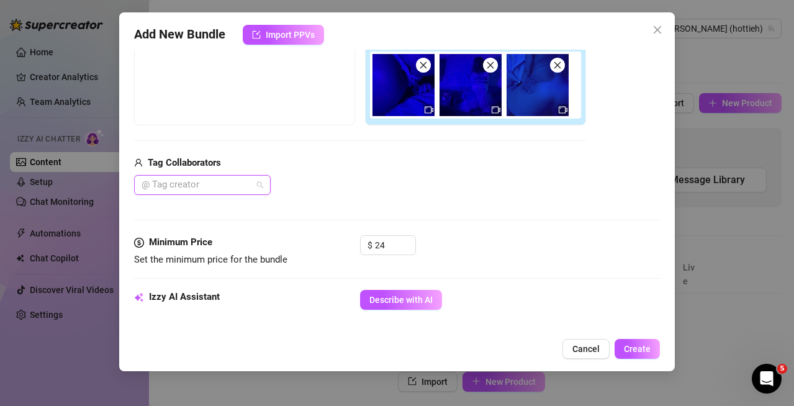
click at [201, 193] on div at bounding box center [195, 184] width 119 height 17
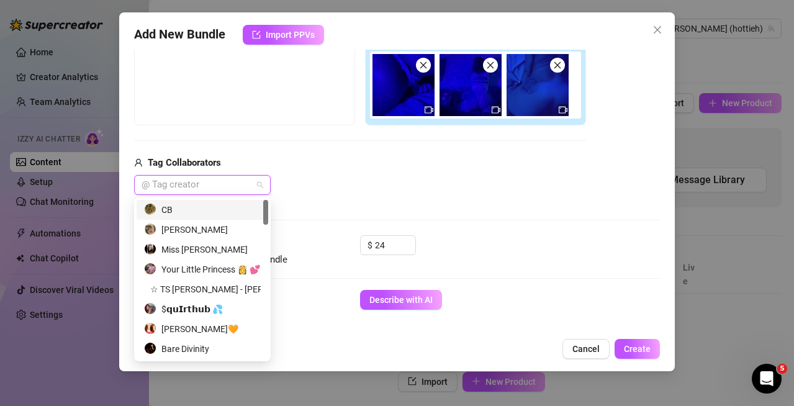
click at [195, 211] on div "CB" at bounding box center [202, 210] width 117 height 14
click at [413, 201] on div "Media Add Media from Vault Free preview Pay to view Tag Collaborators CB" at bounding box center [397, 104] width 526 height 262
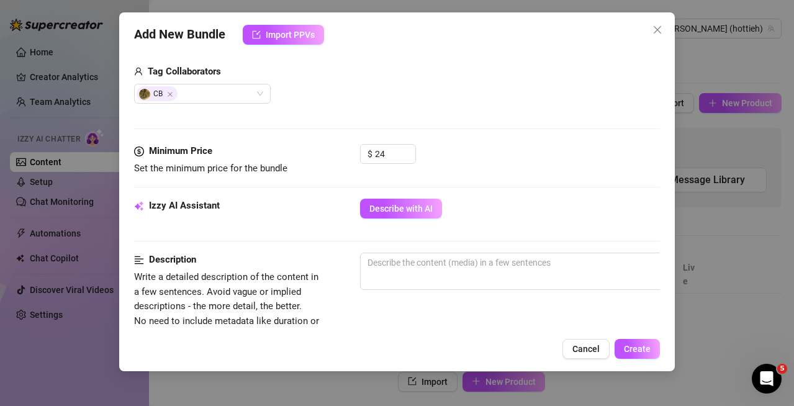
scroll to position [401, 0]
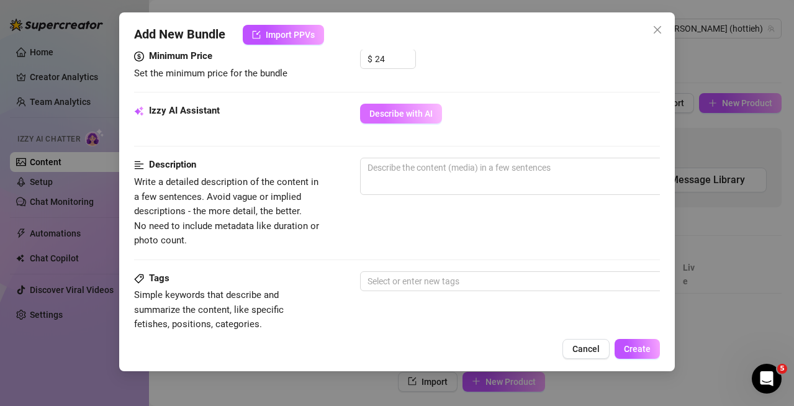
click at [411, 121] on button "Describe with AI" at bounding box center [401, 114] width 82 height 20
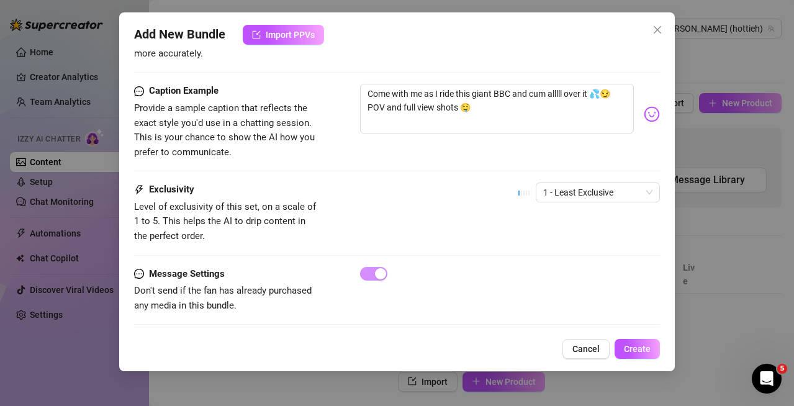
scroll to position [776, 0]
click at [547, 182] on span "1 - Least Exclusive" at bounding box center [597, 191] width 109 height 19
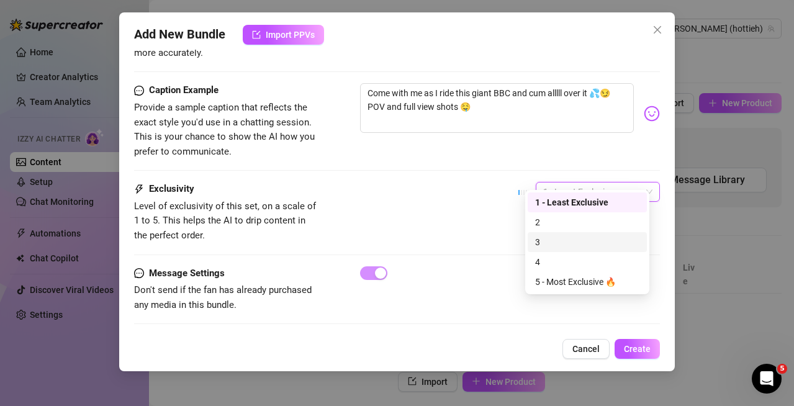
click at [548, 245] on div "3" at bounding box center [587, 242] width 104 height 14
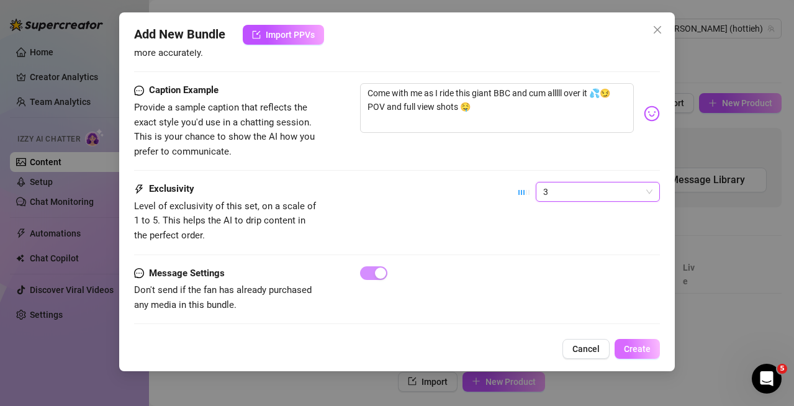
click at [646, 353] on span "Create" at bounding box center [637, 349] width 27 height 10
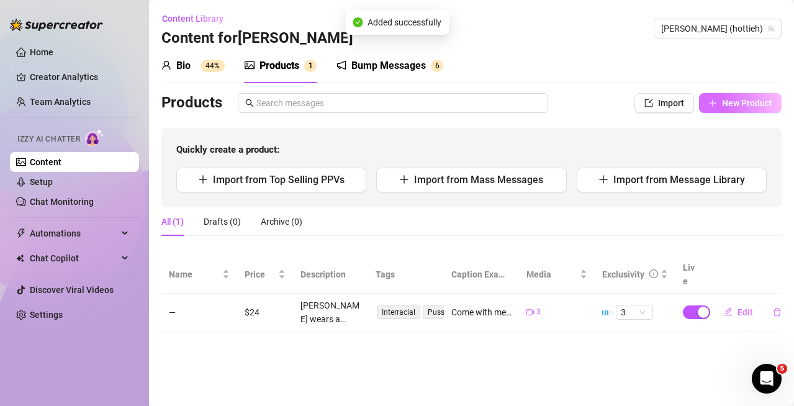
click at [712, 101] on icon "plus" at bounding box center [712, 103] width 9 height 9
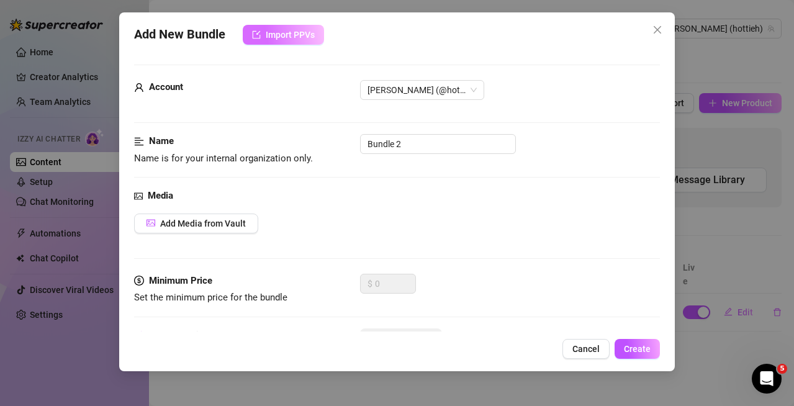
click at [306, 34] on span "Import PPVs" at bounding box center [290, 35] width 49 height 10
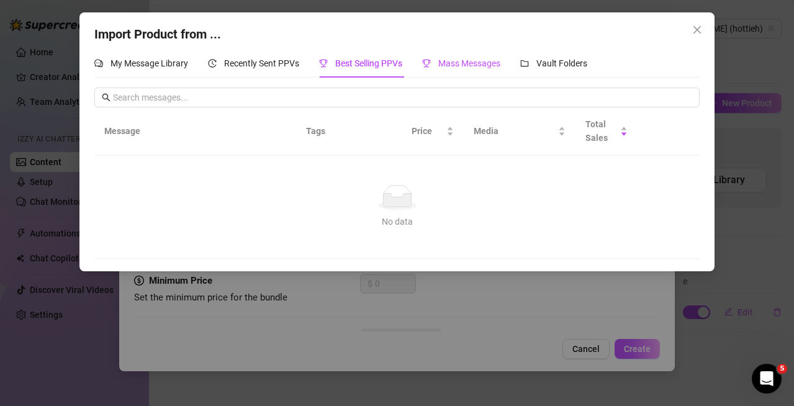
click at [490, 63] on span "Mass Messages" at bounding box center [469, 63] width 62 height 10
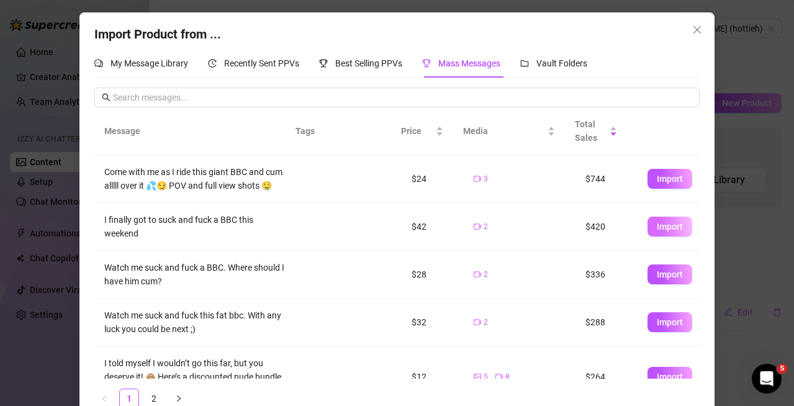
click at [656, 231] on span "Import" at bounding box center [669, 226] width 26 height 10
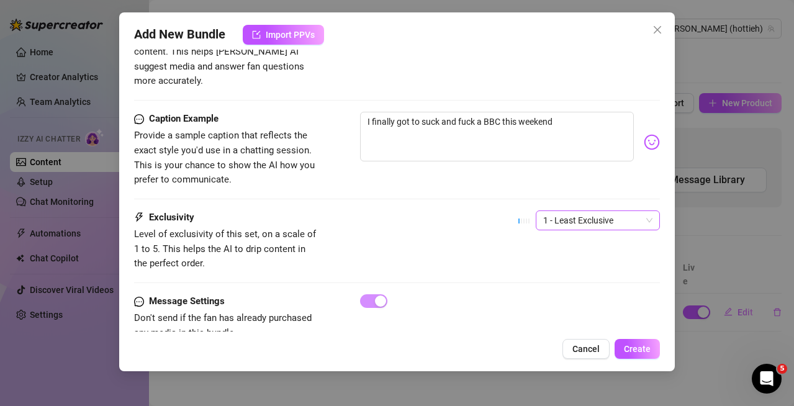
scroll to position [771, 0]
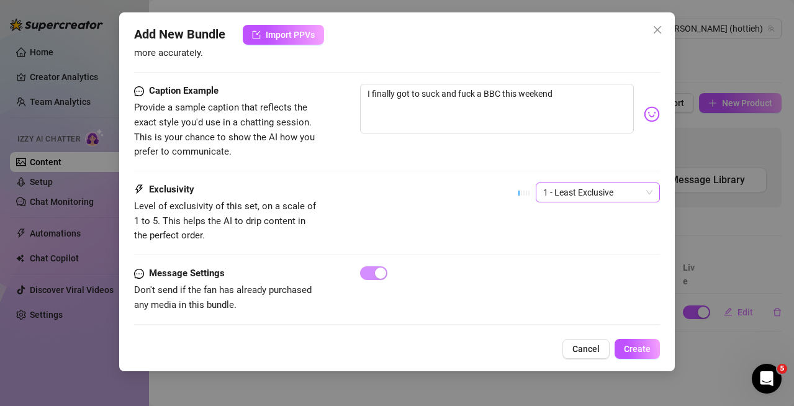
click at [590, 183] on span "1 - Least Exclusive" at bounding box center [597, 192] width 109 height 19
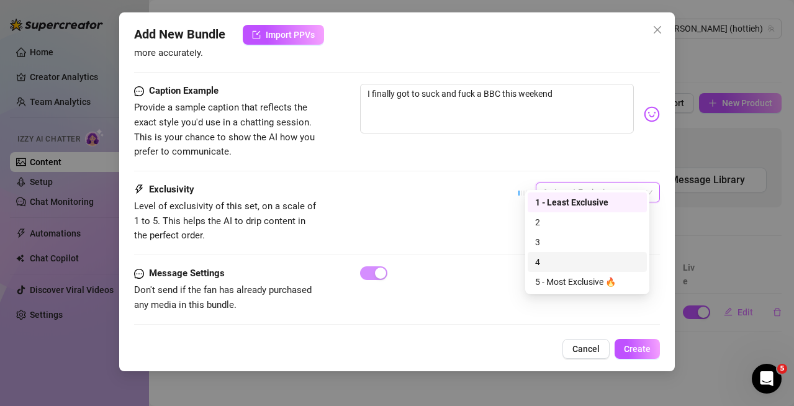
click at [557, 261] on div "4" at bounding box center [587, 262] width 104 height 14
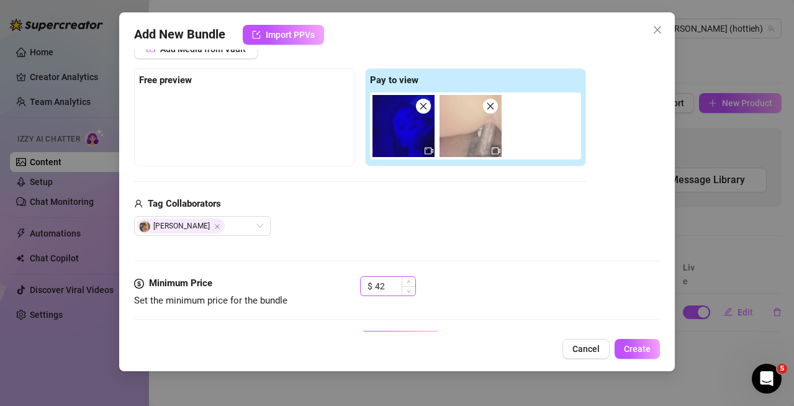
scroll to position [275, 0]
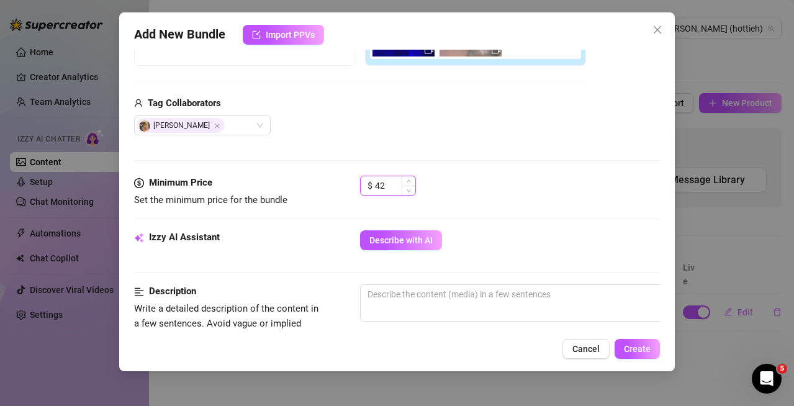
click at [387, 188] on input "42" at bounding box center [395, 185] width 40 height 19
click at [236, 120] on div "[PERSON_NAME]" at bounding box center [195, 125] width 119 height 17
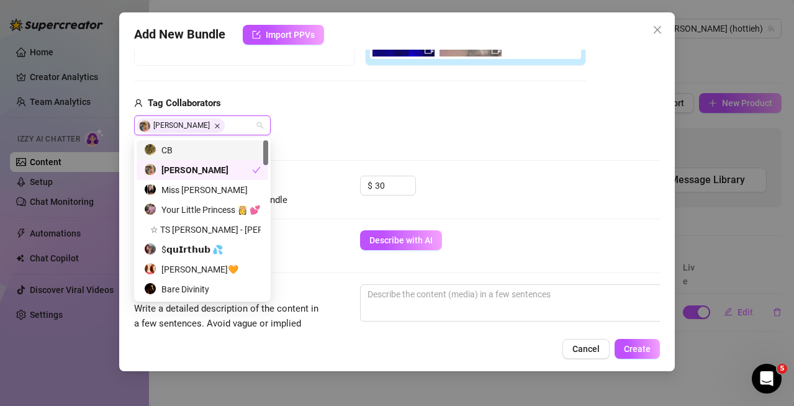
click at [214, 126] on icon "Close" at bounding box center [217, 126] width 6 height 6
click at [186, 145] on div "CB" at bounding box center [202, 150] width 117 height 14
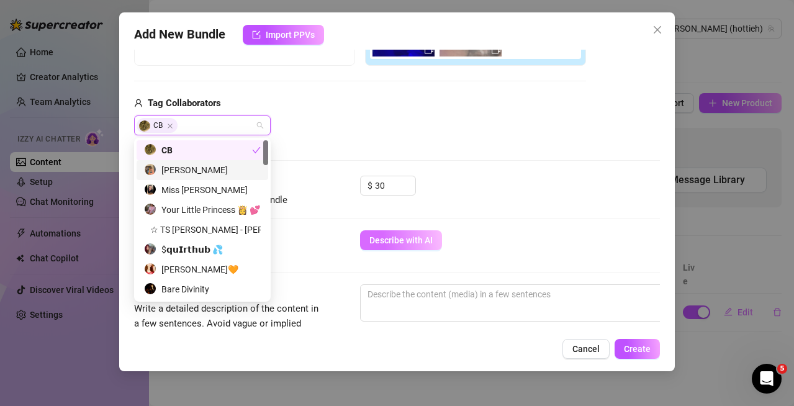
click at [379, 241] on span "Describe with AI" at bounding box center [400, 240] width 63 height 10
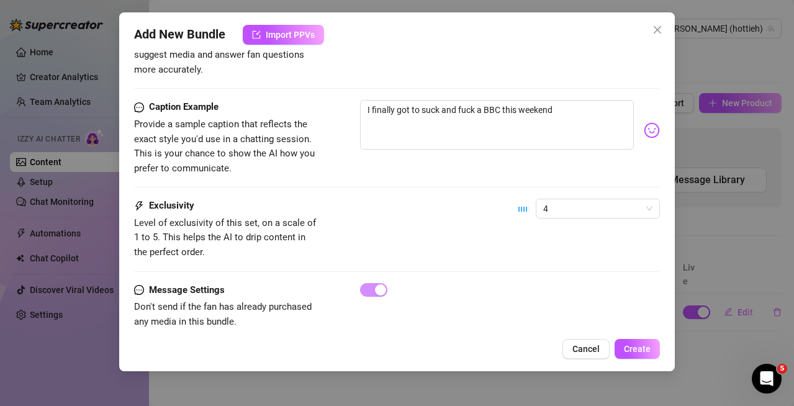
scroll to position [776, 0]
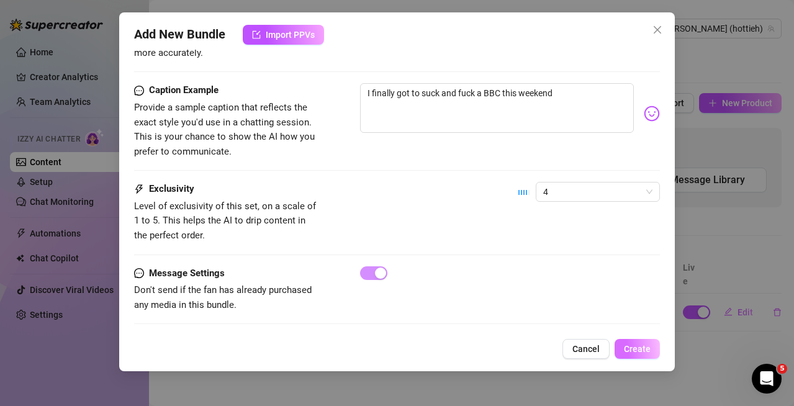
click at [648, 346] on span "Create" at bounding box center [637, 349] width 27 height 10
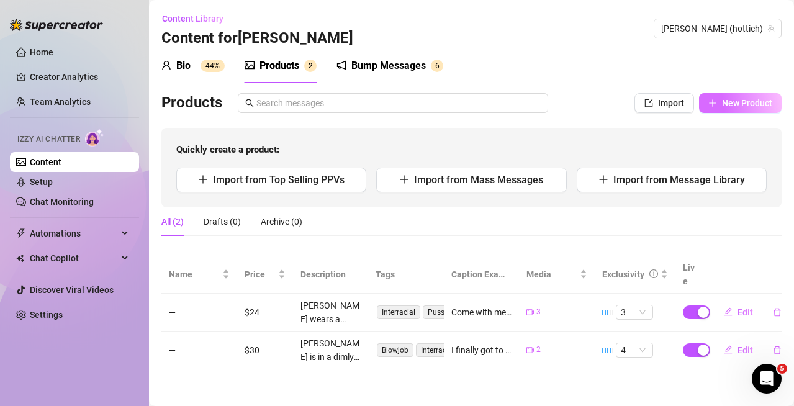
click at [743, 108] on span "New Product" at bounding box center [747, 103] width 50 height 10
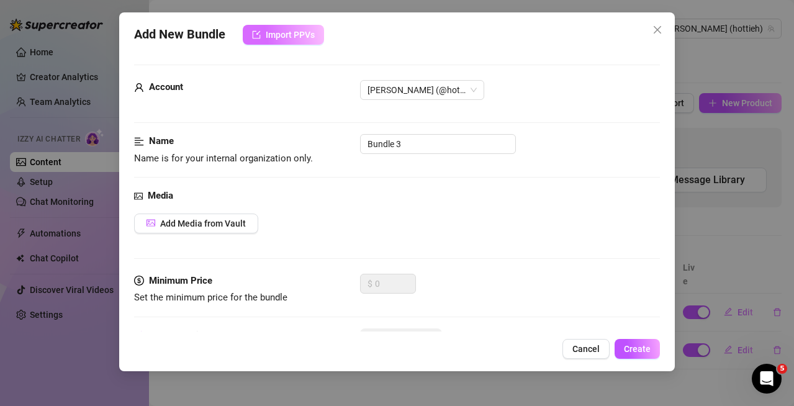
click at [287, 34] on span "Import PPVs" at bounding box center [290, 35] width 49 height 10
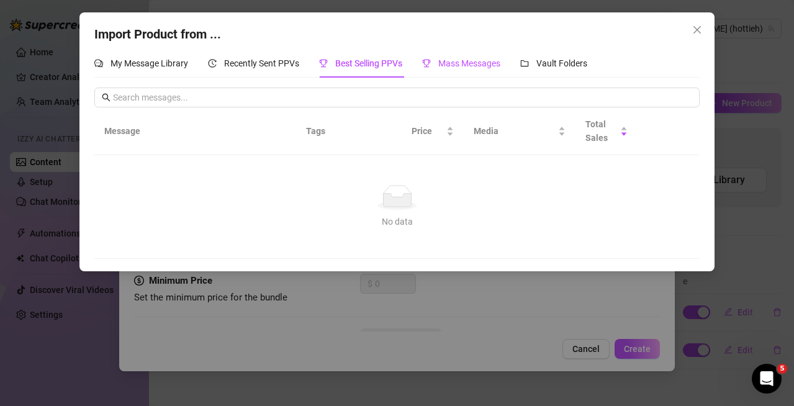
click at [468, 66] on span "Mass Messages" at bounding box center [469, 63] width 62 height 10
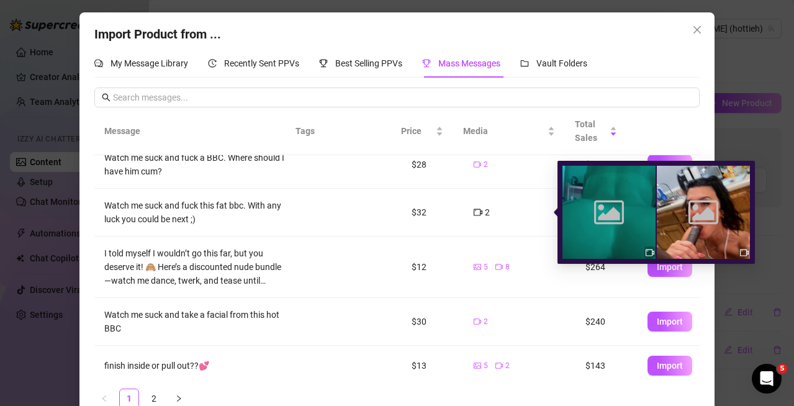
scroll to position [124, 0]
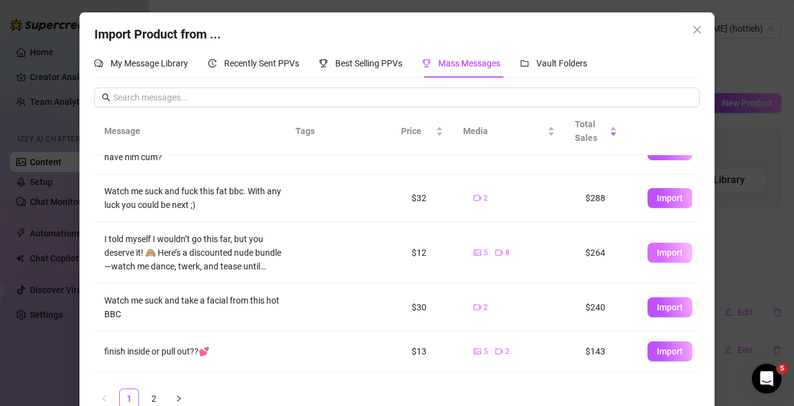
click at [656, 257] on span "Import" at bounding box center [669, 253] width 26 height 10
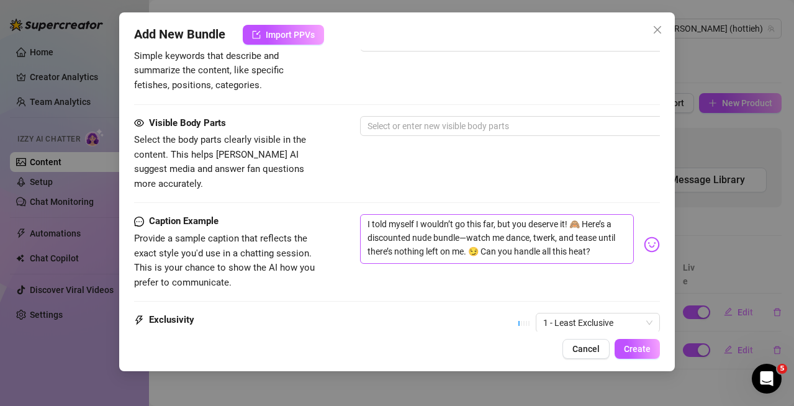
scroll to position [836, 0]
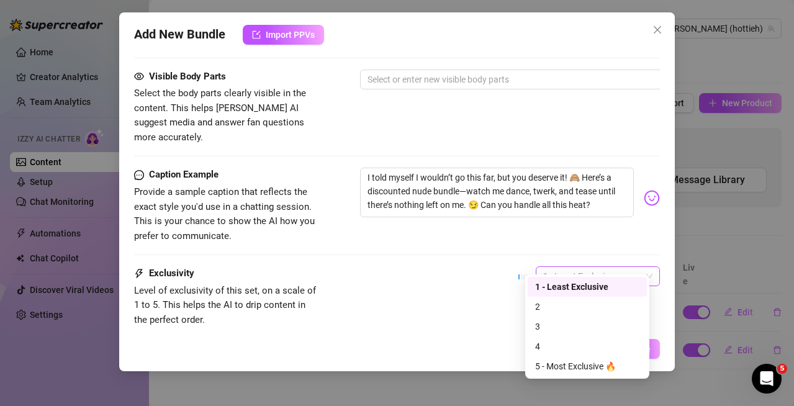
click at [611, 267] on span "1 - Least Exclusive" at bounding box center [597, 276] width 109 height 19
click at [596, 284] on div "1 - Least Exclusive" at bounding box center [587, 287] width 104 height 14
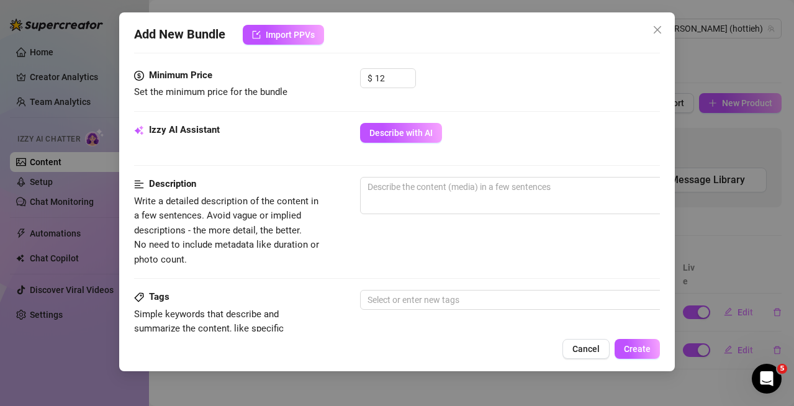
scroll to position [463, 0]
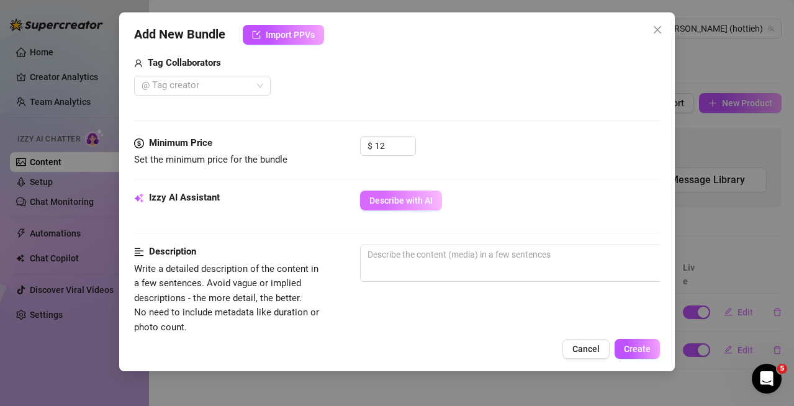
click at [399, 200] on span "Describe with AI" at bounding box center [400, 200] width 63 height 10
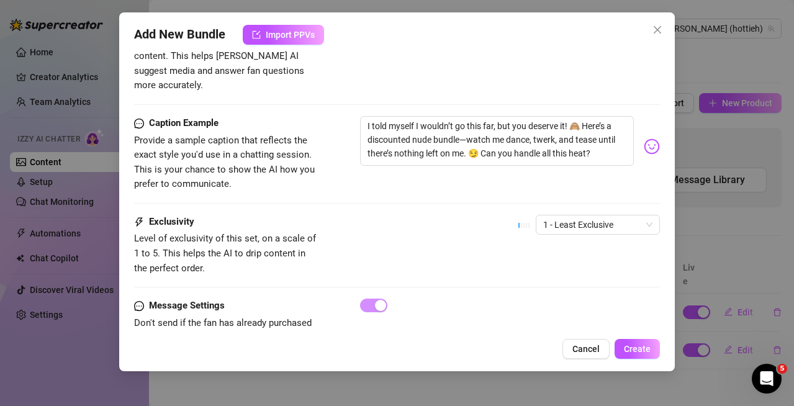
scroll to position [898, 0]
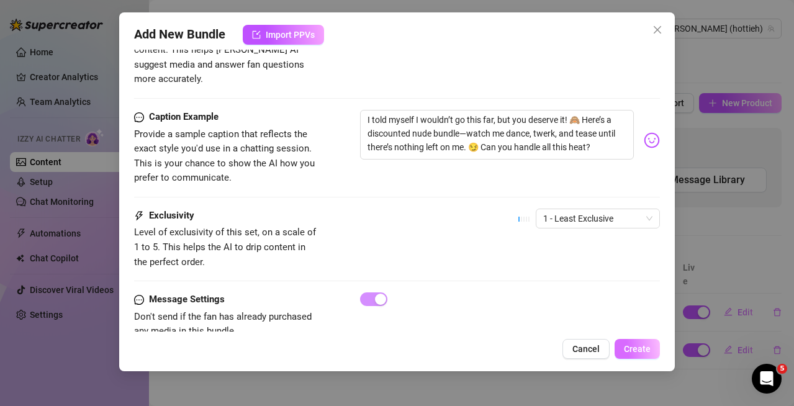
click at [641, 348] on span "Create" at bounding box center [637, 349] width 27 height 10
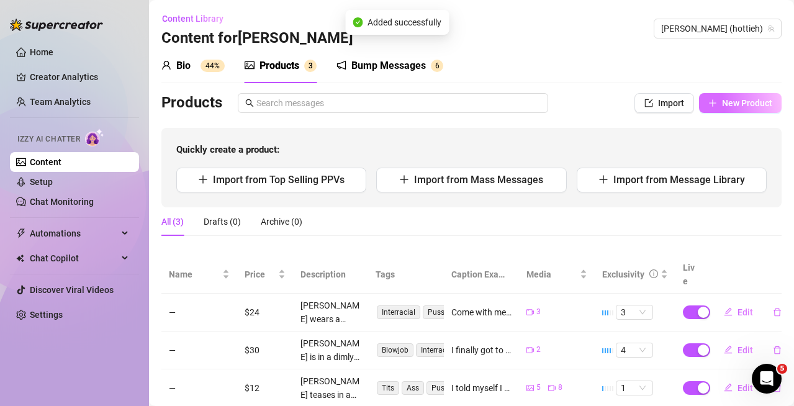
click at [708, 105] on icon "plus" at bounding box center [712, 103] width 9 height 9
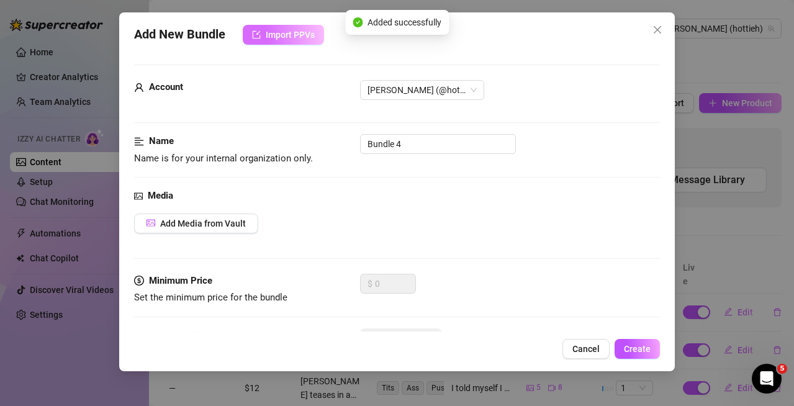
click at [290, 31] on span "Import PPVs" at bounding box center [290, 35] width 49 height 10
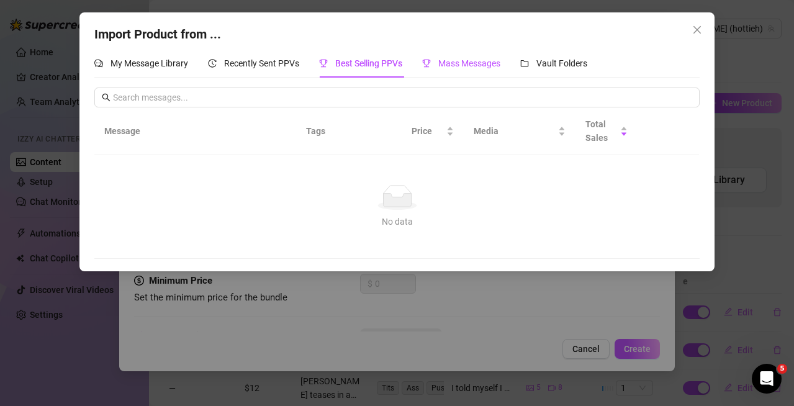
click at [480, 63] on span "Mass Messages" at bounding box center [469, 63] width 62 height 10
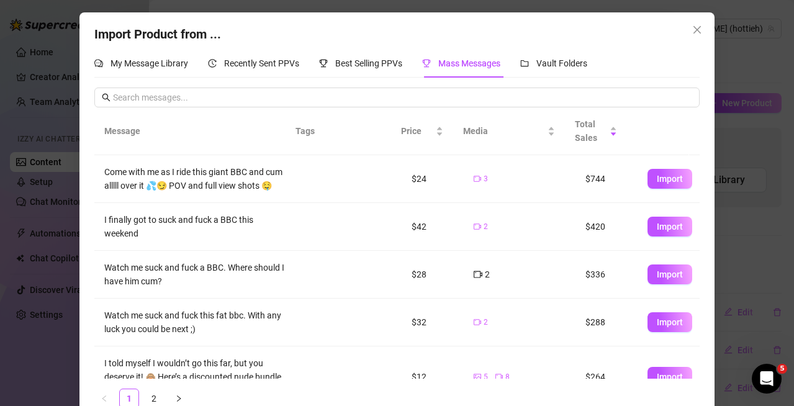
scroll to position [124, 0]
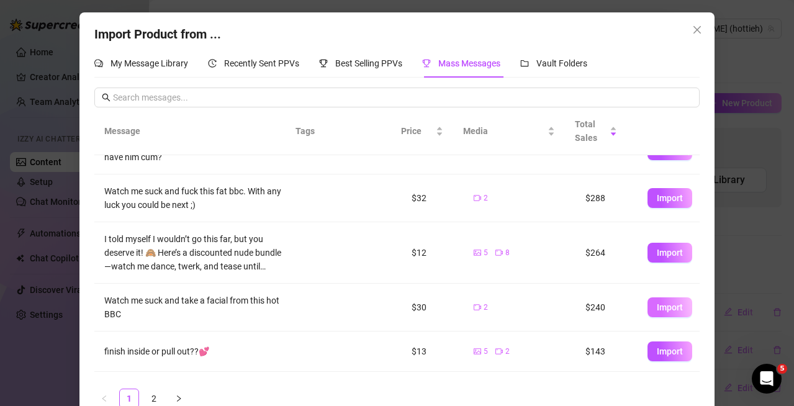
click at [647, 317] on button "Import" at bounding box center [669, 307] width 45 height 20
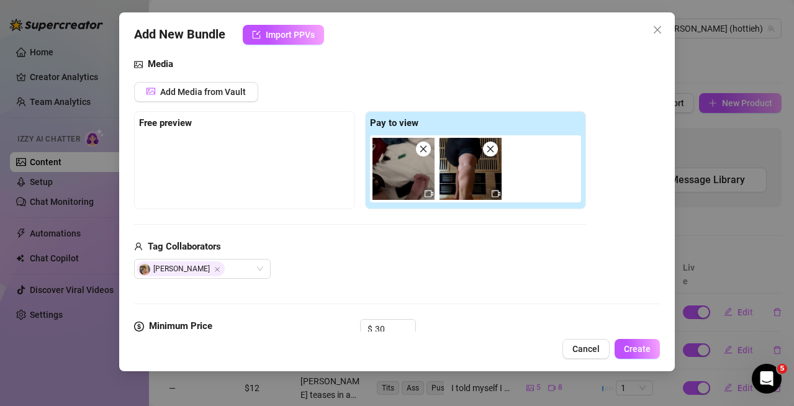
scroll to position [153, 0]
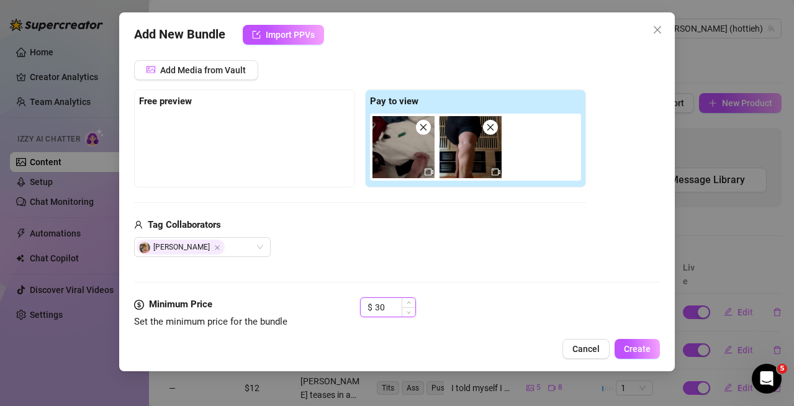
click at [400, 310] on input "30" at bounding box center [395, 307] width 40 height 19
click at [400, 307] on input "30" at bounding box center [395, 307] width 40 height 19
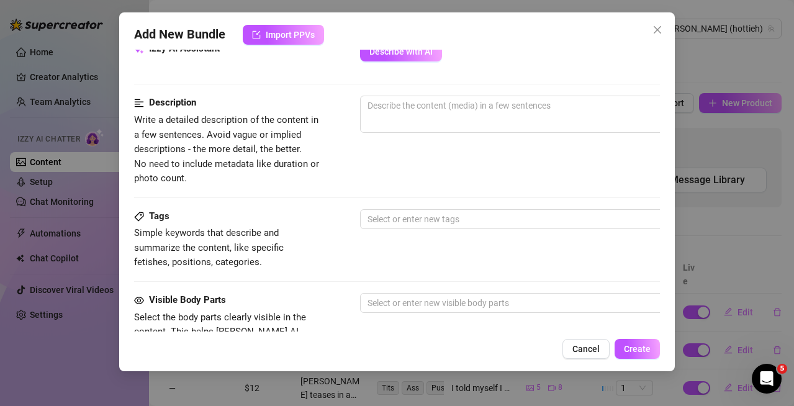
scroll to position [339, 0]
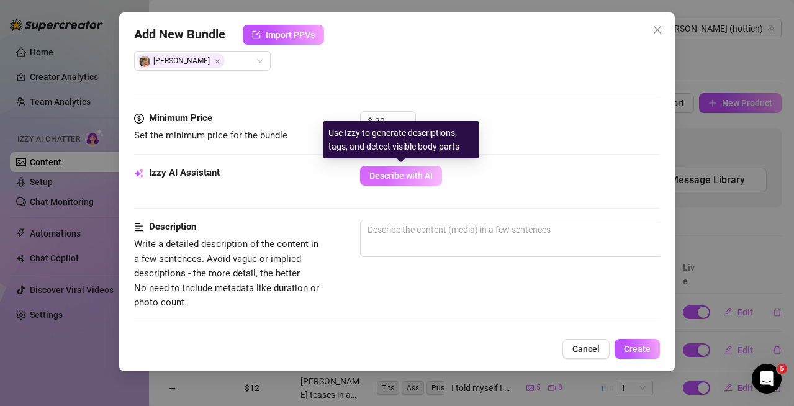
click at [408, 171] on span "Describe with AI" at bounding box center [400, 176] width 63 height 10
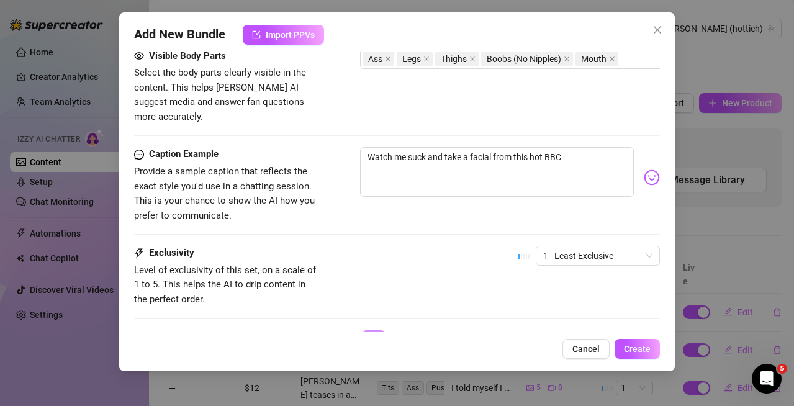
scroll to position [776, 0]
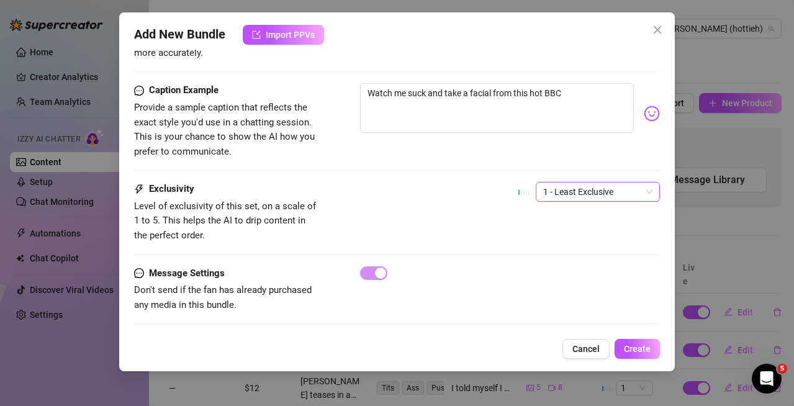
click at [592, 182] on span "1 - Least Exclusive" at bounding box center [597, 191] width 109 height 19
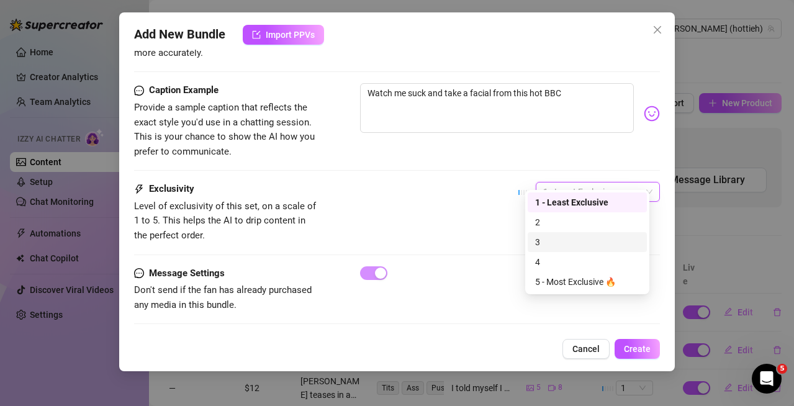
click at [577, 249] on div "3" at bounding box center [586, 242] width 119 height 20
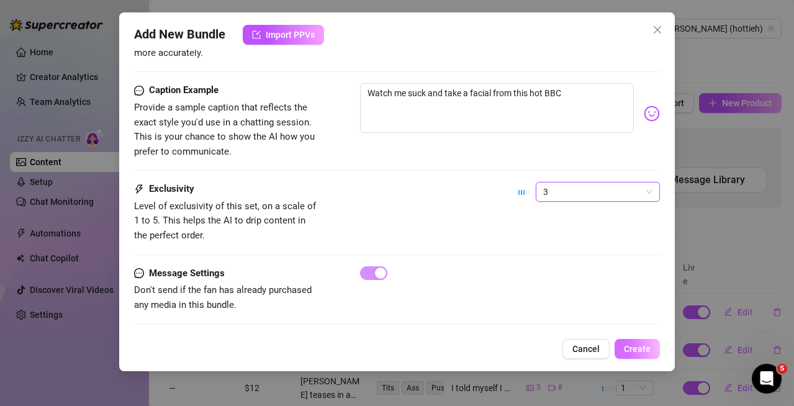
click at [634, 353] on span "Create" at bounding box center [637, 349] width 27 height 10
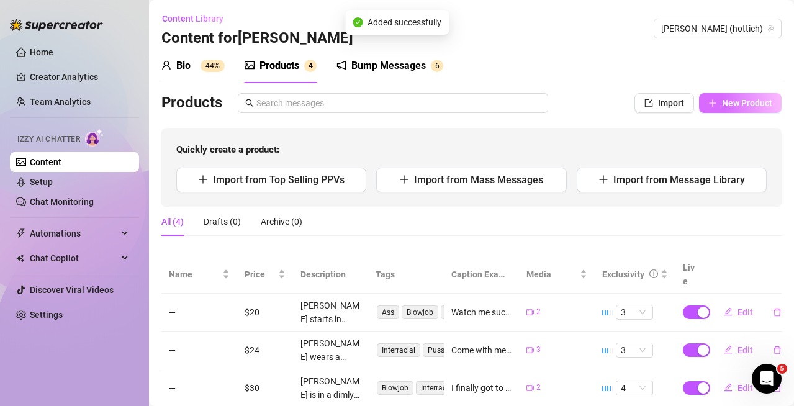
click at [708, 105] on icon "plus" at bounding box center [712, 103] width 9 height 9
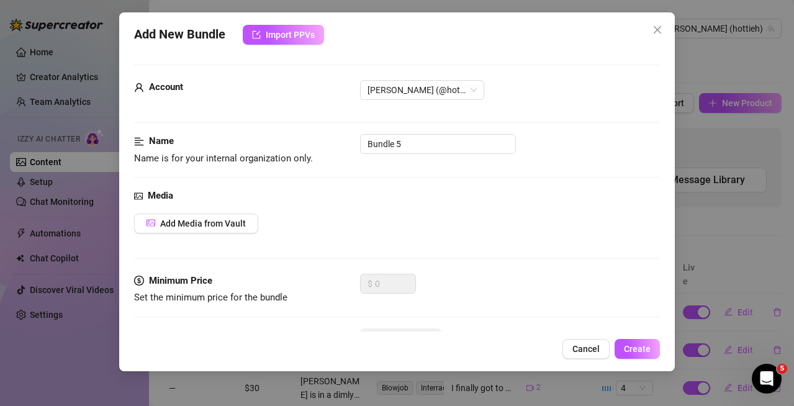
click at [283, 23] on div "Add New Bundle Import PPVs Account [PERSON_NAME] (@hottieh) Name Name is for yo…" at bounding box center [396, 191] width 555 height 359
click at [284, 34] on span "Import PPVs" at bounding box center [290, 35] width 49 height 10
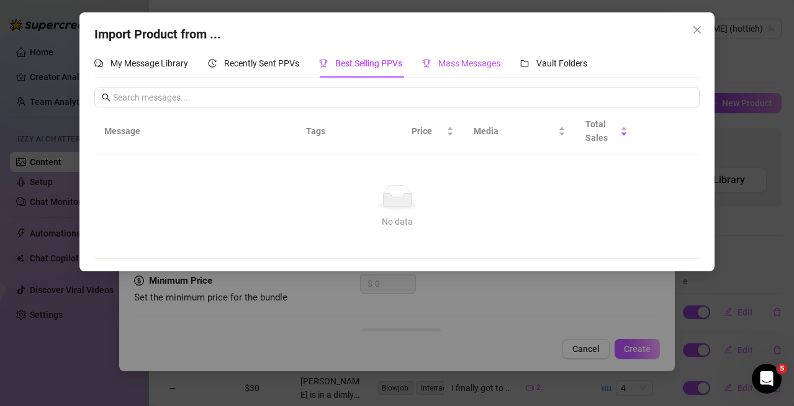
click at [475, 60] on span "Mass Messages" at bounding box center [469, 63] width 62 height 10
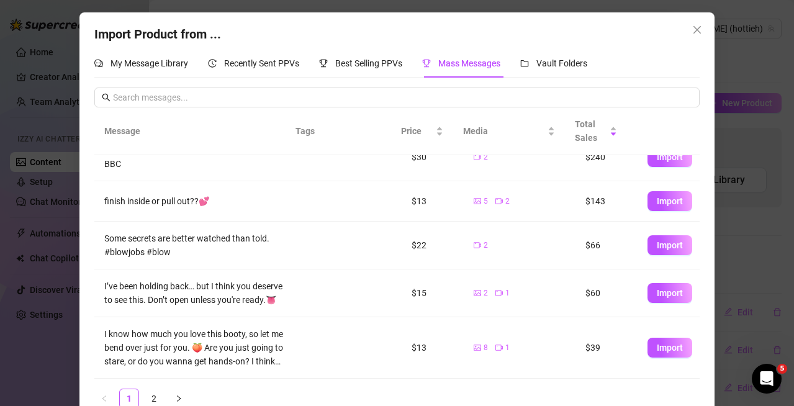
scroll to position [25, 0]
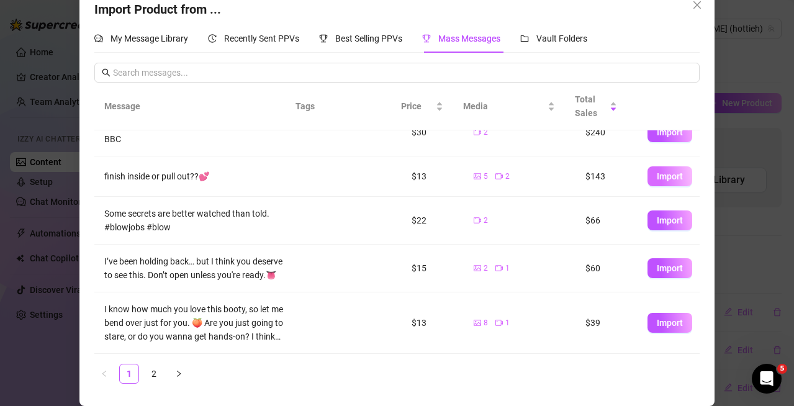
click at [655, 166] on button "Import" at bounding box center [669, 176] width 45 height 20
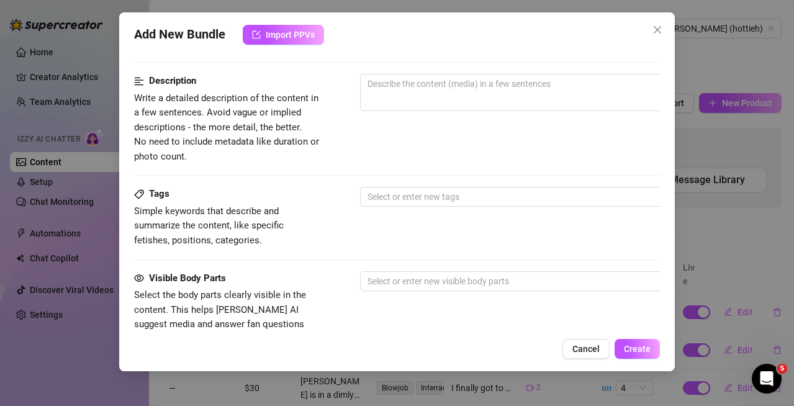
scroll to position [526, 0]
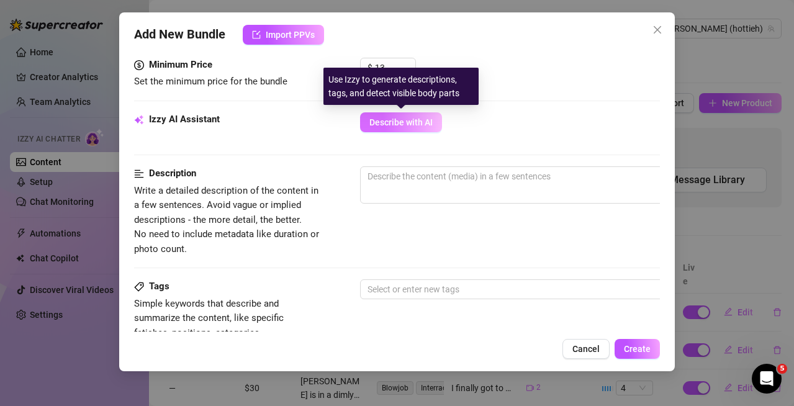
click at [416, 120] on span "Describe with AI" at bounding box center [400, 122] width 63 height 10
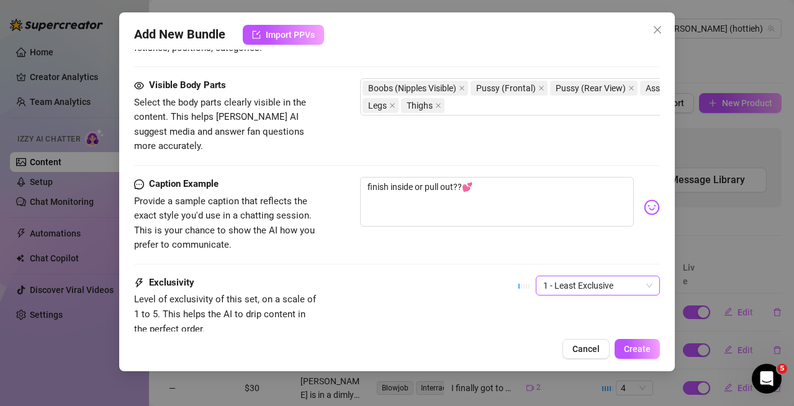
scroll to position [836, 0]
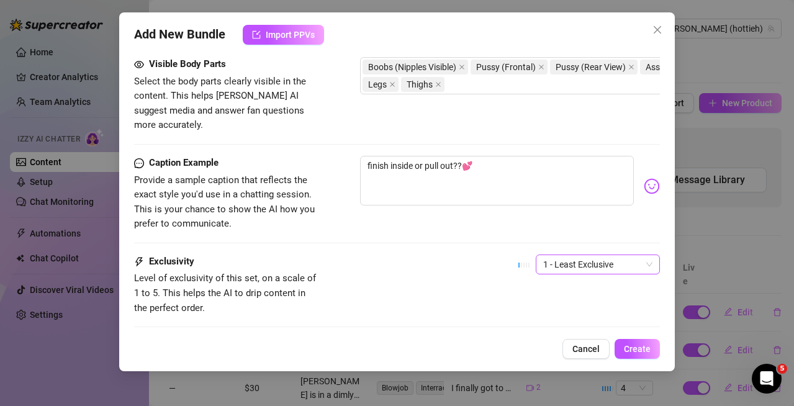
click at [589, 255] on span "1 - Least Exclusive" at bounding box center [597, 264] width 109 height 19
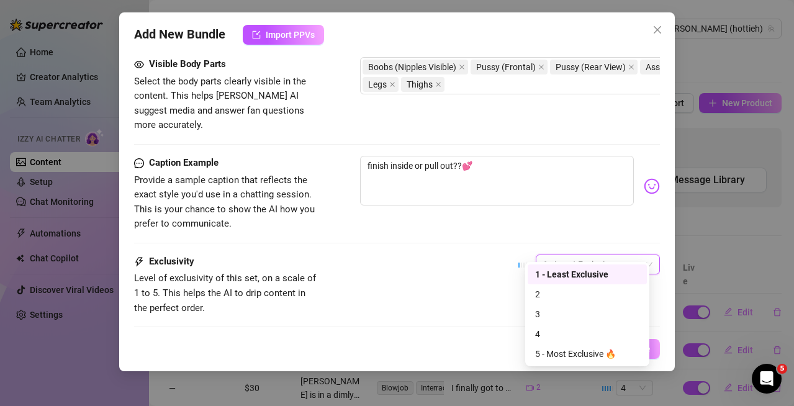
click at [607, 218] on div "Caption Example Provide a sample caption that reflects the exact style you'd us…" at bounding box center [397, 205] width 526 height 99
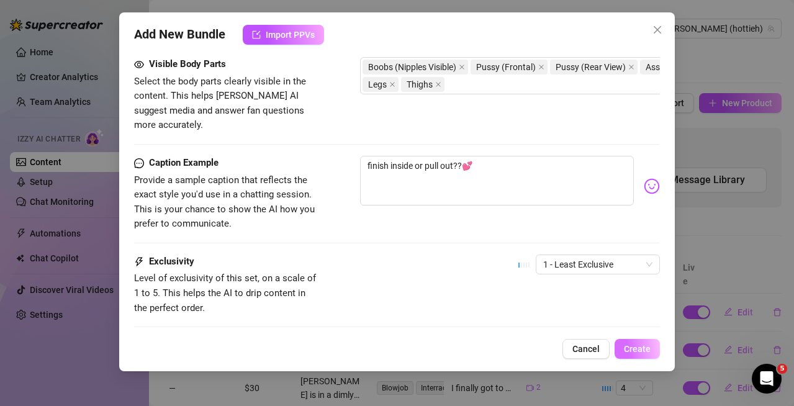
click at [642, 344] on span "Create" at bounding box center [637, 349] width 27 height 10
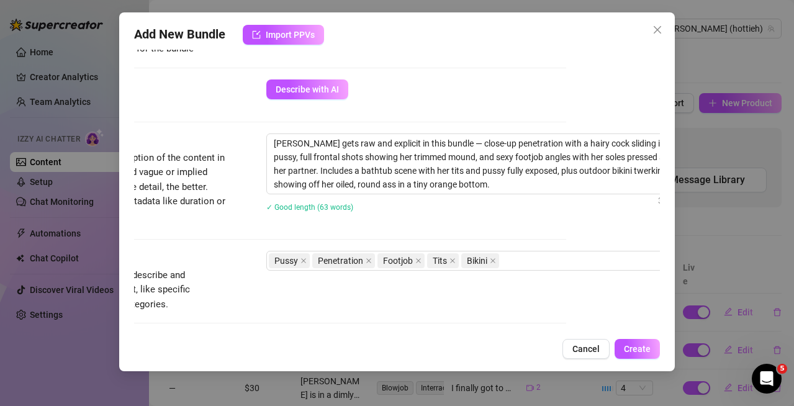
scroll to position [558, 115]
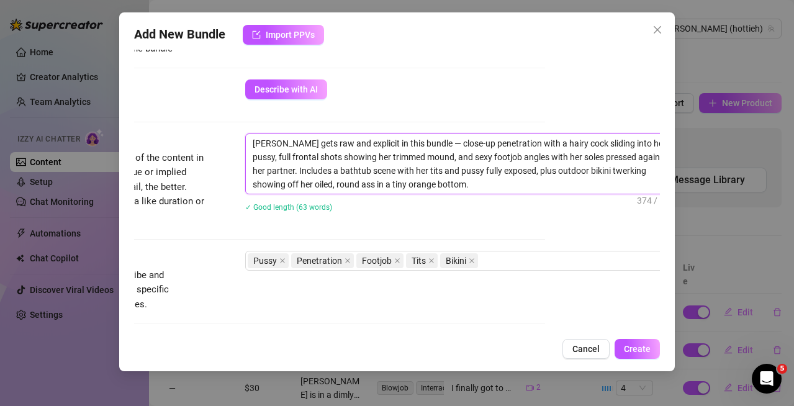
drag, startPoint x: 574, startPoint y: 173, endPoint x: 539, endPoint y: 173, distance: 35.4
click at [539, 173] on textarea "[PERSON_NAME] gets raw and explicit in this bundle — close-up penetration with …" at bounding box center [462, 164] width 433 height 60
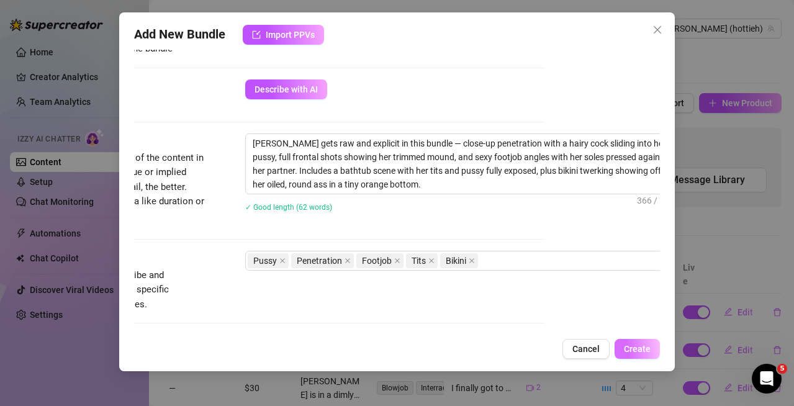
click at [632, 347] on span "Create" at bounding box center [637, 349] width 27 height 10
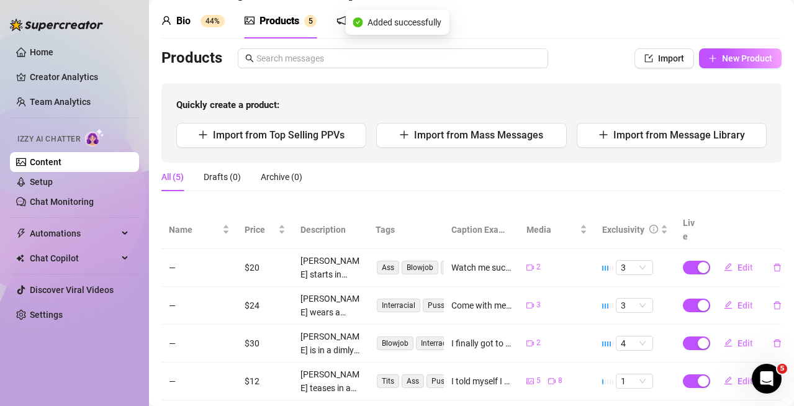
scroll to position [0, 0]
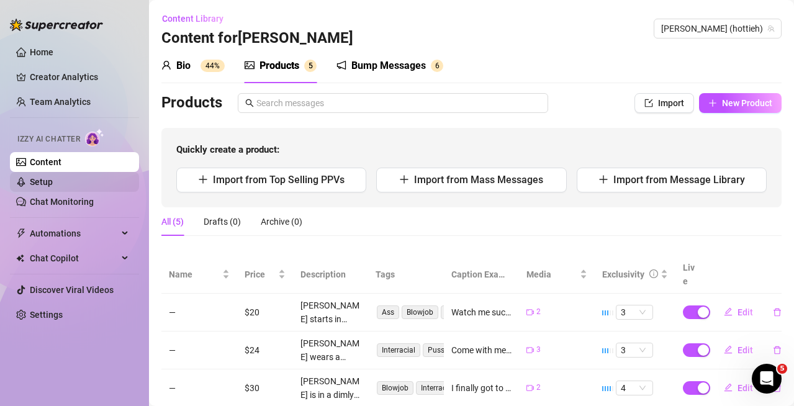
click at [53, 181] on link "Setup" at bounding box center [41, 182] width 23 height 10
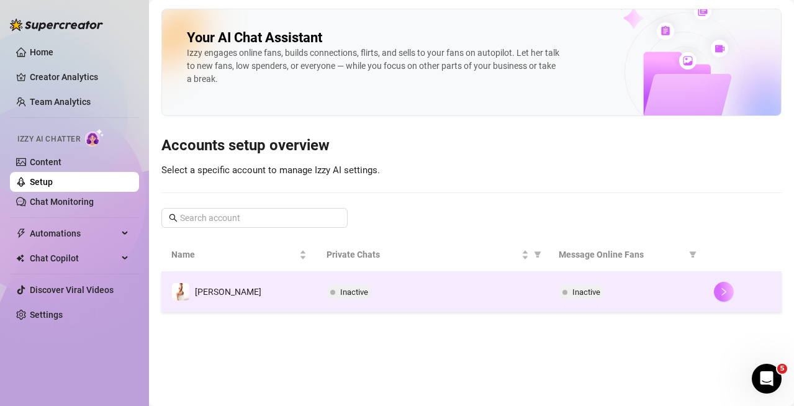
click at [719, 291] on icon "right" at bounding box center [723, 291] width 9 height 9
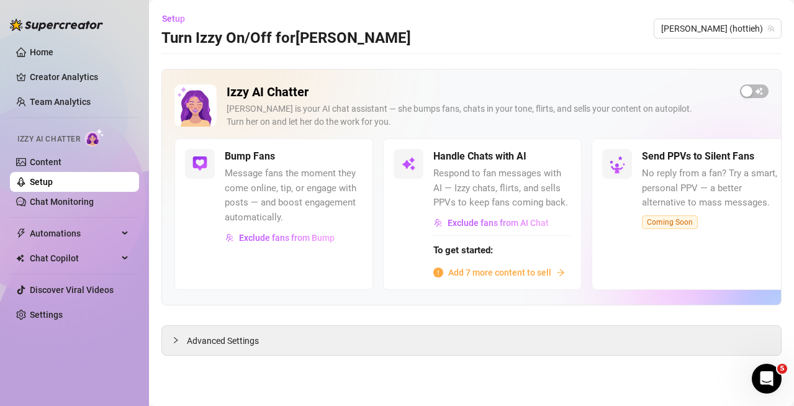
click at [529, 272] on span "Add 7 more content to sell" at bounding box center [499, 273] width 103 height 14
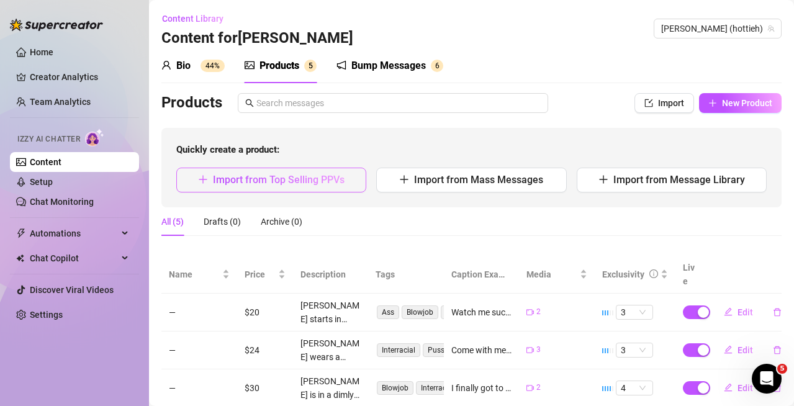
click at [341, 182] on span "Import from Top Selling PPVs" at bounding box center [279, 180] width 132 height 12
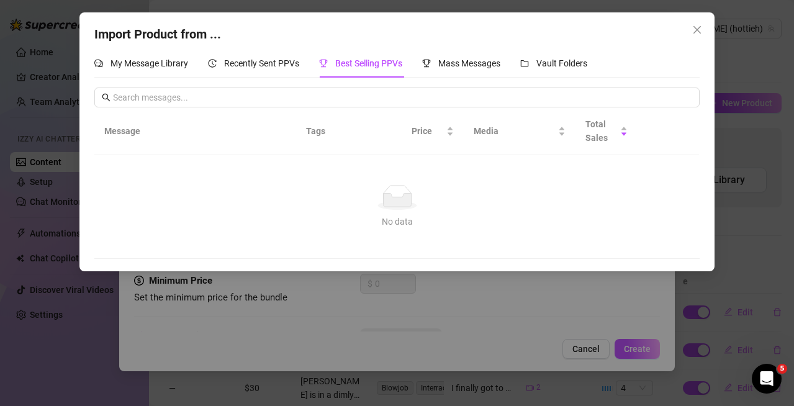
drag, startPoint x: 317, startPoint y: 127, endPoint x: 280, endPoint y: 122, distance: 37.6
click at [316, 127] on th "Tags" at bounding box center [333, 131] width 74 height 48
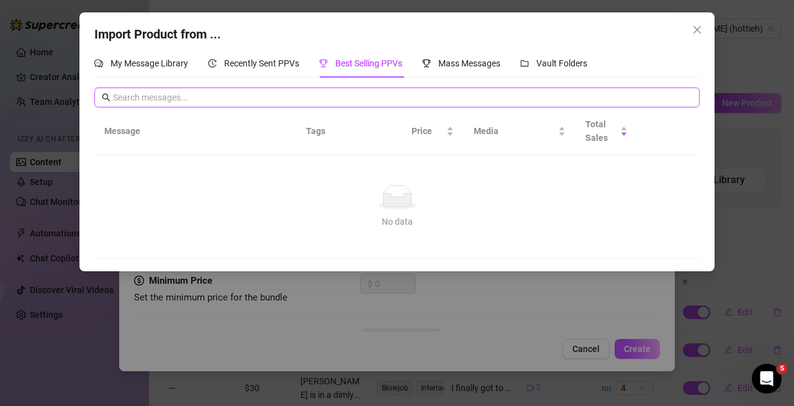
click at [234, 91] on input "text" at bounding box center [402, 98] width 579 height 14
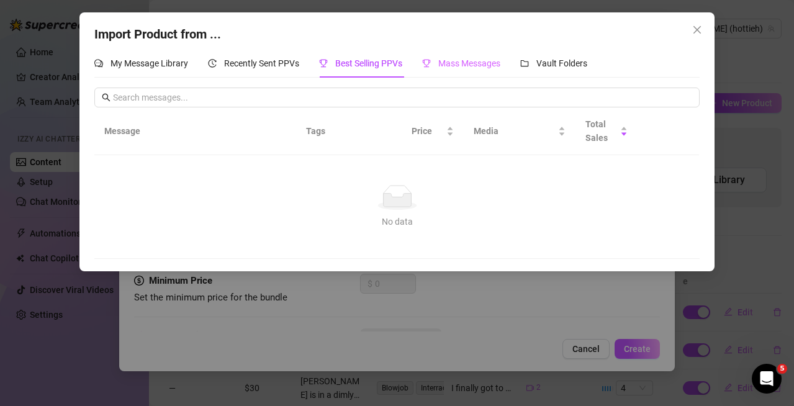
click at [477, 55] on div "Mass Messages" at bounding box center [461, 63] width 78 height 29
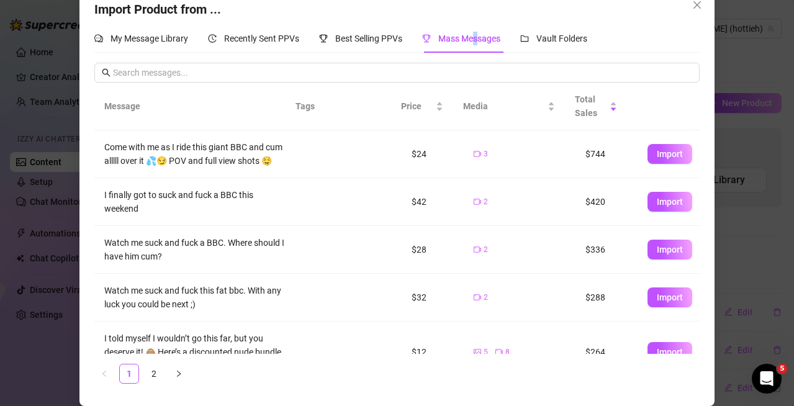
scroll to position [302, 0]
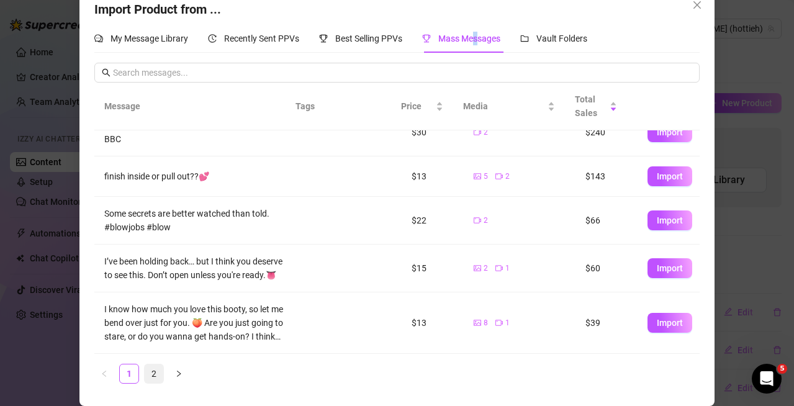
click at [145, 373] on link "2" at bounding box center [154, 373] width 19 height 19
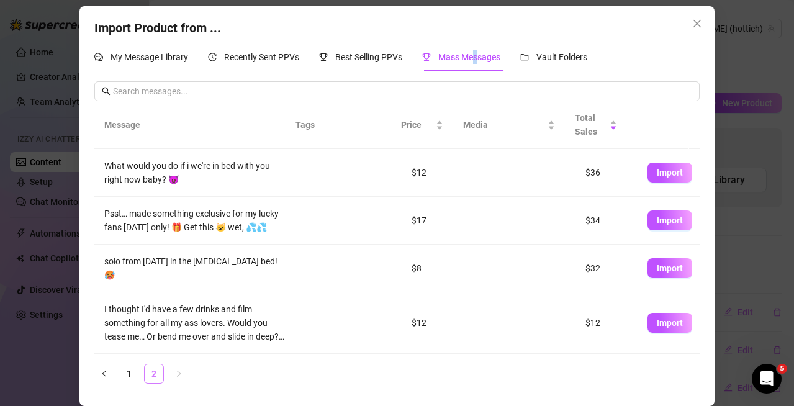
scroll to position [12, 0]
click at [664, 324] on span "Import" at bounding box center [669, 323] width 26 height 10
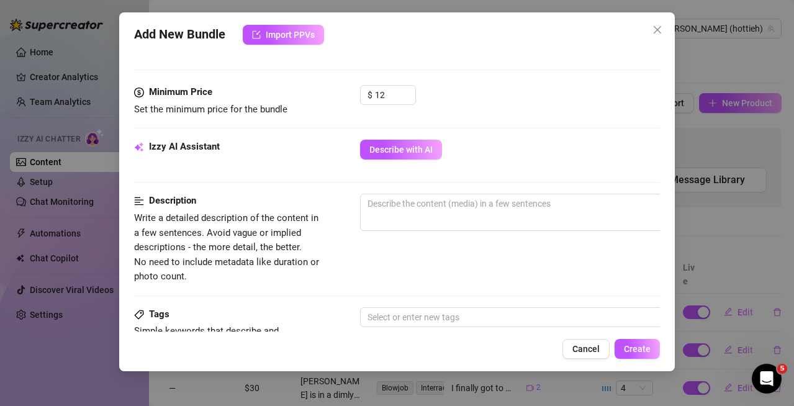
scroll to position [277, 0]
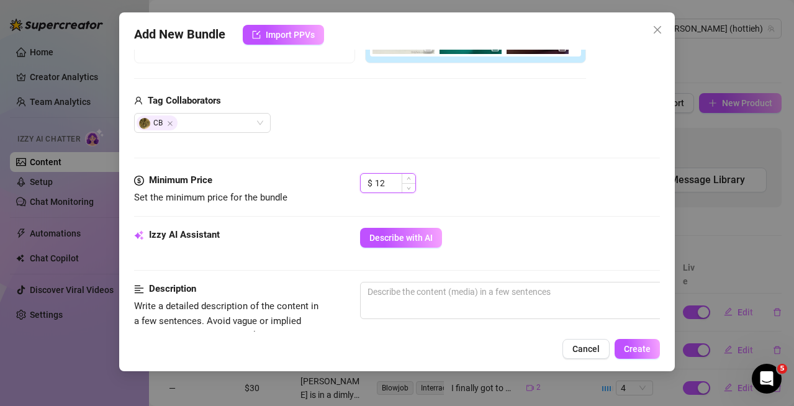
click at [397, 184] on input "12" at bounding box center [395, 183] width 40 height 19
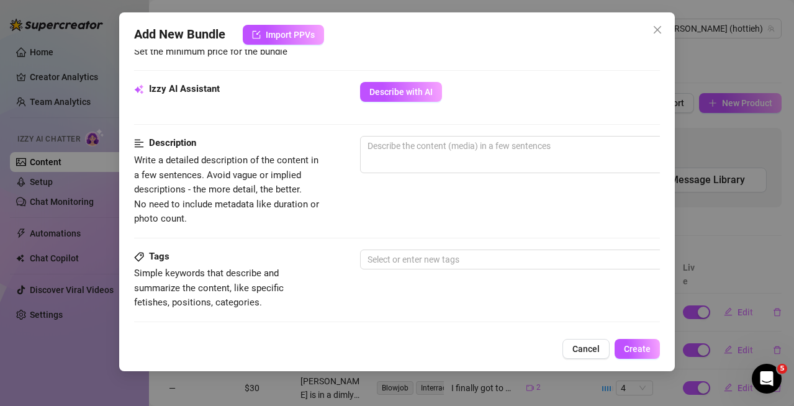
scroll to position [401, 0]
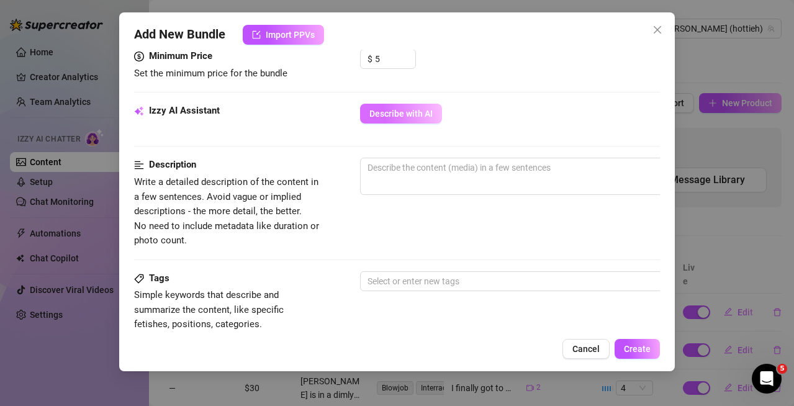
click at [413, 118] on span "Describe with AI" at bounding box center [400, 114] width 63 height 10
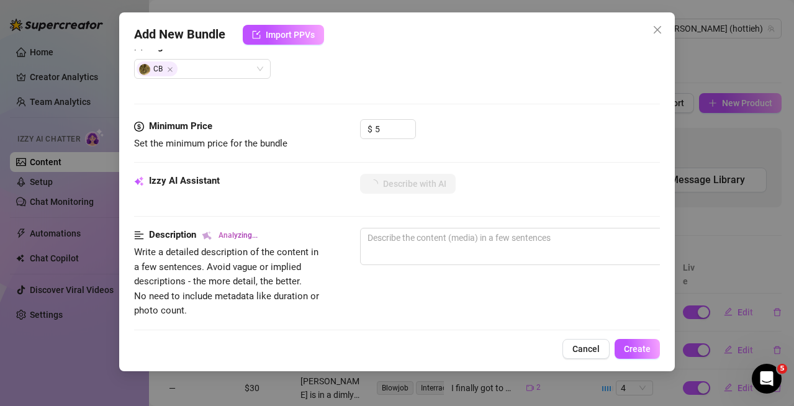
scroll to position [310, 0]
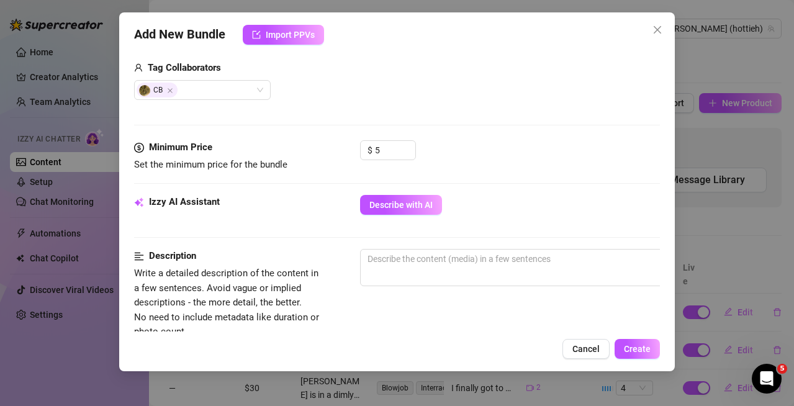
drag, startPoint x: 397, startPoint y: 213, endPoint x: 766, endPoint y: 179, distance: 370.7
click at [397, 213] on button "Describe with AI" at bounding box center [401, 205] width 82 height 20
click at [405, 205] on span "Describe with AI" at bounding box center [400, 205] width 63 height 10
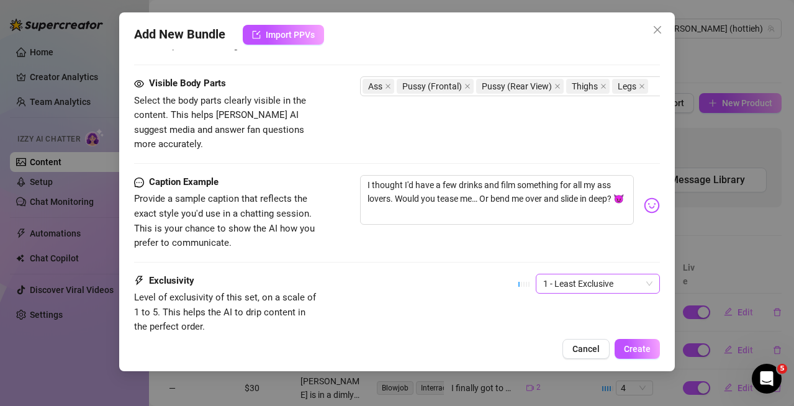
scroll to position [745, 0]
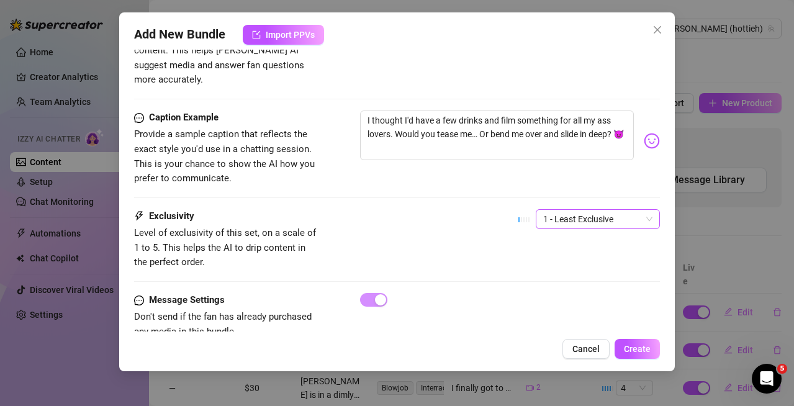
click at [585, 210] on span "1 - Least Exclusive" at bounding box center [597, 219] width 109 height 19
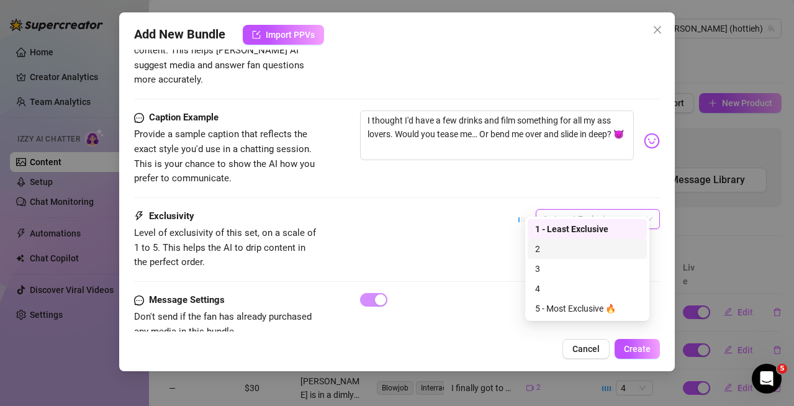
click at [565, 250] on div "2" at bounding box center [587, 249] width 104 height 14
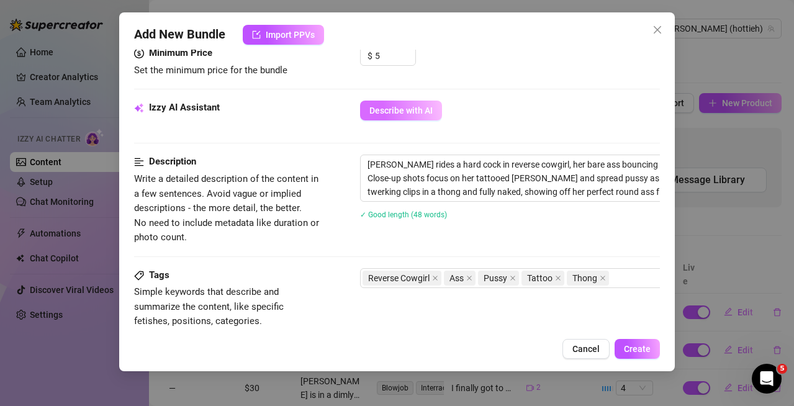
scroll to position [310, 0]
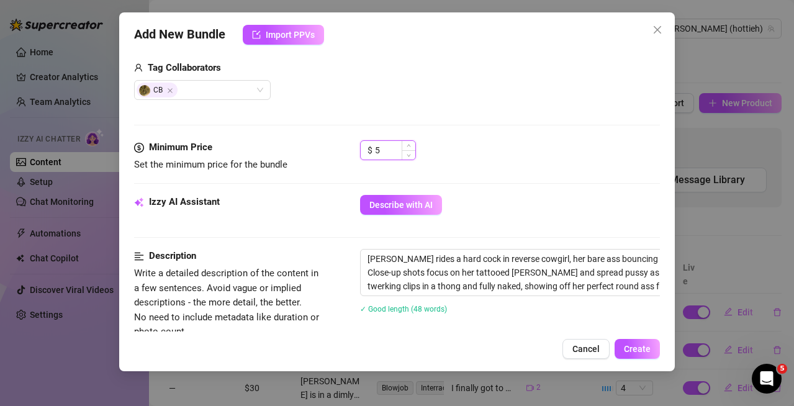
click at [393, 145] on input "5" at bounding box center [395, 150] width 40 height 19
drag, startPoint x: 538, startPoint y: 211, endPoint x: 567, endPoint y: 236, distance: 38.7
click at [540, 210] on div "Describe with AI" at bounding box center [510, 205] width 300 height 20
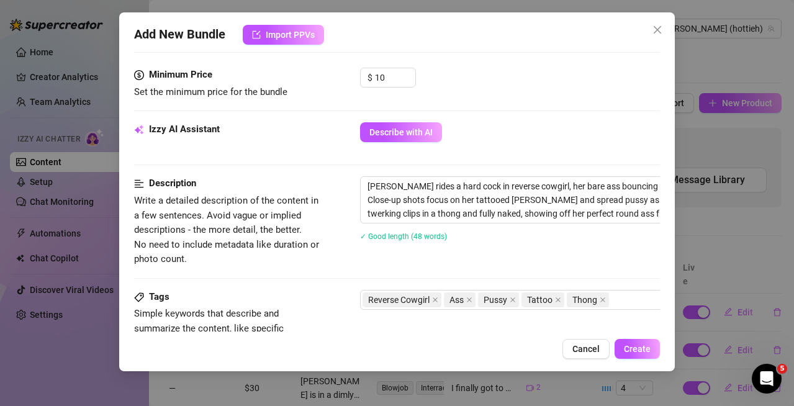
scroll to position [558, 0]
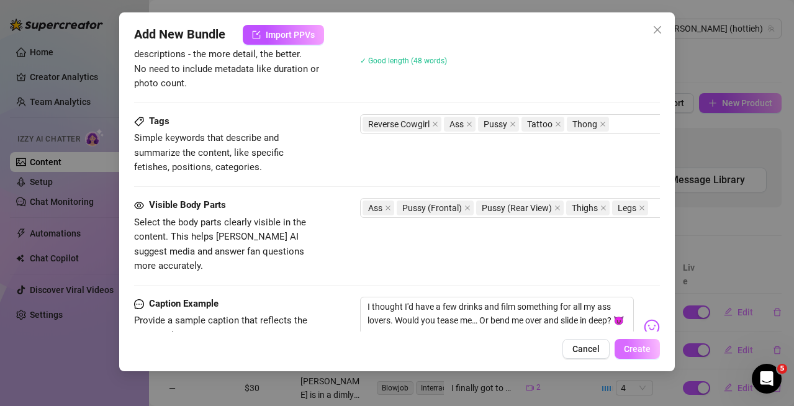
click at [650, 357] on button "Create" at bounding box center [636, 349] width 45 height 20
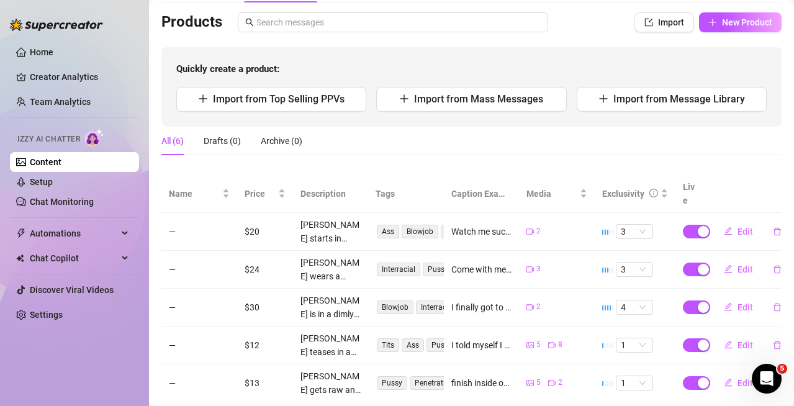
scroll to position [14, 0]
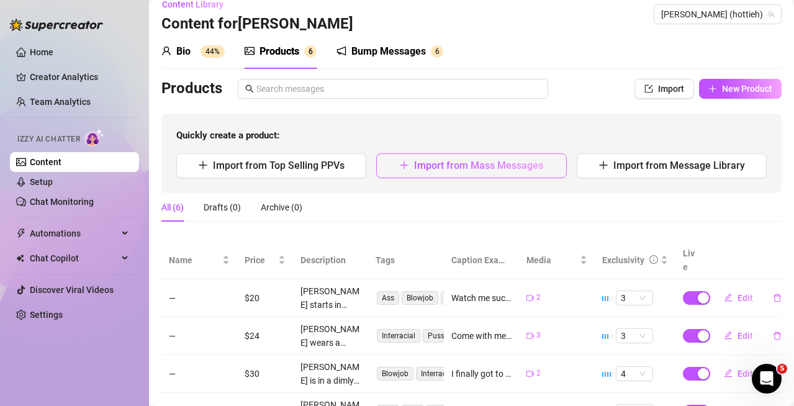
click at [441, 166] on span "Import from Mass Messages" at bounding box center [478, 165] width 129 height 12
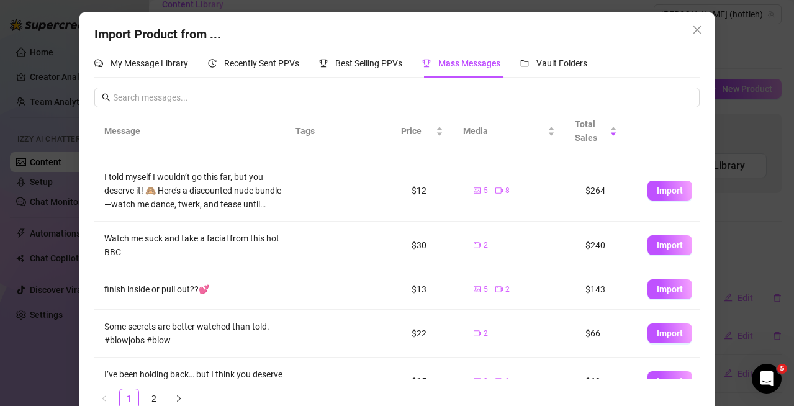
scroll to position [248, 0]
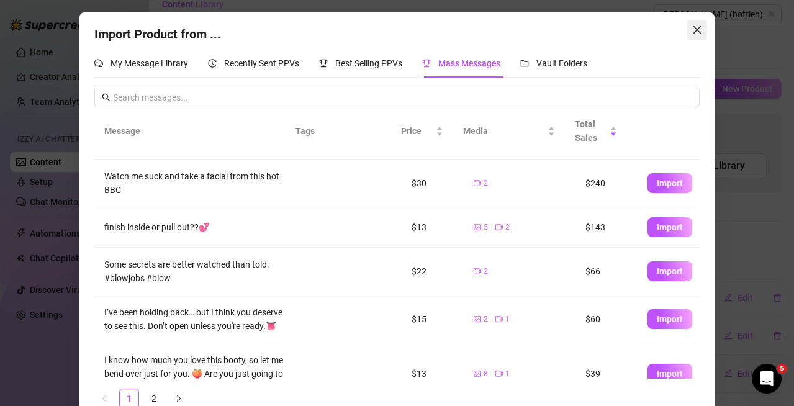
click at [687, 28] on span "Close" at bounding box center [697, 30] width 20 height 10
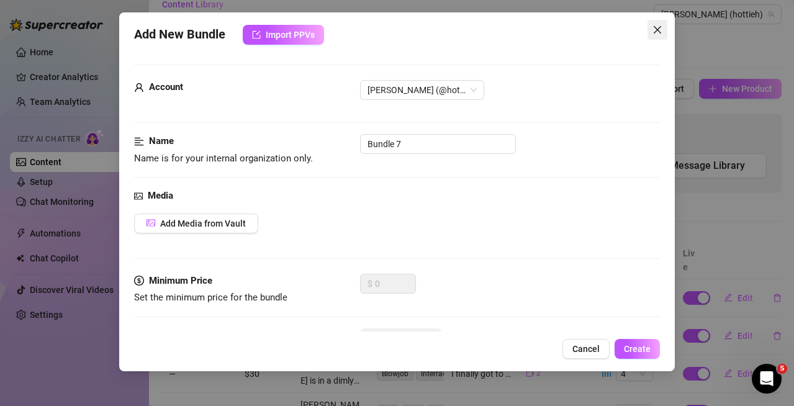
click at [657, 28] on icon "close" at bounding box center [657, 30] width 10 height 10
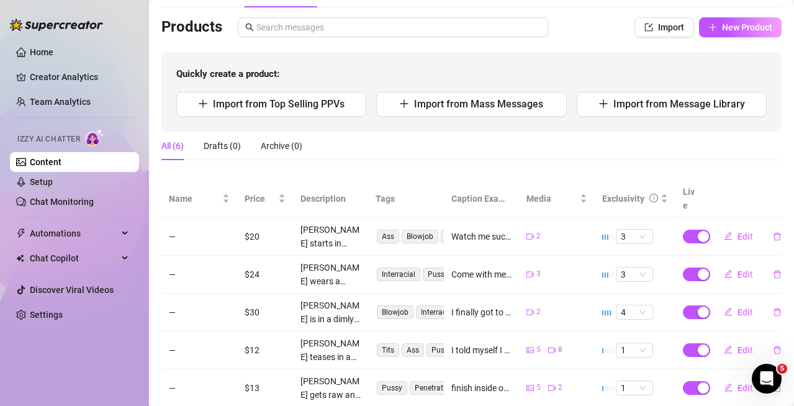
scroll to position [138, 0]
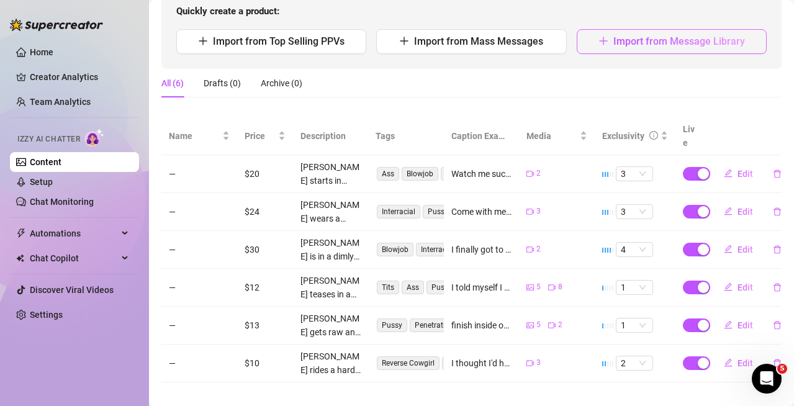
click at [636, 38] on span "Import from Message Library" at bounding box center [679, 41] width 132 height 12
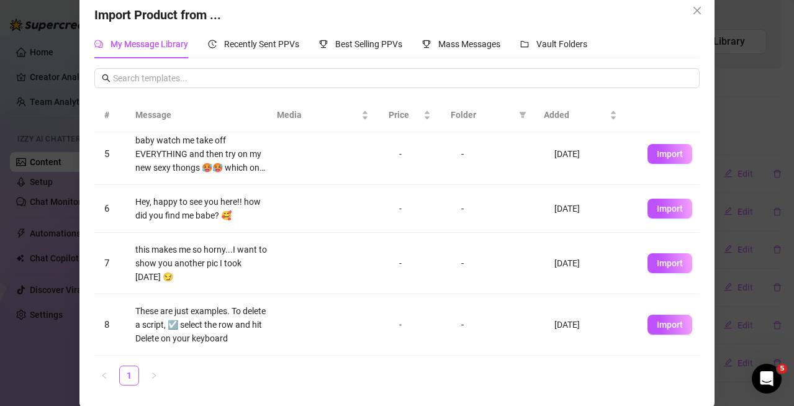
scroll to position [21, 0]
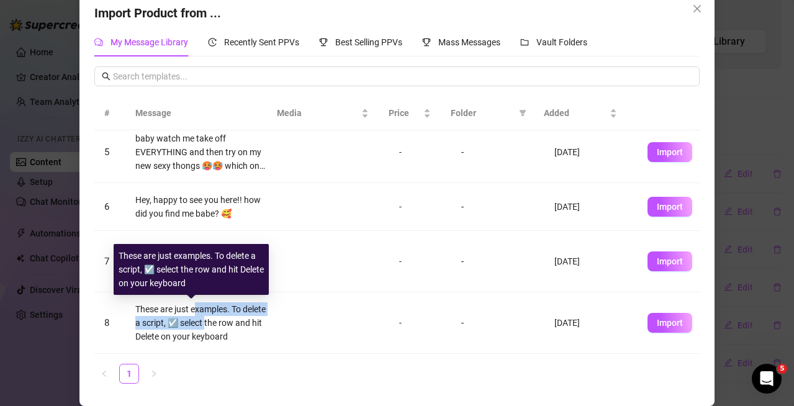
drag, startPoint x: 193, startPoint y: 302, endPoint x: 228, endPoint y: 328, distance: 43.4
click at [228, 328] on td "These are just examples. To delete a script, ☑️ select the row and hit Delete o…" at bounding box center [201, 322] width 152 height 61
click at [228, 328] on div "These are just examples. To delete a script, ☑️ select the row and hit Delete o…" at bounding box center [201, 322] width 132 height 41
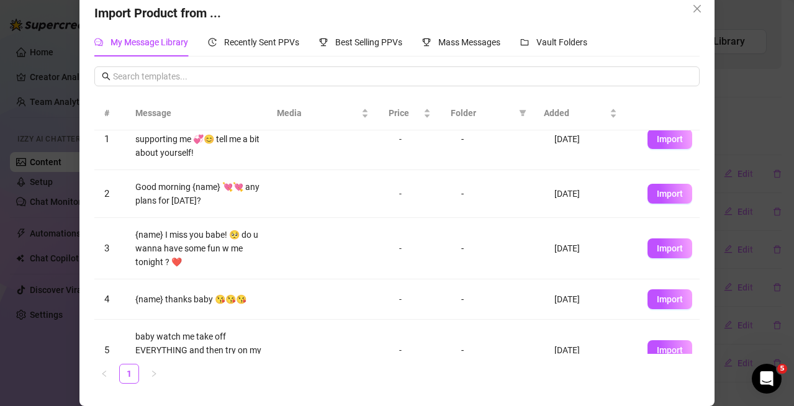
scroll to position [0, 0]
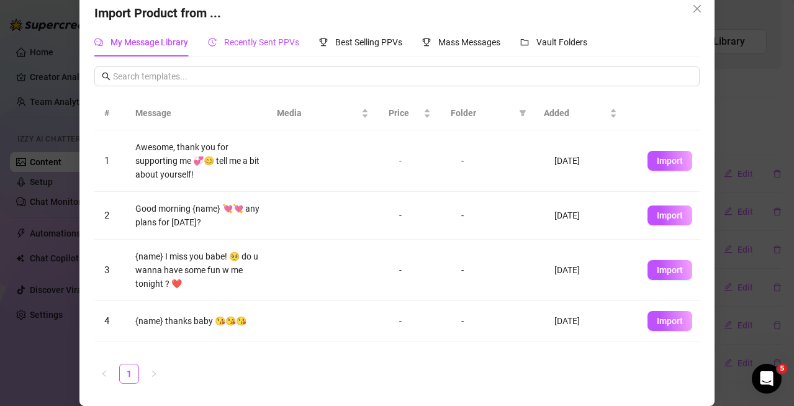
drag, startPoint x: 231, startPoint y: 43, endPoint x: 284, endPoint y: 37, distance: 53.1
click at [231, 42] on span "Recently Sent PPVs" at bounding box center [261, 42] width 75 height 10
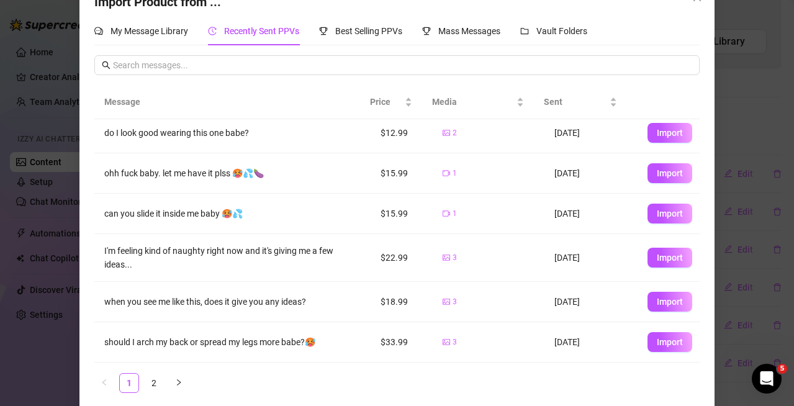
scroll to position [42, 0]
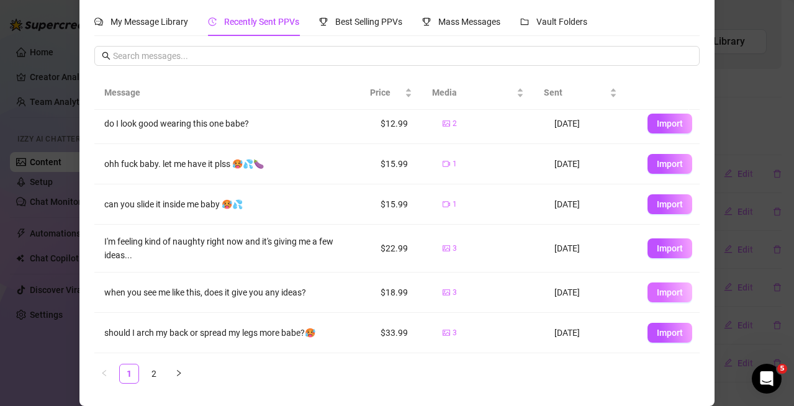
click at [656, 293] on span "Import" at bounding box center [669, 292] width 26 height 10
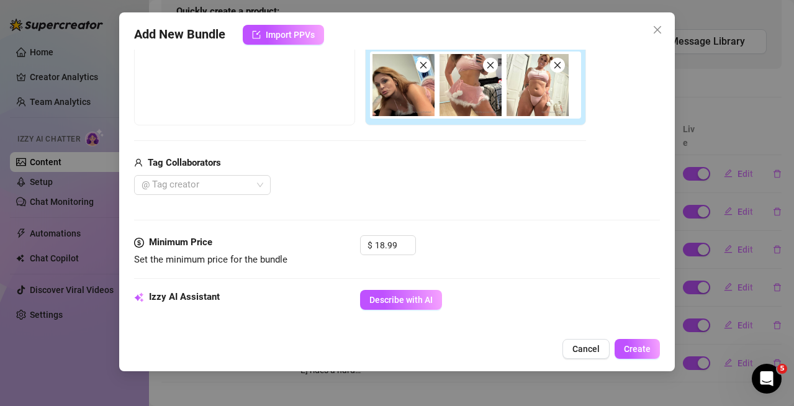
scroll to position [277, 0]
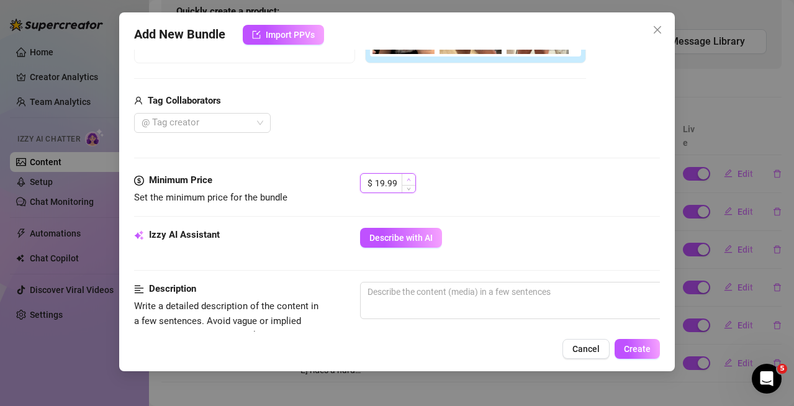
click at [405, 179] on span "Increase Value" at bounding box center [408, 179] width 14 height 11
click at [380, 181] on input "20.99" at bounding box center [395, 183] width 40 height 19
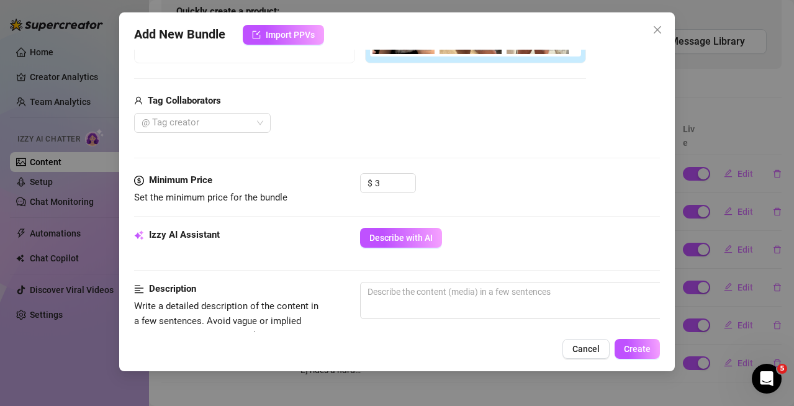
drag, startPoint x: 552, startPoint y: 179, endPoint x: 543, endPoint y: 186, distance: 10.6
click at [551, 177] on div "$ 3" at bounding box center [510, 188] width 300 height 31
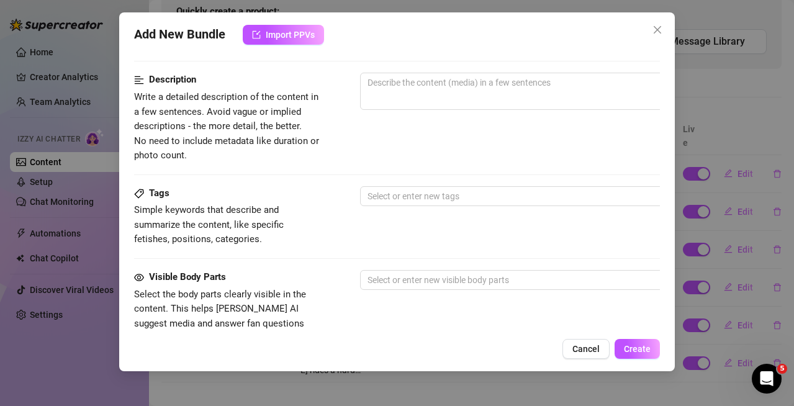
scroll to position [337, 0]
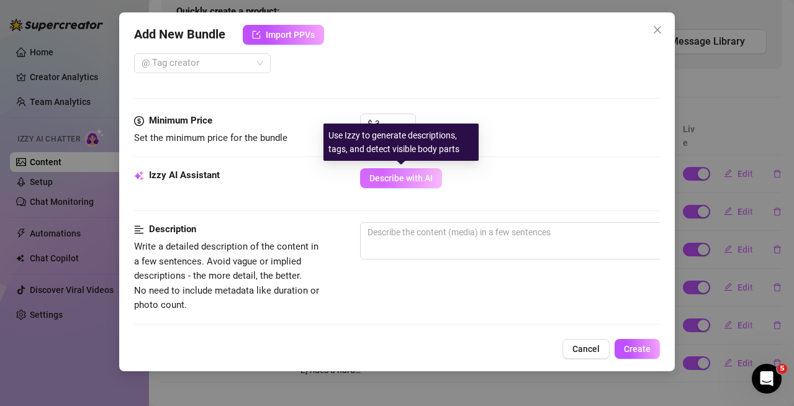
click at [379, 186] on button "Describe with AI" at bounding box center [401, 178] width 82 height 20
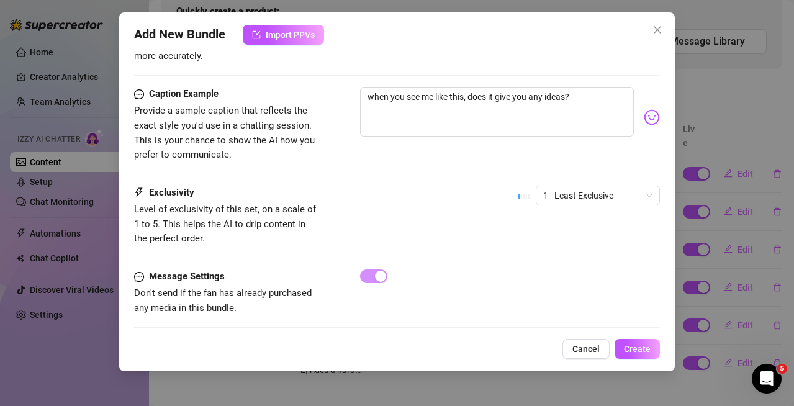
scroll to position [771, 0]
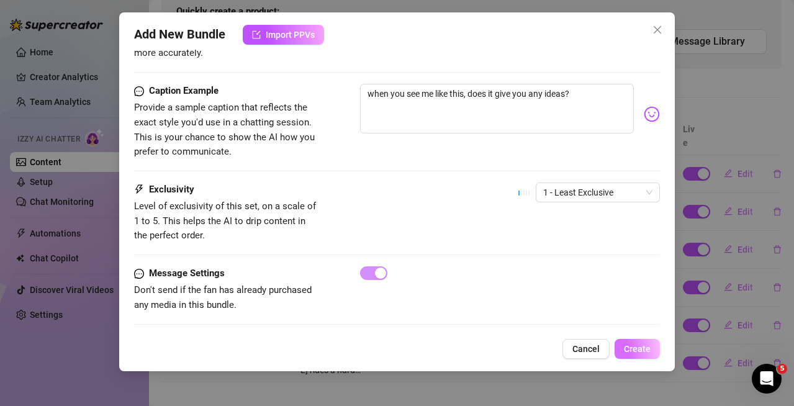
click at [646, 352] on span "Create" at bounding box center [637, 349] width 27 height 10
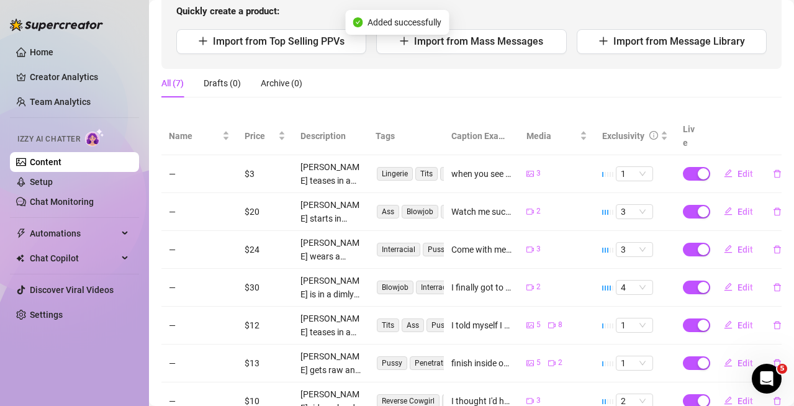
scroll to position [0, 0]
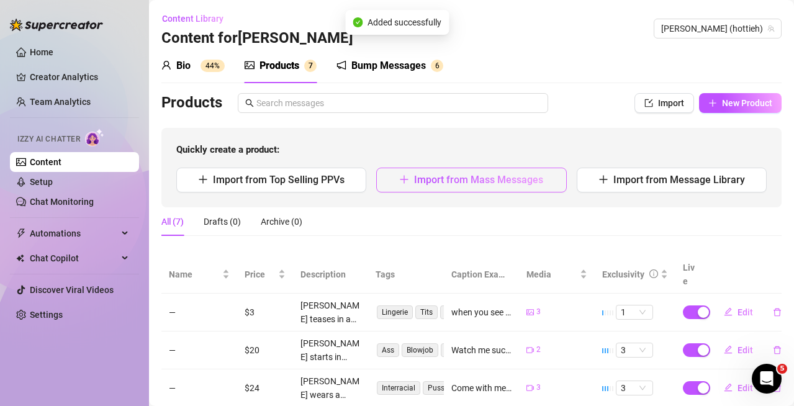
click at [527, 181] on span "Import from Mass Messages" at bounding box center [478, 180] width 129 height 12
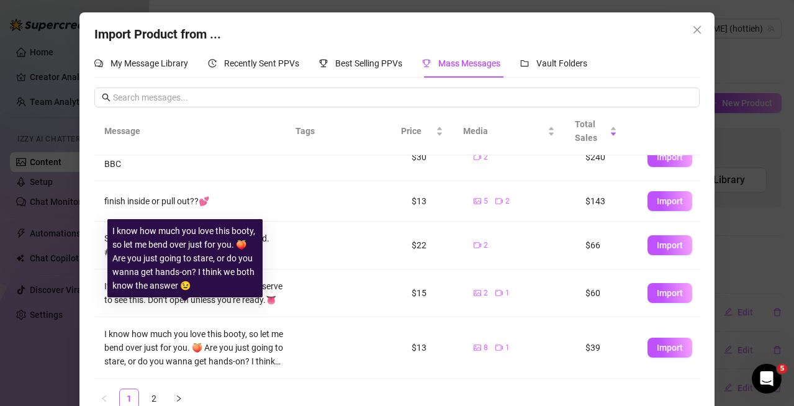
scroll to position [25, 0]
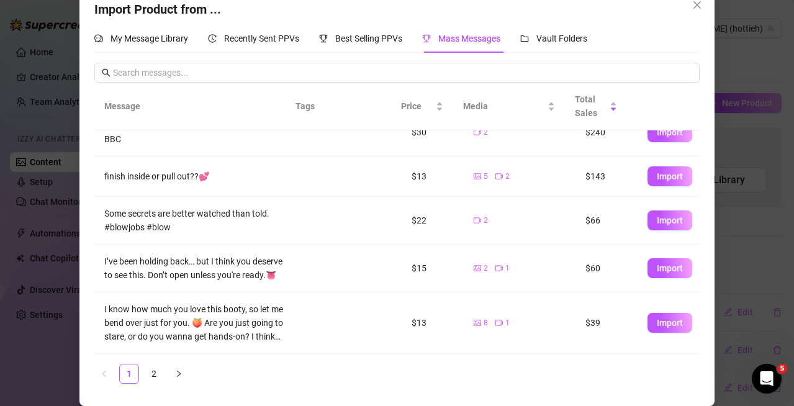
drag, startPoint x: 661, startPoint y: 324, endPoint x: 457, endPoint y: 302, distance: 204.7
click at [661, 324] on span "Import" at bounding box center [669, 323] width 26 height 10
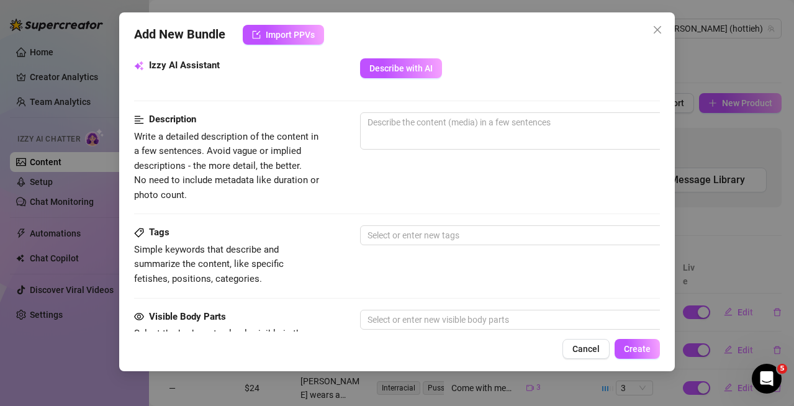
scroll to position [588, 0]
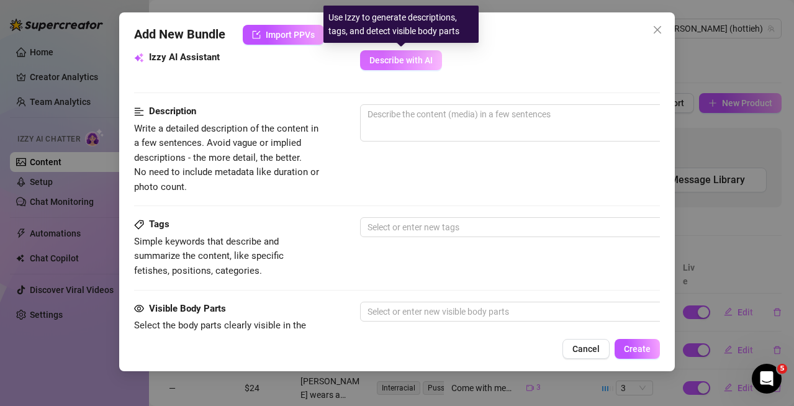
click at [405, 58] on span "Describe with AI" at bounding box center [400, 60] width 63 height 10
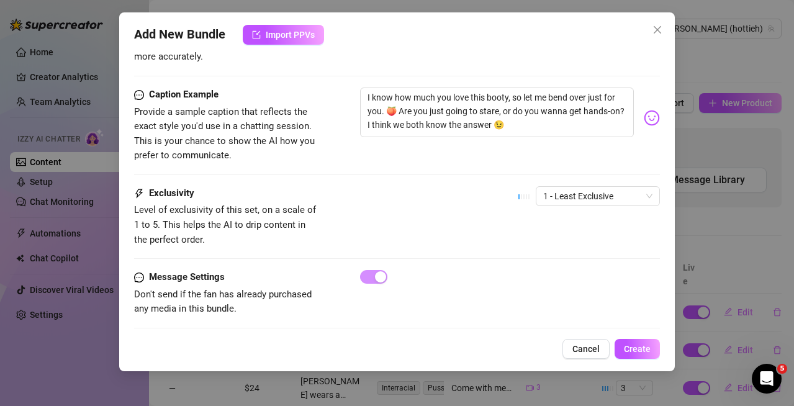
scroll to position [908, 0]
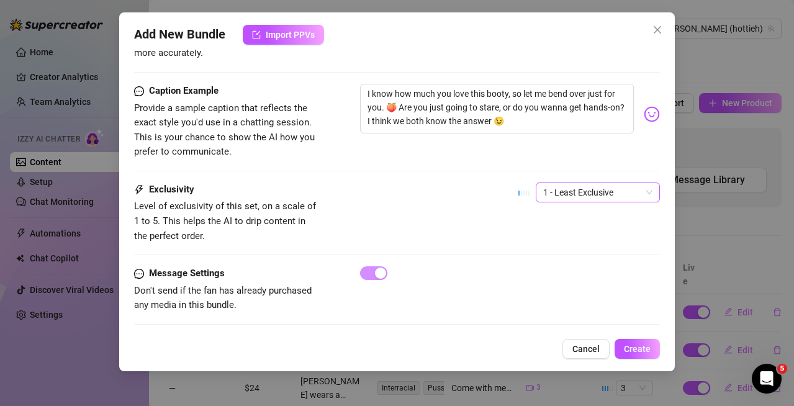
click at [585, 183] on span "1 - Least Exclusive" at bounding box center [597, 192] width 109 height 19
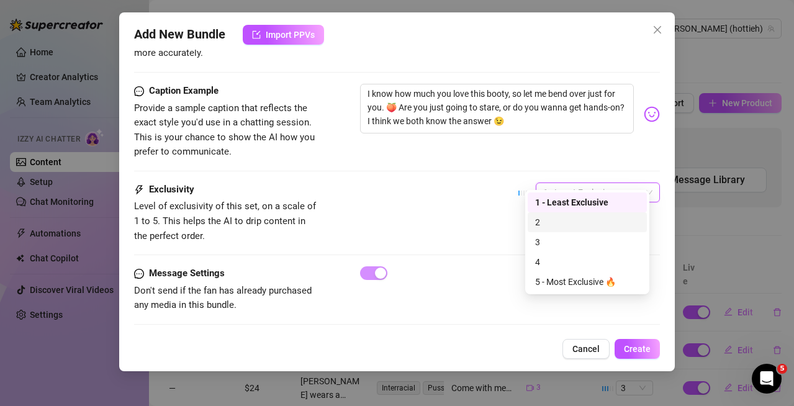
click at [575, 222] on div "2" at bounding box center [587, 222] width 104 height 14
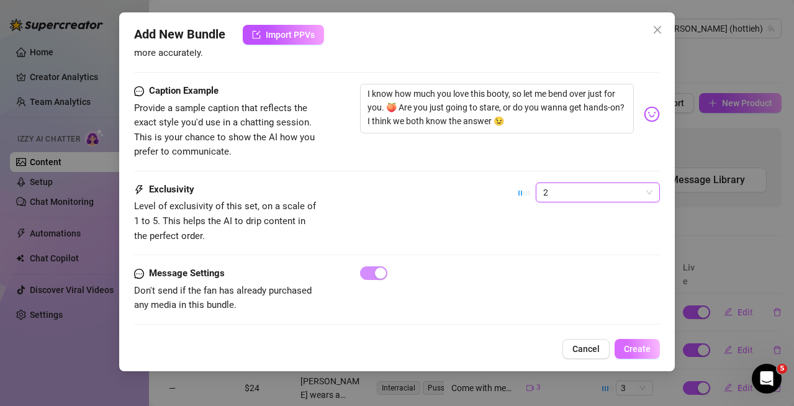
click at [641, 346] on span "Create" at bounding box center [637, 349] width 27 height 10
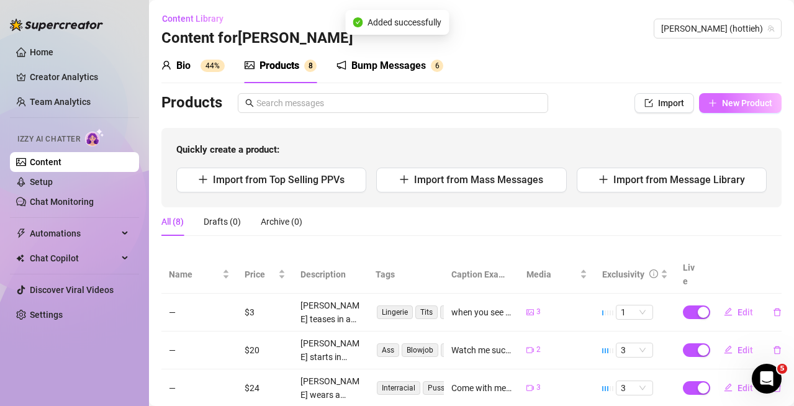
click at [746, 95] on button "New Product" at bounding box center [740, 103] width 83 height 20
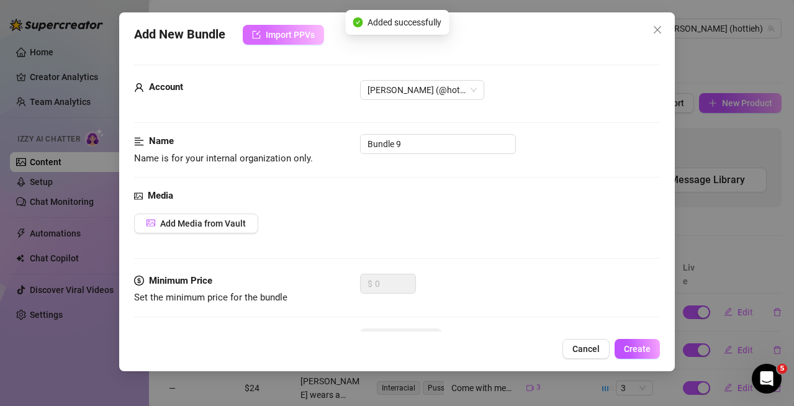
click at [282, 38] on span "Import PPVs" at bounding box center [290, 35] width 49 height 10
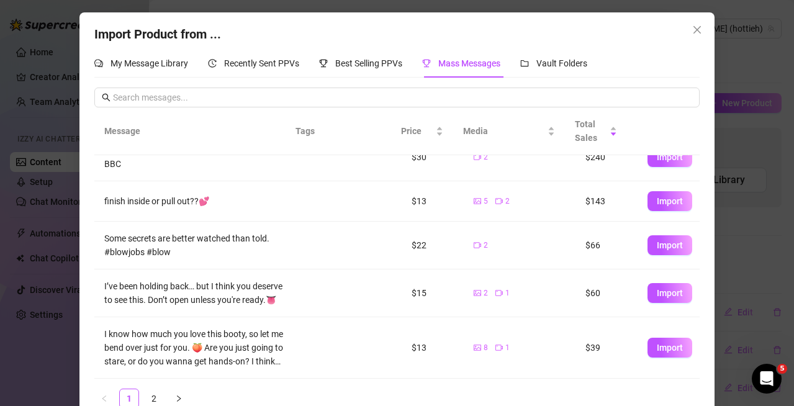
scroll to position [25, 0]
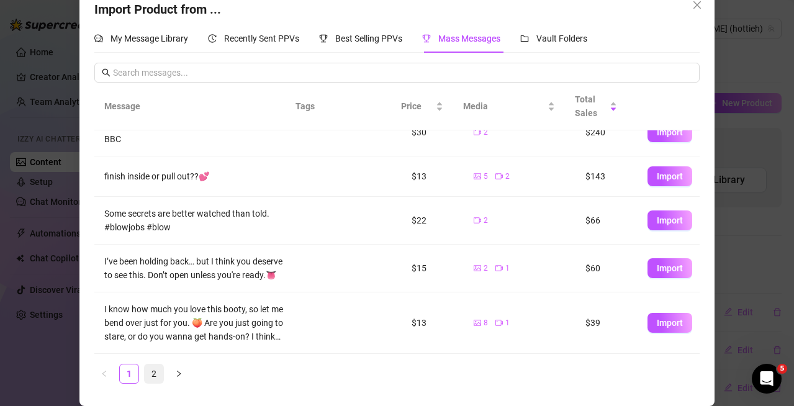
click at [153, 370] on link "2" at bounding box center [154, 373] width 19 height 19
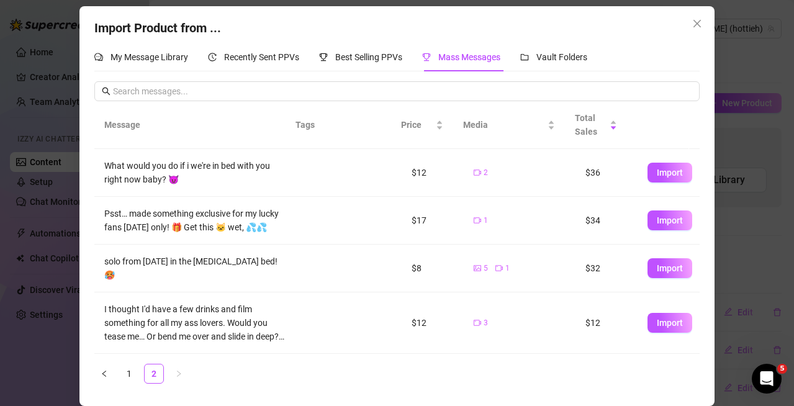
scroll to position [12, 0]
click at [653, 278] on button "Import" at bounding box center [669, 268] width 45 height 20
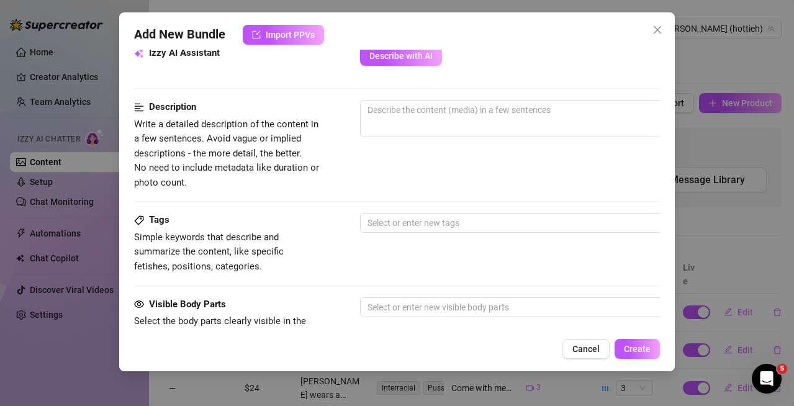
scroll to position [526, 0]
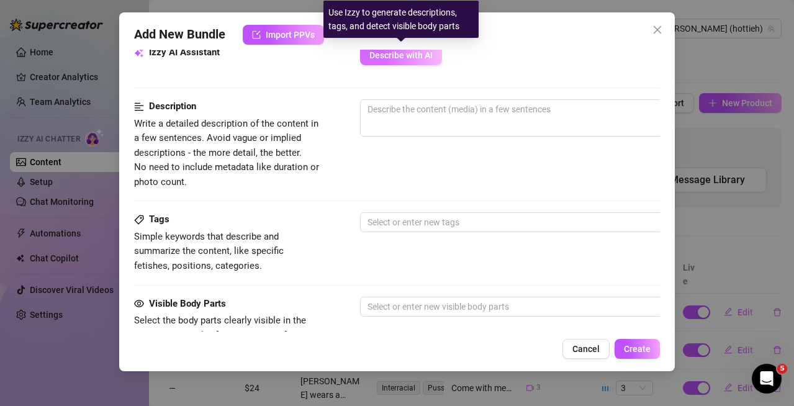
click at [367, 51] on button "Describe with AI" at bounding box center [401, 55] width 82 height 20
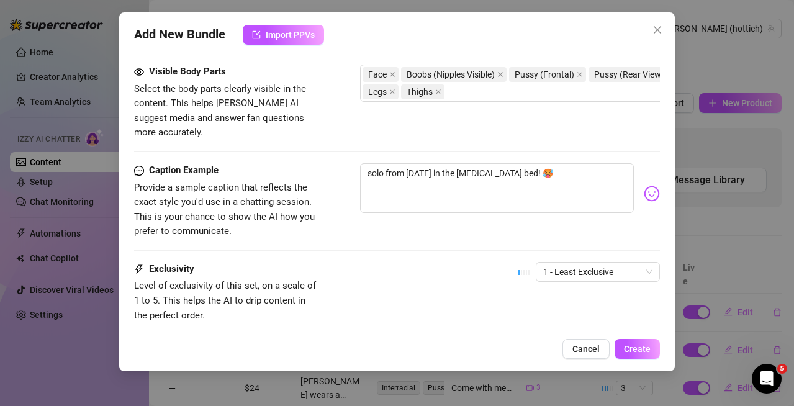
scroll to position [836, 0]
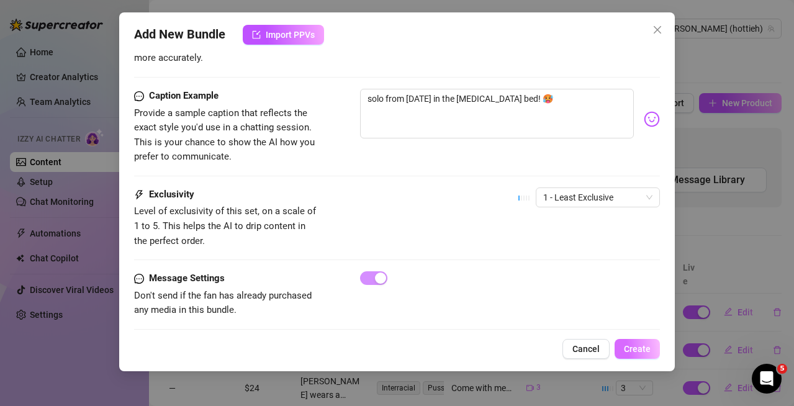
click at [622, 348] on button "Create" at bounding box center [636, 349] width 45 height 20
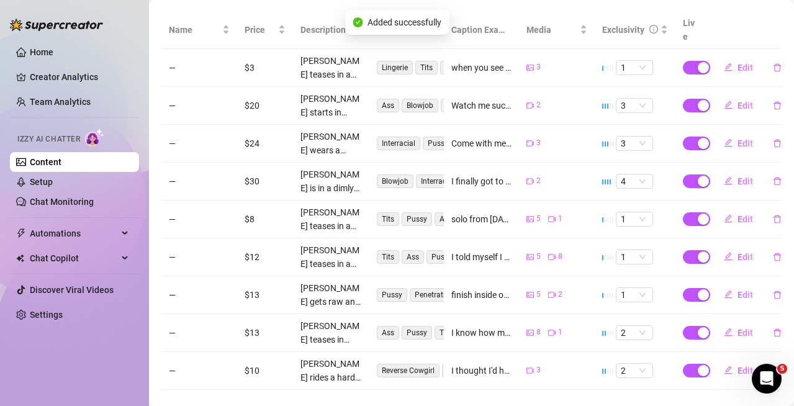
scroll to position [252, 0]
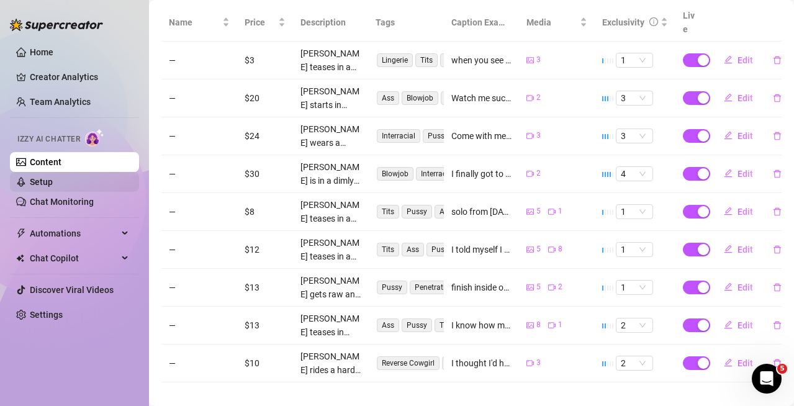
click at [53, 177] on link "Setup" at bounding box center [41, 182] width 23 height 10
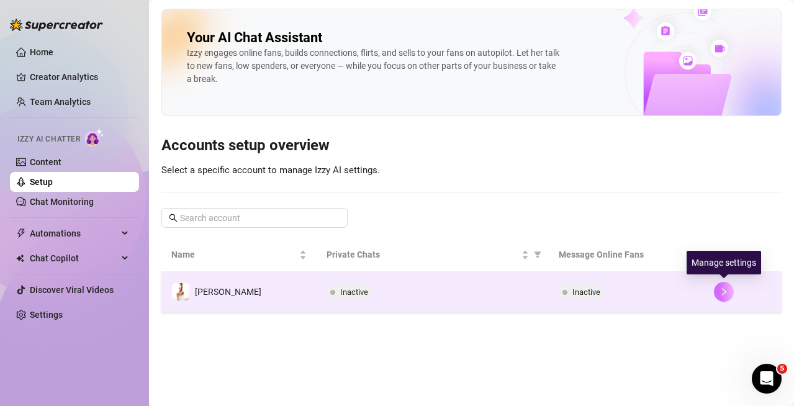
click at [715, 285] on button "button" at bounding box center [723, 292] width 20 height 20
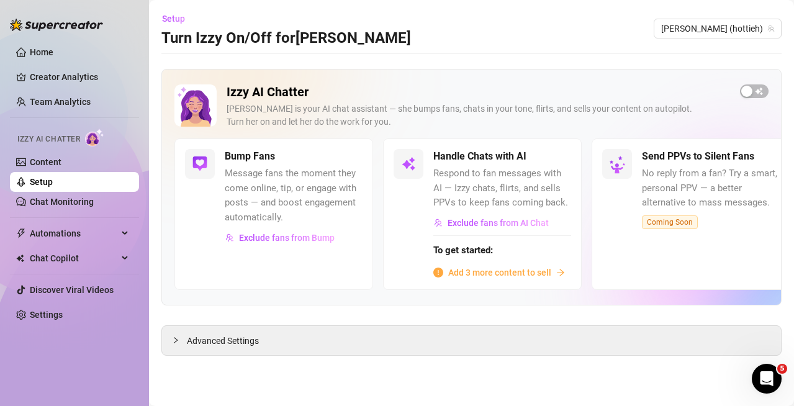
click at [497, 266] on span "Add 3 more content to sell" at bounding box center [499, 273] width 103 height 14
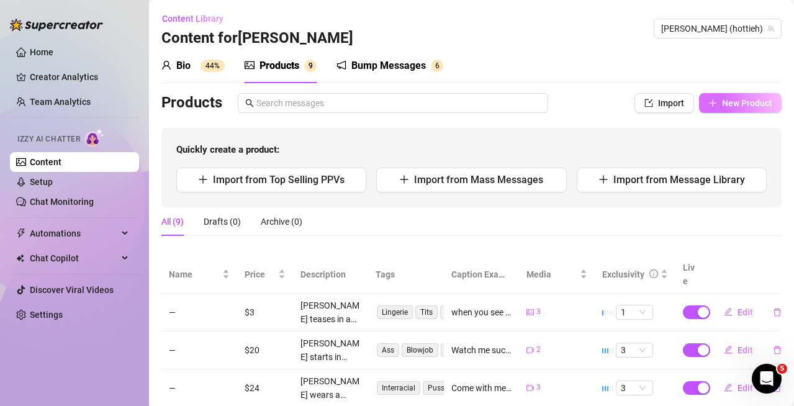
click at [735, 100] on span "New Product" at bounding box center [747, 103] width 50 height 10
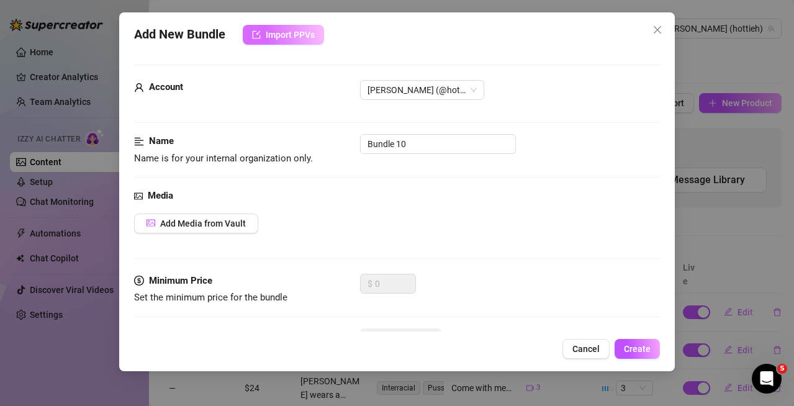
click at [279, 30] on span "Import PPVs" at bounding box center [290, 35] width 49 height 10
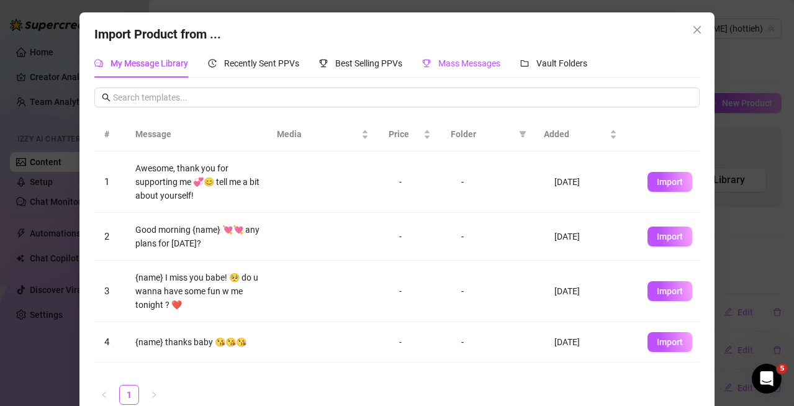
click at [483, 63] on span "Mass Messages" at bounding box center [469, 63] width 62 height 10
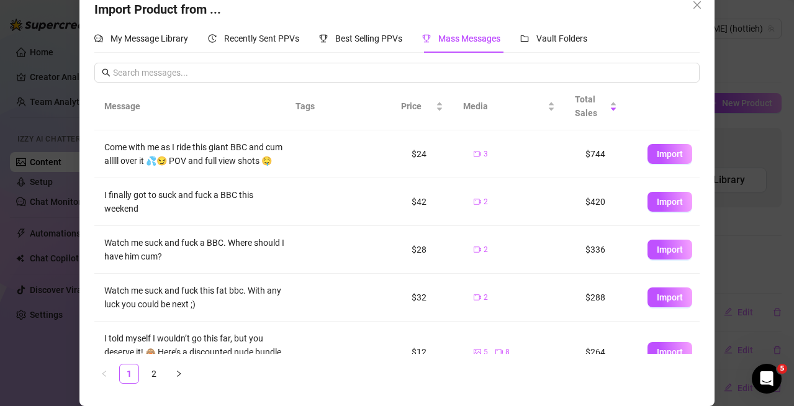
scroll to position [302, 0]
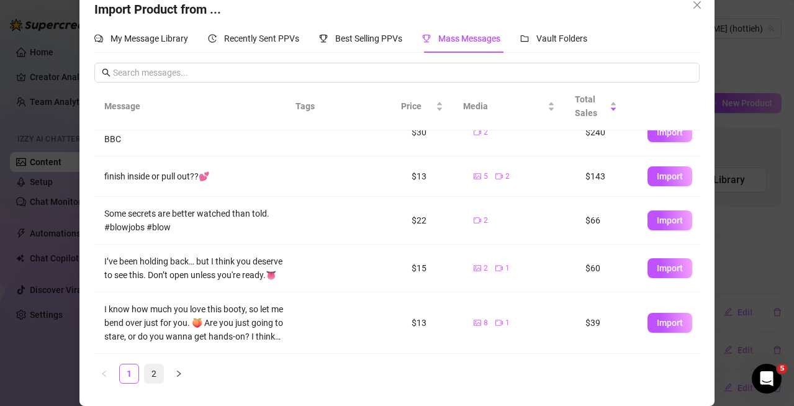
click at [152, 374] on link "2" at bounding box center [154, 373] width 19 height 19
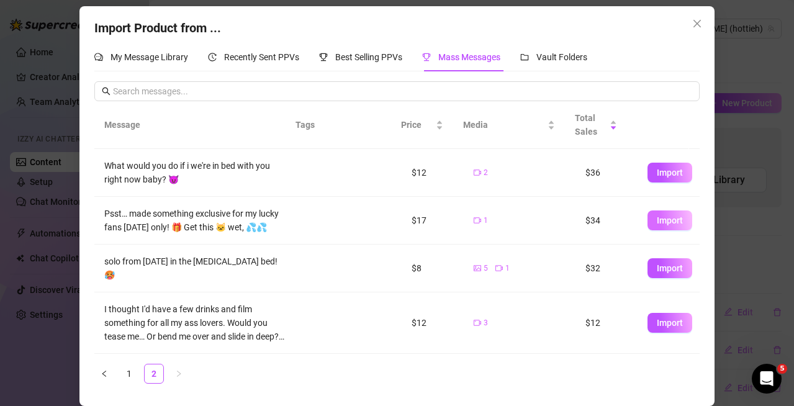
click at [656, 216] on span "Import" at bounding box center [669, 220] width 26 height 10
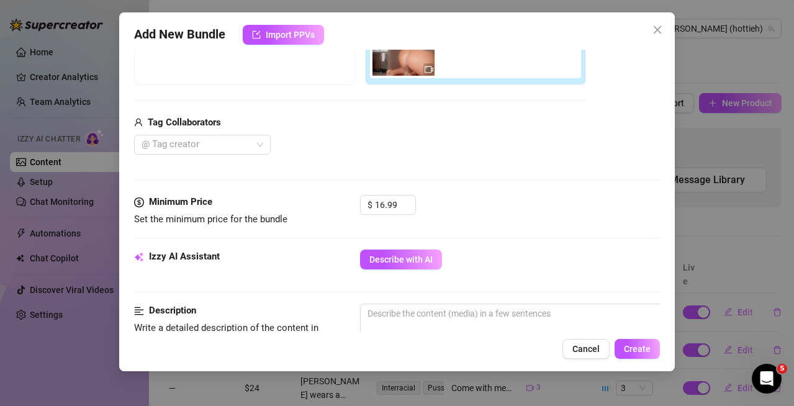
scroll to position [277, 0]
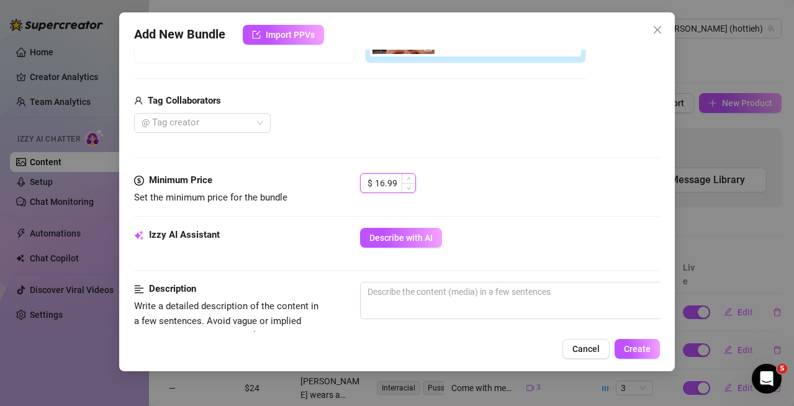
click at [385, 188] on input "16.99" at bounding box center [395, 183] width 40 height 19
click at [385, 187] on input "16.99" at bounding box center [395, 183] width 40 height 19
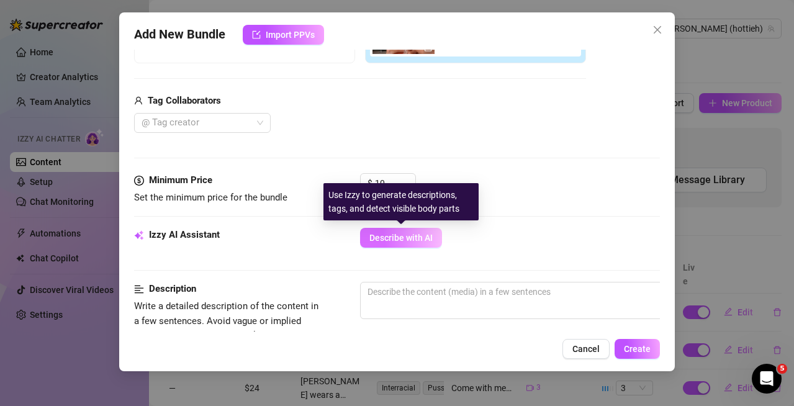
click at [391, 236] on span "Describe with AI" at bounding box center [400, 238] width 63 height 10
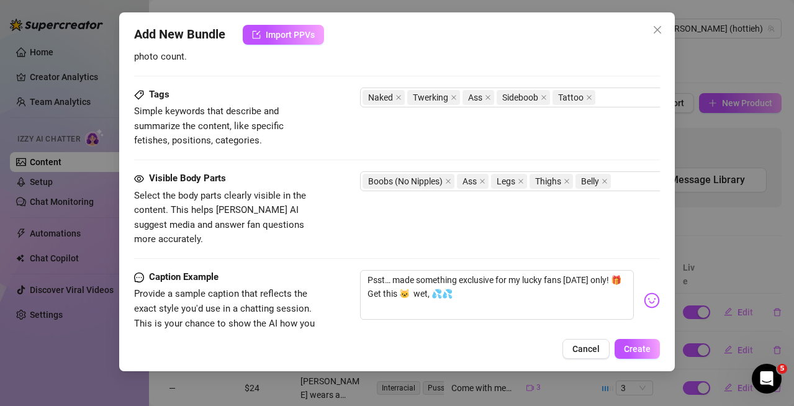
scroll to position [647, 0]
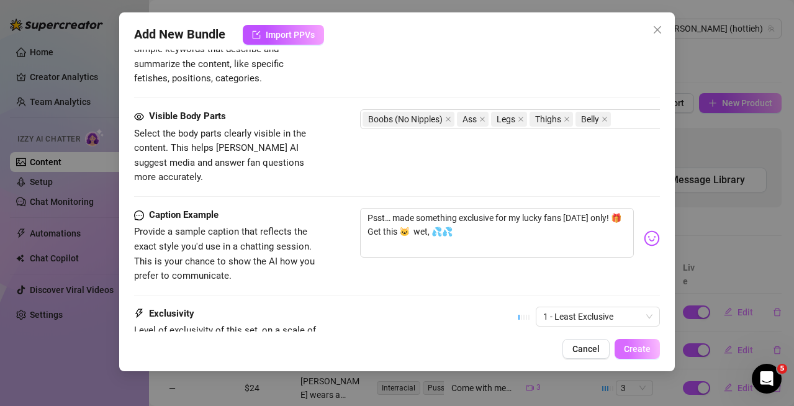
click at [629, 352] on span "Create" at bounding box center [637, 349] width 27 height 10
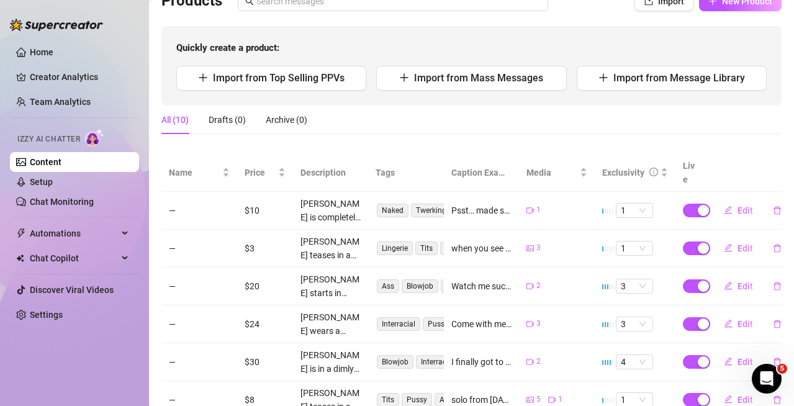
scroll to position [124, 0]
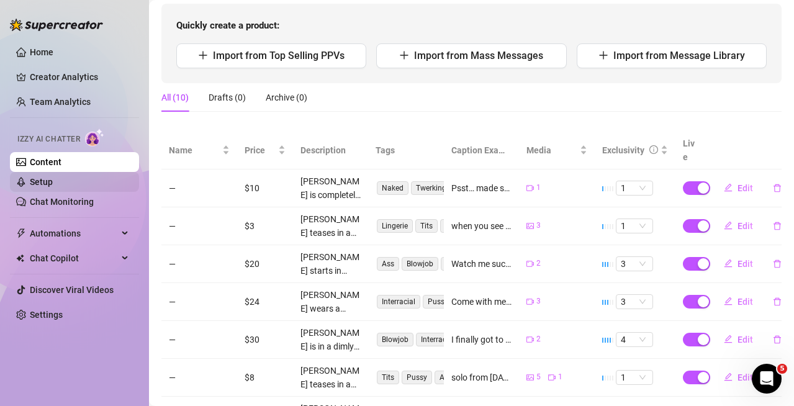
click at [44, 177] on link "Setup" at bounding box center [41, 182] width 23 height 10
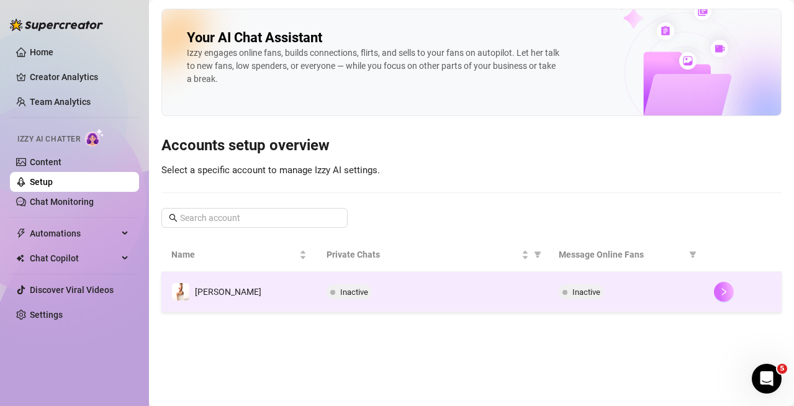
click at [729, 291] on button "button" at bounding box center [723, 292] width 20 height 20
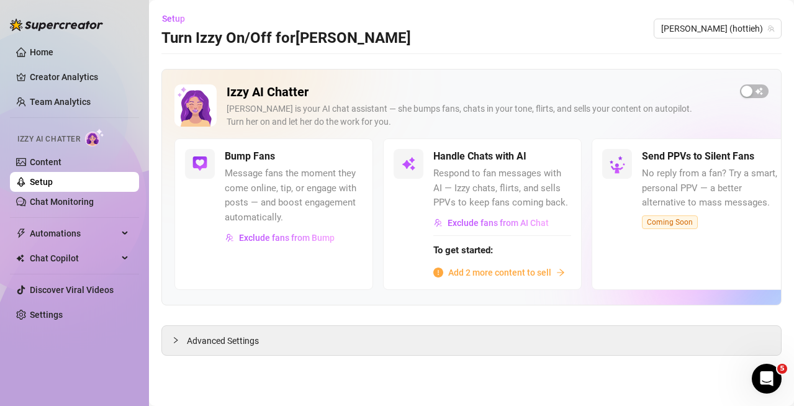
click at [542, 268] on span "Add 2 more content to sell" at bounding box center [499, 273] width 103 height 14
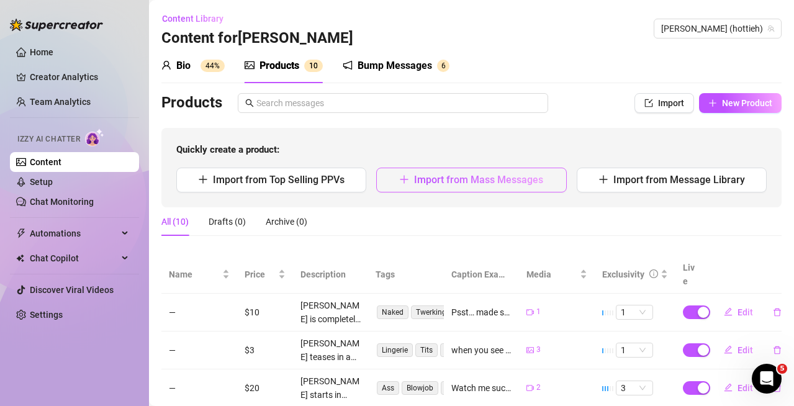
click at [526, 178] on span "Import from Mass Messages" at bounding box center [478, 180] width 129 height 12
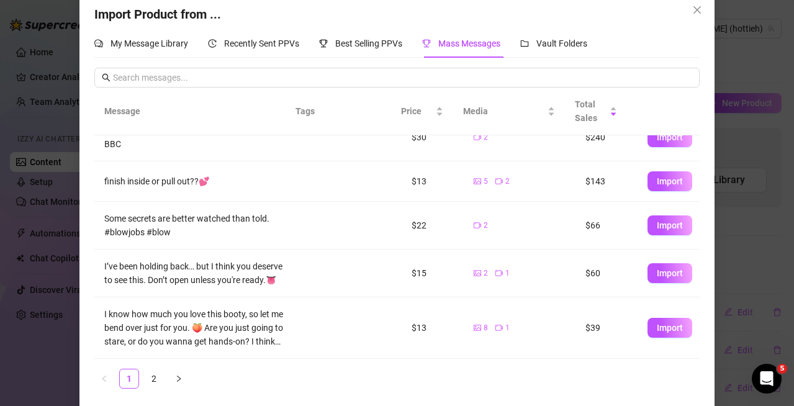
scroll to position [25, 0]
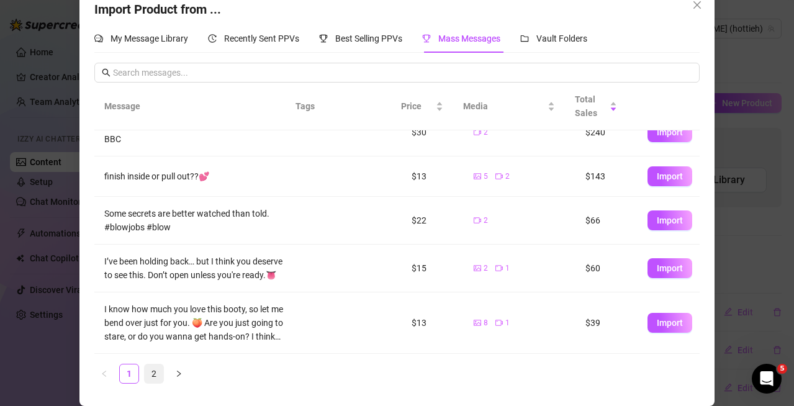
click at [150, 375] on link "2" at bounding box center [154, 373] width 19 height 19
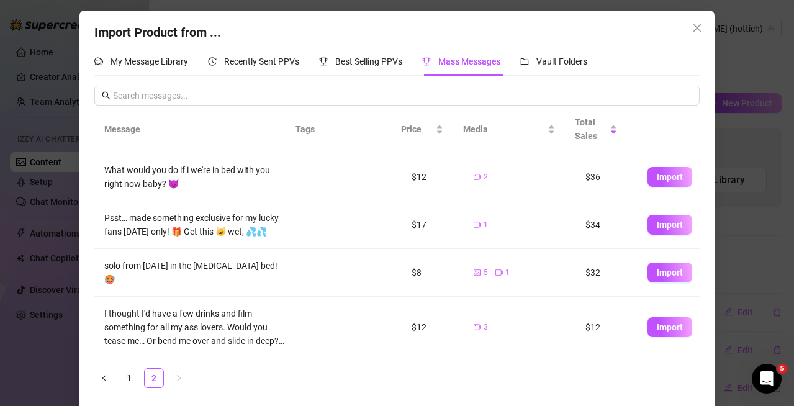
scroll to position [0, 0]
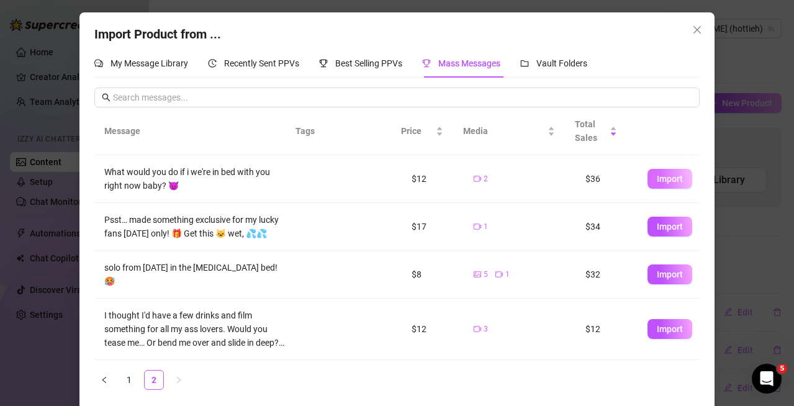
click at [660, 177] on span "Import" at bounding box center [669, 179] width 26 height 10
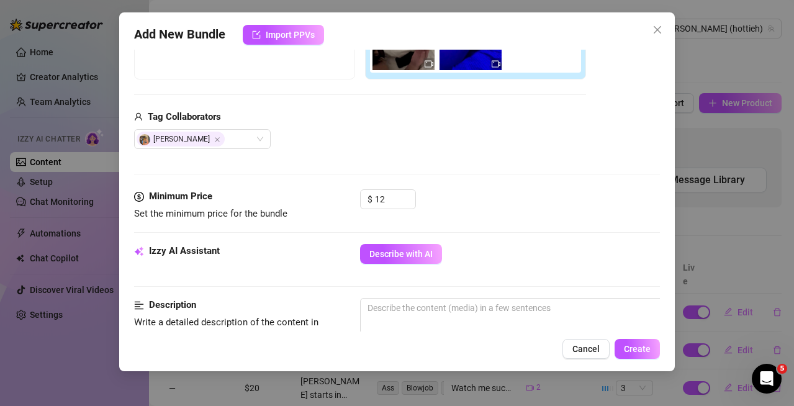
scroll to position [277, 0]
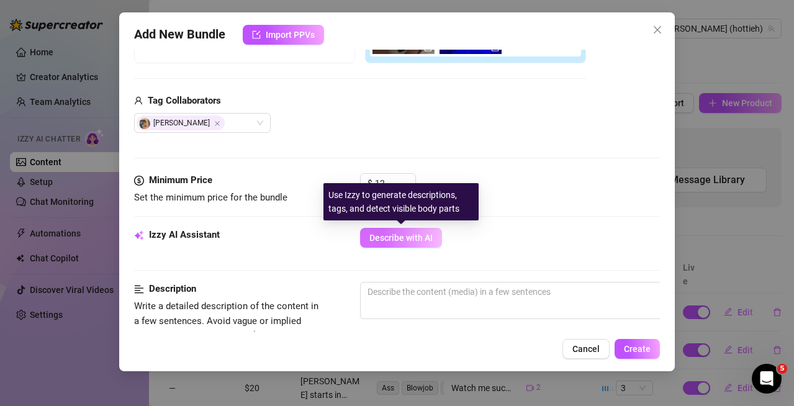
click at [391, 240] on span "Describe with AI" at bounding box center [400, 238] width 63 height 10
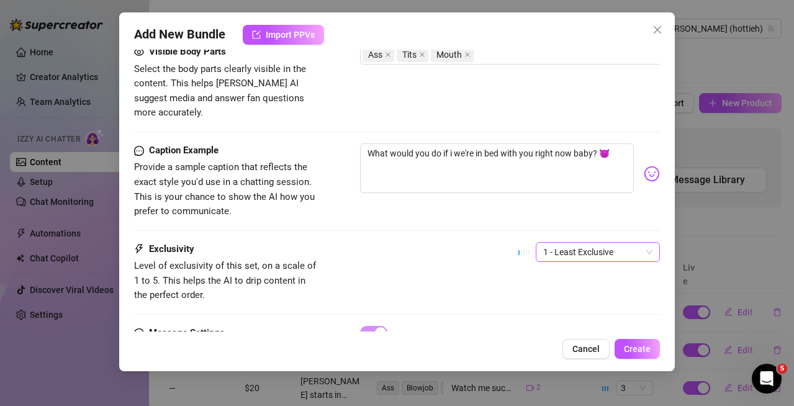
scroll to position [771, 0]
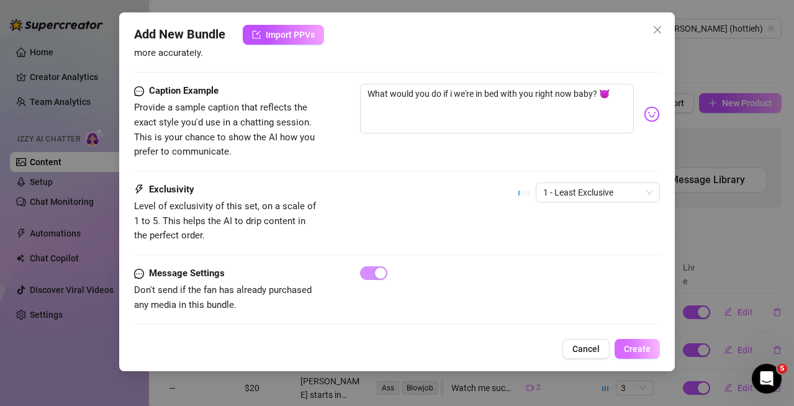
click at [643, 357] on button "Create" at bounding box center [636, 349] width 45 height 20
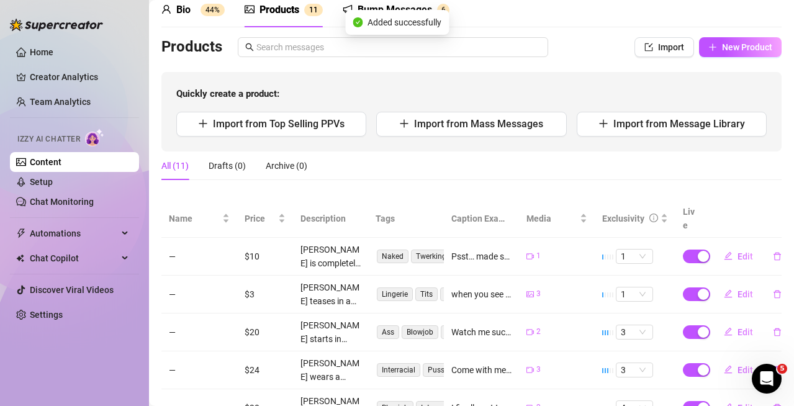
scroll to position [62, 0]
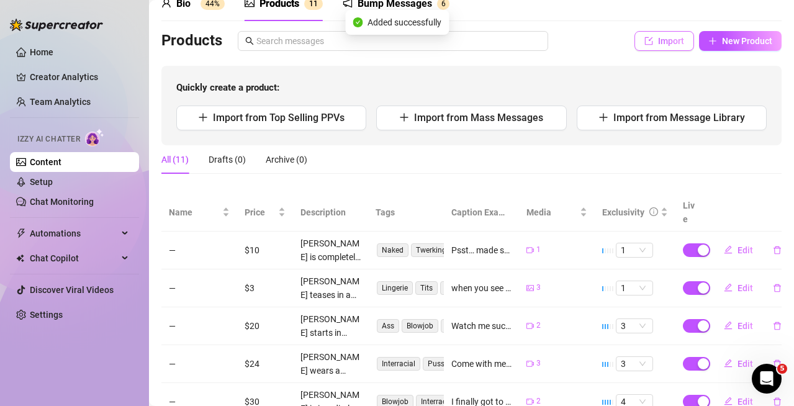
click at [663, 41] on span "Import" at bounding box center [671, 41] width 26 height 10
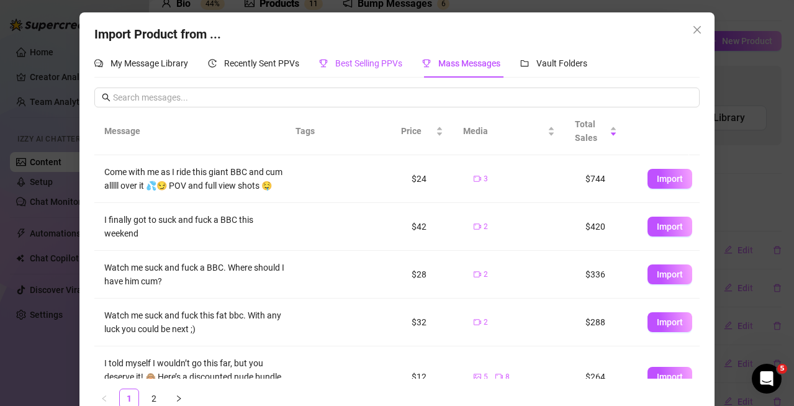
click at [387, 66] on span "Best Selling PPVs" at bounding box center [368, 63] width 67 height 10
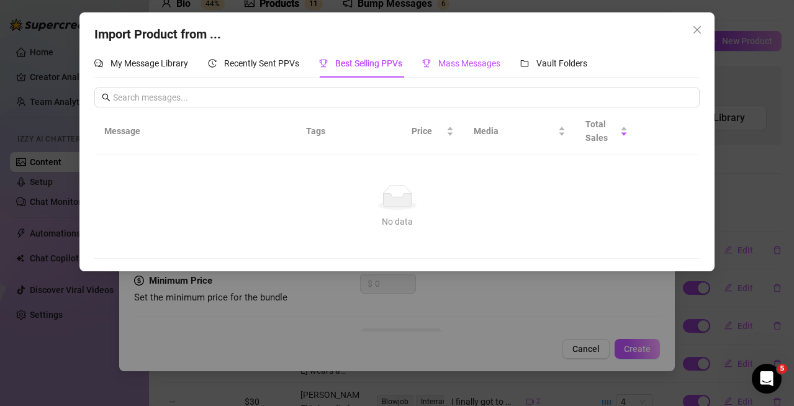
click at [480, 64] on span "Mass Messages" at bounding box center [469, 63] width 62 height 10
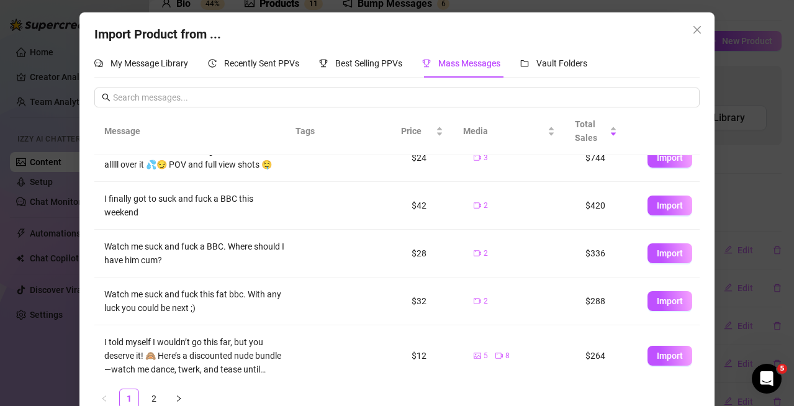
scroll to position [0, 0]
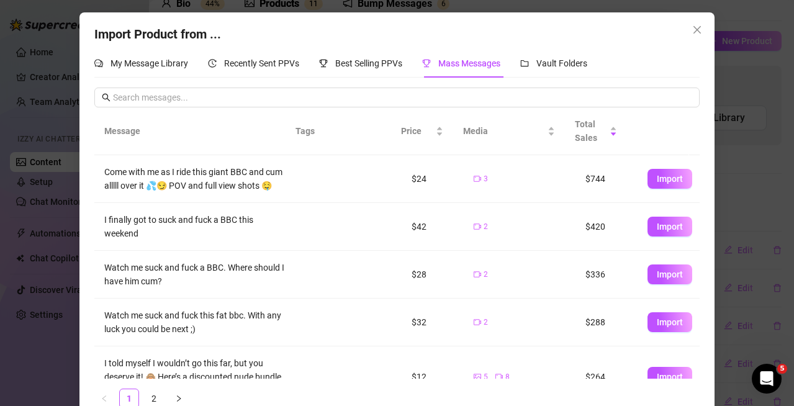
drag, startPoint x: 638, startPoint y: 282, endPoint x: 609, endPoint y: 279, distance: 30.0
click at [647, 282] on button "Import" at bounding box center [669, 274] width 45 height 20
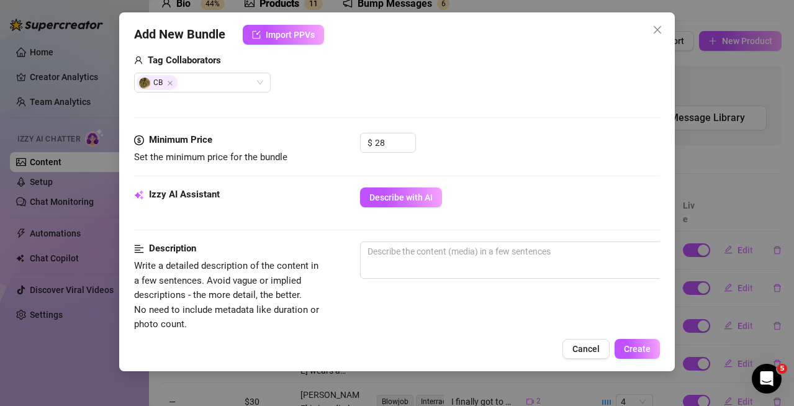
scroll to position [339, 0]
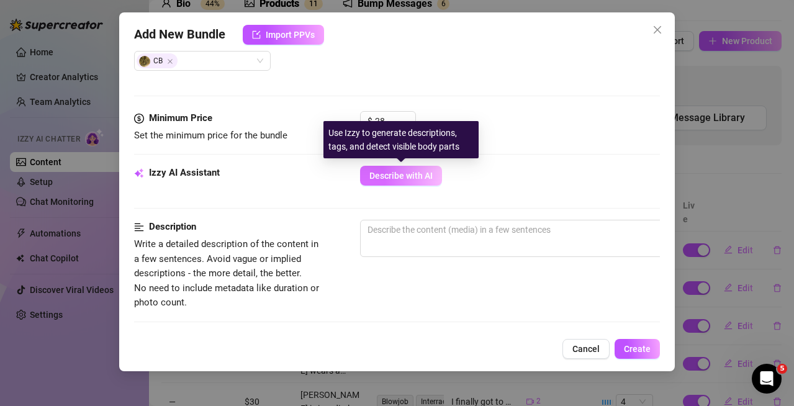
click at [383, 177] on span "Describe with AI" at bounding box center [400, 176] width 63 height 10
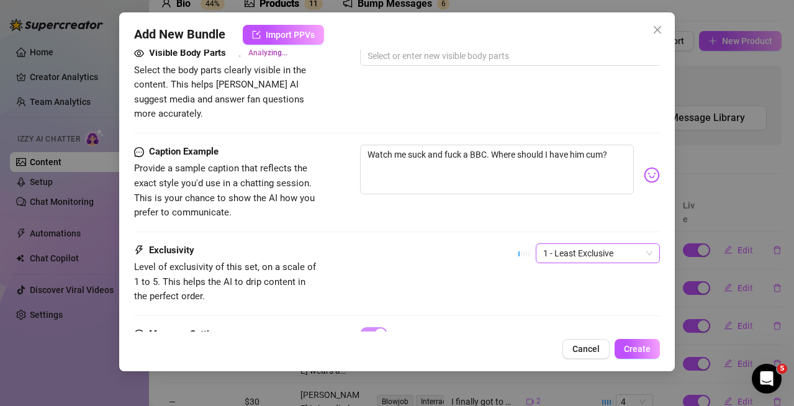
scroll to position [712, 0]
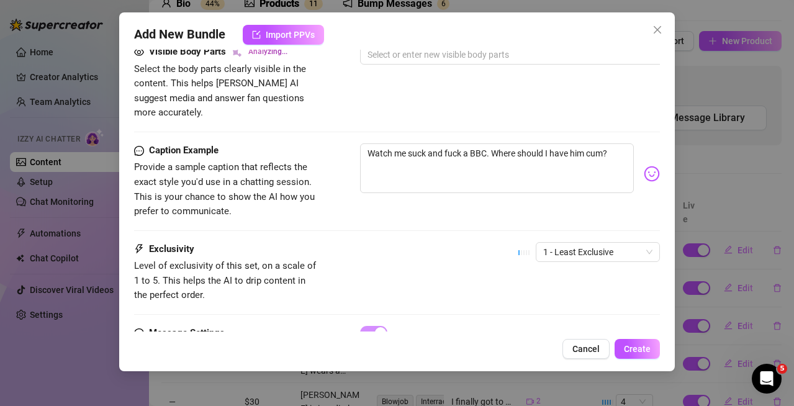
click at [589, 248] on div "1 - Least Exclusive" at bounding box center [588, 257] width 141 height 31
click at [588, 243] on span "1 - Least Exclusive" at bounding box center [597, 252] width 109 height 19
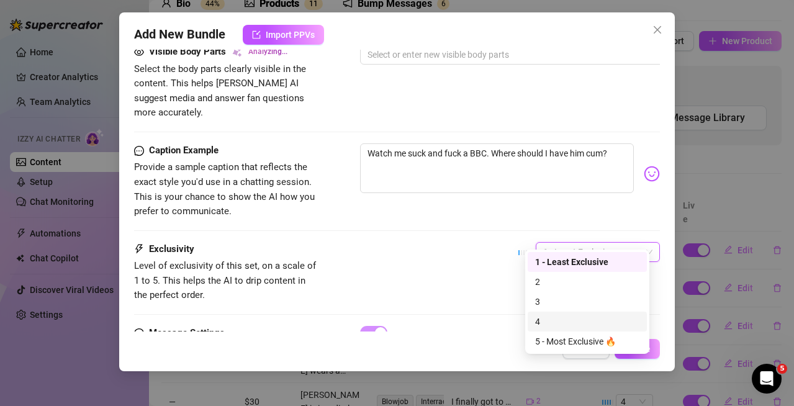
click at [572, 313] on div "4" at bounding box center [586, 321] width 119 height 20
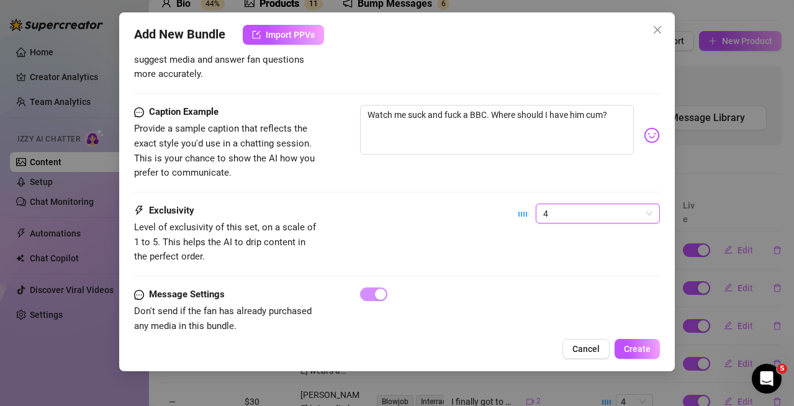
scroll to position [771, 0]
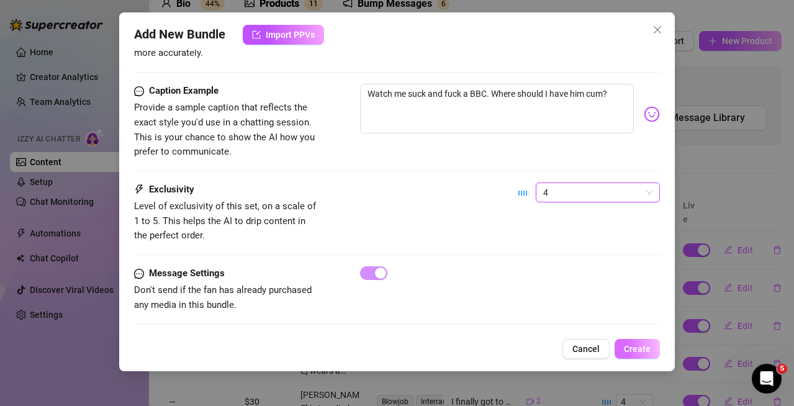
click at [629, 347] on span "Create" at bounding box center [637, 349] width 27 height 10
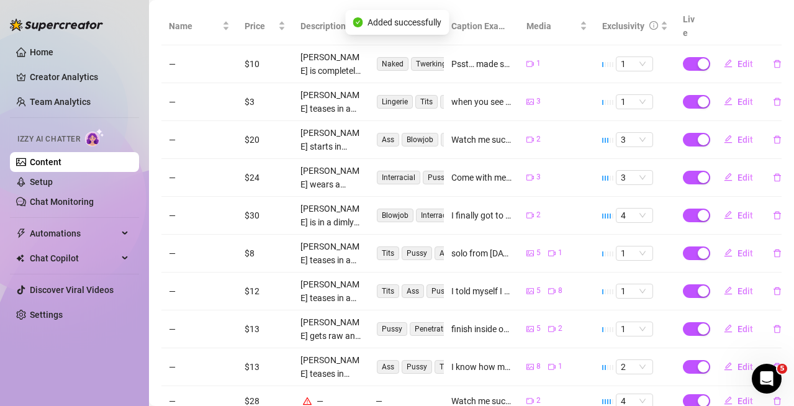
scroll to position [317, 0]
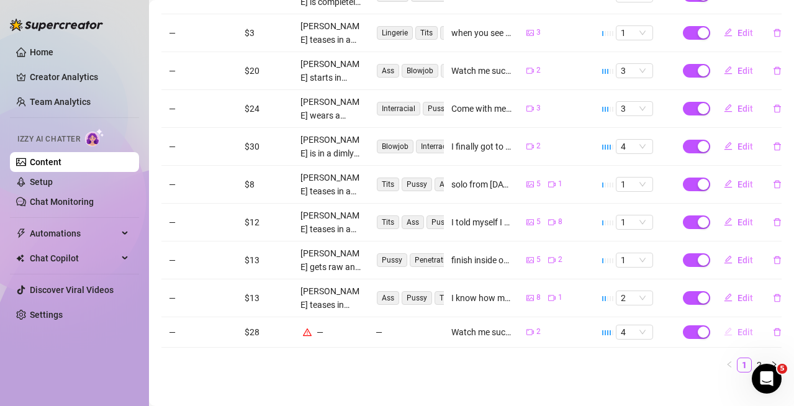
click at [737, 327] on span "Edit" at bounding box center [745, 332] width 16 height 10
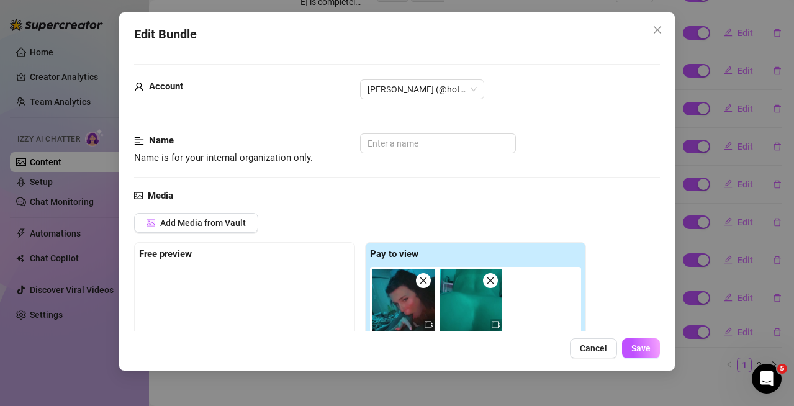
scroll to position [310, 0]
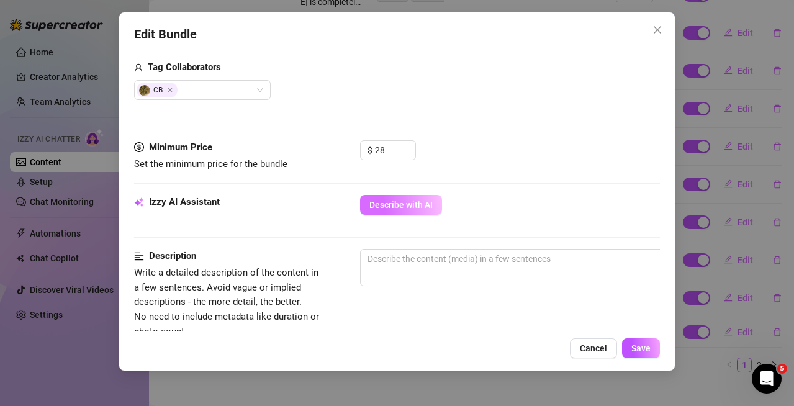
click at [391, 204] on span "Describe with AI" at bounding box center [400, 205] width 63 height 10
click at [424, 202] on span "Describe with AI" at bounding box center [400, 205] width 63 height 10
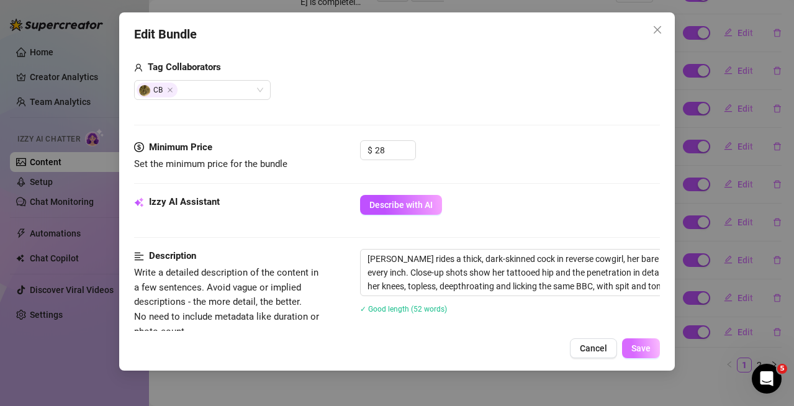
click at [651, 345] on button "Save" at bounding box center [641, 348] width 38 height 20
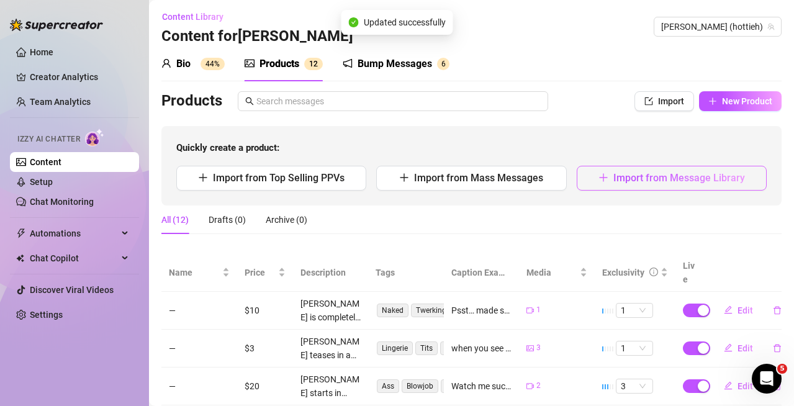
scroll to position [0, 0]
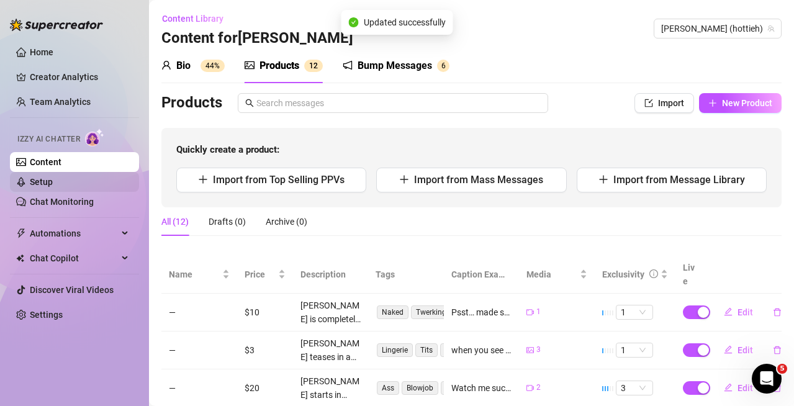
click at [53, 177] on link "Setup" at bounding box center [41, 182] width 23 height 10
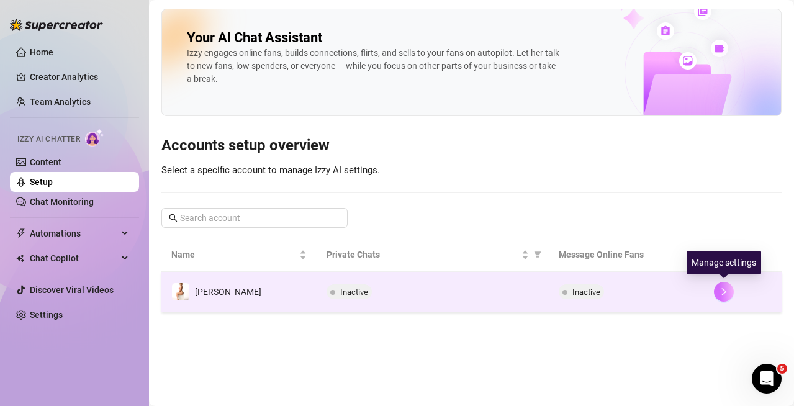
click at [723, 287] on button "button" at bounding box center [723, 292] width 20 height 20
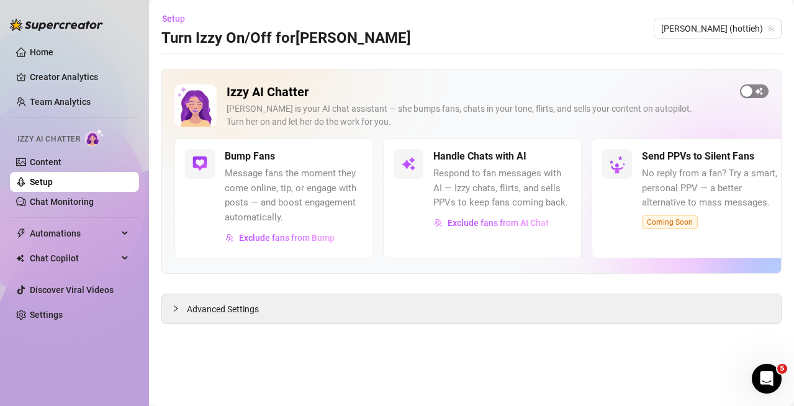
click at [746, 92] on div "button" at bounding box center [746, 91] width 11 height 11
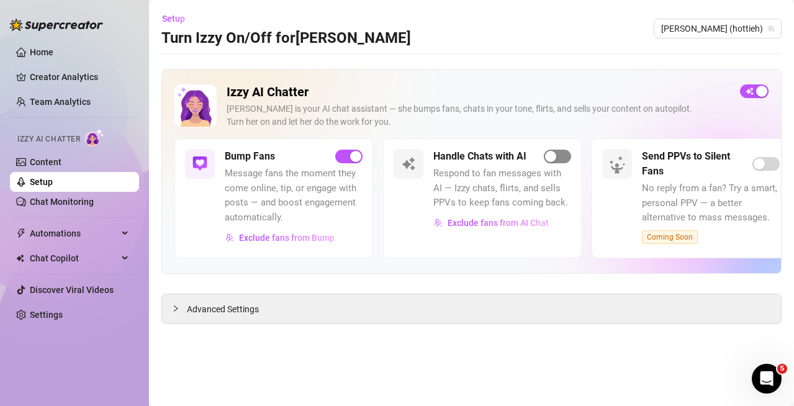
click at [550, 156] on div "button" at bounding box center [550, 156] width 11 height 11
click at [759, 373] on icon "Open Intercom Messenger" at bounding box center [764, 377] width 20 height 20
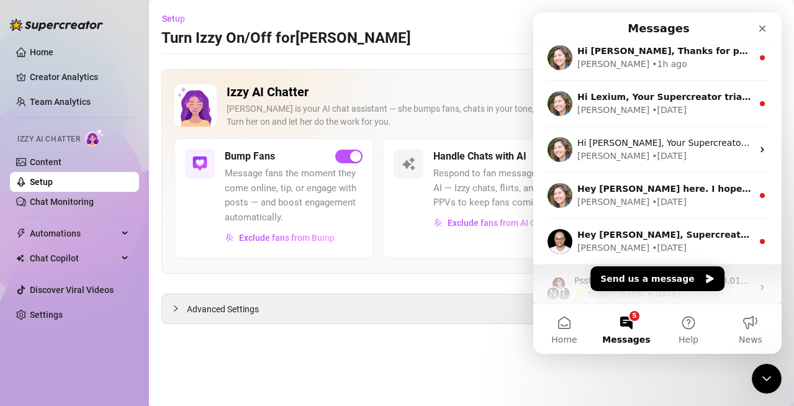
scroll to position [113, 0]
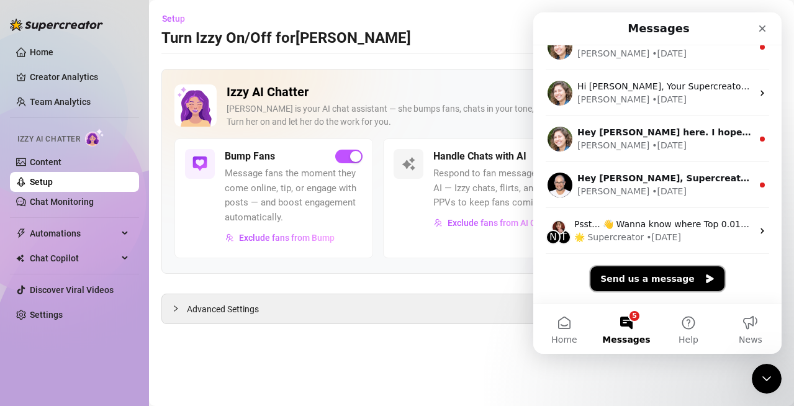
drag, startPoint x: 657, startPoint y: 279, endPoint x: 638, endPoint y: 272, distance: 19.6
click at [658, 279] on button "Send us a message" at bounding box center [657, 278] width 134 height 25
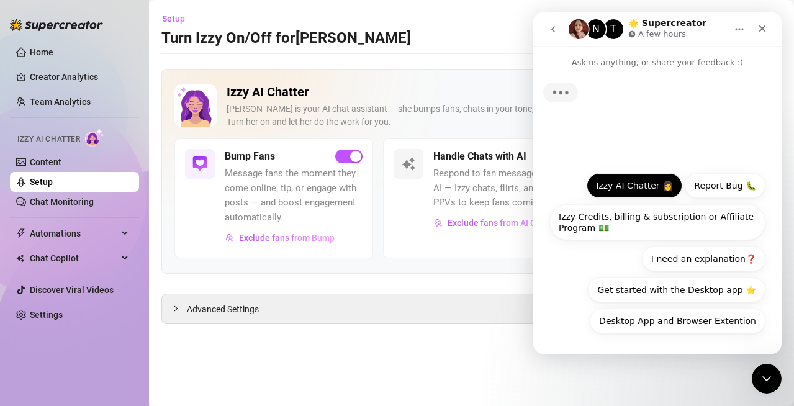
click at [628, 176] on button "Izzy AI Chatter 👩" at bounding box center [634, 185] width 96 height 25
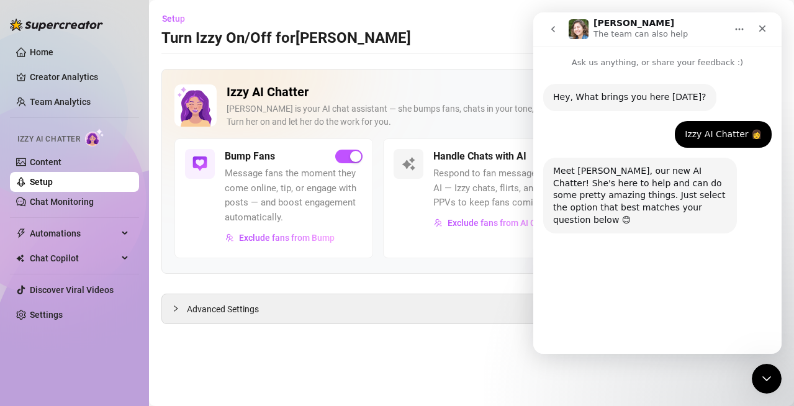
click at [663, 326] on button "Enabling Izzy" at bounding box center [665, 320] width 76 height 25
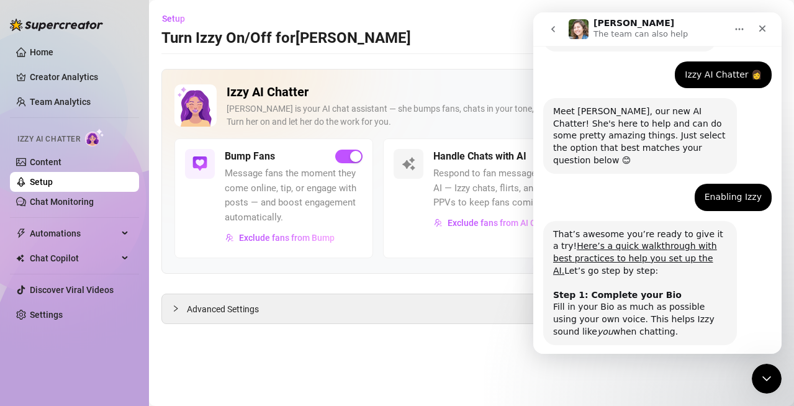
scroll to position [109, 0]
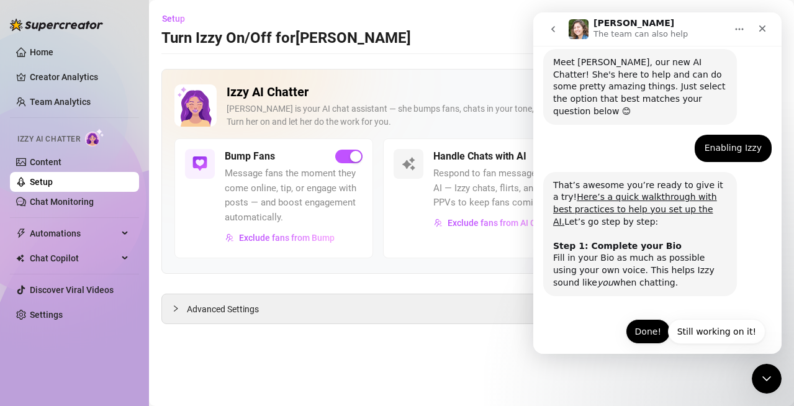
click at [650, 326] on button "Done!" at bounding box center [647, 331] width 45 height 25
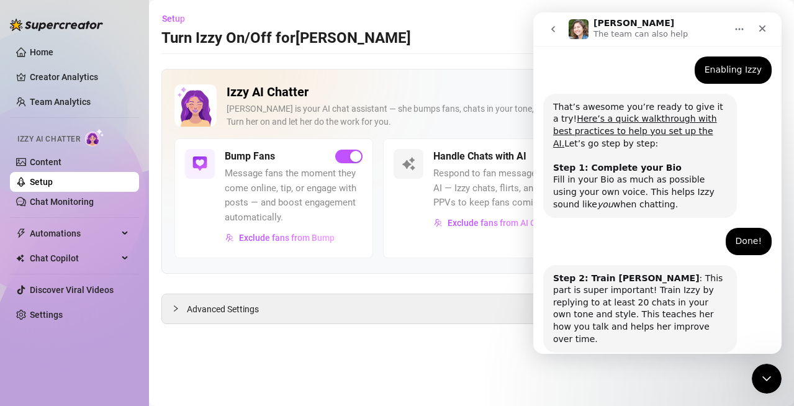
scroll to position [231, 0]
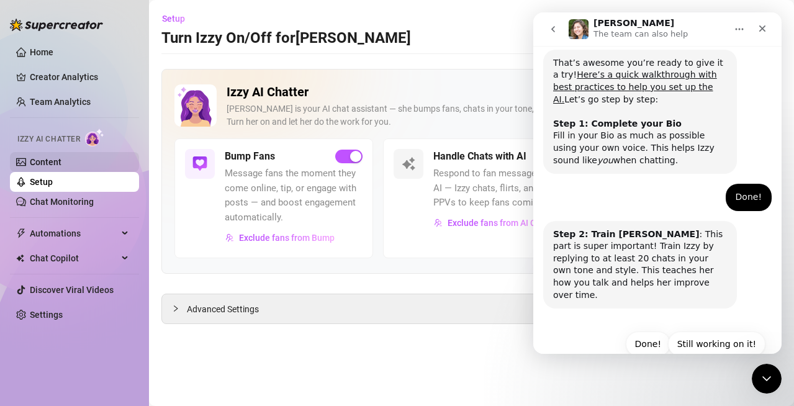
click at [61, 157] on link "Content" at bounding box center [46, 162] width 32 height 10
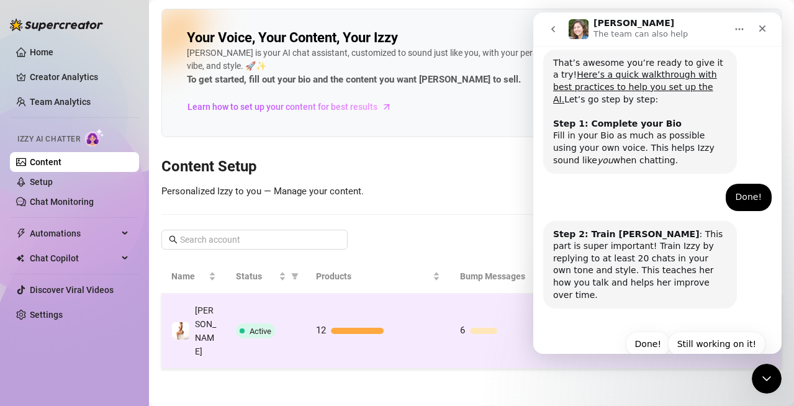
click at [431, 328] on div at bounding box center [385, 331] width 109 height 6
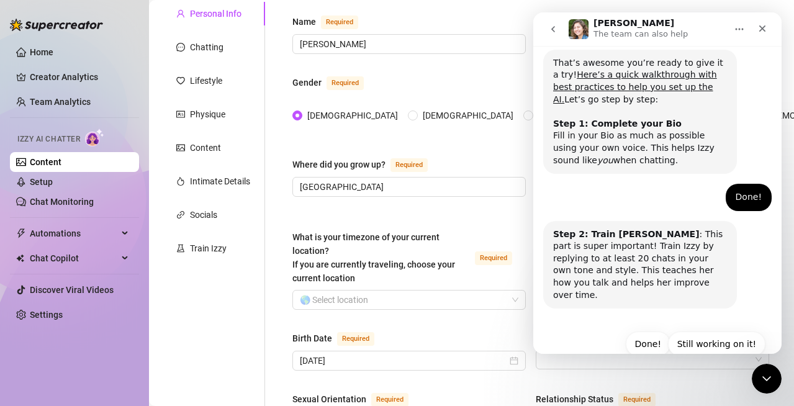
scroll to position [186, 0]
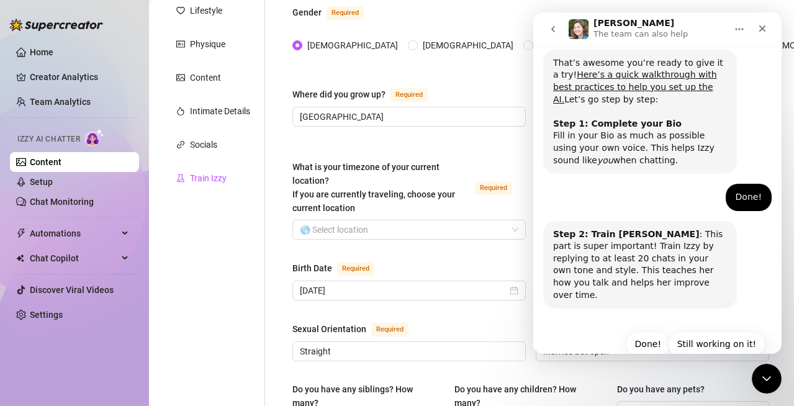
click at [201, 182] on div "Train Izzy" at bounding box center [208, 178] width 37 height 14
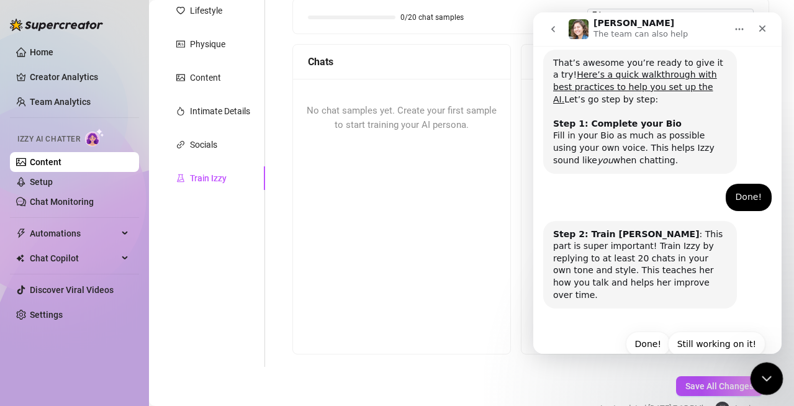
drag, startPoint x: 764, startPoint y: 382, endPoint x: 758, endPoint y: 372, distance: 11.2
click at [764, 383] on icon "Close Intercom Messenger" at bounding box center [764, 376] width 15 height 15
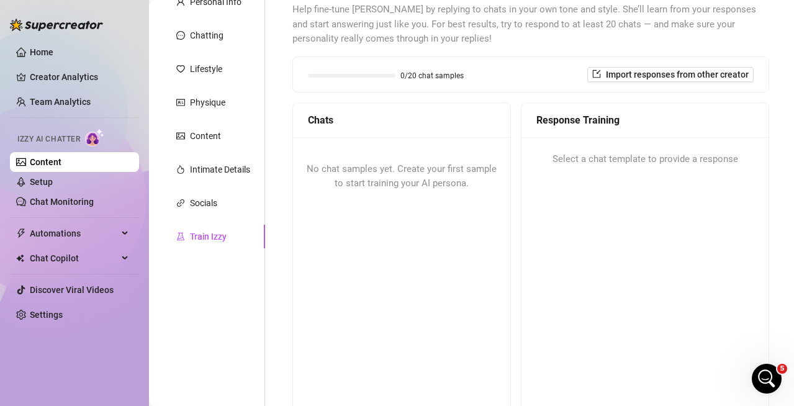
scroll to position [256, 0]
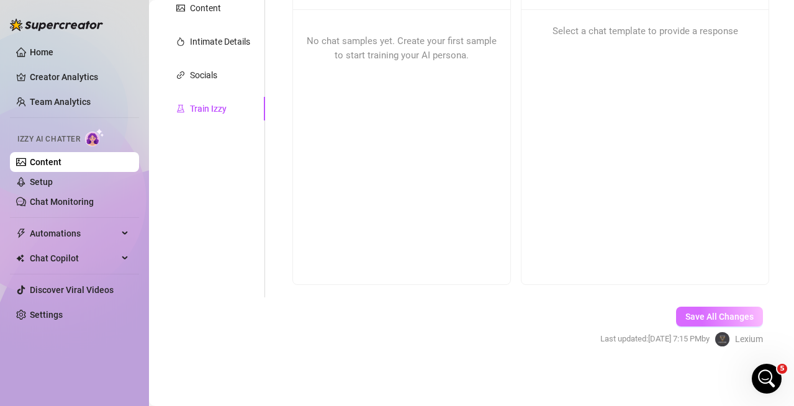
click at [711, 310] on button "Save All Changes" at bounding box center [719, 316] width 87 height 20
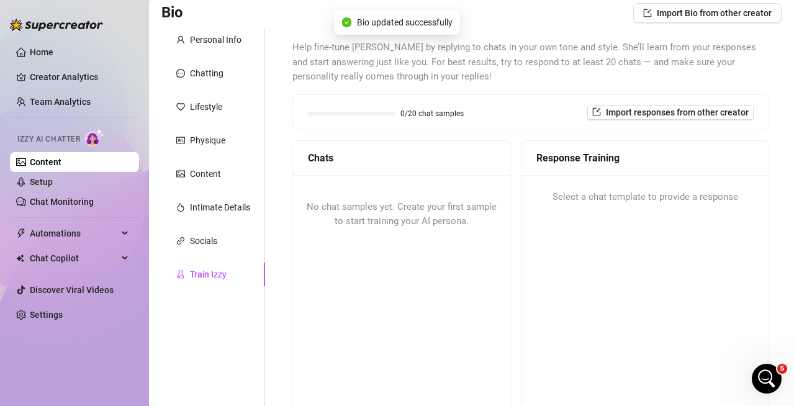
scroll to position [69, 0]
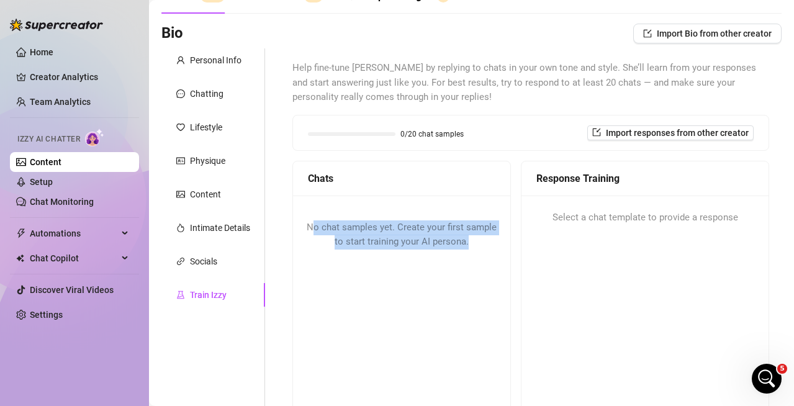
drag, startPoint x: 326, startPoint y: 215, endPoint x: 479, endPoint y: 277, distance: 165.0
click at [479, 277] on div "No chat samples yet. Create your first sample to start training your AI persona." at bounding box center [401, 332] width 217 height 274
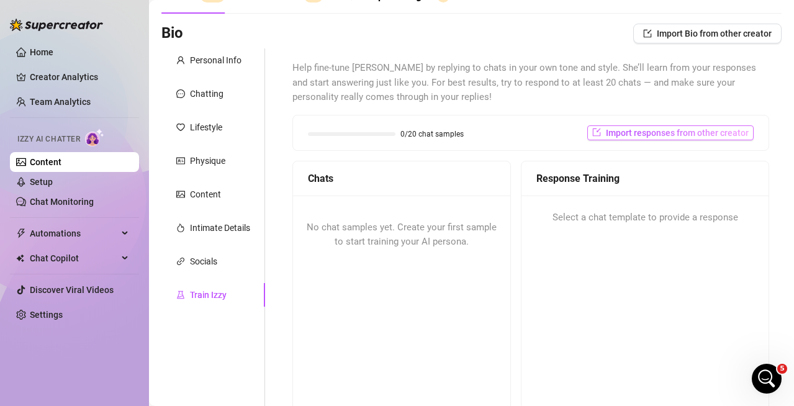
click at [620, 136] on span "Import responses from other creator" at bounding box center [677, 133] width 143 height 10
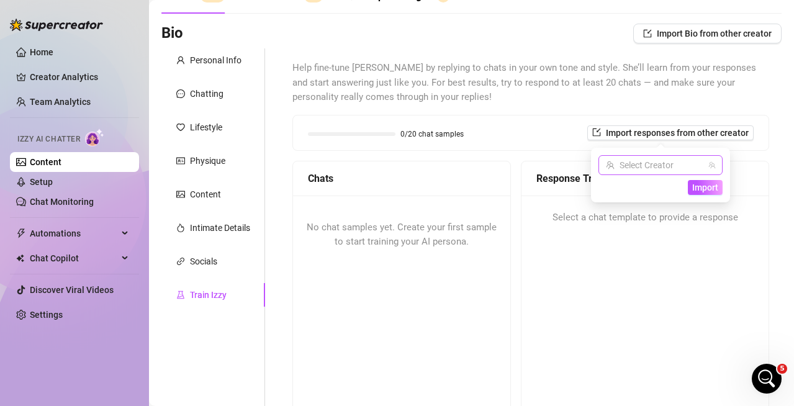
click at [678, 166] on input "search" at bounding box center [655, 165] width 98 height 19
click at [657, 196] on span "[PERSON_NAME]" at bounding box center [661, 191] width 66 height 14
click at [701, 188] on span "Import" at bounding box center [705, 187] width 26 height 10
click at [699, 192] on span "Import" at bounding box center [705, 187] width 26 height 10
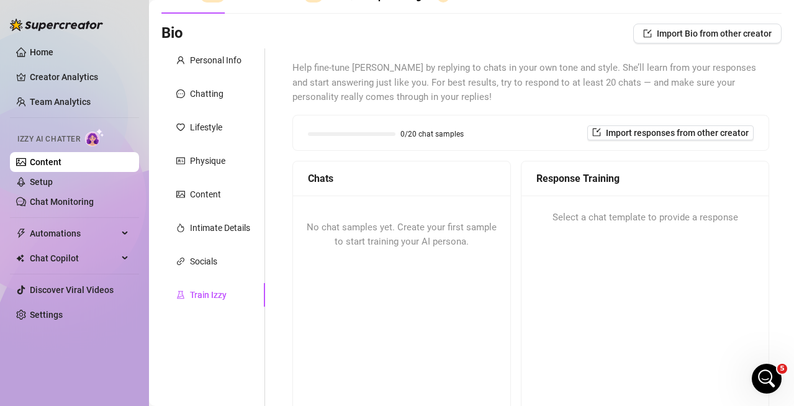
click at [487, 129] on div "0/20 chat samples Import responses from other creator" at bounding box center [530, 132] width 445 height 15
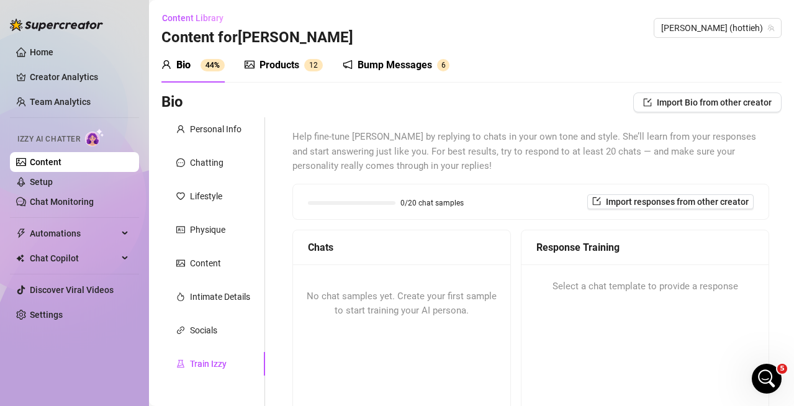
scroll to position [0, 0]
click at [368, 72] on div "Bump Messages" at bounding box center [394, 65] width 74 height 15
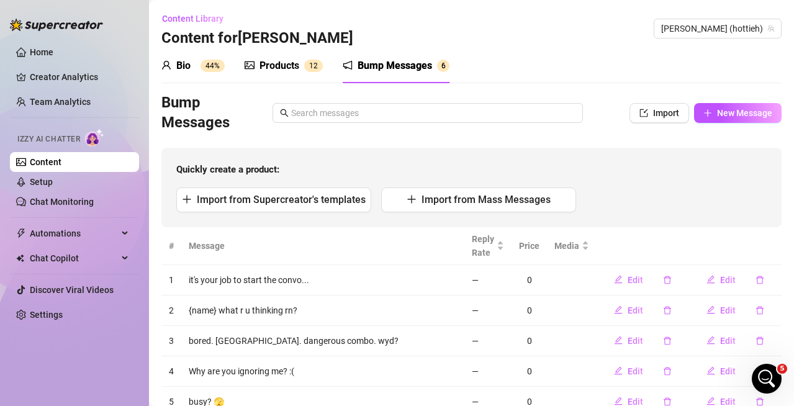
click at [280, 63] on div "Products" at bounding box center [279, 65] width 40 height 15
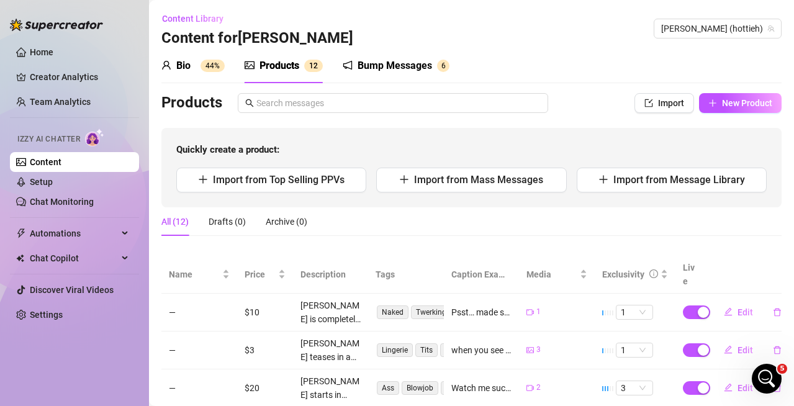
click at [189, 61] on div "Bio" at bounding box center [183, 65] width 14 height 15
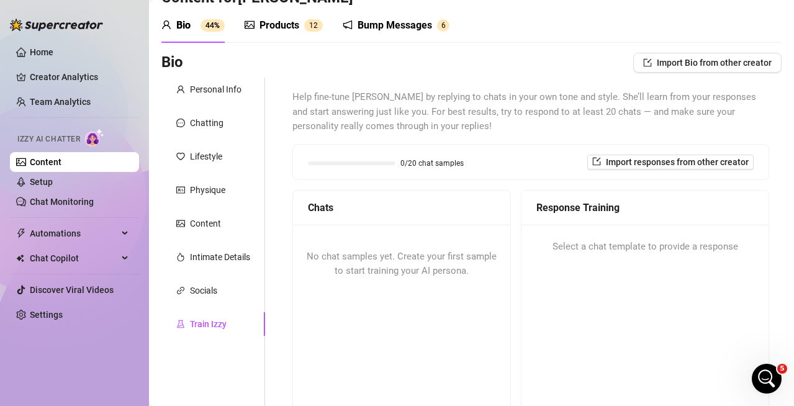
scroll to position [124, 0]
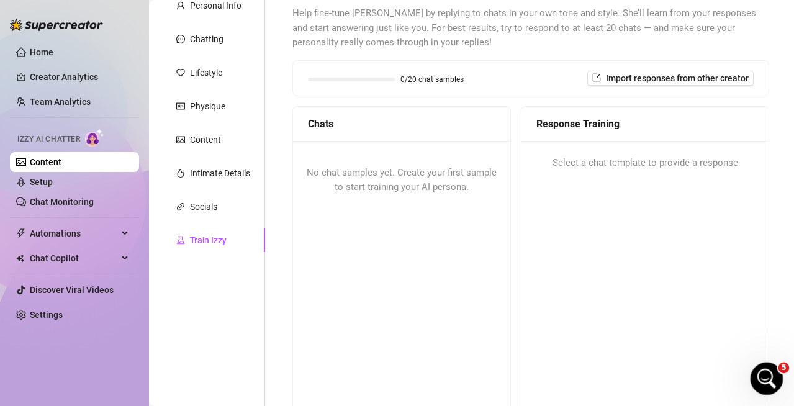
click at [758, 377] on icon "Open Intercom Messenger" at bounding box center [764, 377] width 20 height 20
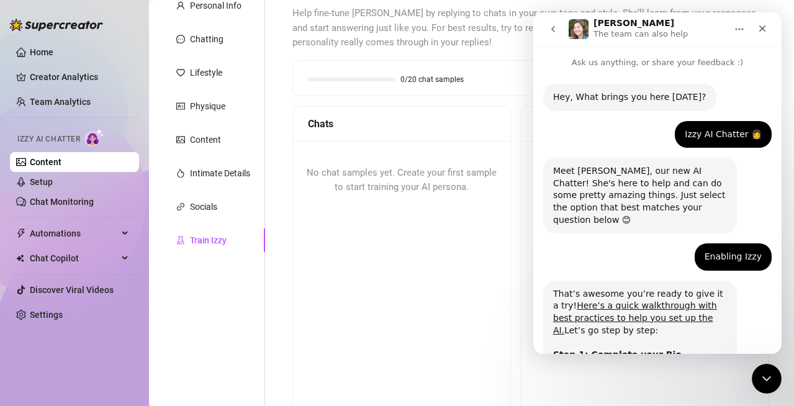
scroll to position [231, 0]
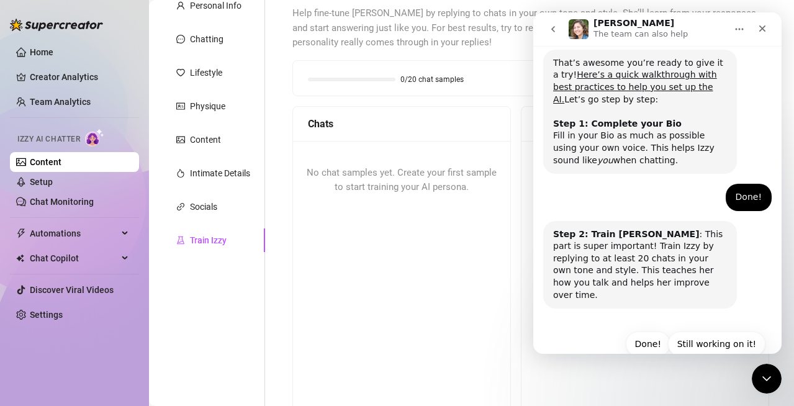
drag, startPoint x: 709, startPoint y: 316, endPoint x: 656, endPoint y: 255, distance: 80.6
click at [708, 331] on button "Still working on it!" at bounding box center [716, 343] width 97 height 25
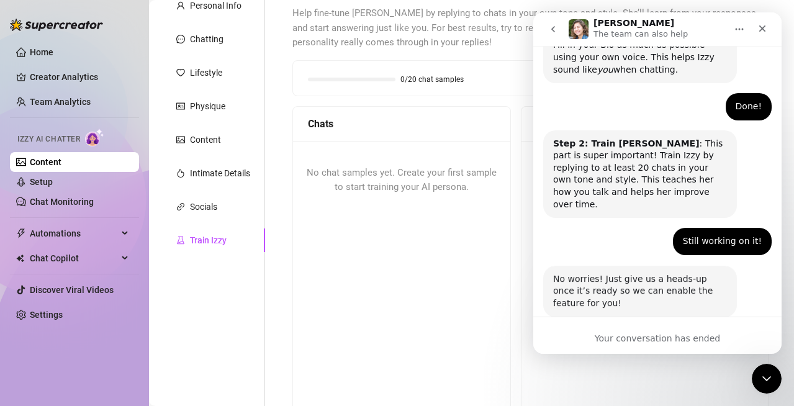
scroll to position [323, 0]
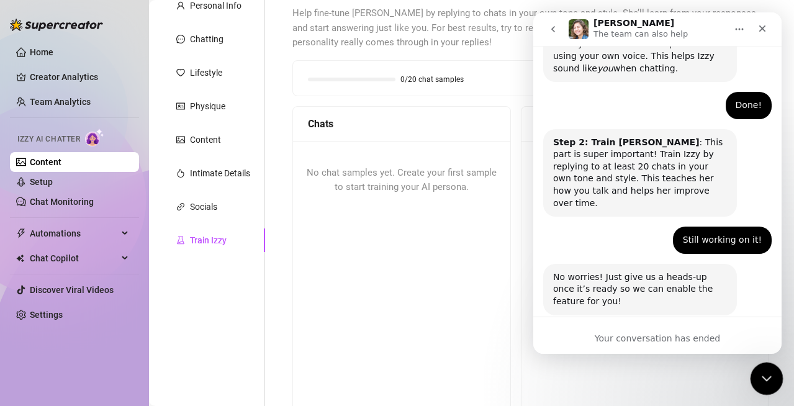
click at [761, 369] on icon "Close Intercom Messenger" at bounding box center [764, 376] width 15 height 15
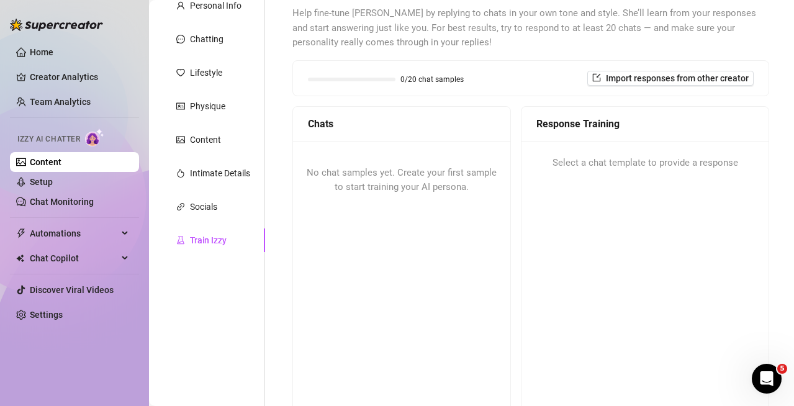
scroll to position [62, 0]
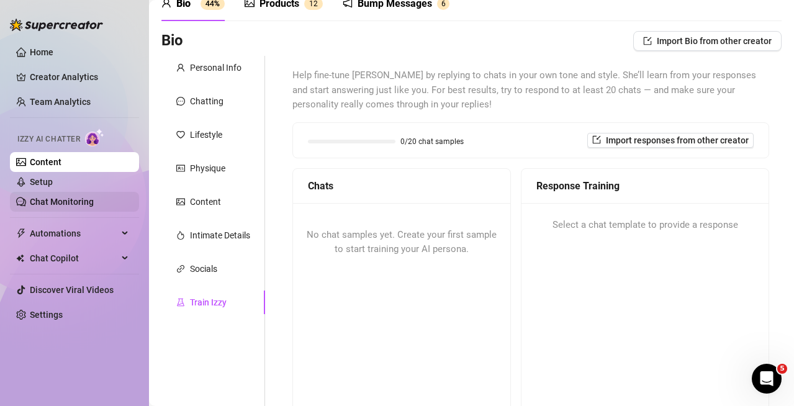
click at [45, 197] on link "Chat Monitoring" at bounding box center [62, 202] width 64 height 10
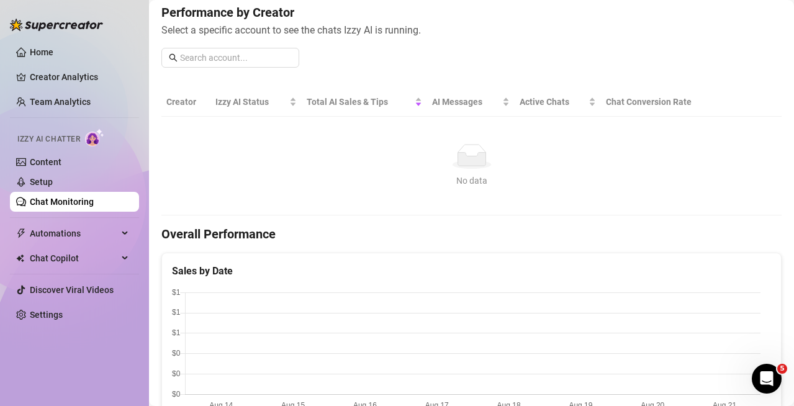
scroll to position [248, 0]
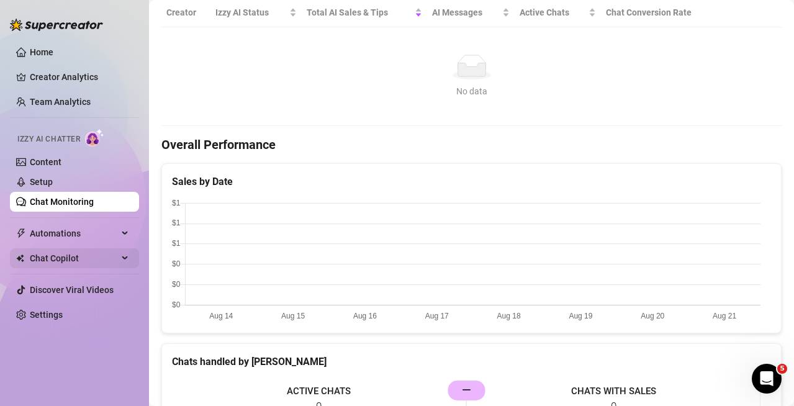
click at [81, 259] on span "Chat Copilot" at bounding box center [74, 258] width 88 height 20
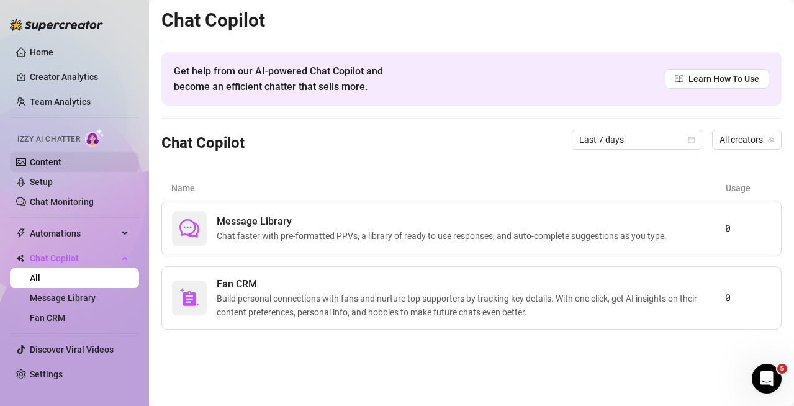
click at [61, 160] on link "Content" at bounding box center [46, 162] width 32 height 10
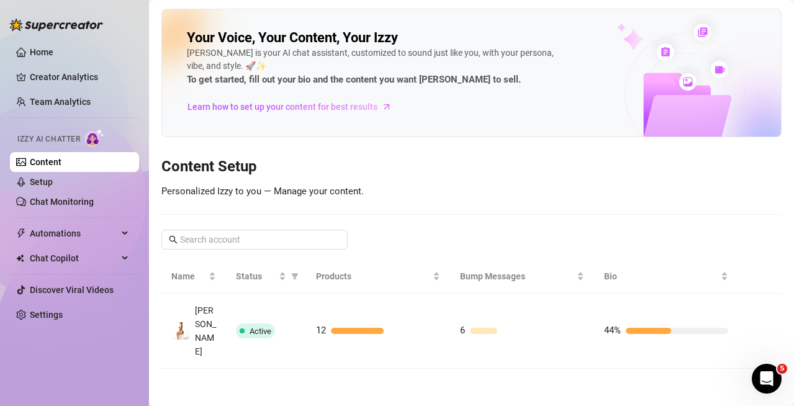
click at [92, 136] on img at bounding box center [94, 137] width 19 height 18
click at [53, 186] on link "Setup" at bounding box center [41, 182] width 23 height 10
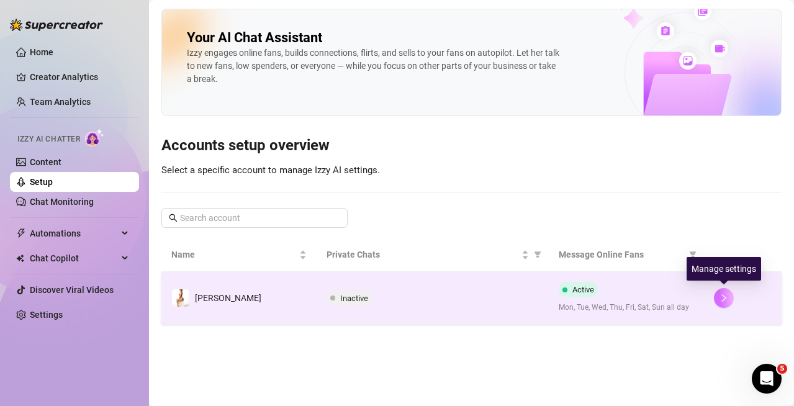
click at [727, 301] on icon "right" at bounding box center [723, 297] width 9 height 9
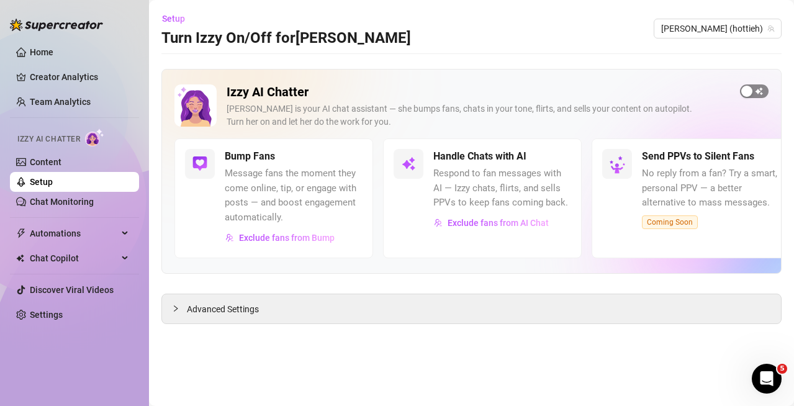
click at [745, 90] on div "button" at bounding box center [746, 91] width 11 height 11
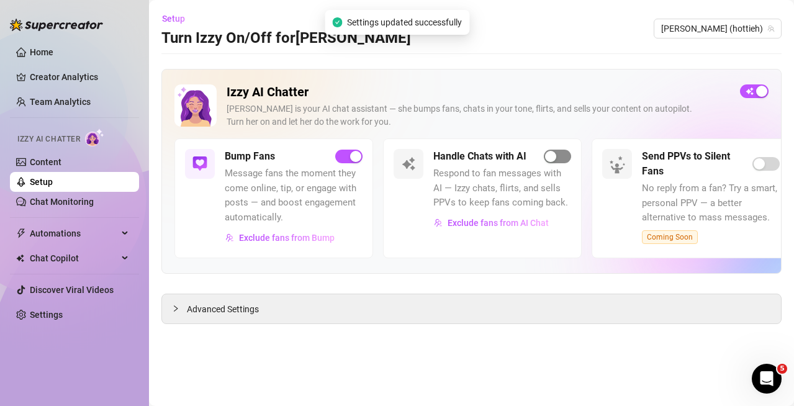
click at [554, 154] on div "button" at bounding box center [550, 156] width 11 height 11
click at [354, 301] on div "Advanced Settings" at bounding box center [471, 308] width 619 height 29
click at [191, 304] on span "Advanced Settings" at bounding box center [223, 309] width 72 height 14
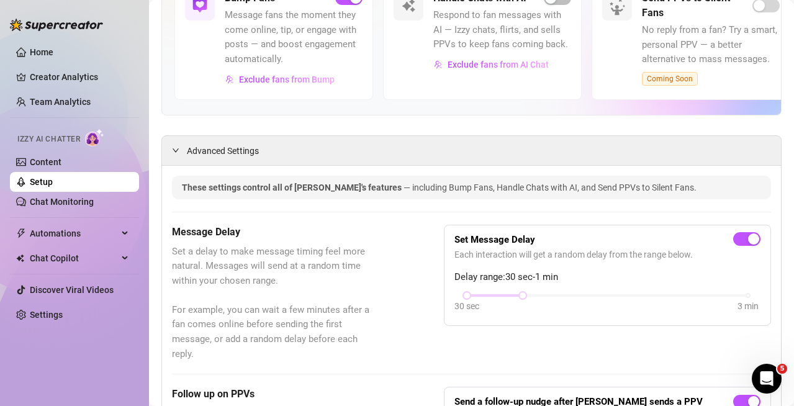
scroll to position [154, 0]
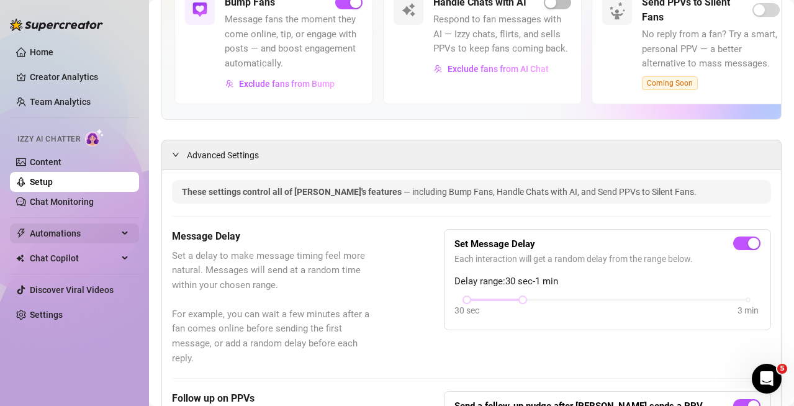
click at [81, 228] on span "Automations" at bounding box center [74, 233] width 88 height 20
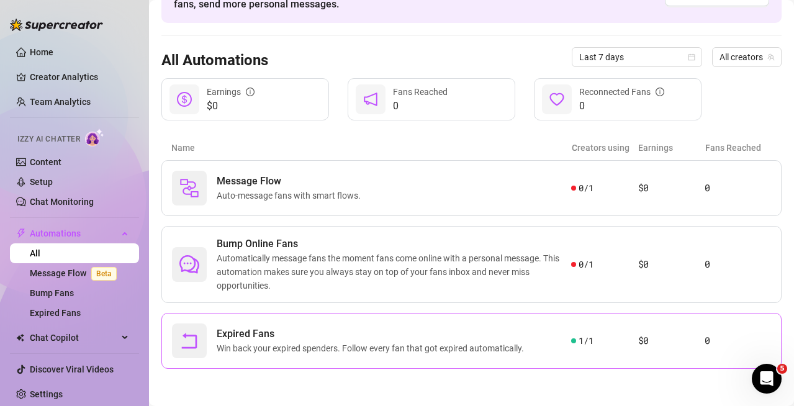
click at [380, 349] on span "Win back your expired spenders. Follow every fan that got expired automatically." at bounding box center [373, 348] width 312 height 14
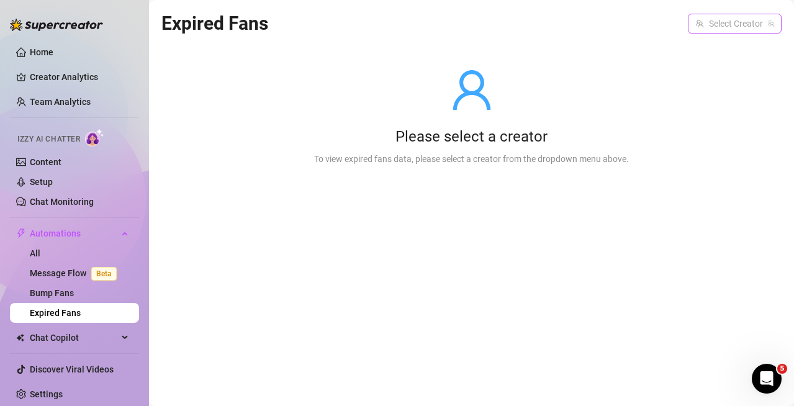
click at [731, 22] on input "search" at bounding box center [729, 23] width 68 height 19
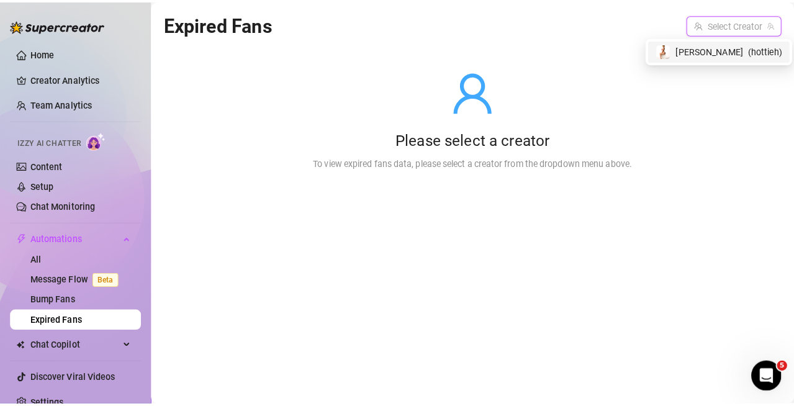
scroll to position [323, 0]
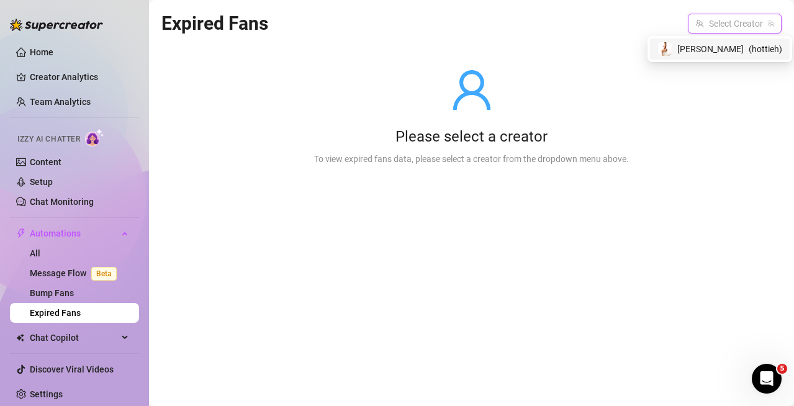
click at [732, 43] on span "[PERSON_NAME]" at bounding box center [710, 49] width 66 height 14
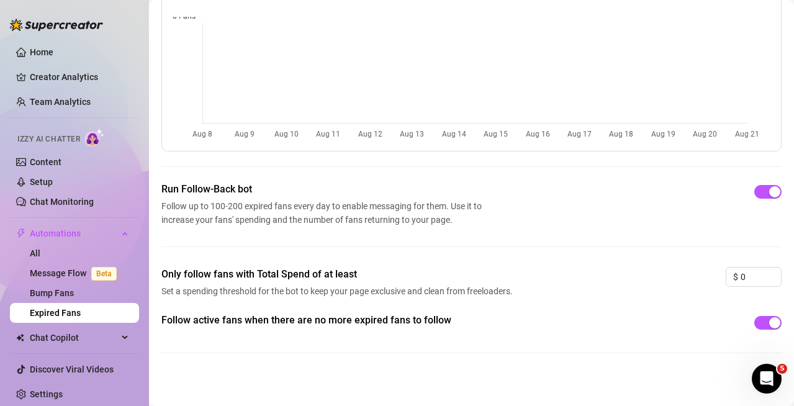
scroll to position [100, 0]
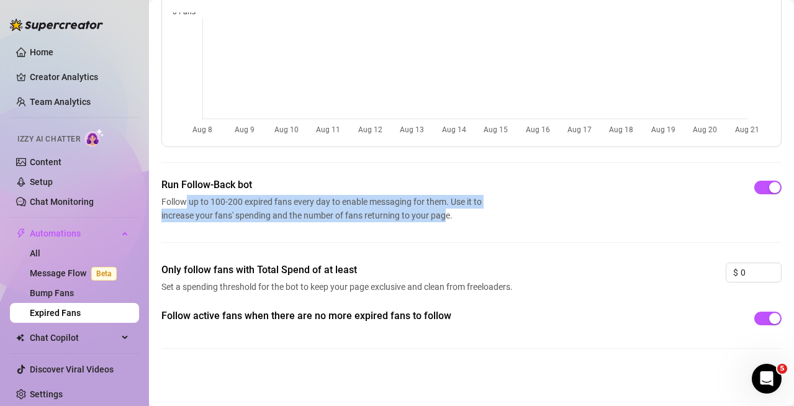
drag, startPoint x: 184, startPoint y: 195, endPoint x: 443, endPoint y: 226, distance: 261.3
click at [443, 226] on div "Run Follow-Back bot Follow up to 100-200 expired fans every day to enable messa…" at bounding box center [471, 219] width 620 height 85
click at [444, 226] on div "Run Follow-Back bot Follow up to 100-200 expired fans every day to enable messa…" at bounding box center [471, 219] width 620 height 85
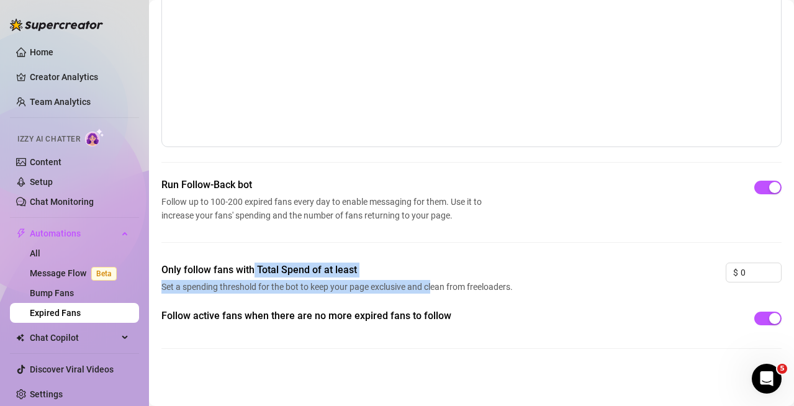
scroll to position [323, 0]
click at [481, 305] on div "Only follow fans with Total Spend of at least Set a spending threshold for the …" at bounding box center [471, 285] width 620 height 46
click at [482, 305] on div "Only follow fans with Total Spend of at least Set a spending threshold for the …" at bounding box center [471, 285] width 620 height 46
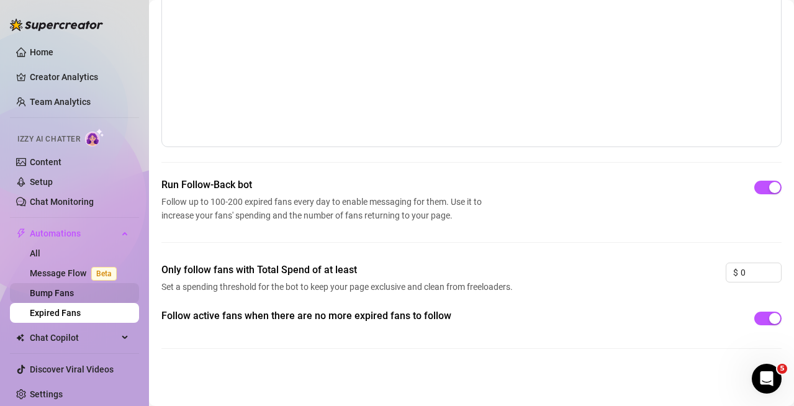
click at [74, 291] on link "Bump Fans" at bounding box center [52, 293] width 44 height 10
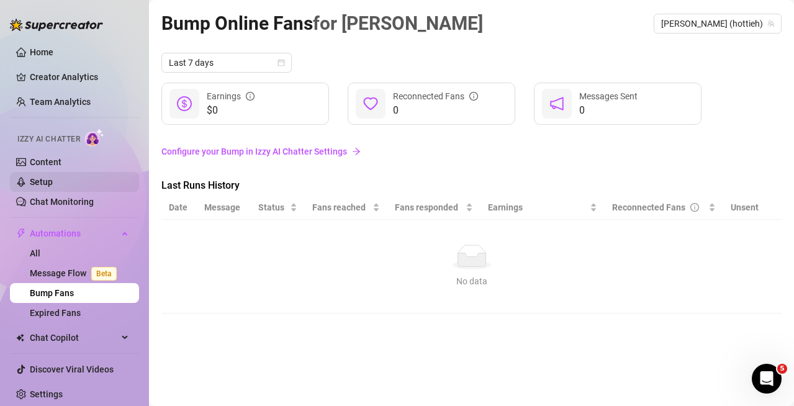
click at [53, 177] on link "Setup" at bounding box center [41, 182] width 23 height 10
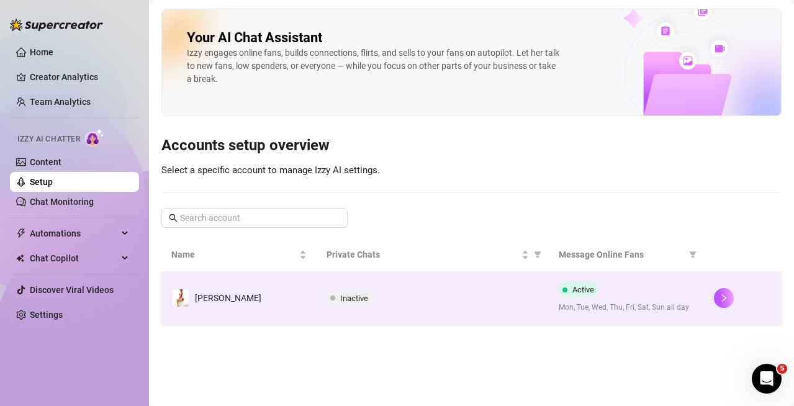
click at [498, 302] on div "Inactive" at bounding box center [432, 297] width 213 height 15
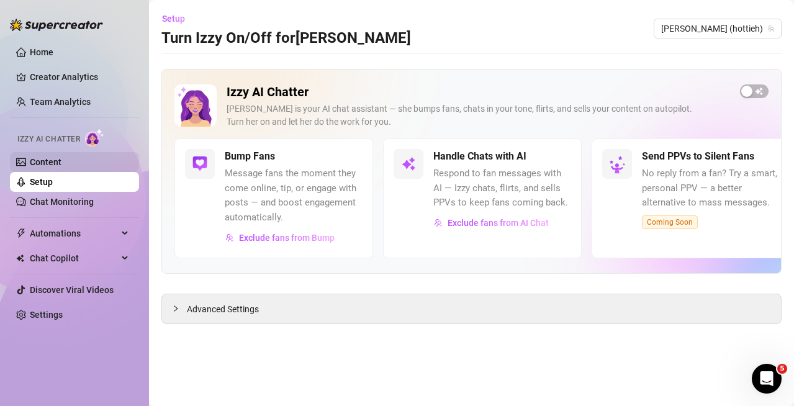
click at [61, 159] on link "Content" at bounding box center [46, 162] width 32 height 10
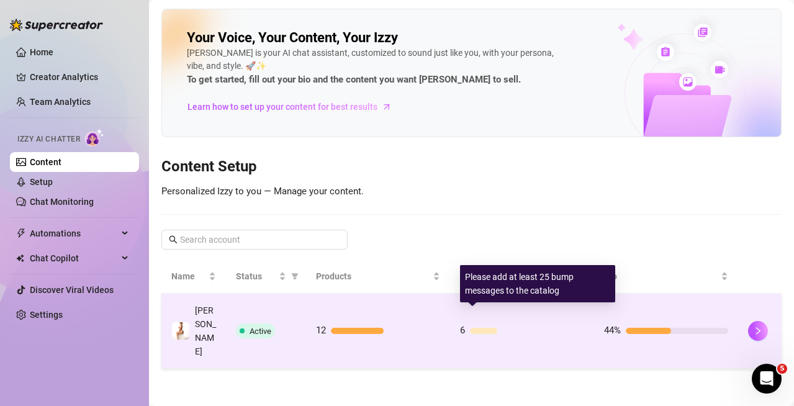
click at [539, 328] on div at bounding box center [527, 331] width 114 height 6
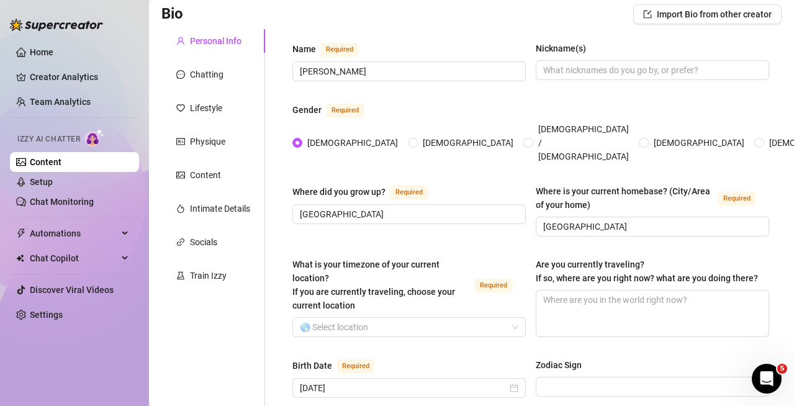
scroll to position [124, 0]
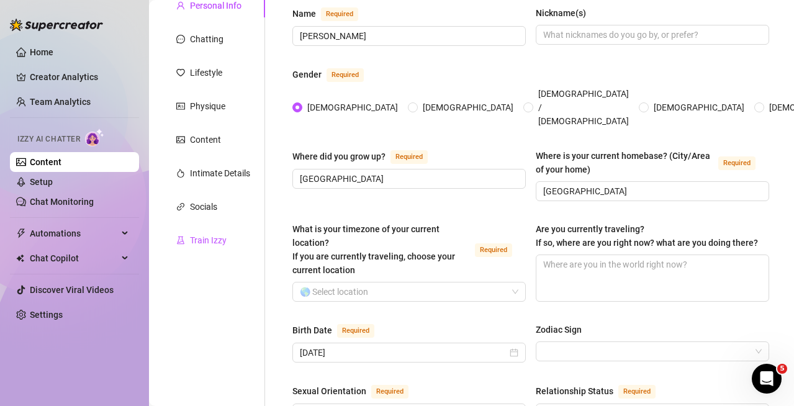
click at [213, 246] on div "Train Izzy" at bounding box center [208, 240] width 37 height 14
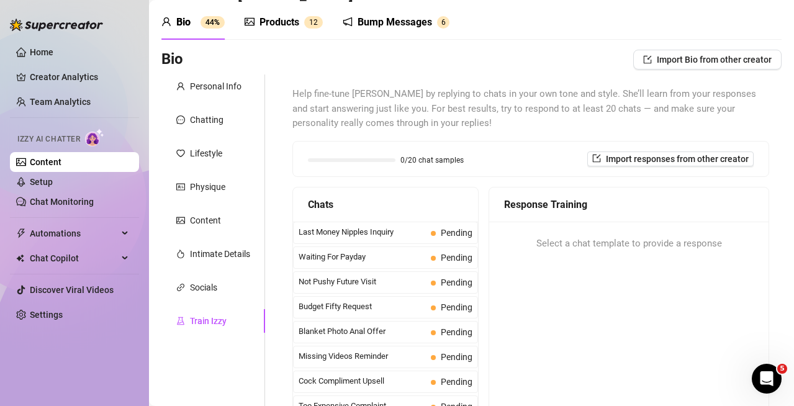
scroll to position [0, 0]
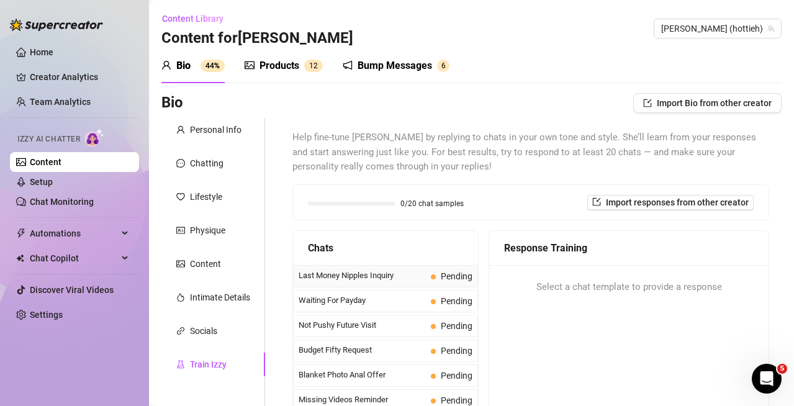
click at [376, 271] on span "Last Money Nipples Inquiry" at bounding box center [361, 275] width 127 height 12
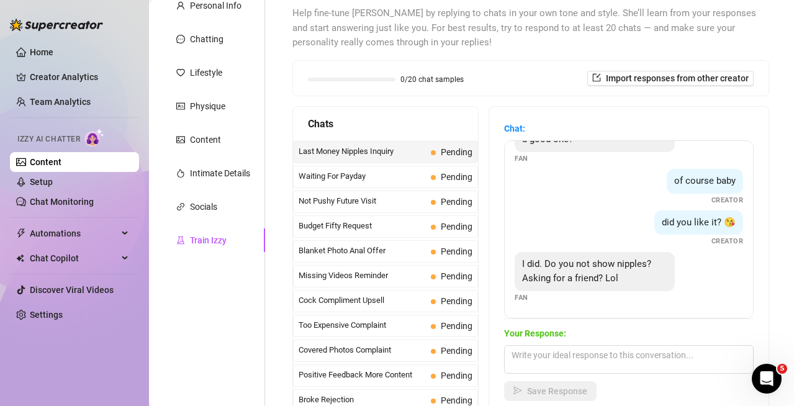
scroll to position [186, 0]
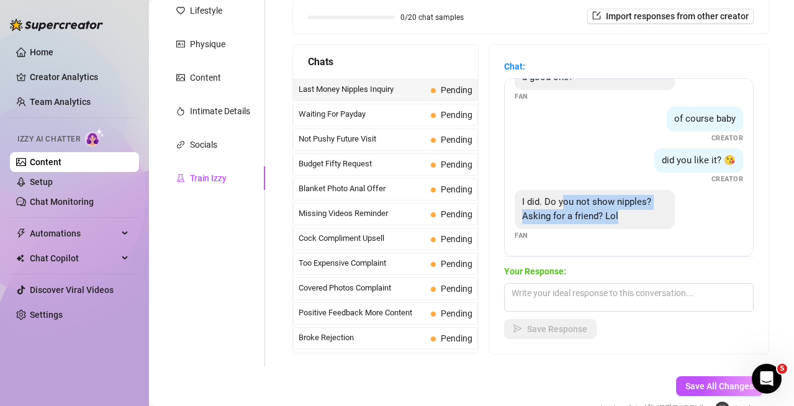
drag, startPoint x: 563, startPoint y: 197, endPoint x: 618, endPoint y: 221, distance: 60.3
click at [618, 221] on div "I did. Do you not show nipples? Asking for a friend? Lol" at bounding box center [594, 209] width 160 height 39
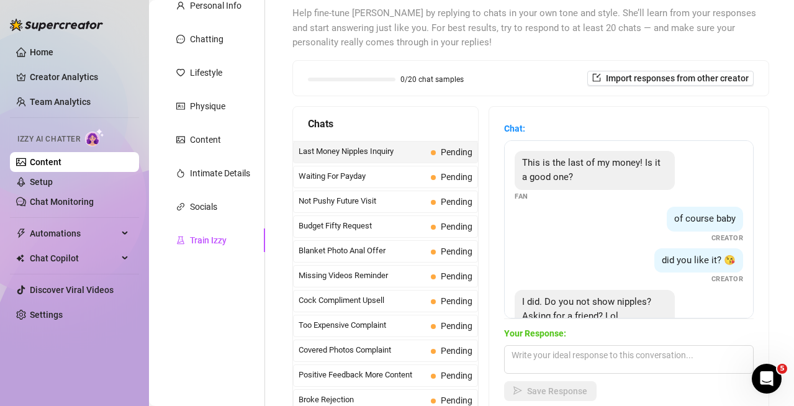
scroll to position [38, 0]
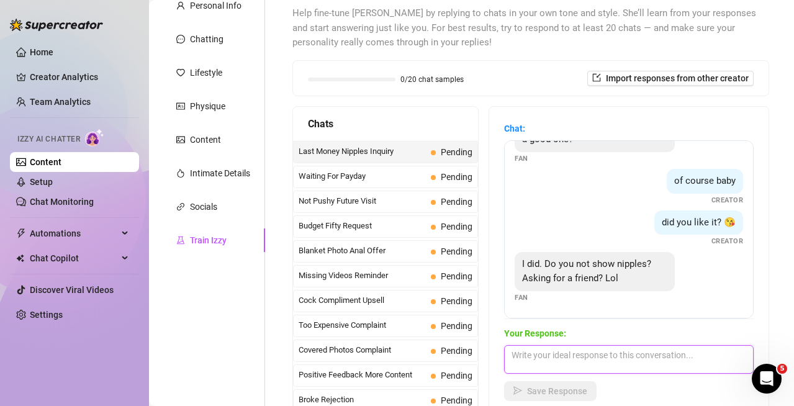
click at [606, 355] on textarea at bounding box center [628, 359] width 249 height 29
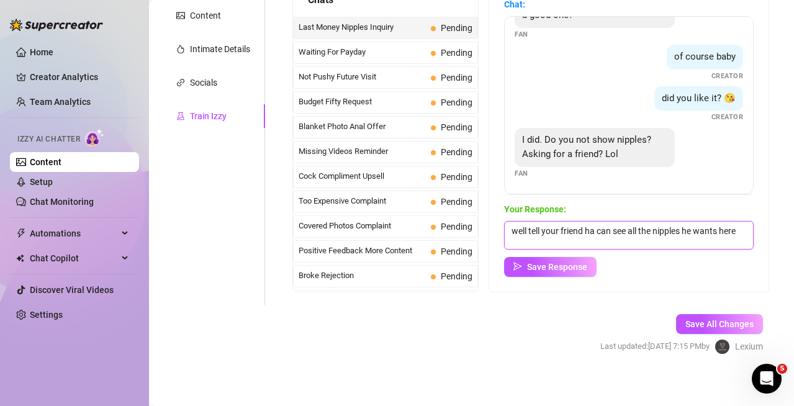
scroll to position [1, 0]
type textarea "well tell your friend ha can see all the nipples he wants here lol"
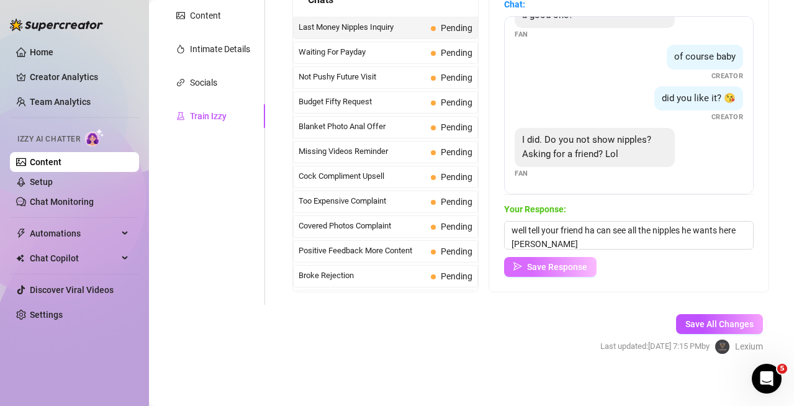
click at [573, 266] on span "Save Response" at bounding box center [557, 267] width 60 height 10
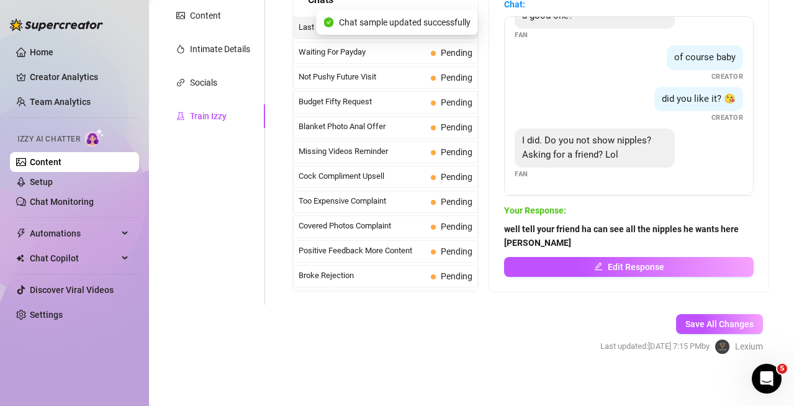
scroll to position [37, 0]
click at [431, 55] on span "Pending" at bounding box center [452, 53] width 42 height 14
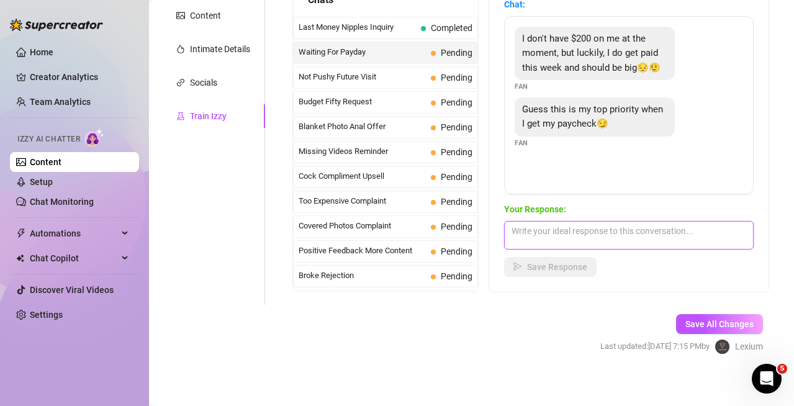
click at [597, 229] on textarea at bounding box center [628, 235] width 249 height 29
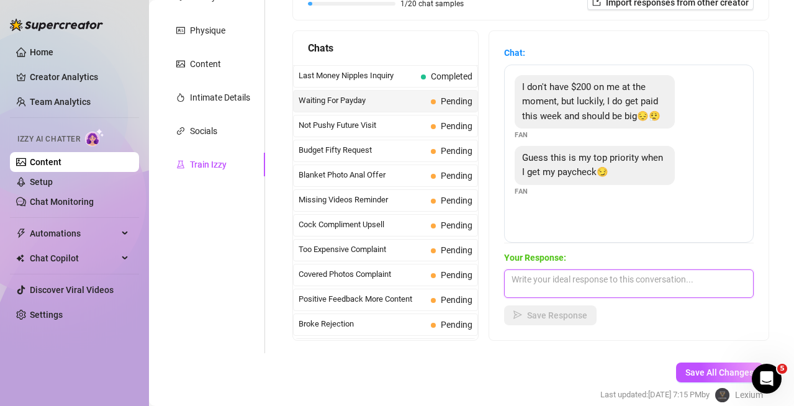
scroll to position [186, 0]
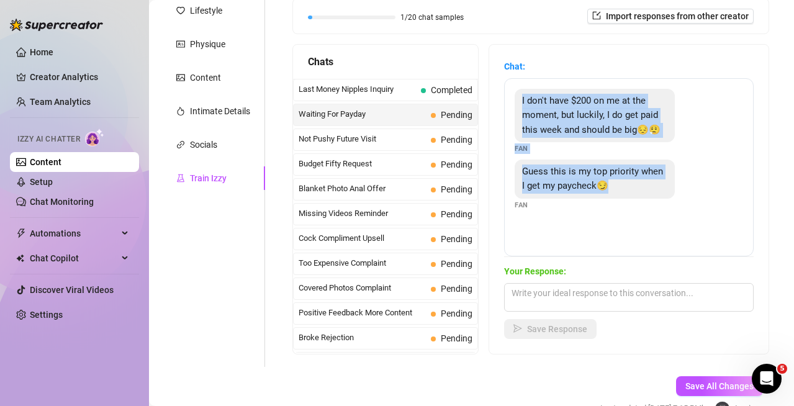
drag, startPoint x: 522, startPoint y: 100, endPoint x: 635, endPoint y: 204, distance: 154.1
click at [635, 204] on div "I don't have $200 on me at the moment, but luckily, I do get paid this week and…" at bounding box center [628, 167] width 249 height 178
copy div "I don't have $200 on me at the moment, but luckily, I do get paid this week and…"
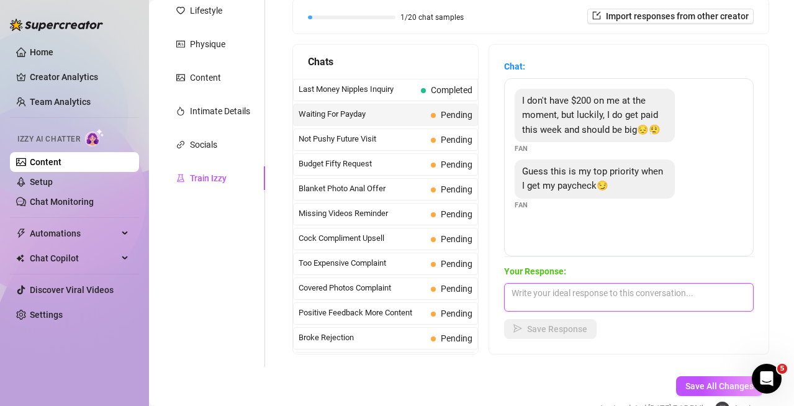
click at [583, 302] on textarea at bounding box center [628, 297] width 249 height 29
type textarea "it's a good priority to have lol"
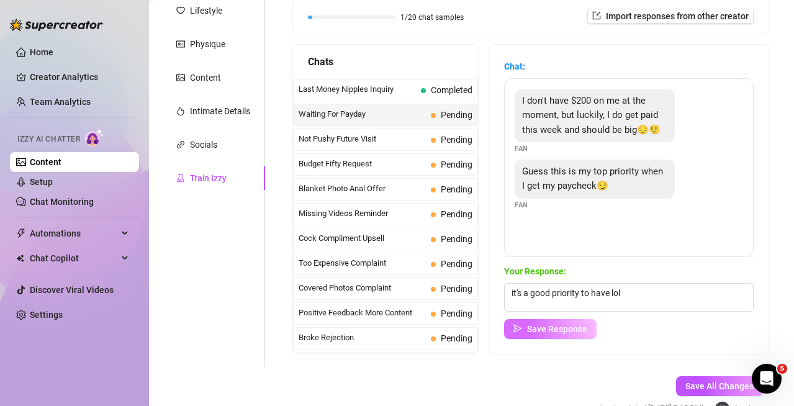
click at [577, 319] on button "Save Response" at bounding box center [550, 329] width 92 height 20
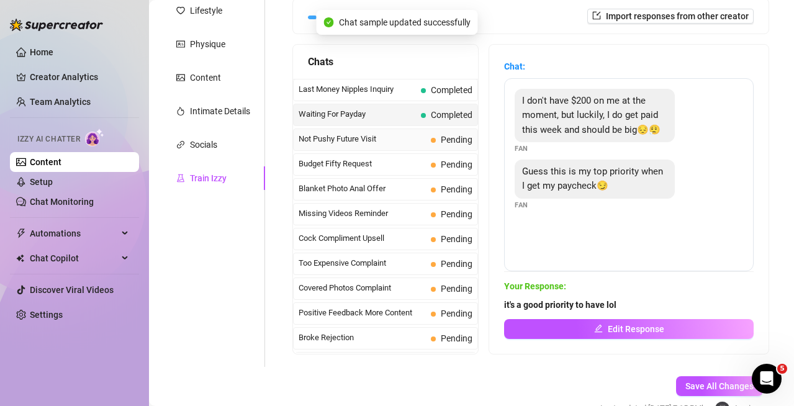
click at [360, 135] on span "Not Pushy Future Visit" at bounding box center [361, 139] width 127 height 12
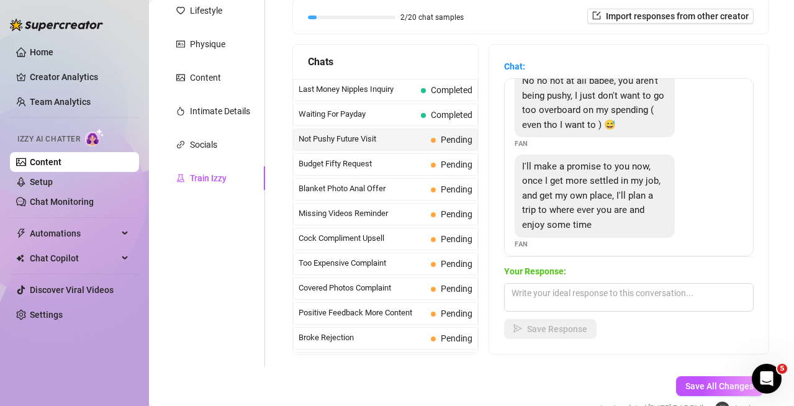
scroll to position [128, 0]
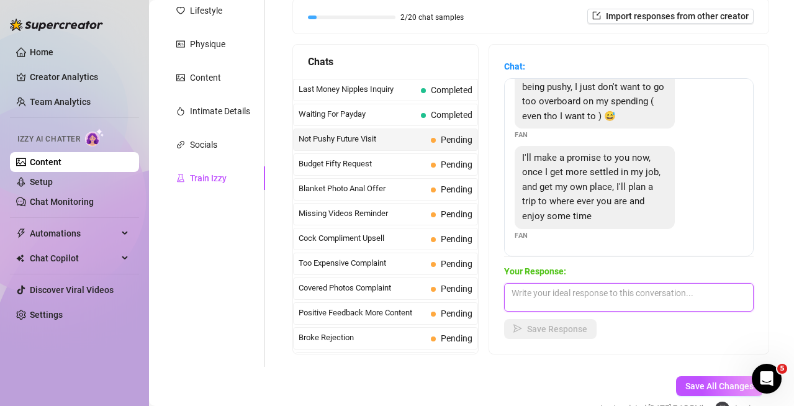
click at [611, 287] on textarea at bounding box center [628, 297] width 249 height 29
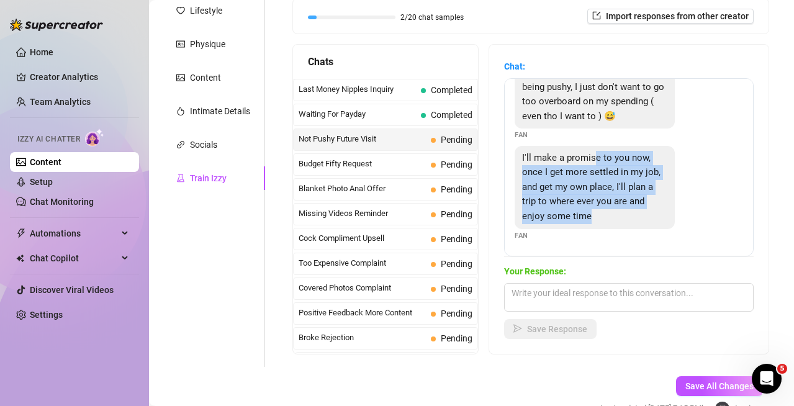
drag, startPoint x: 596, startPoint y: 161, endPoint x: 639, endPoint y: 214, distance: 68.4
click at [639, 214] on div "I'll make a promise to you now, once I get more settled in my job, and get my o…" at bounding box center [594, 187] width 160 height 83
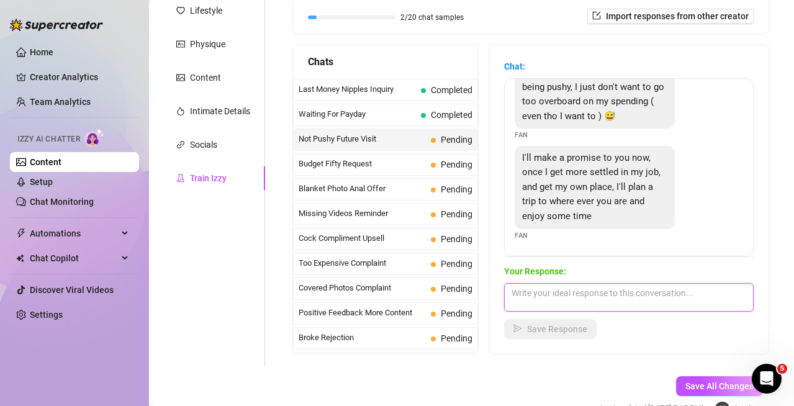
click at [619, 289] on textarea at bounding box center [628, 297] width 249 height 29
type textarea "you are the best"
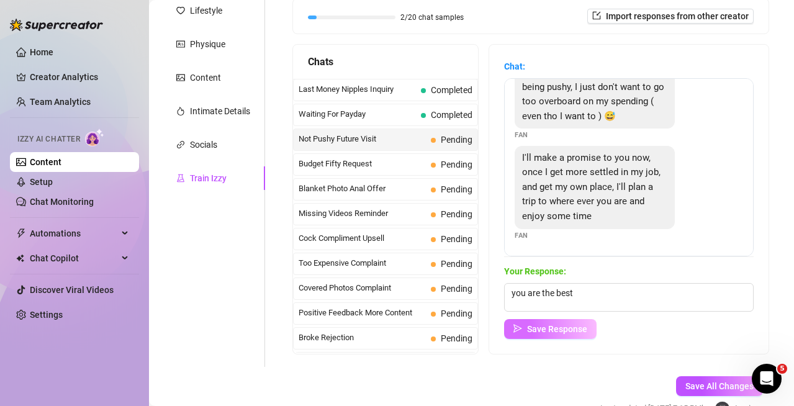
click at [553, 328] on span "Save Response" at bounding box center [557, 329] width 60 height 10
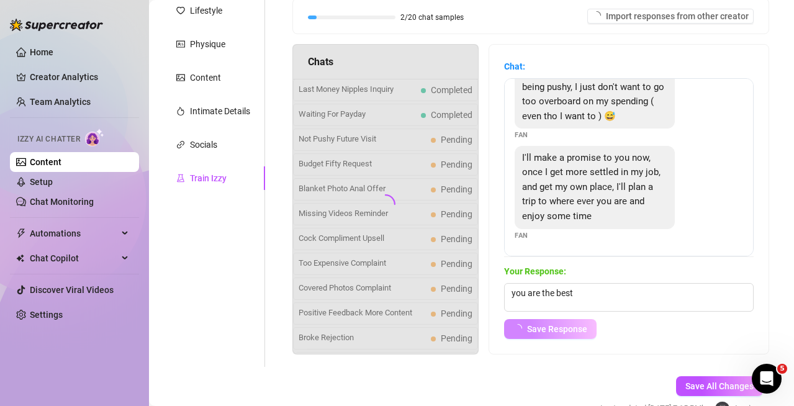
scroll to position [114, 0]
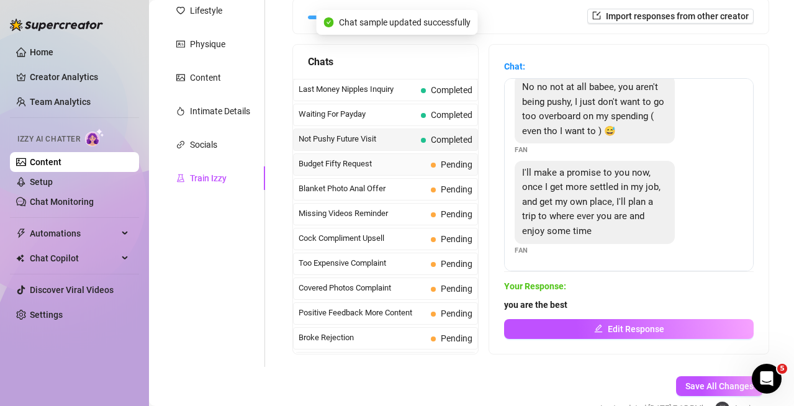
click at [369, 158] on span "Budget Fifty Request" at bounding box center [361, 164] width 127 height 12
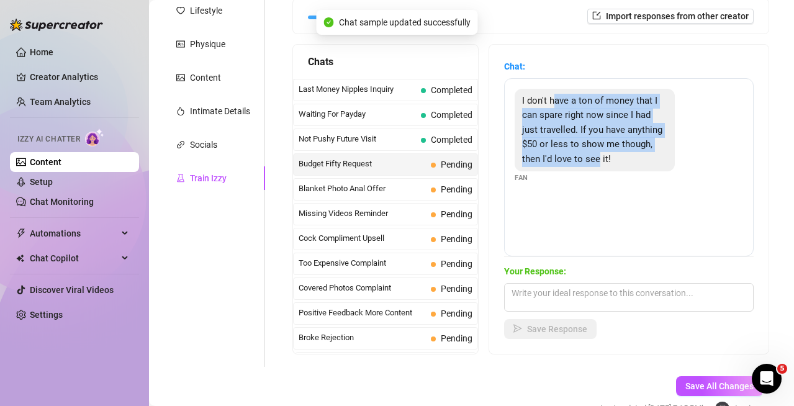
drag, startPoint x: 554, startPoint y: 102, endPoint x: 631, endPoint y: 157, distance: 94.3
click at [631, 157] on span "I don't have a ton of money that I can spare right now since I had just travell…" at bounding box center [592, 129] width 140 height 69
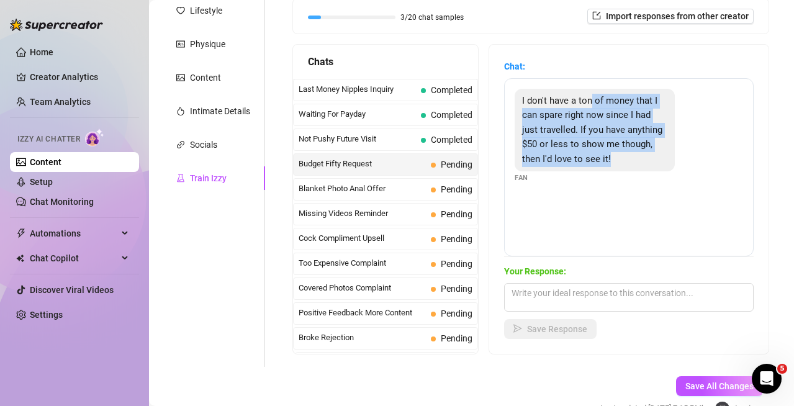
drag, startPoint x: 590, startPoint y: 99, endPoint x: 643, endPoint y: 154, distance: 76.8
click at [643, 154] on div "I don't have a ton of money that I can spare right now since I had just travell…" at bounding box center [594, 130] width 160 height 83
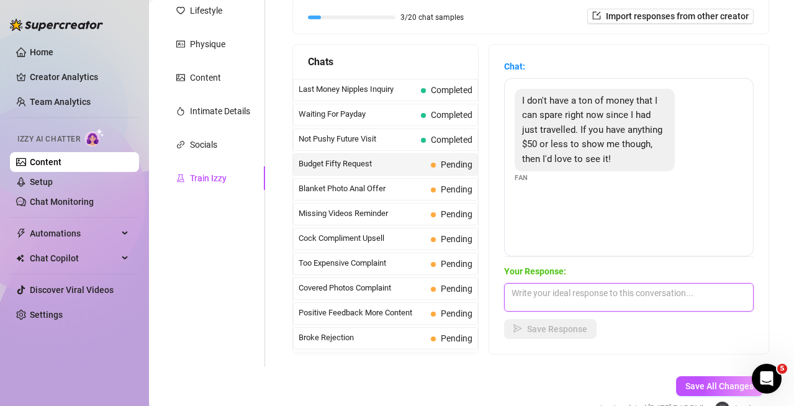
click at [618, 302] on textarea at bounding box center [628, 297] width 249 height 29
type textarea "h"
type textarea "anything for you baby"
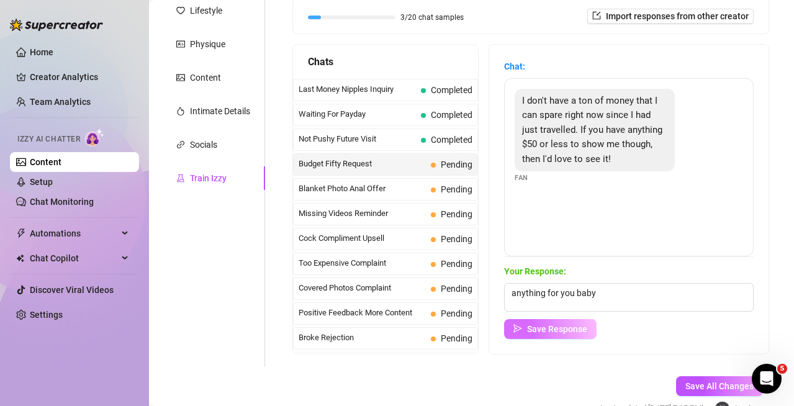
click at [539, 338] on button "Save Response" at bounding box center [550, 329] width 92 height 20
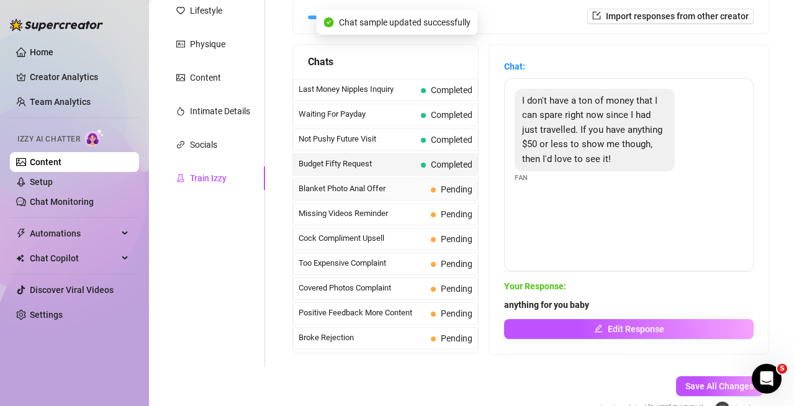
click at [370, 189] on span "Blanket Photo Anal Offer" at bounding box center [361, 188] width 127 height 12
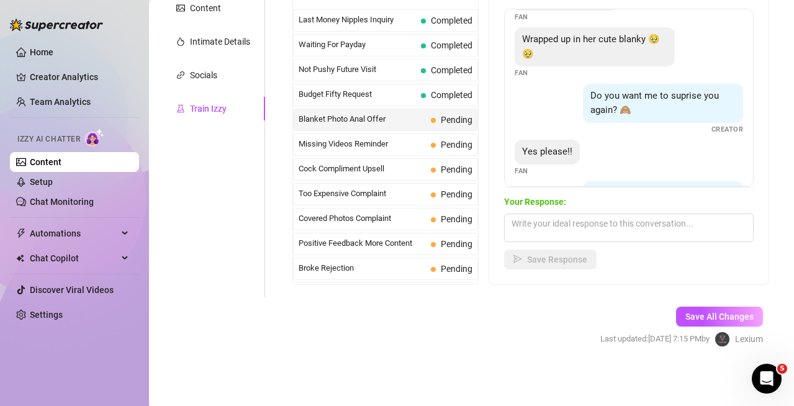
scroll to position [218, 0]
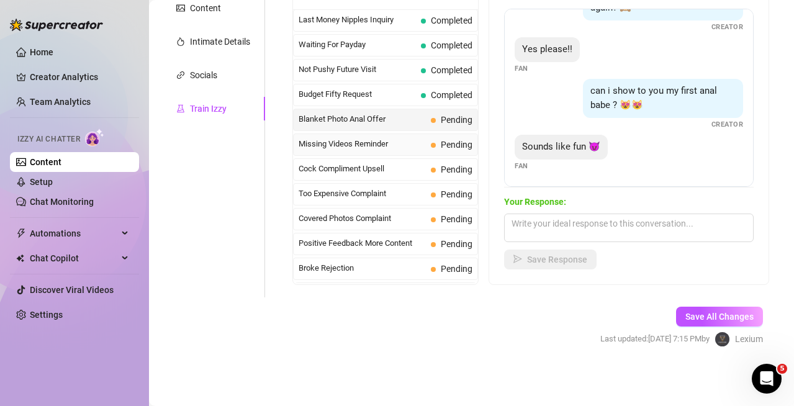
click at [404, 143] on span "Missing Videos Reminder" at bounding box center [361, 144] width 127 height 12
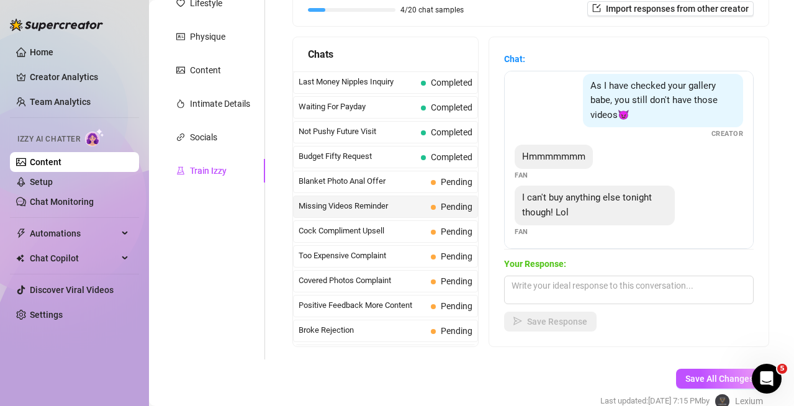
scroll to position [11, 0]
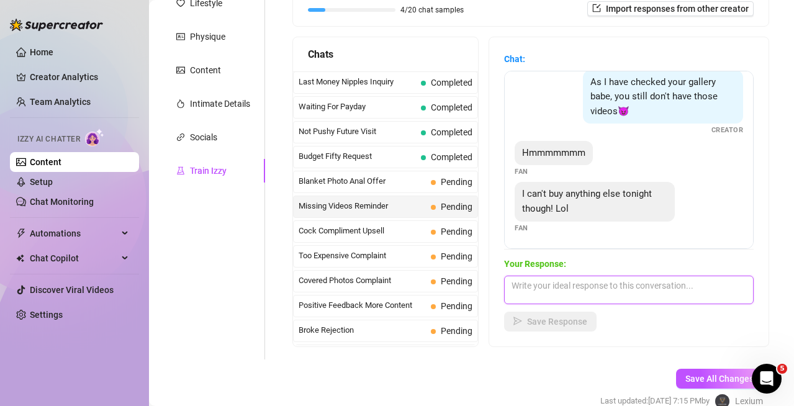
click at [579, 293] on textarea at bounding box center [628, 289] width 249 height 29
type textarea "w"
type textarea "I can wait until tomorrow ..."
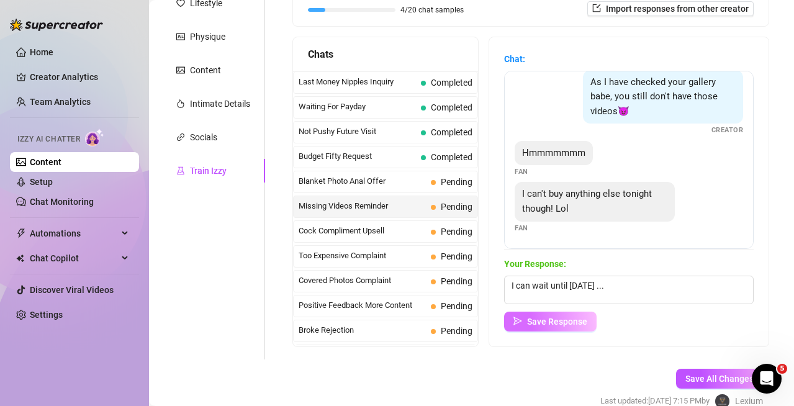
click at [572, 319] on span "Save Response" at bounding box center [557, 321] width 60 height 10
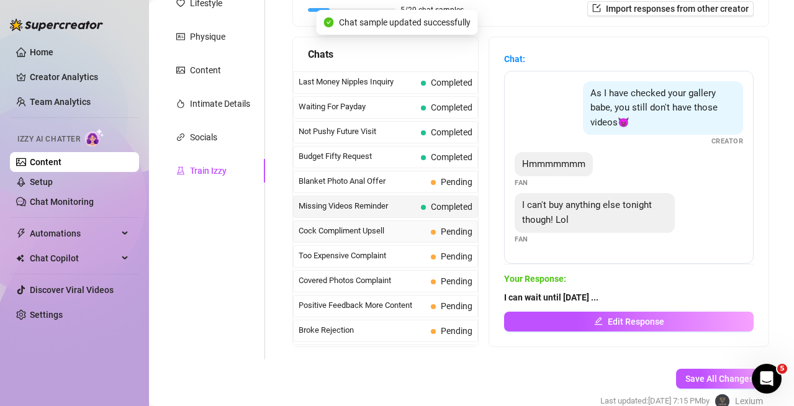
scroll to position [0, 0]
click at [393, 228] on span "Cock Compliment Upsell" at bounding box center [361, 231] width 127 height 12
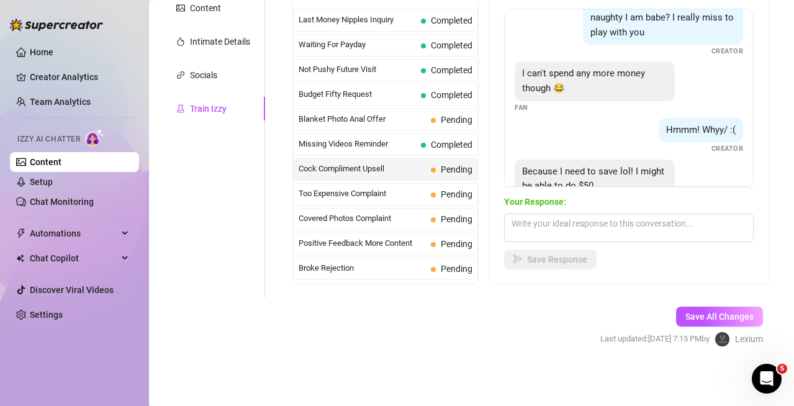
scroll to position [360, 0]
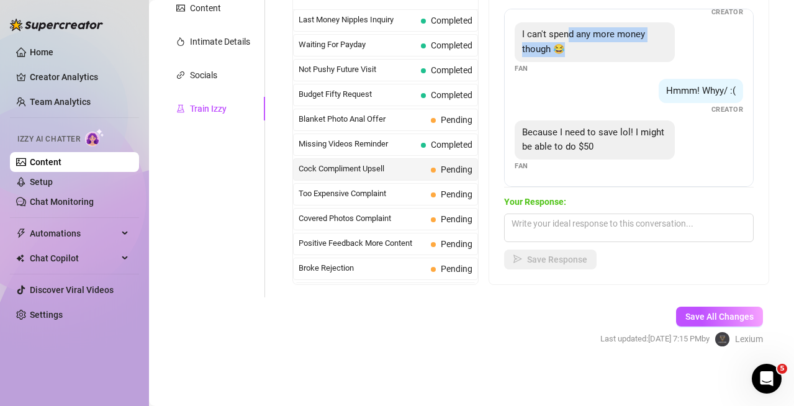
drag, startPoint x: 570, startPoint y: 36, endPoint x: 578, endPoint y: 47, distance: 13.3
click at [578, 47] on div "I can't spend any more money though 😂" at bounding box center [594, 41] width 160 height 39
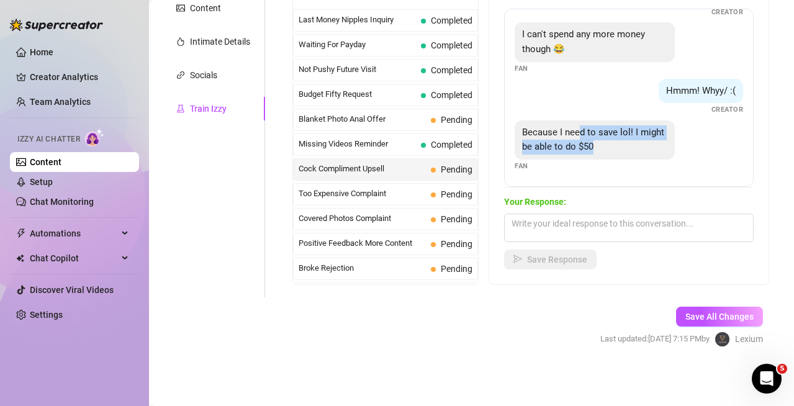
drag, startPoint x: 578, startPoint y: 133, endPoint x: 620, endPoint y: 154, distance: 47.2
click at [620, 154] on div "Because I need to save lol! I might be able to do $50" at bounding box center [594, 139] width 160 height 39
click at [620, 217] on textarea at bounding box center [628, 227] width 249 height 29
click at [409, 194] on span "Too Expensive Complaint" at bounding box center [361, 193] width 127 height 12
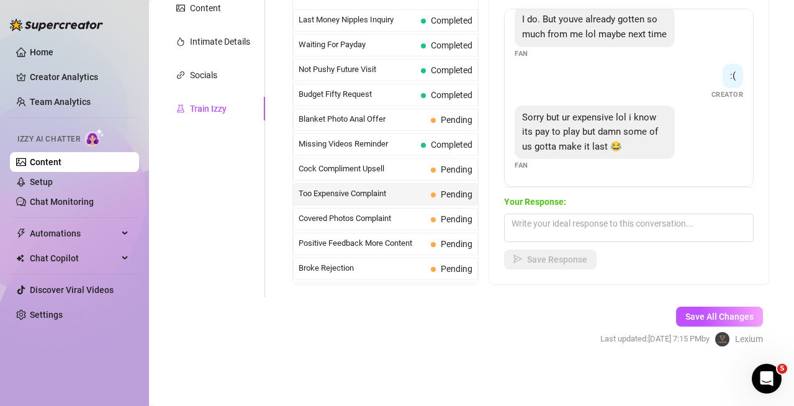
scroll to position [292, 0]
click at [604, 220] on textarea at bounding box center [628, 227] width 249 height 29
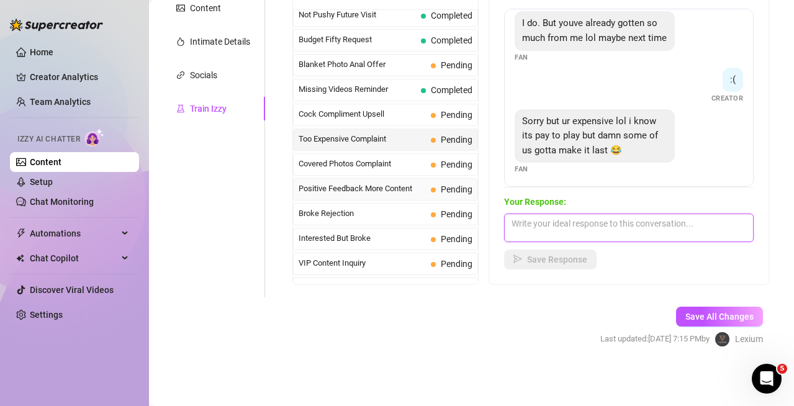
scroll to position [62, 0]
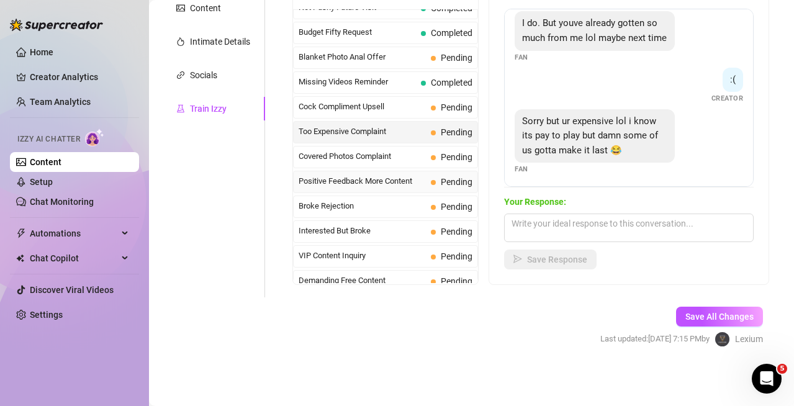
click at [375, 179] on span "Positive Feedback More Content" at bounding box center [361, 181] width 127 height 12
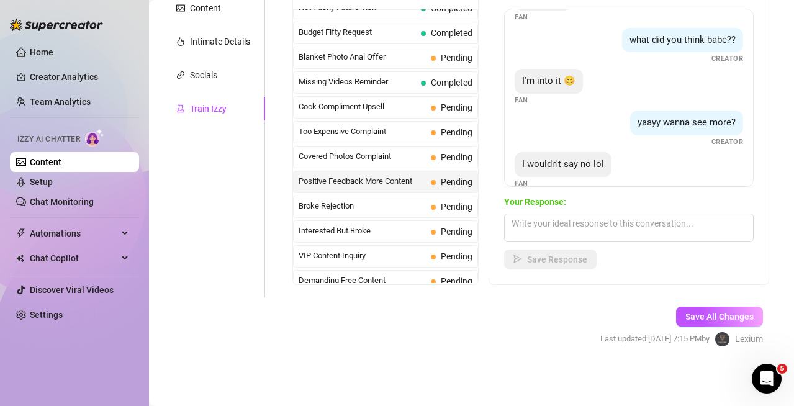
scroll to position [50, 0]
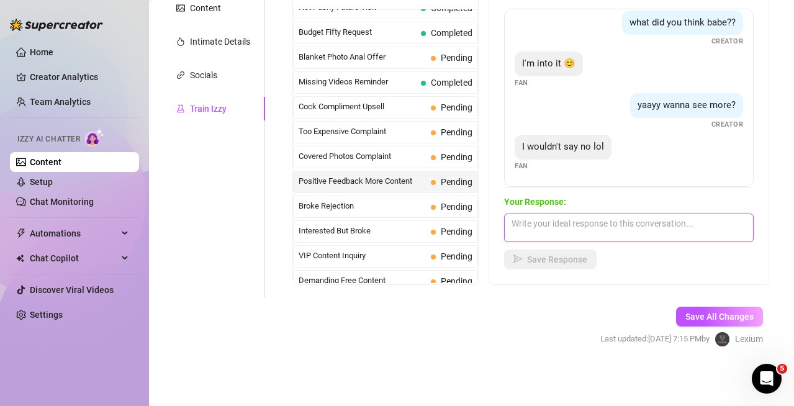
click at [555, 217] on textarea at bounding box center [628, 227] width 249 height 29
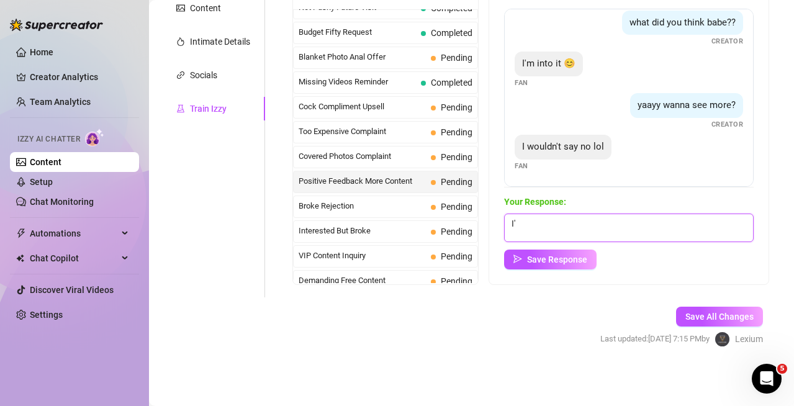
type textarea "I"
type textarea "you're the boss"
click at [569, 265] on button "Save Response" at bounding box center [550, 259] width 92 height 20
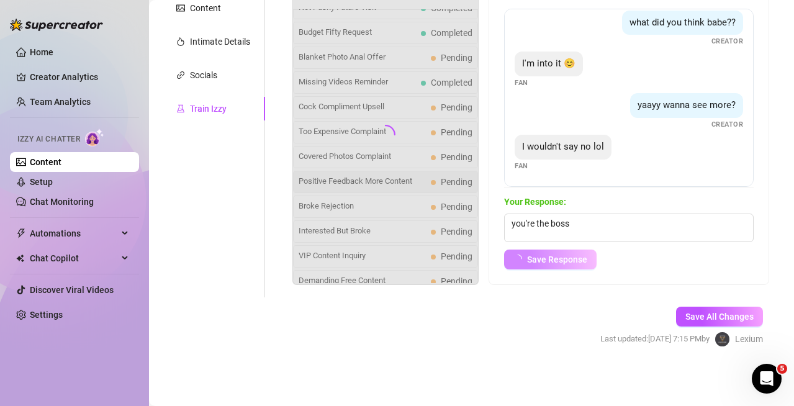
scroll to position [35, 0]
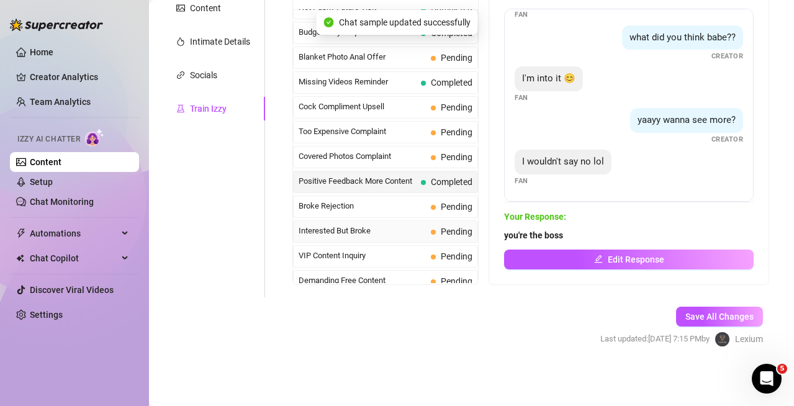
click at [381, 230] on span "Interested But Broke" at bounding box center [361, 231] width 127 height 12
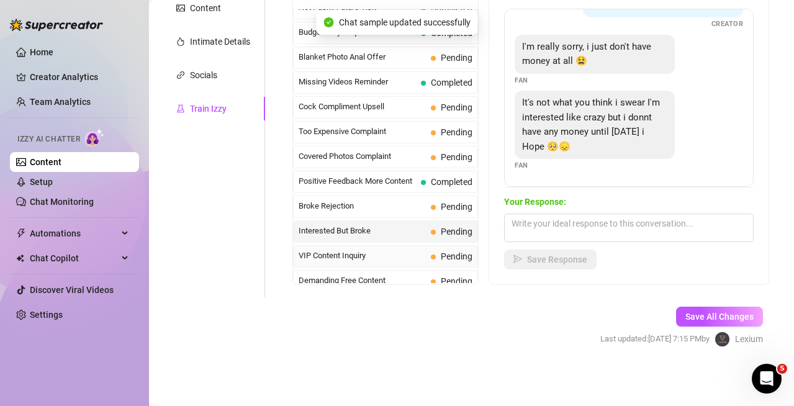
scroll to position [124, 0]
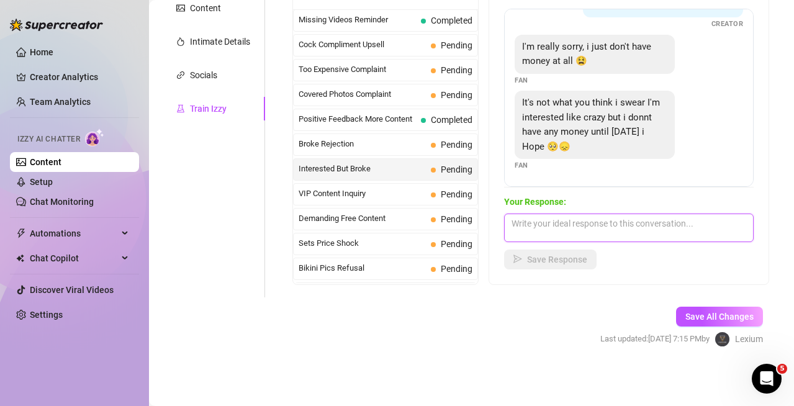
click at [647, 236] on textarea at bounding box center [628, 227] width 249 height 29
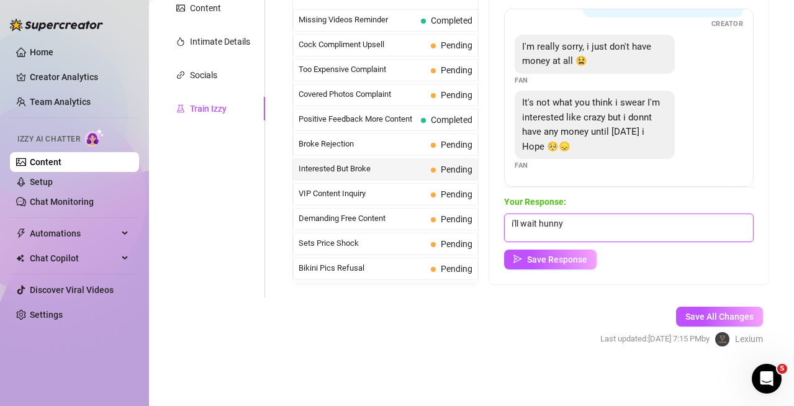
scroll to position [1, 0]
type textarea "i'll wait hunny"
drag, startPoint x: 571, startPoint y: 264, endPoint x: 555, endPoint y: 264, distance: 16.1
click at [571, 263] on span "Save Response" at bounding box center [557, 259] width 60 height 10
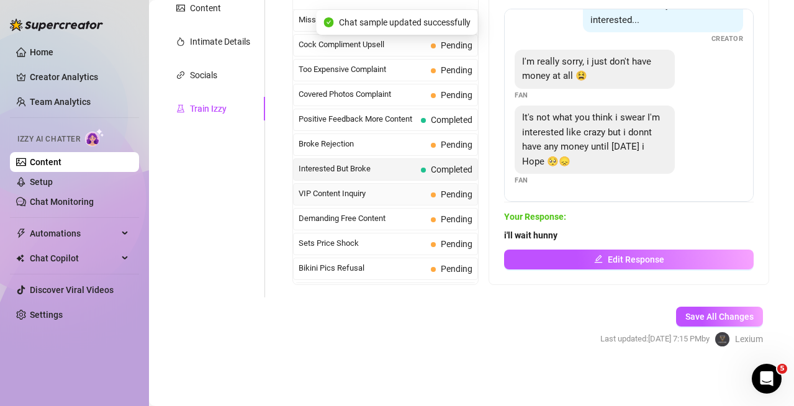
scroll to position [40, 0]
click at [341, 199] on span "VIP Content Inquiry" at bounding box center [361, 193] width 127 height 12
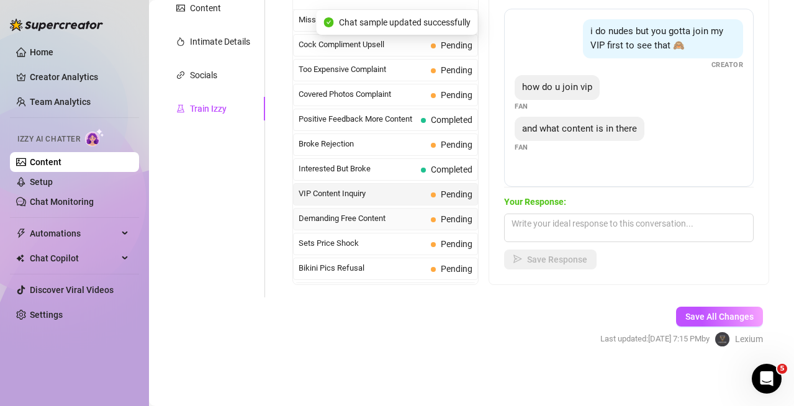
click at [352, 213] on span "Demanding Free Content" at bounding box center [361, 218] width 127 height 12
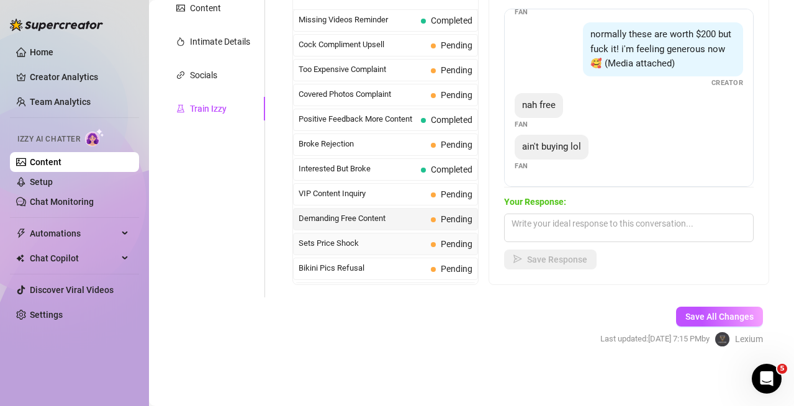
scroll to position [186, 0]
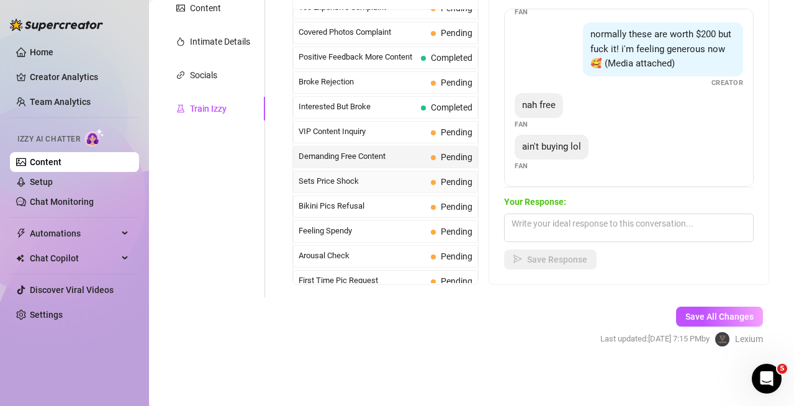
click at [377, 183] on span "Sets Price Shock" at bounding box center [361, 181] width 127 height 12
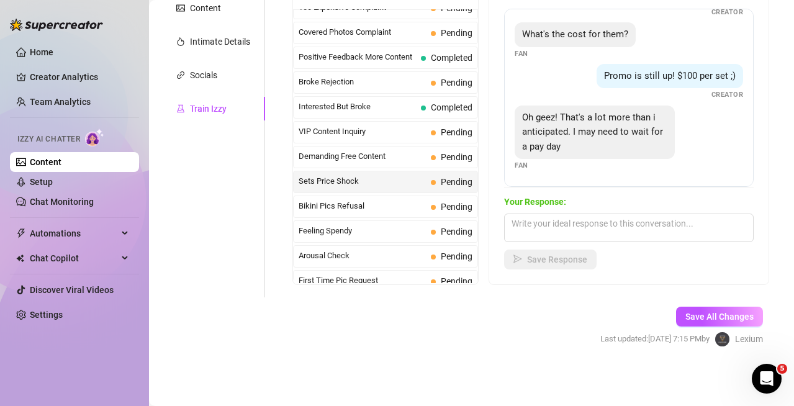
scroll to position [67, 0]
click at [385, 202] on span "Bikini Pics Refusal" at bounding box center [361, 206] width 127 height 12
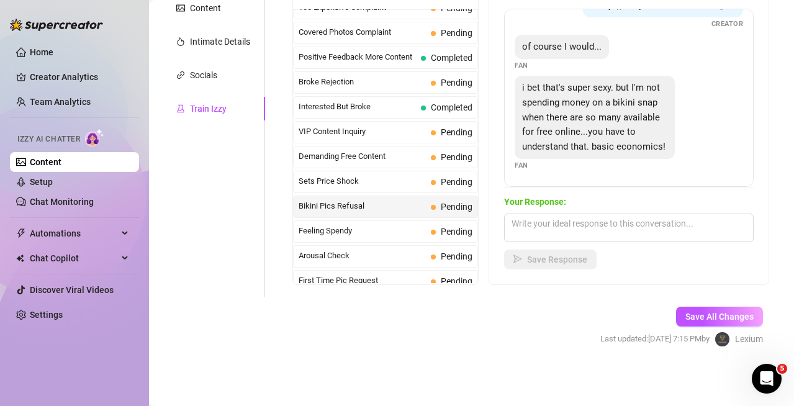
scroll to position [99, 0]
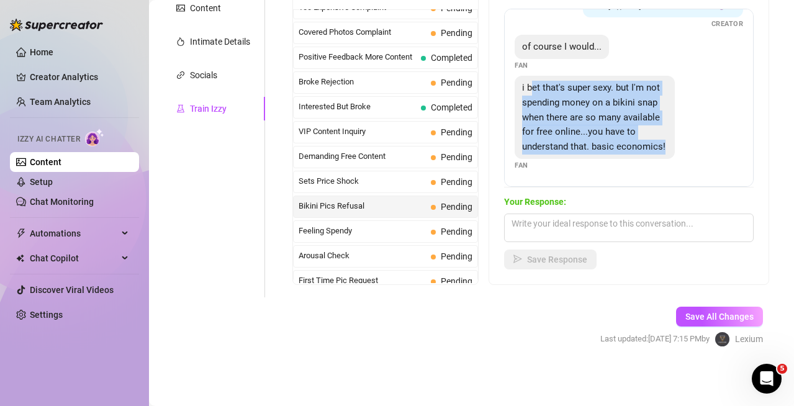
drag, startPoint x: 543, startPoint y: 51, endPoint x: 602, endPoint y: 141, distance: 108.4
click at [602, 141] on div "i bet that's super sexy. but I'm not spending money on a bikini snap when there…" at bounding box center [594, 117] width 160 height 83
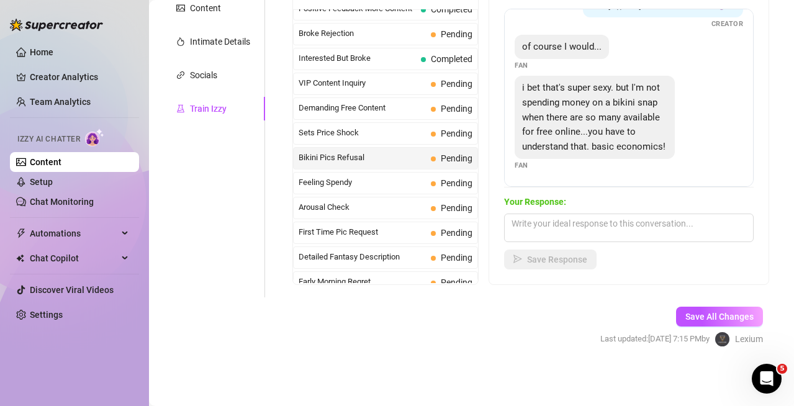
scroll to position [248, 0]
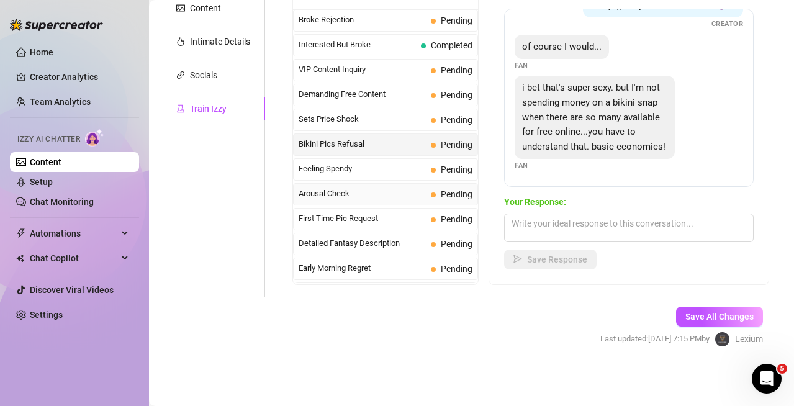
click at [356, 197] on span "Arousal Check" at bounding box center [361, 193] width 127 height 12
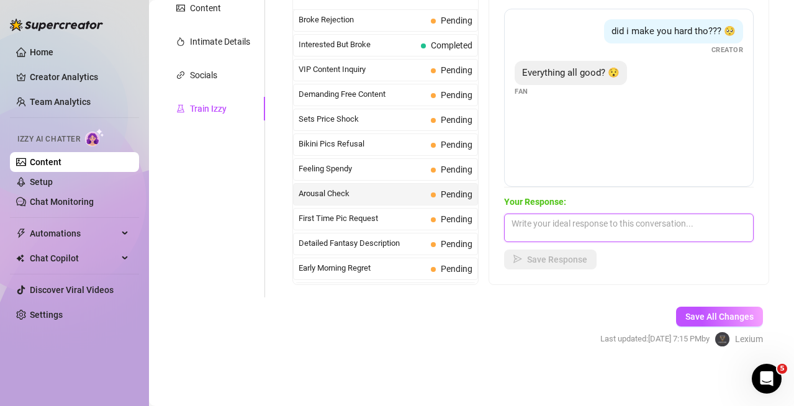
click at [565, 217] on textarea at bounding box center [628, 227] width 249 height 29
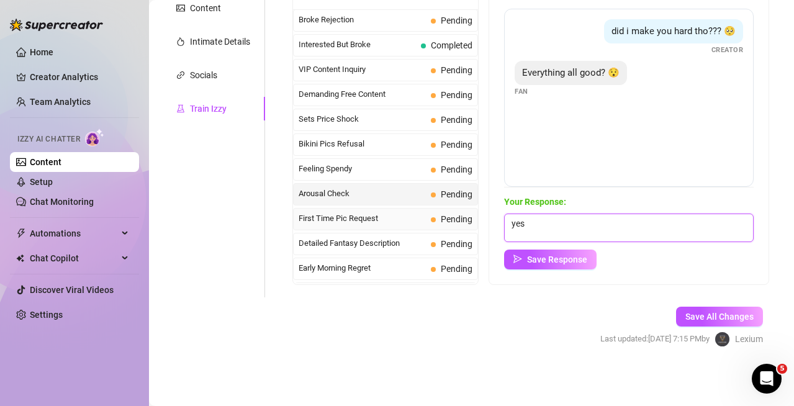
type textarea "yes"
click at [413, 219] on span "First Time Pic Request" at bounding box center [361, 218] width 127 height 12
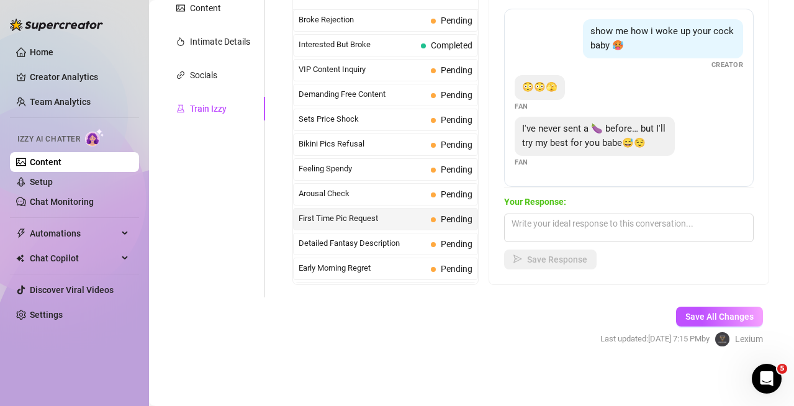
scroll to position [11, 0]
click at [382, 243] on span "Detailed Fantasy Description" at bounding box center [361, 243] width 127 height 12
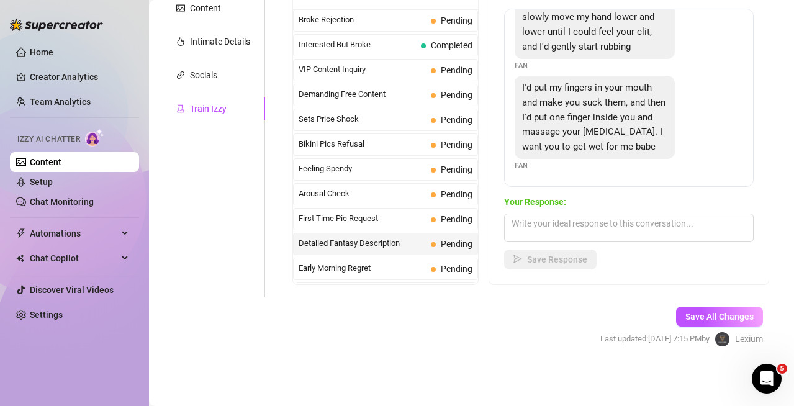
scroll to position [130, 0]
click at [396, 261] on div "Early Morning Regret Pending" at bounding box center [385, 268] width 185 height 22
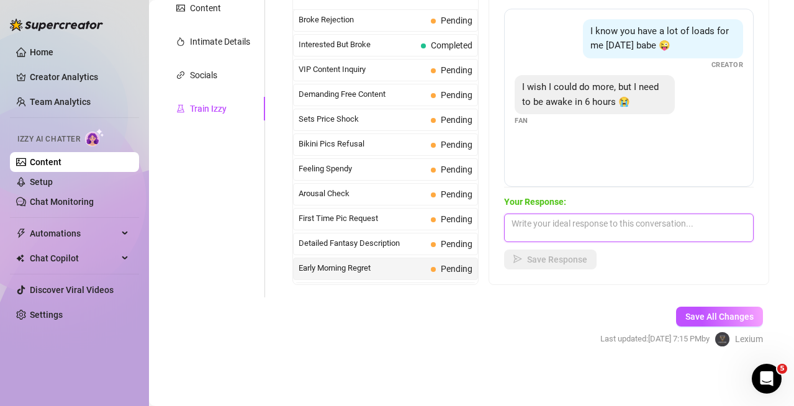
click at [570, 222] on textarea at bounding box center [628, 227] width 249 height 29
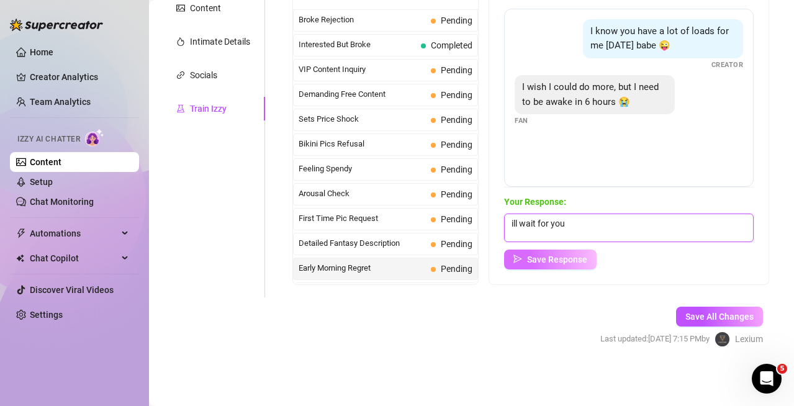
type textarea "ill wait for you"
click at [574, 249] on button "Save Response" at bounding box center [550, 259] width 92 height 20
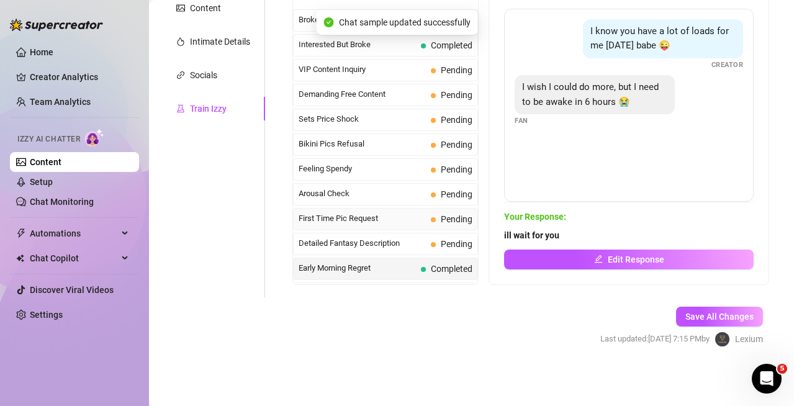
scroll to position [372, 0]
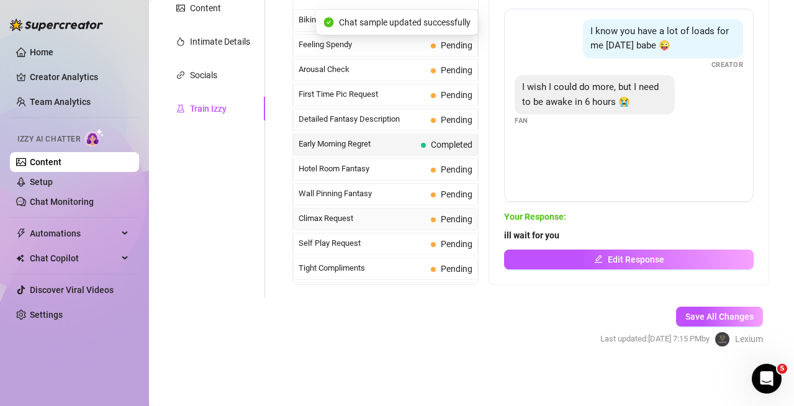
click at [362, 215] on span "Climax Request" at bounding box center [361, 218] width 127 height 12
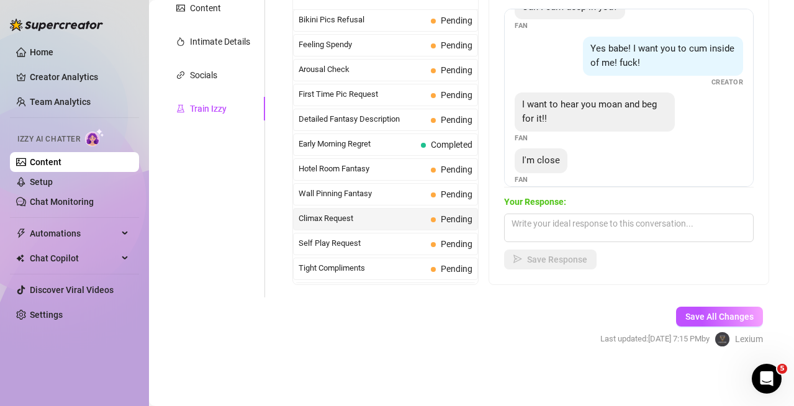
scroll to position [38, 0]
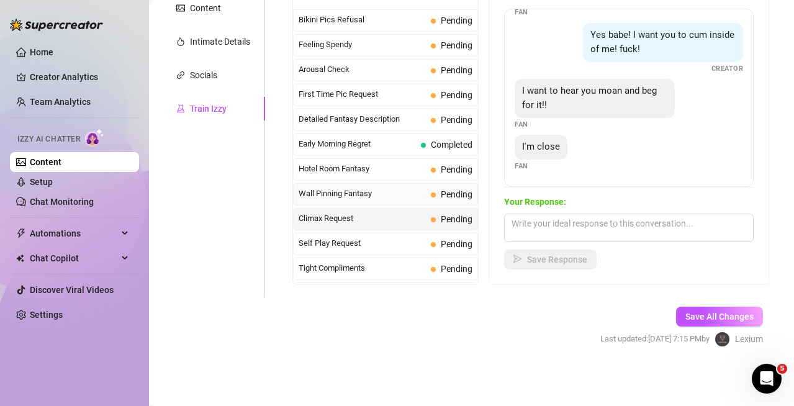
click at [387, 191] on span "Wall Pinning Fantasy" at bounding box center [361, 193] width 127 height 12
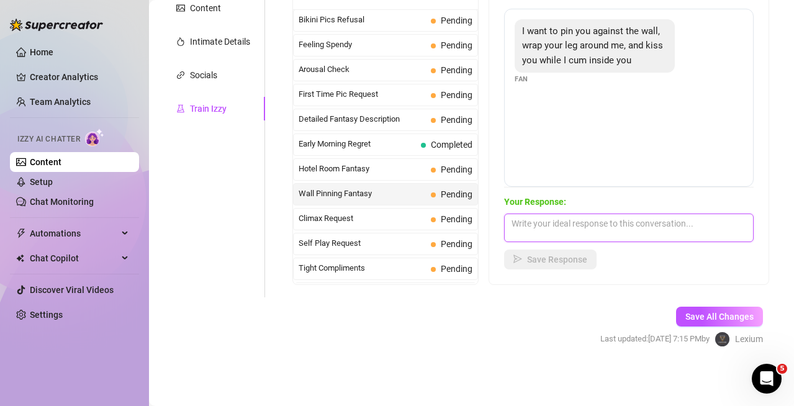
click at [576, 218] on textarea at bounding box center [628, 227] width 249 height 29
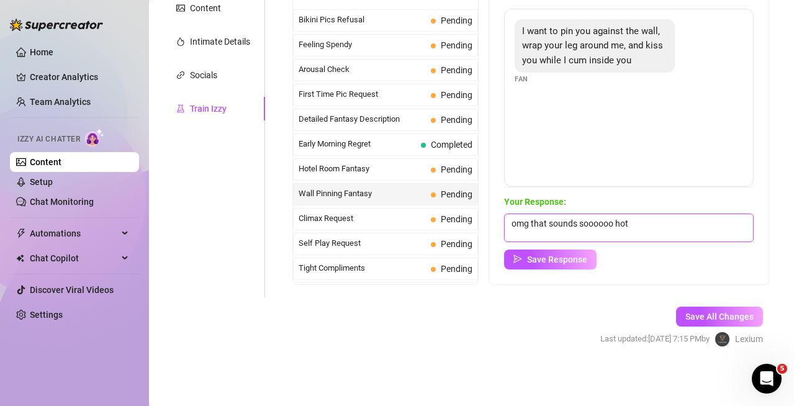
type textarea "omg that sounds soooooo hot"
click at [529, 246] on div "Your Response: omg that sounds soooooo hot Save Response" at bounding box center [628, 232] width 249 height 74
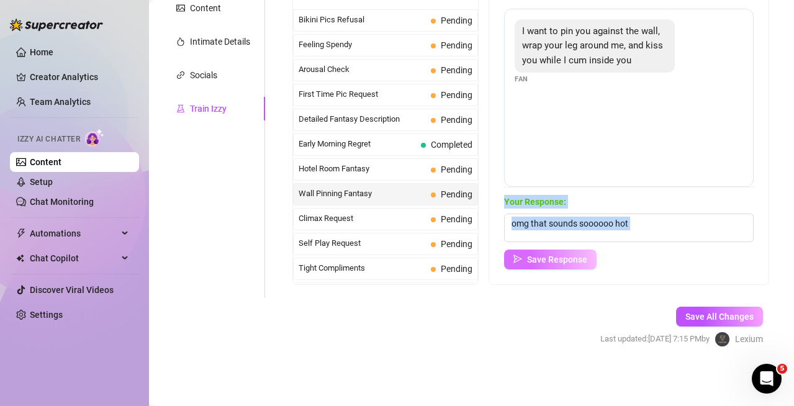
click at [522, 256] on icon "send" at bounding box center [517, 258] width 9 height 9
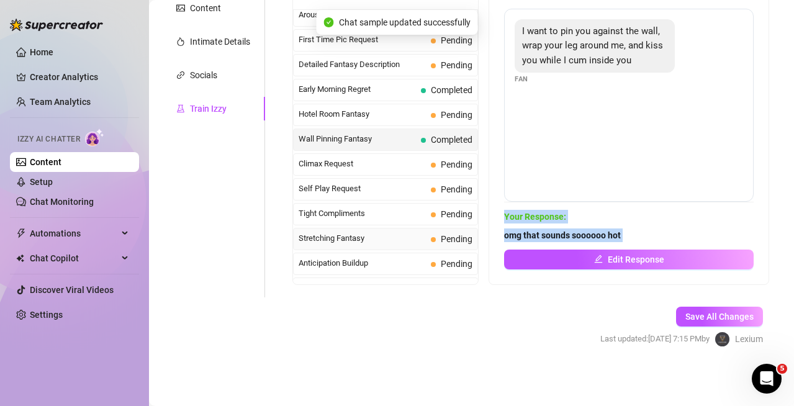
scroll to position [434, 0]
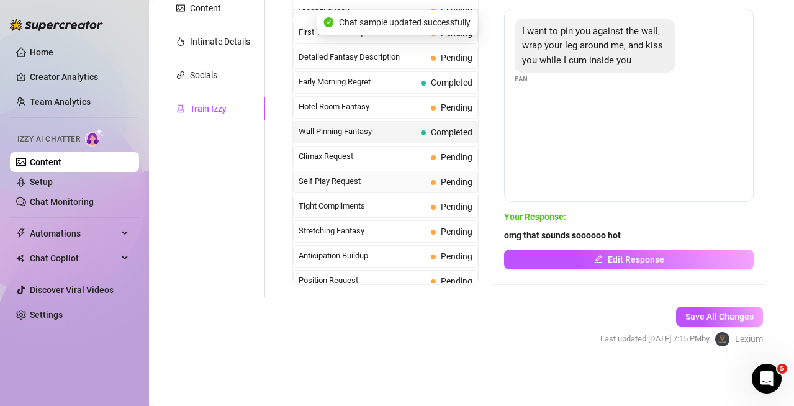
click at [356, 182] on span "Self Play Request" at bounding box center [361, 181] width 127 height 12
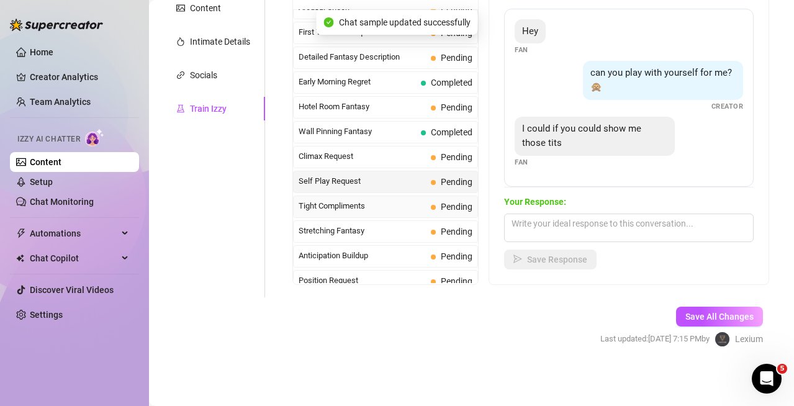
click at [391, 204] on span "Tight Compliments" at bounding box center [361, 206] width 127 height 12
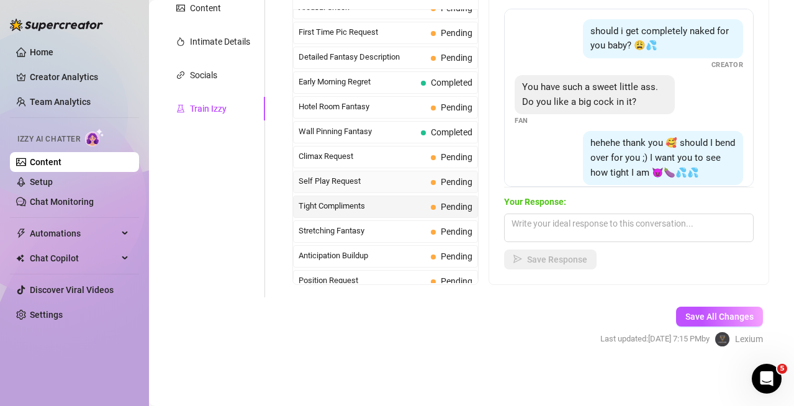
click at [401, 184] on span "Self Play Request" at bounding box center [361, 181] width 127 height 12
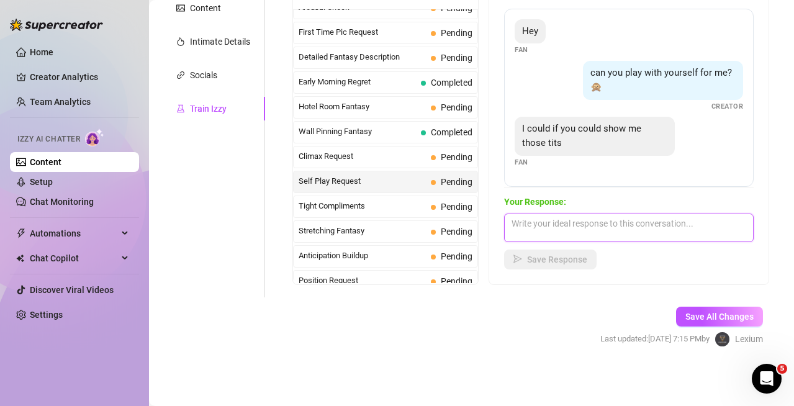
click at [545, 221] on textarea at bounding box center [628, 227] width 249 height 29
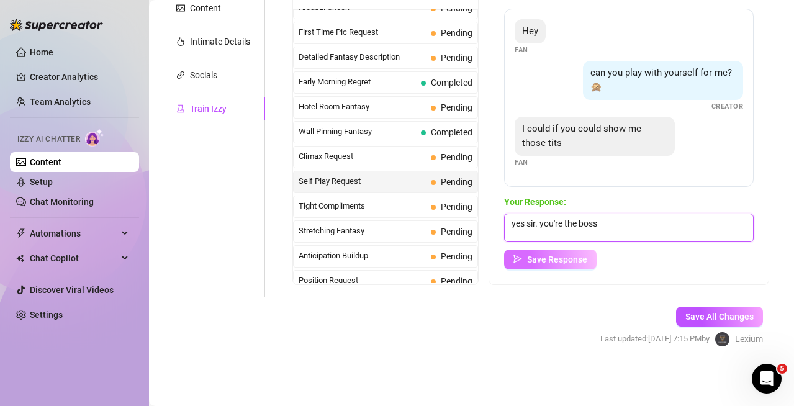
type textarea "yes sir. you're the boss"
click at [570, 258] on span "Save Response" at bounding box center [557, 259] width 60 height 10
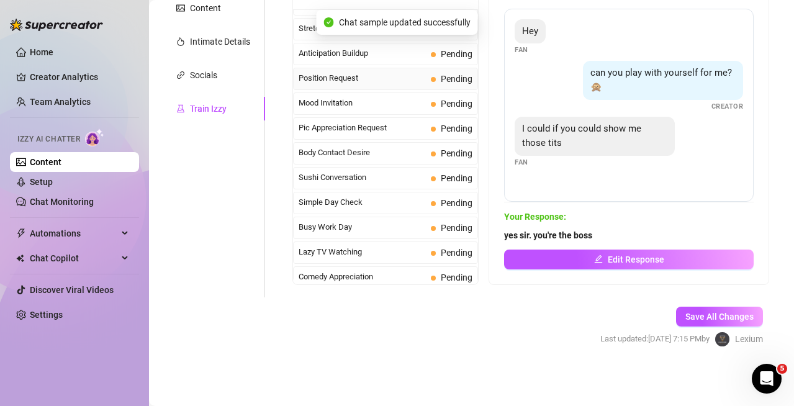
scroll to position [558, 0]
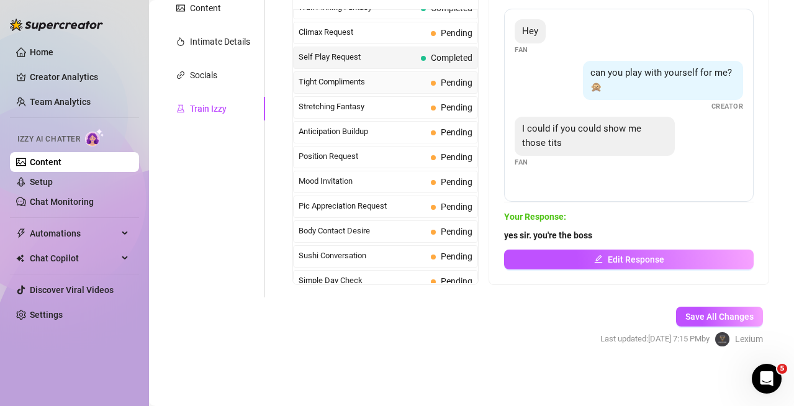
click at [371, 81] on span "Tight Compliments" at bounding box center [361, 82] width 127 height 12
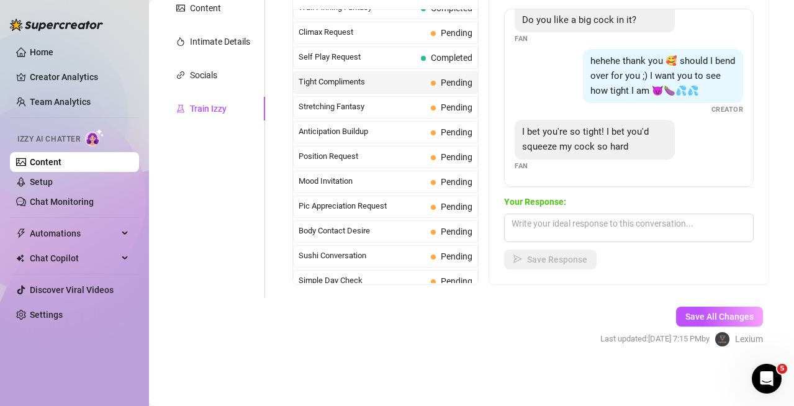
scroll to position [126, 0]
click at [592, 228] on textarea at bounding box center [628, 227] width 249 height 29
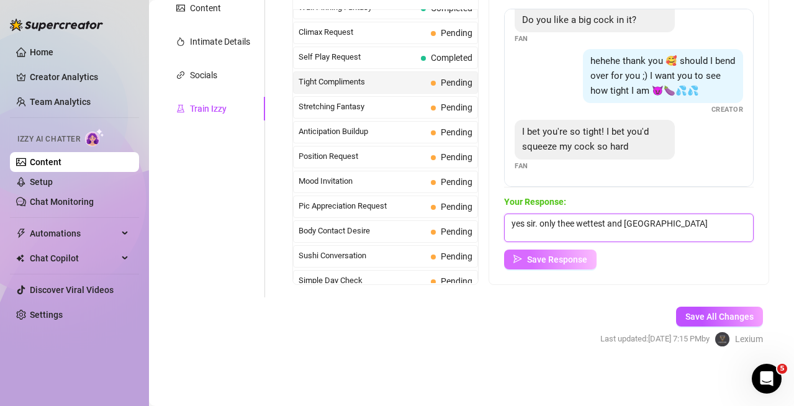
type textarea "yes sir. only thee wettest and tighest"
click at [587, 261] on span "Save Response" at bounding box center [557, 259] width 60 height 10
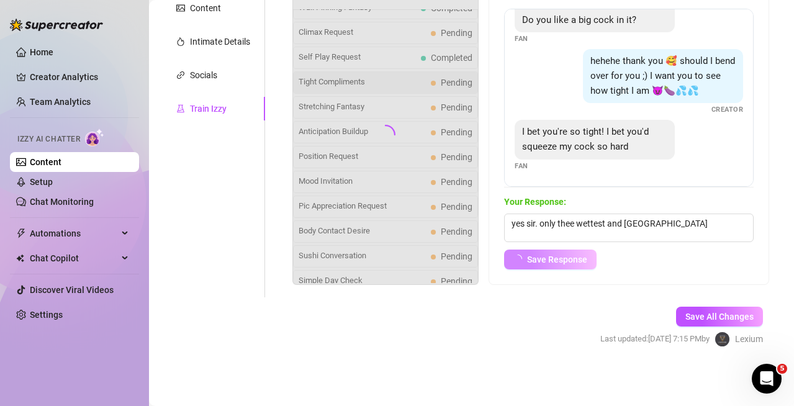
scroll to position [111, 0]
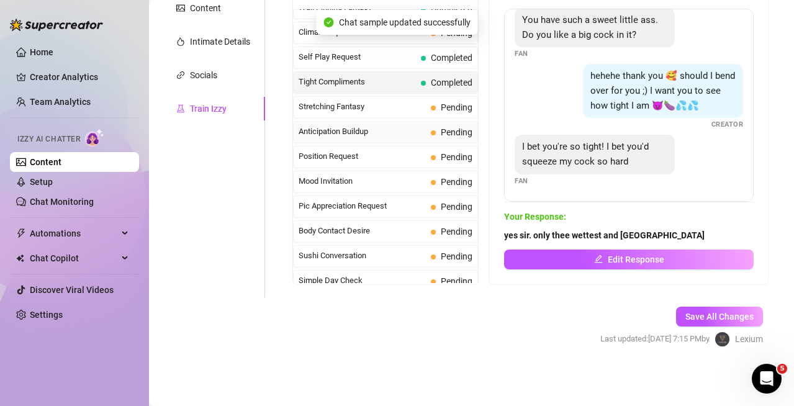
click at [390, 128] on span "Anticipation Buildup" at bounding box center [361, 131] width 127 height 12
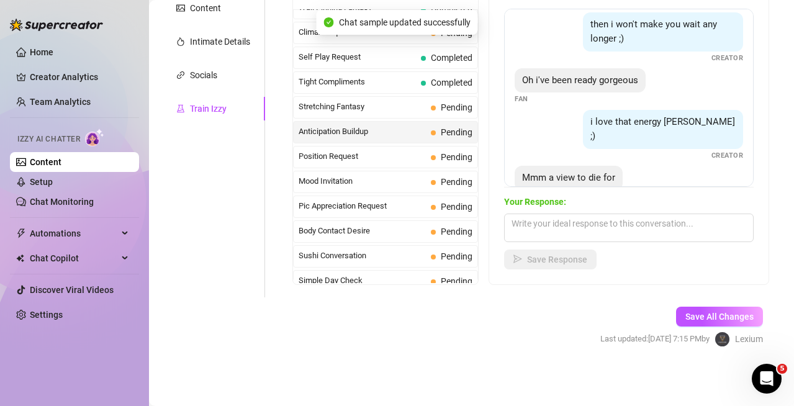
scroll to position [65, 0]
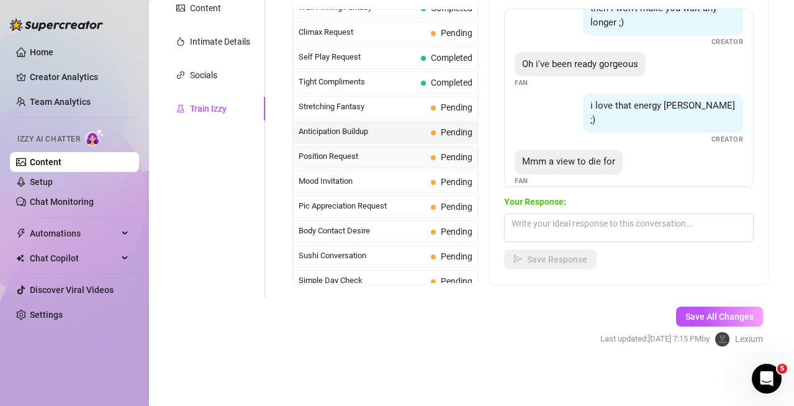
click at [378, 150] on div "Position Request Pending" at bounding box center [385, 157] width 185 height 22
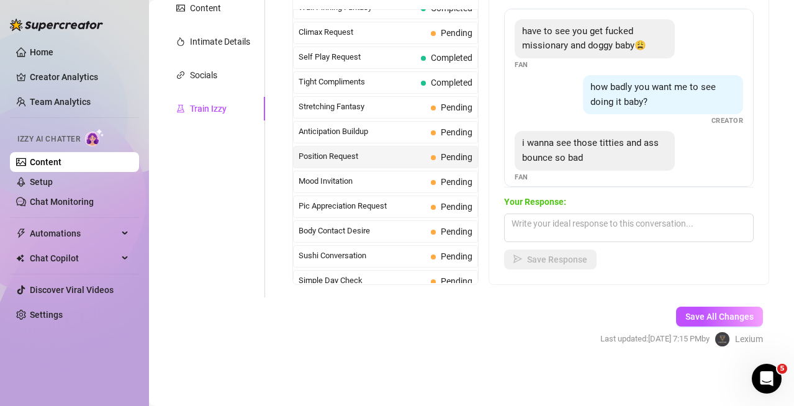
scroll to position [25, 0]
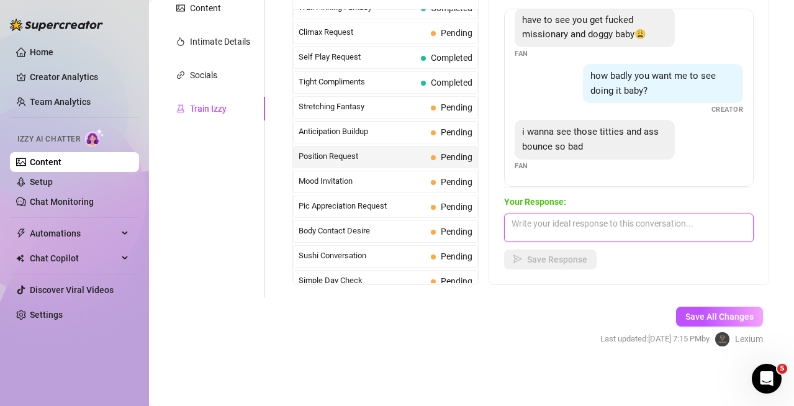
click at [595, 220] on textarea at bounding box center [628, 227] width 249 height 29
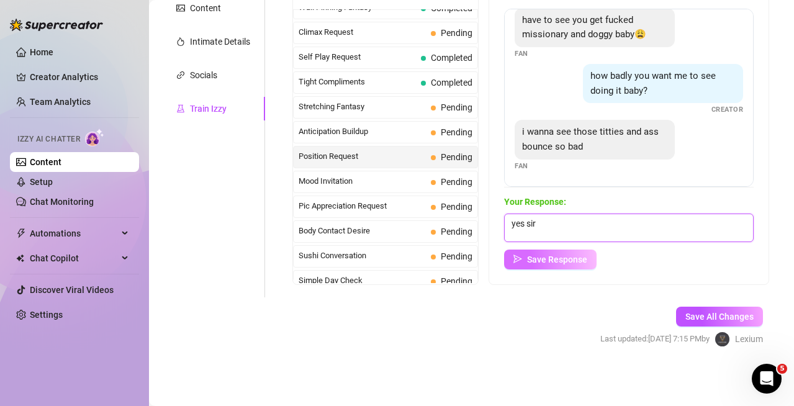
type textarea "yes sir"
click at [566, 254] on span "Save Response" at bounding box center [557, 259] width 60 height 10
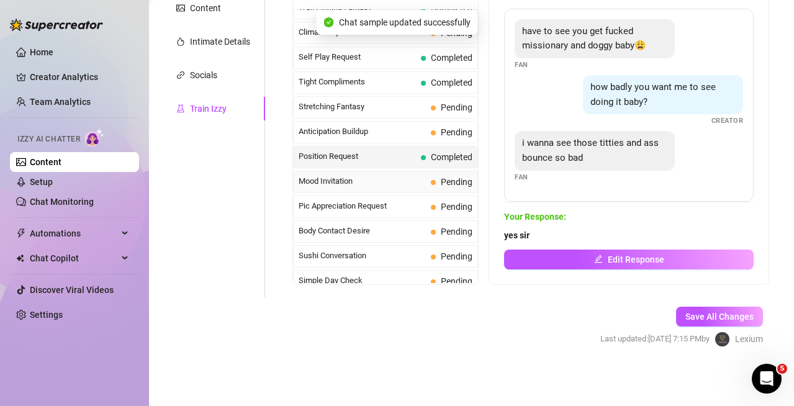
scroll to position [0, 0]
click at [388, 176] on span "Mood Invitation" at bounding box center [361, 181] width 127 height 12
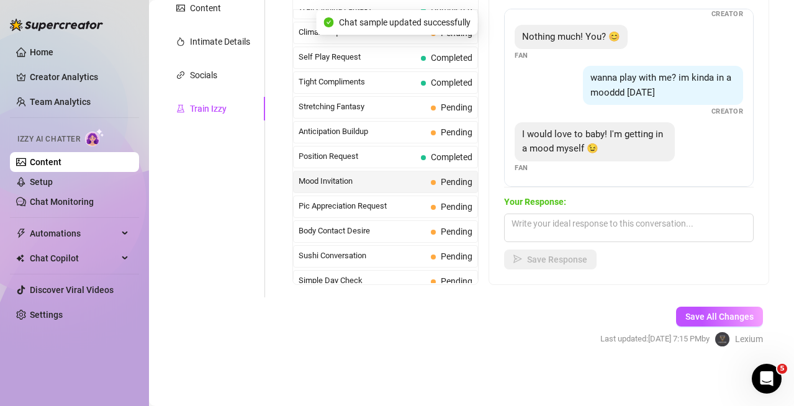
scroll to position [38, 0]
click at [619, 218] on textarea at bounding box center [628, 227] width 249 height 29
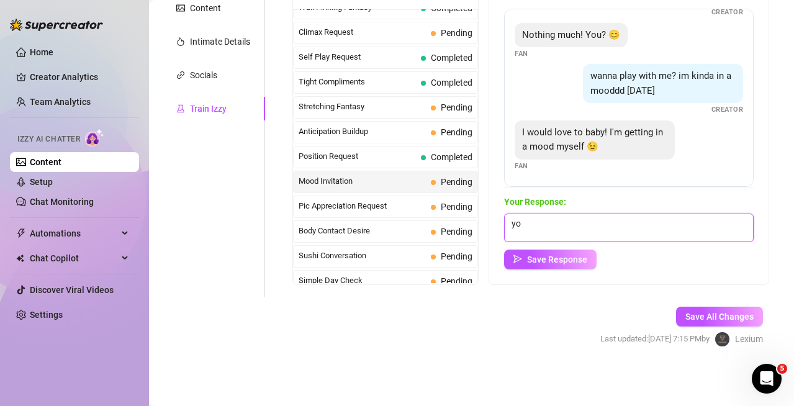
type textarea "y"
type textarea "let's play then"
click at [588, 264] on button "Save Response" at bounding box center [550, 259] width 92 height 20
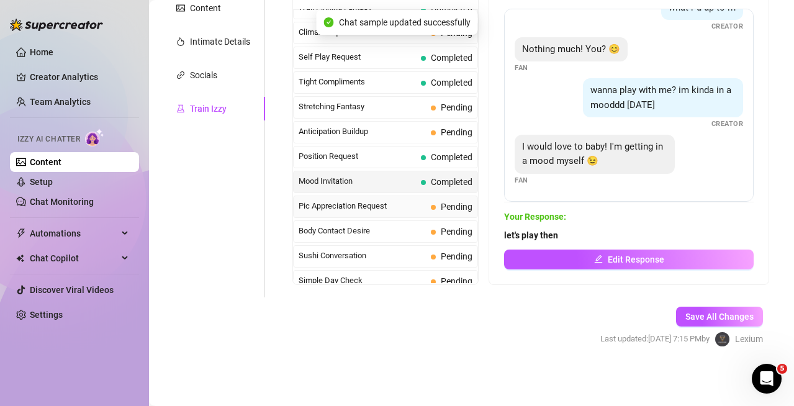
scroll to position [24, 0]
click at [398, 203] on span "Pic Appreciation Request" at bounding box center [361, 206] width 127 height 12
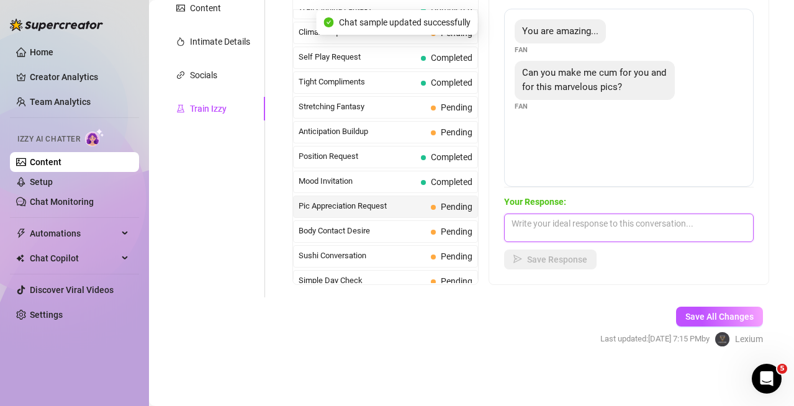
click at [588, 216] on textarea at bounding box center [628, 227] width 249 height 29
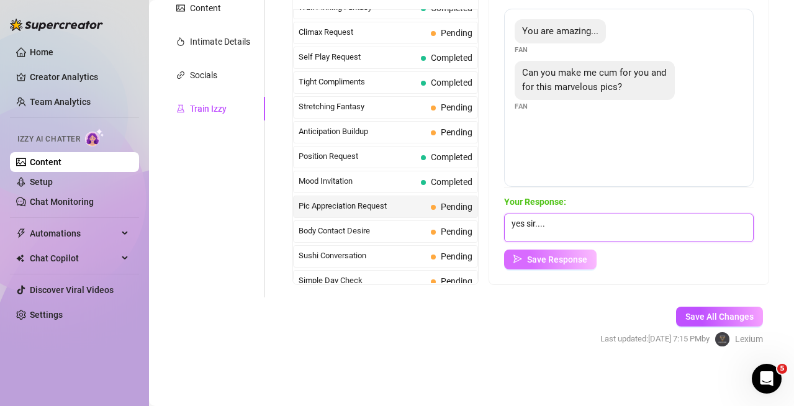
type textarea "yes sir...."
click at [532, 263] on button "Save Response" at bounding box center [550, 259] width 92 height 20
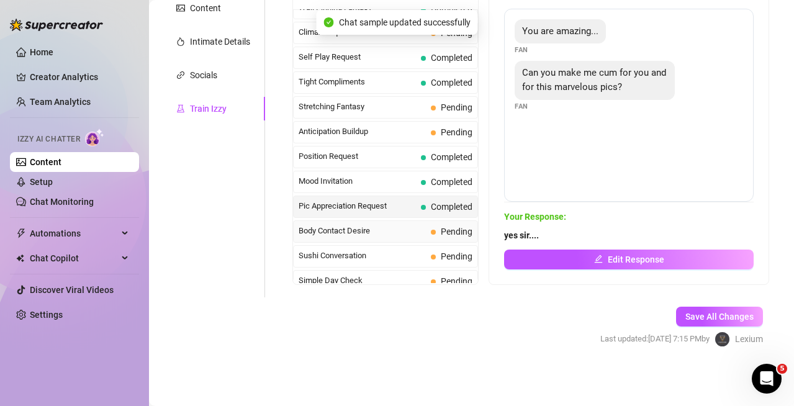
click at [396, 231] on span "Body Contact Desire" at bounding box center [361, 231] width 127 height 12
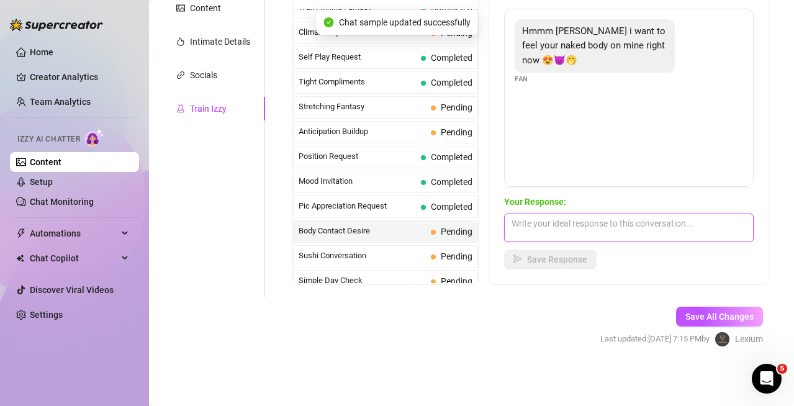
click at [558, 218] on textarea at bounding box center [628, 227] width 249 height 29
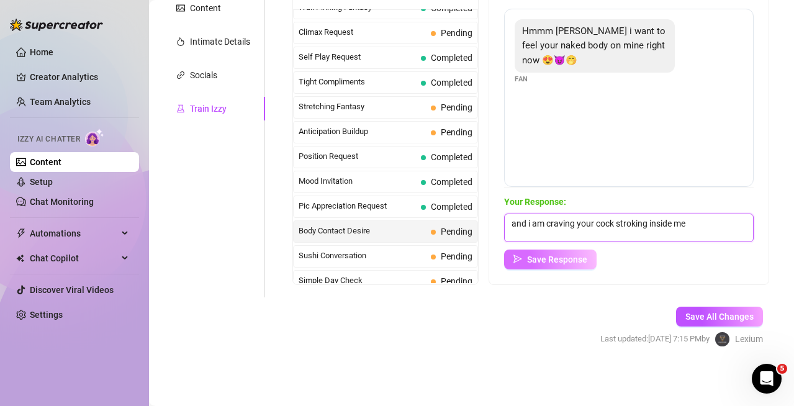
type textarea "and i am craving your cock stroking inside me"
click at [570, 261] on span "Save Response" at bounding box center [557, 259] width 60 height 10
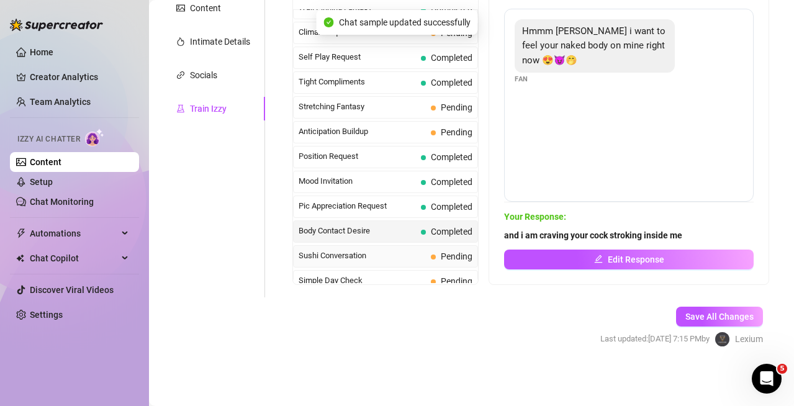
click at [407, 249] on div "Sushi Conversation Pending" at bounding box center [385, 256] width 185 height 22
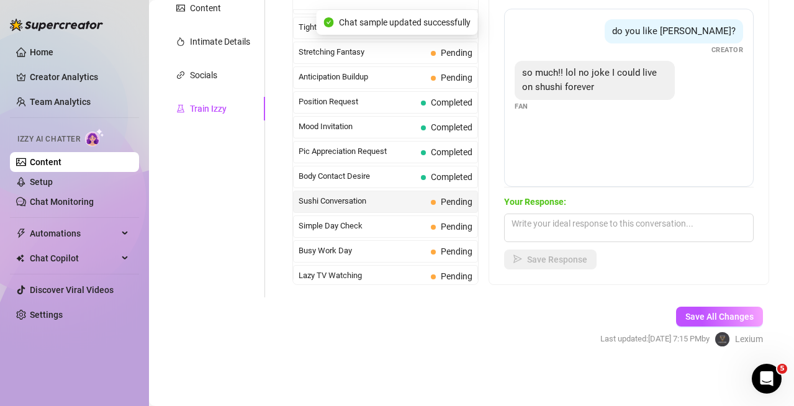
scroll to position [620, 0]
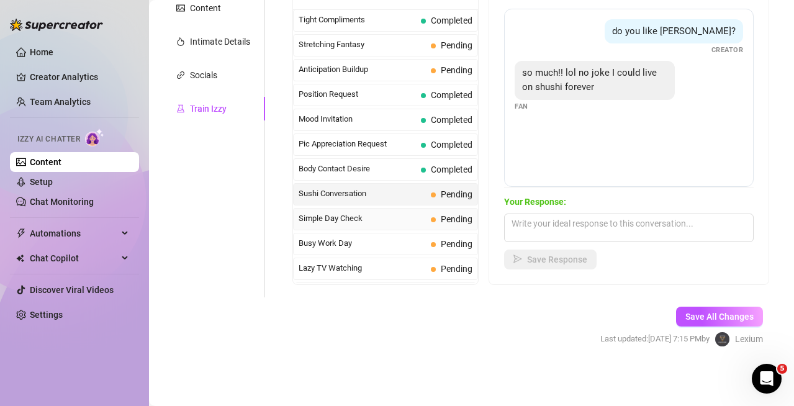
click at [357, 225] on div "Simple Day Check Pending" at bounding box center [385, 219] width 185 height 22
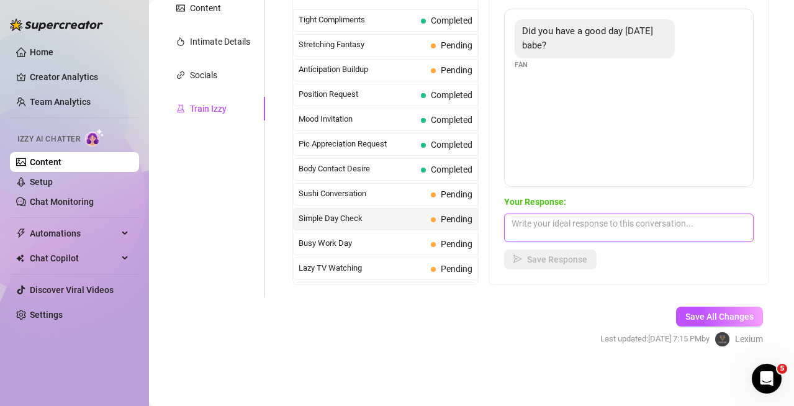
click at [581, 223] on textarea at bounding box center [628, 227] width 249 height 29
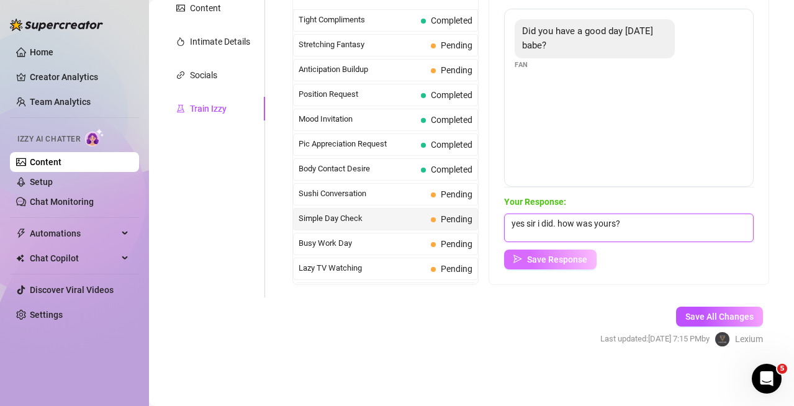
type textarea "yes sir i did. how was yours?"
click at [580, 259] on span "Save Response" at bounding box center [557, 259] width 60 height 10
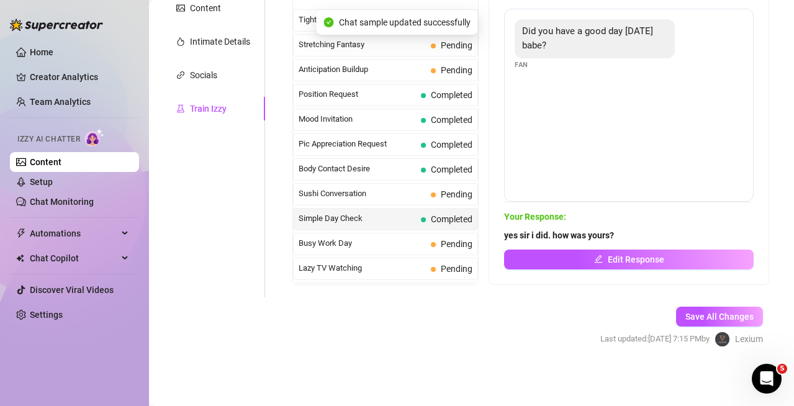
click at [372, 241] on span "Busy Work Day" at bounding box center [361, 243] width 127 height 12
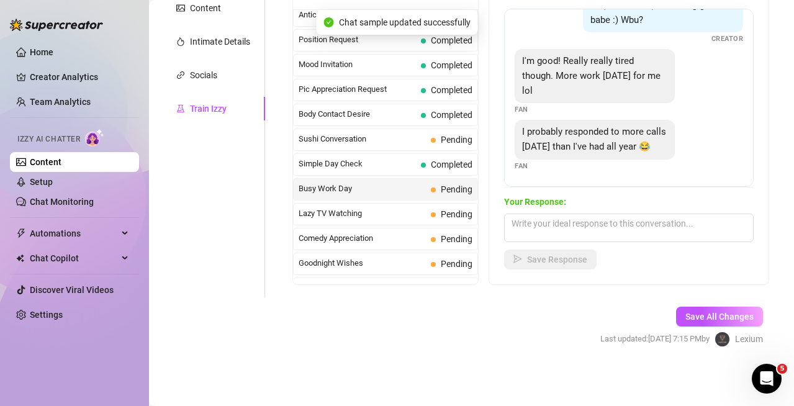
scroll to position [682, 0]
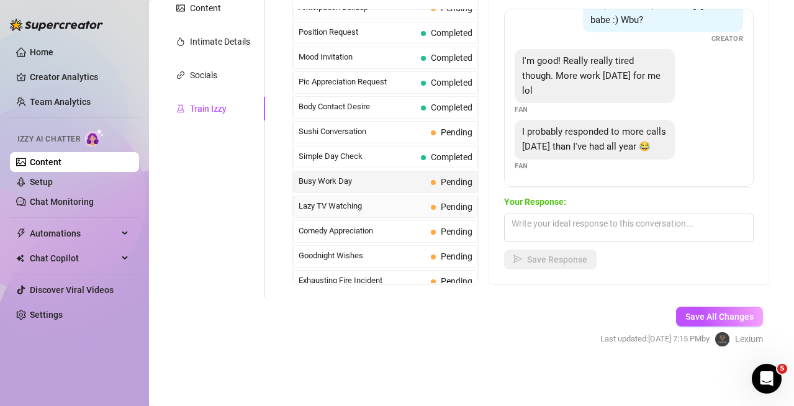
click at [386, 208] on span "Lazy TV Watching" at bounding box center [361, 206] width 127 height 12
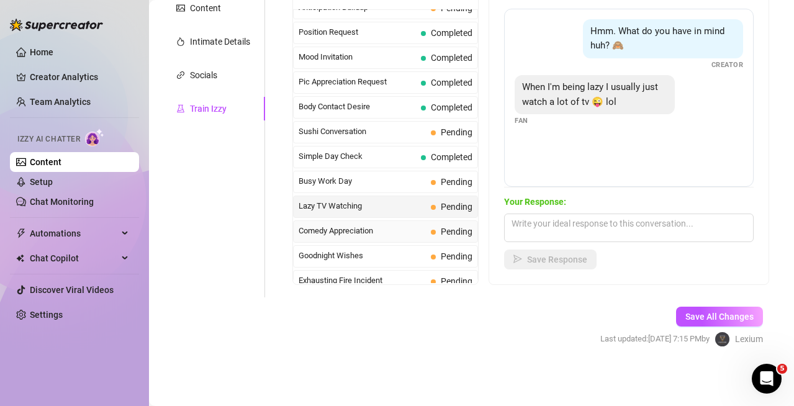
click at [388, 236] on span "Comedy Appreciation" at bounding box center [361, 231] width 127 height 12
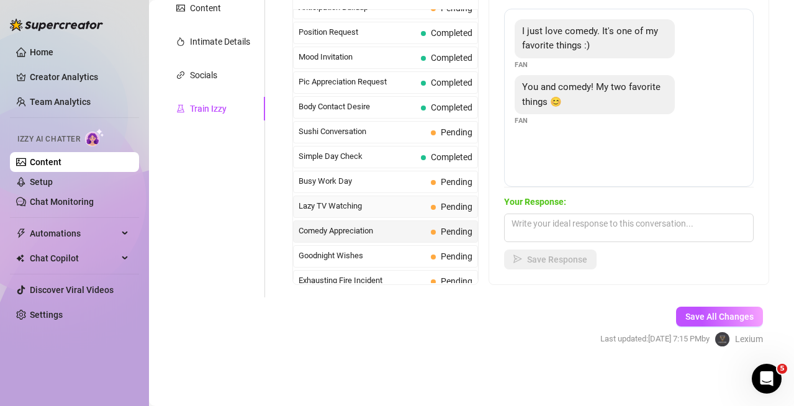
click at [398, 205] on span "Lazy TV Watching" at bounding box center [361, 206] width 127 height 12
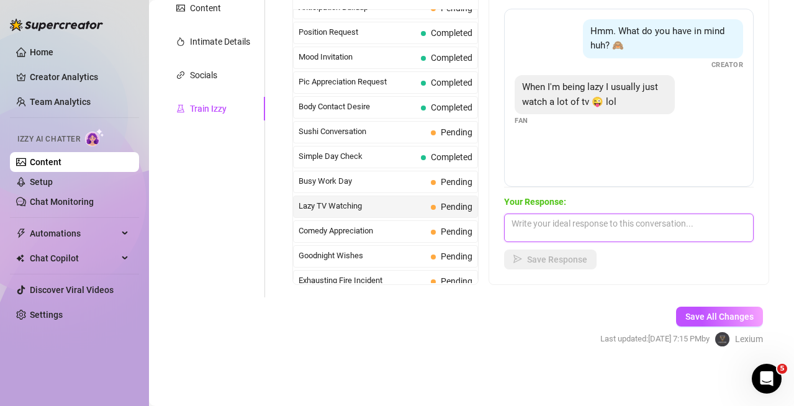
click at [546, 223] on textarea at bounding box center [628, 227] width 249 height 29
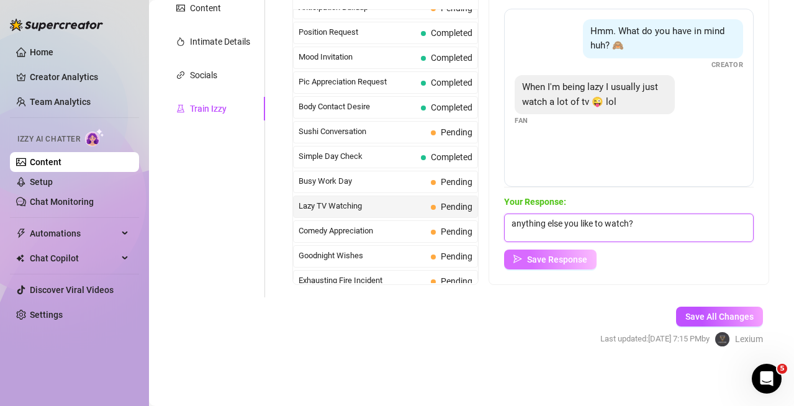
type textarea "anything else you like to watch?"
click at [522, 262] on button "Save Response" at bounding box center [550, 259] width 92 height 20
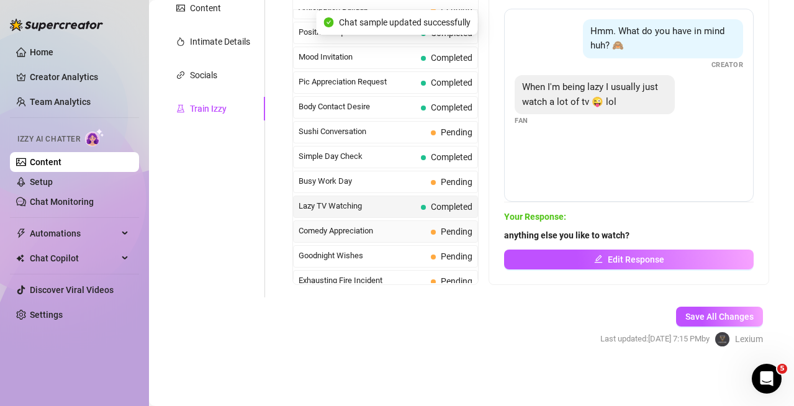
click at [363, 229] on span "Comedy Appreciation" at bounding box center [361, 231] width 127 height 12
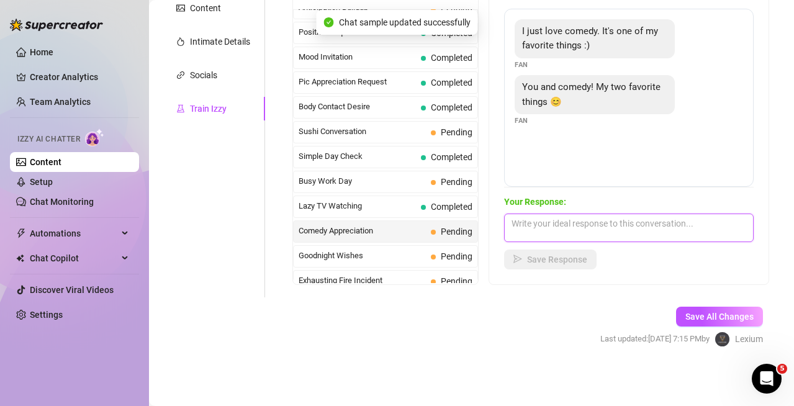
click at [585, 223] on textarea at bounding box center [628, 227] width 249 height 29
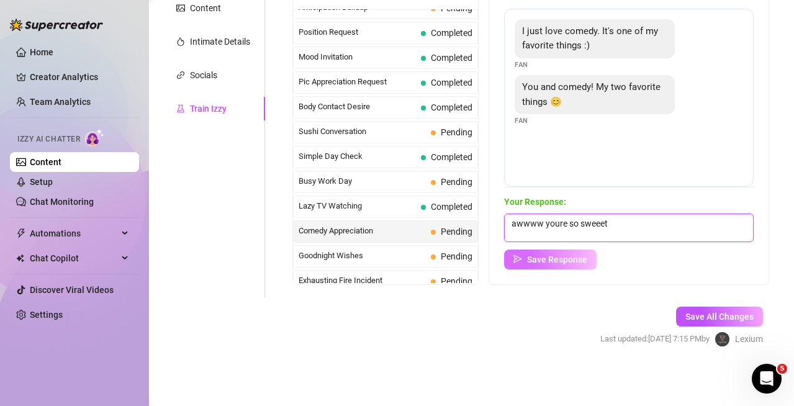
type textarea "awwww youre so sweeet"
click at [587, 261] on span "Save Response" at bounding box center [557, 259] width 60 height 10
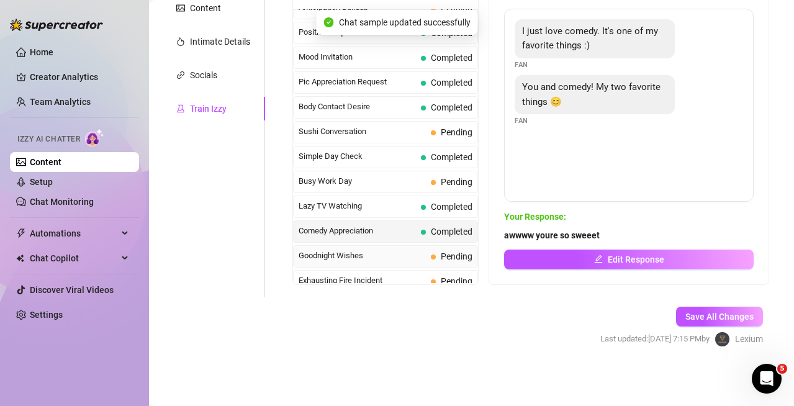
click at [385, 252] on span "Goodnight Wishes" at bounding box center [361, 255] width 127 height 12
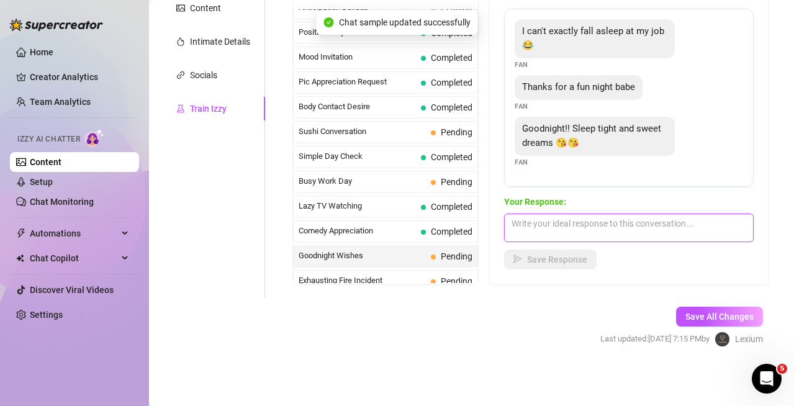
click at [598, 226] on textarea at bounding box center [628, 227] width 249 height 29
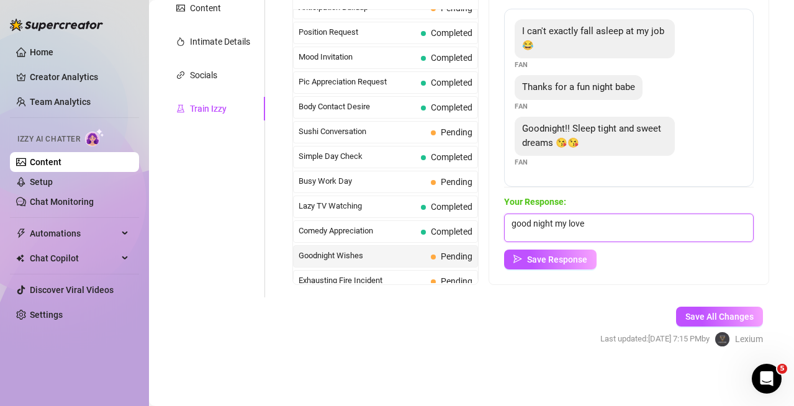
type textarea "good night my love"
click at [548, 244] on div "Your Response: good night my love Save Response" at bounding box center [628, 232] width 249 height 74
click at [562, 253] on button "Save Response" at bounding box center [550, 259] width 92 height 20
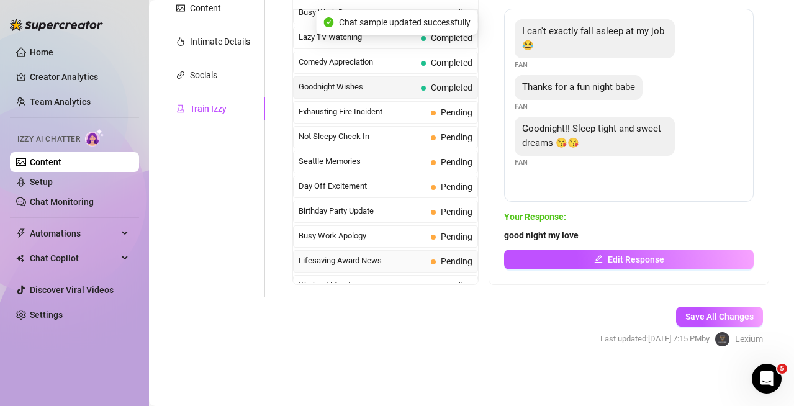
scroll to position [869, 0]
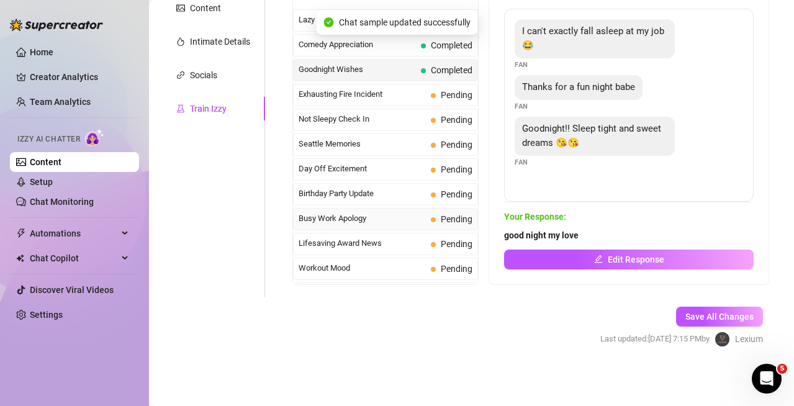
click at [389, 219] on span "Busy Work Apology" at bounding box center [361, 218] width 127 height 12
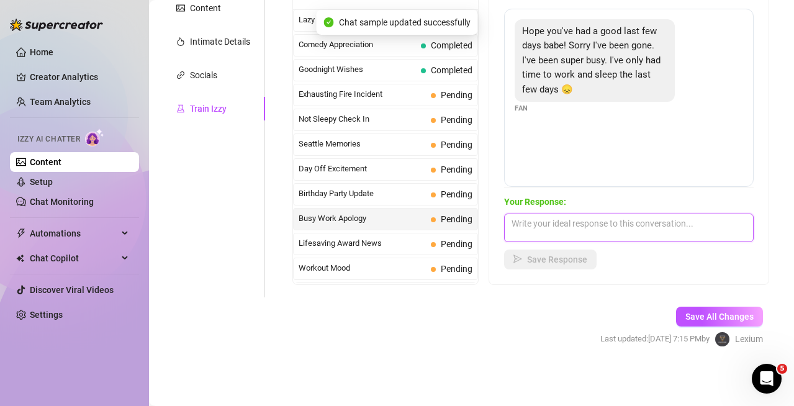
click at [628, 231] on textarea at bounding box center [628, 227] width 249 height 29
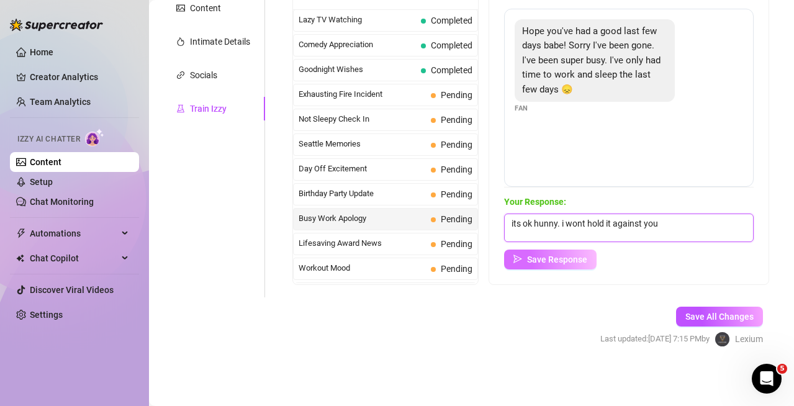
type textarea "its ok hunny. i wont hold it against you"
click at [588, 249] on button "Save Response" at bounding box center [550, 259] width 92 height 20
